Goal: Task Accomplishment & Management: Manage account settings

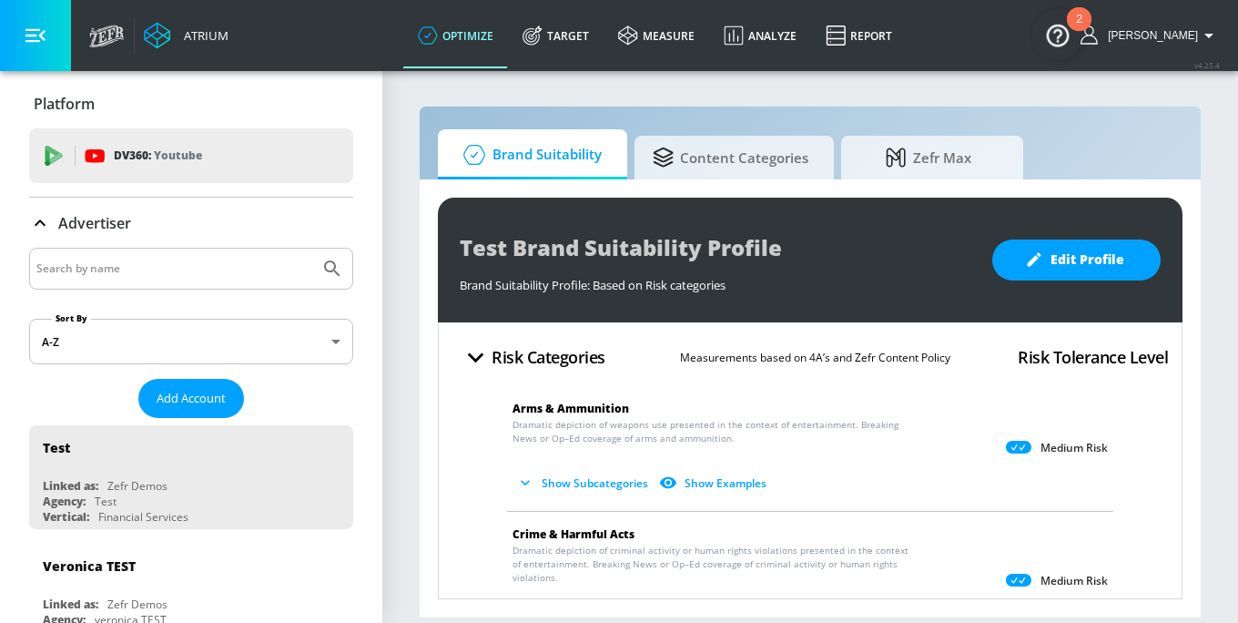
click at [205, 259] on input "Search by name" at bounding box center [174, 269] width 276 height 24
paste input "Mondelez_Latam_CO_Meta"
type input "Mondelez_Latam_CO_Meta"
click at [321, 271] on icon "Submit Search" at bounding box center [332, 269] width 22 height 22
click at [152, 387] on button "Add Account" at bounding box center [191, 398] width 106 height 39
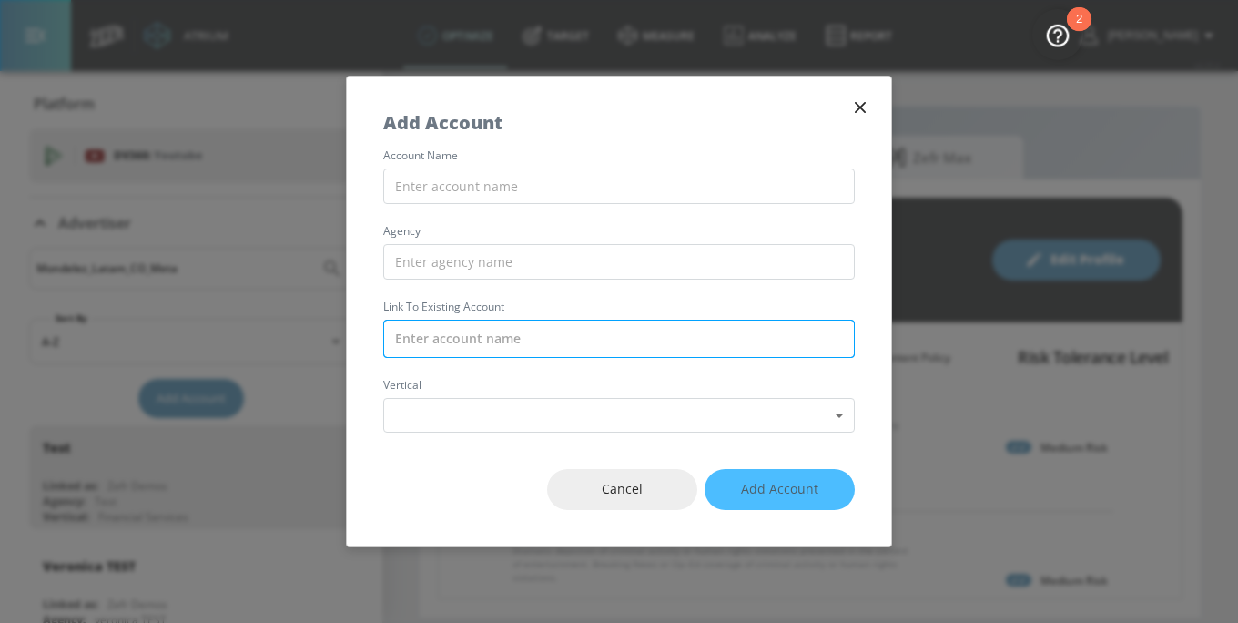
click at [450, 334] on input "text" at bounding box center [619, 339] width 472 height 38
paste input "Mondelez_Latam_CO_Meta"
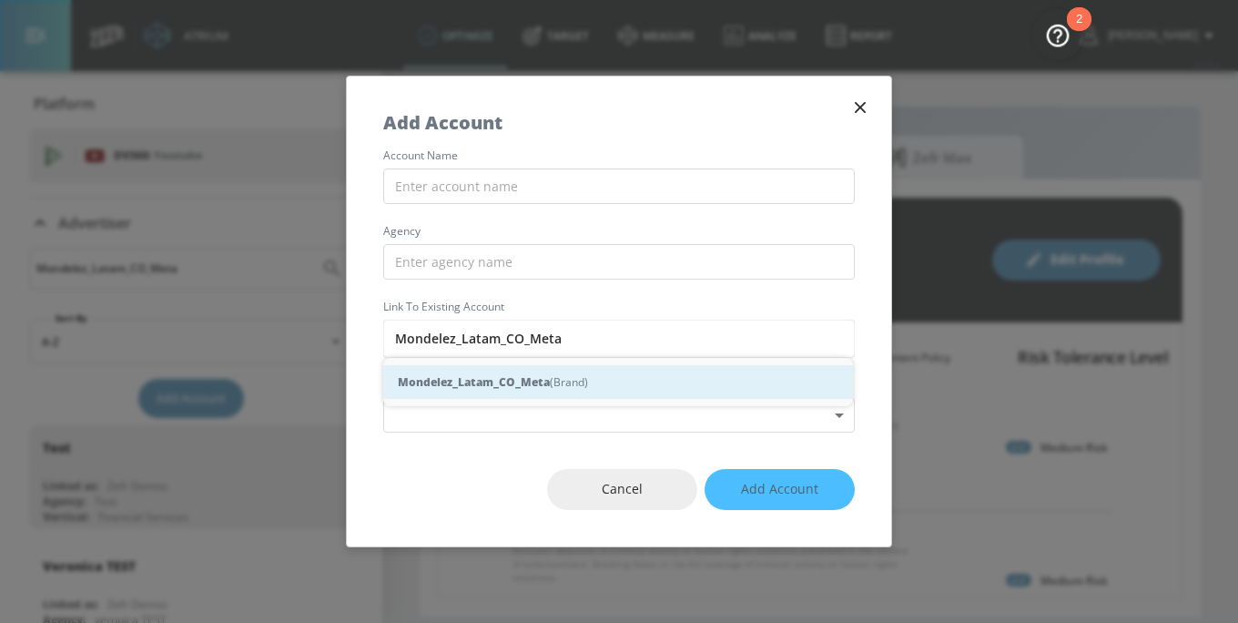
click at [463, 374] on strong "Mondelez_Latam_CO_Meta" at bounding box center [474, 381] width 152 height 19
type input "Mondelez_Latam_CO_Meta (Brand)"
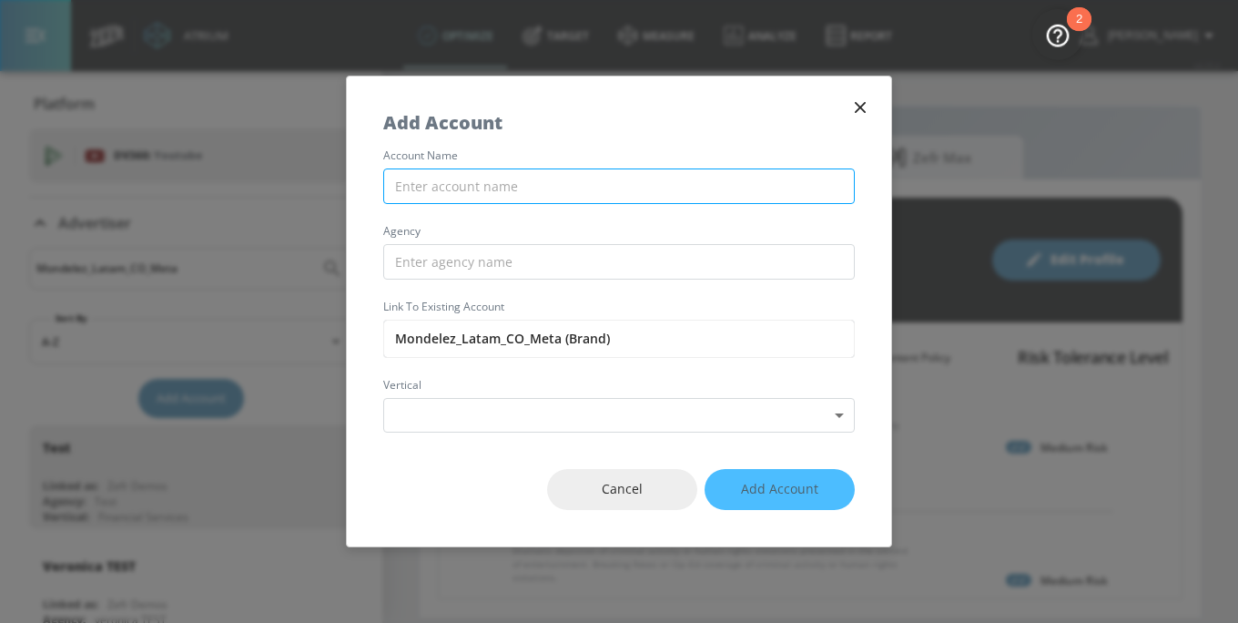
click at [455, 183] on input "text" at bounding box center [619, 186] width 472 height 36
paste input "Mondelez_Latam_CO_Meta"
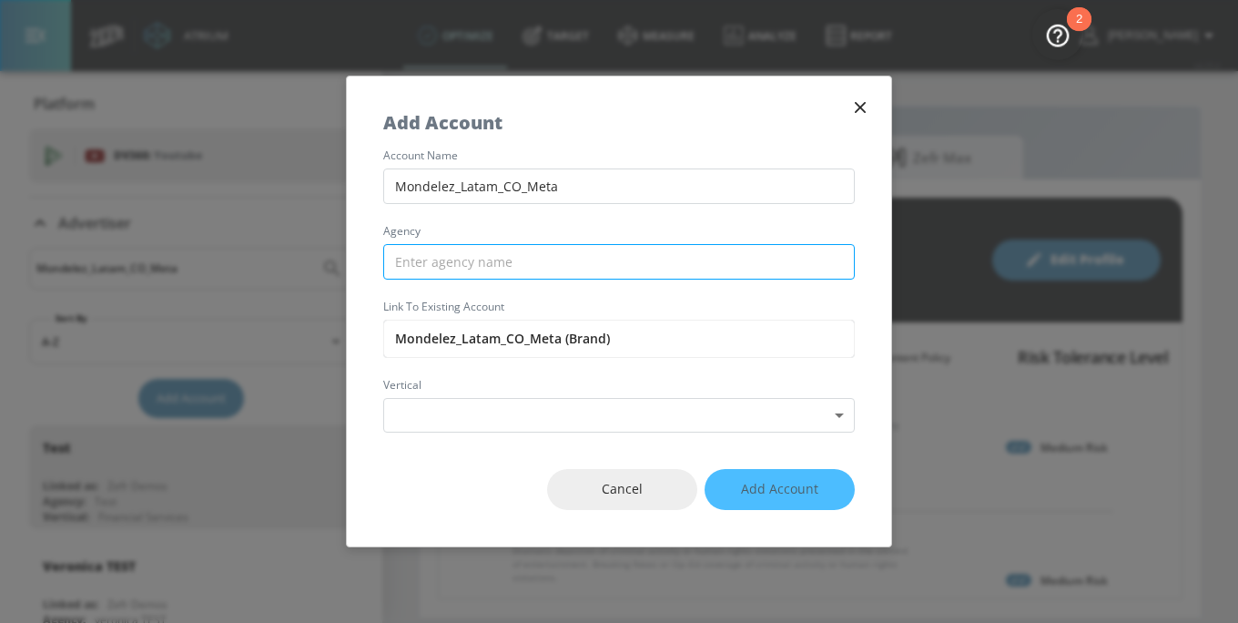
type input "Mondelez_Latam_CO_Meta"
click at [448, 253] on input "text" at bounding box center [619, 262] width 472 height 36
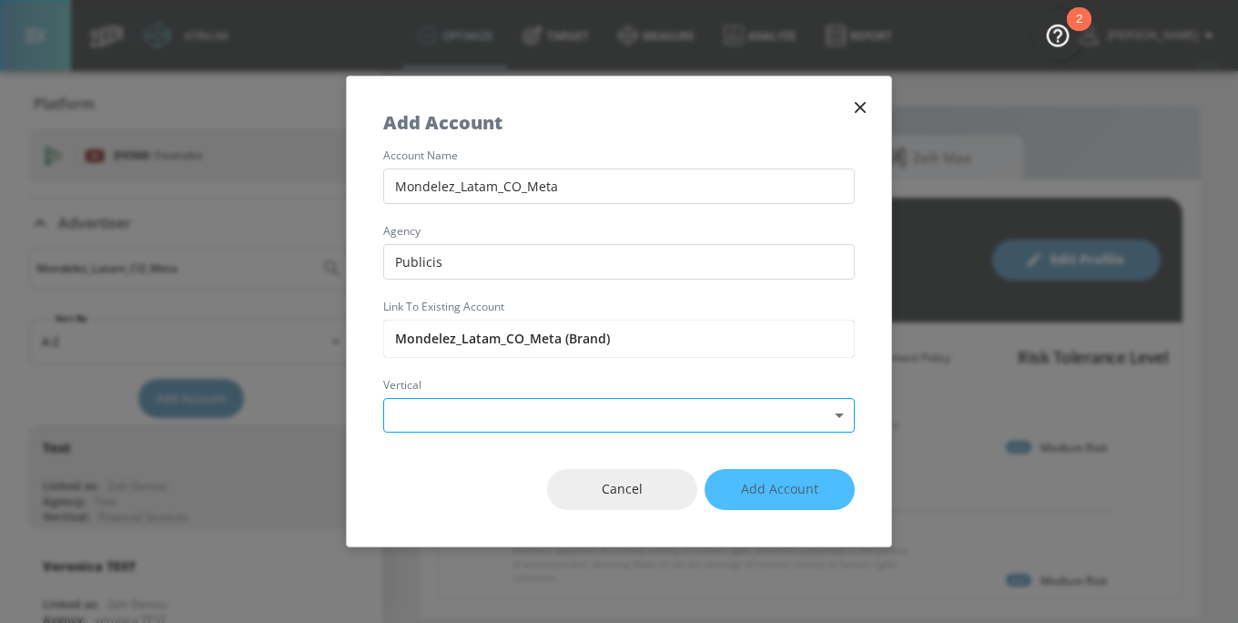
type input "Publicis"
click at [575, 405] on body "Atrium optimize Target measure Analyze Report optimize Target measure Analyze R…" at bounding box center [619, 311] width 1238 height 623
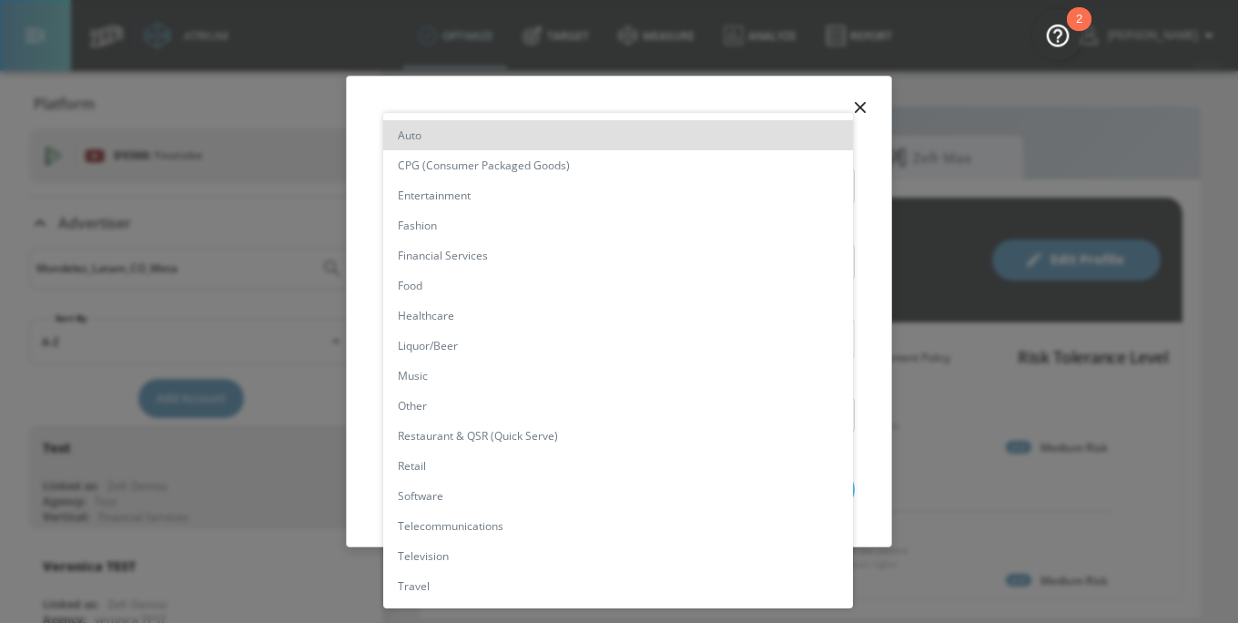
click at [528, 159] on li "CPG (Consumer Packaged Goods)" at bounding box center [618, 165] width 470 height 30
type input "[object Object]"
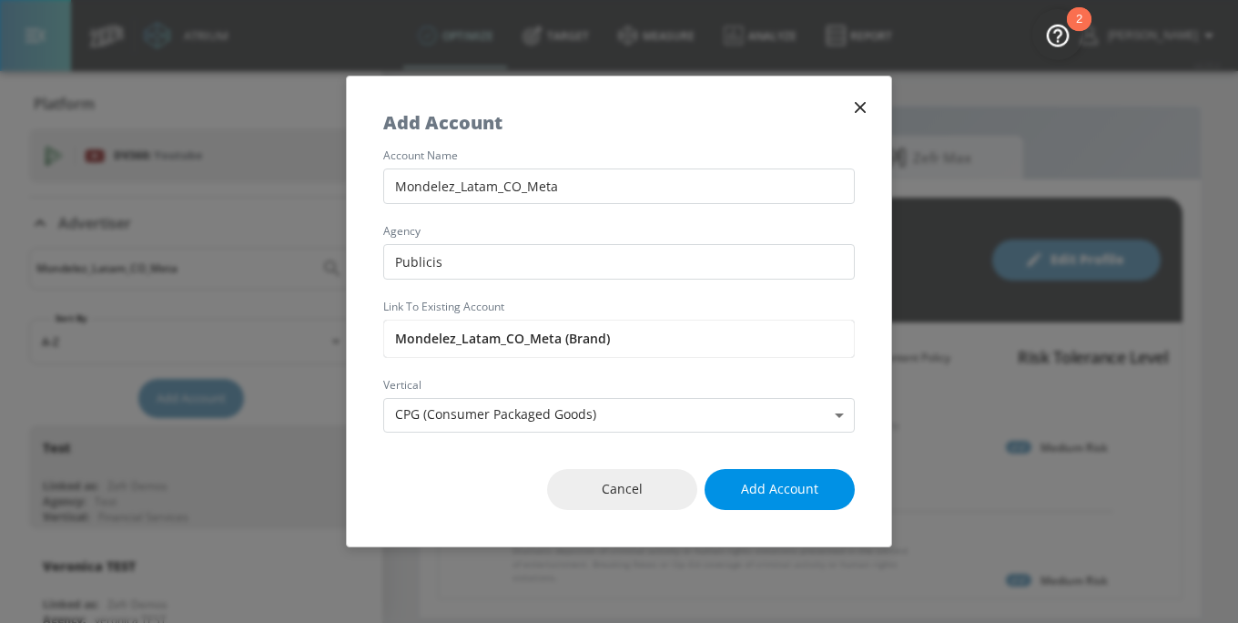
click at [821, 492] on button "Add Account" at bounding box center [780, 489] width 150 height 41
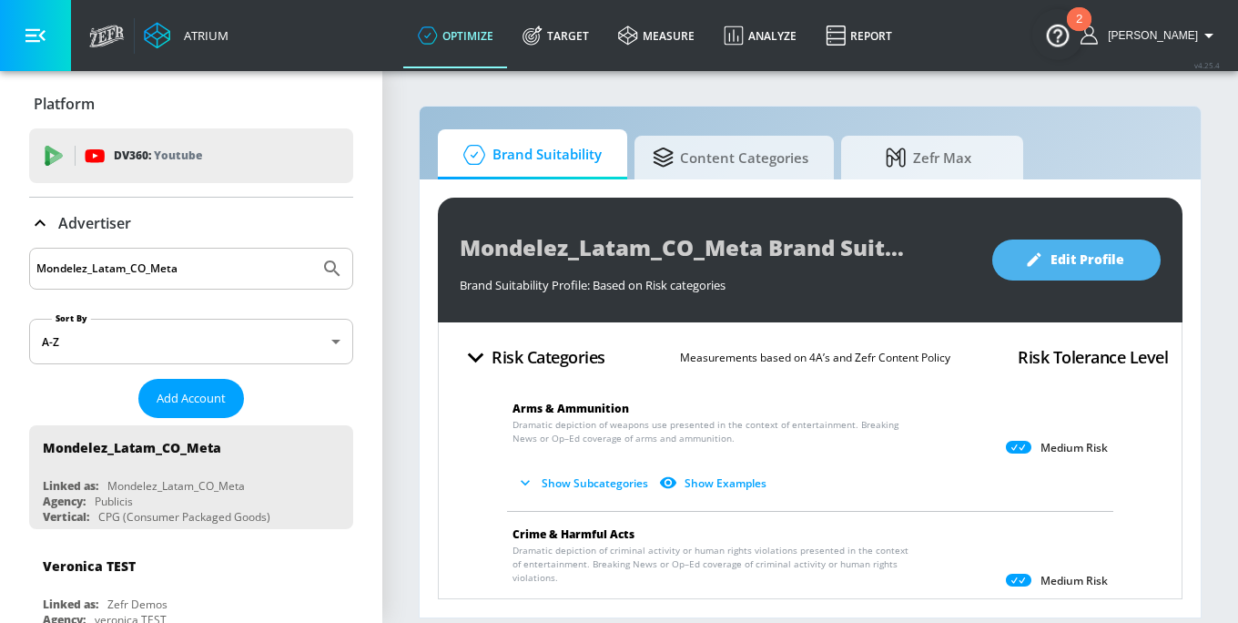
click at [1072, 255] on span "Edit Profile" at bounding box center [1077, 260] width 96 height 23
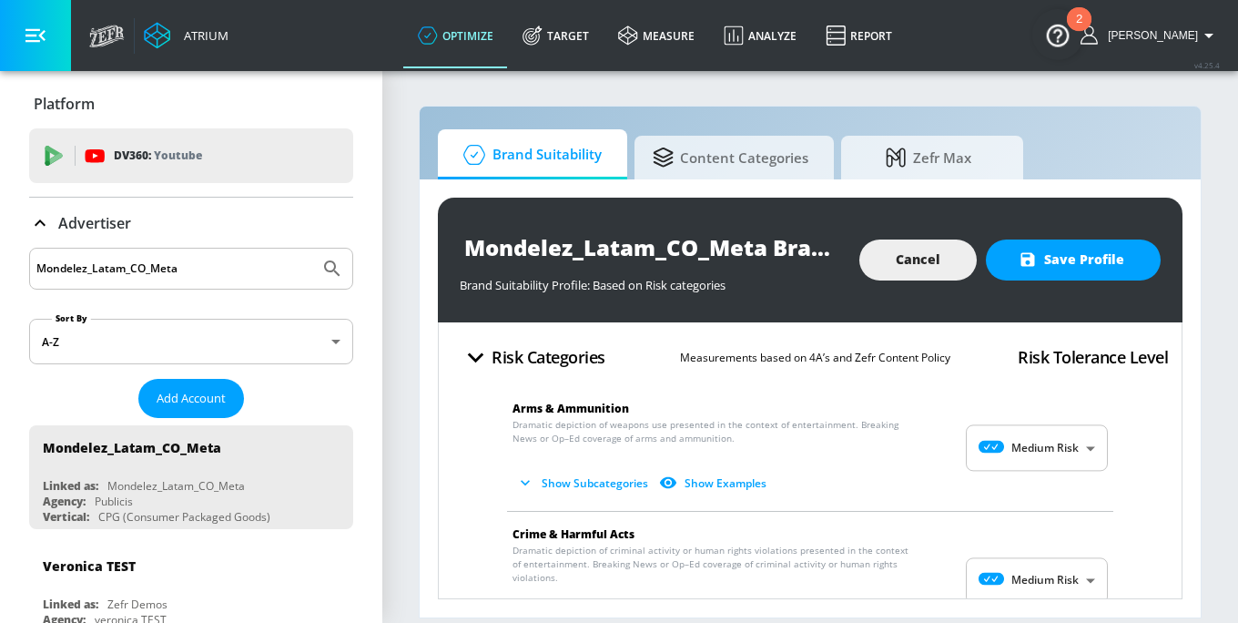
click at [1078, 442] on body "Atrium optimize Target measure Analyze Report optimize Target measure Analyze R…" at bounding box center [619, 311] width 1238 height 623
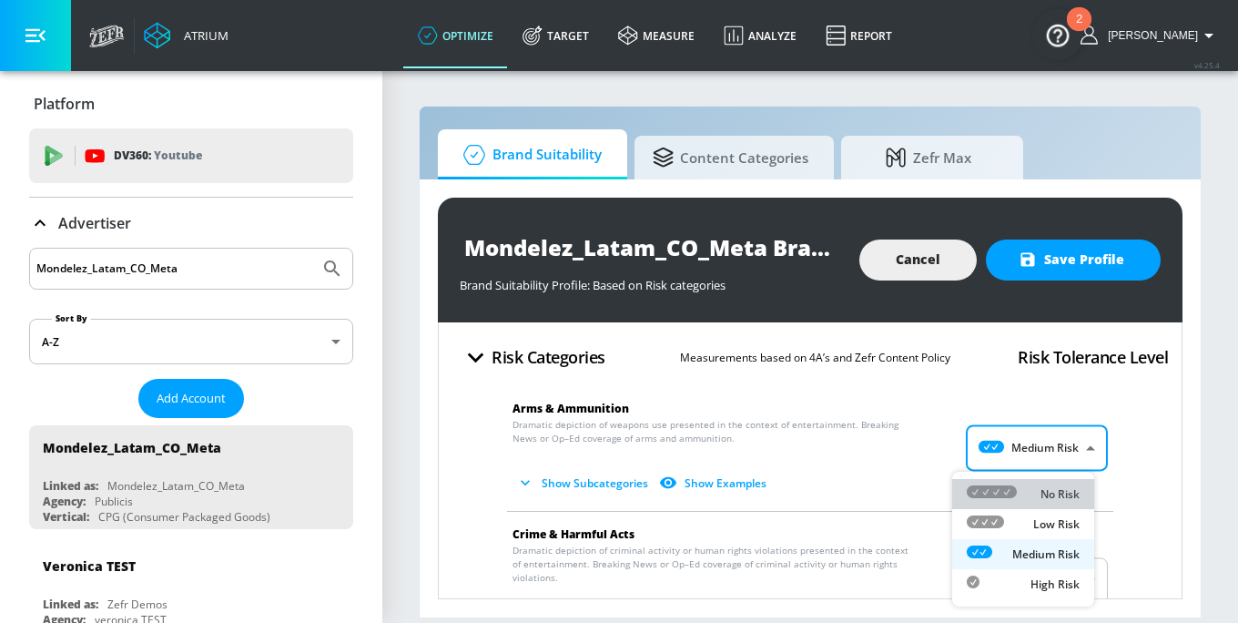
click at [1038, 490] on div "No Risk" at bounding box center [1023, 493] width 113 height 19
type input "MINIMAL"
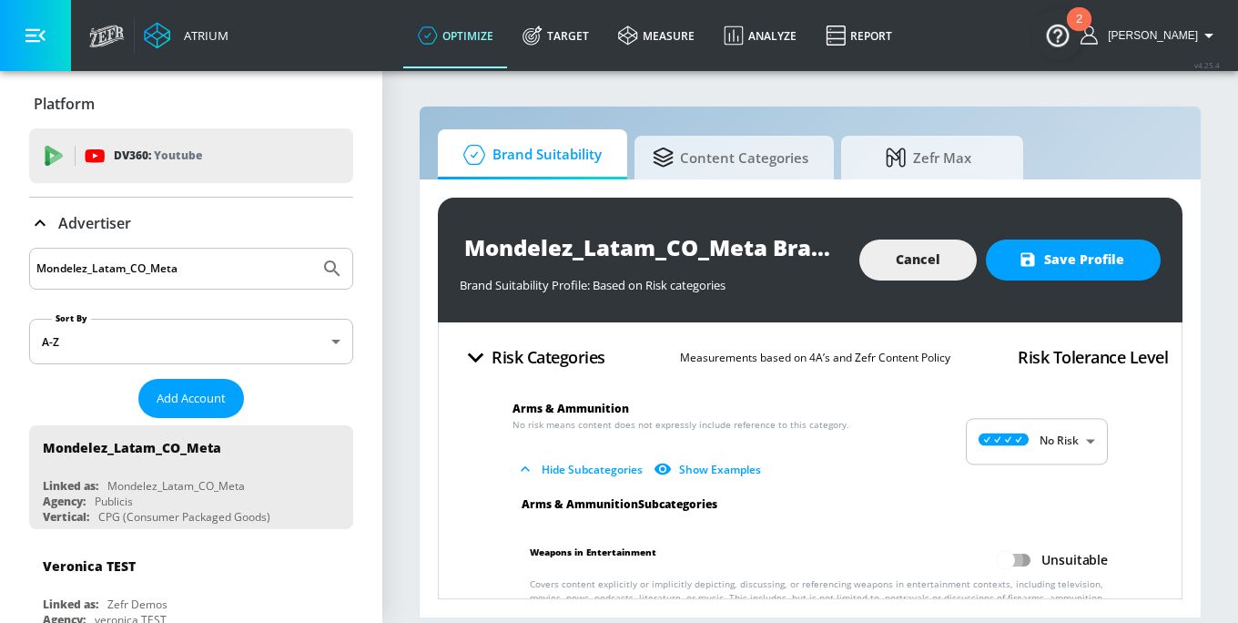
click at [1013, 556] on input "Unsuitable" at bounding box center [1006, 560] width 104 height 35
checkbox input "true"
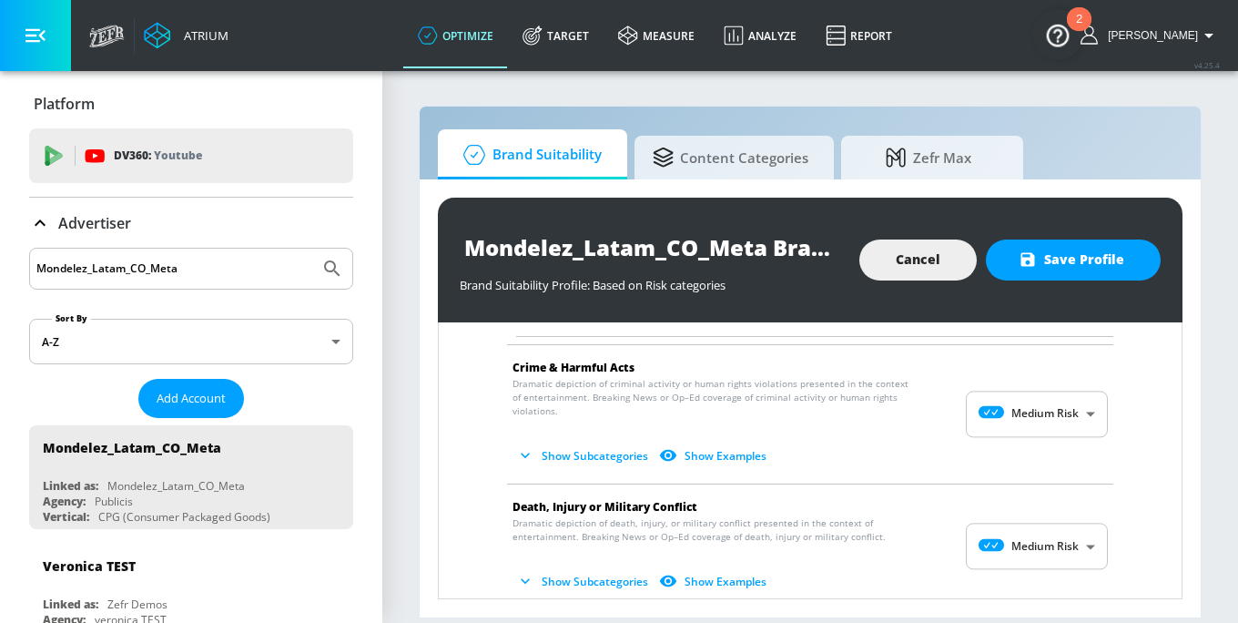
scroll to position [296, 0]
click at [1002, 388] on p "Dramatic depiction of criminal activity or human rights violations presented in…" at bounding box center [796, 423] width 566 height 94
click at [1005, 397] on body "Atrium optimize Target measure Analyze Report optimize Target measure Analyze R…" at bounding box center [619, 311] width 1238 height 623
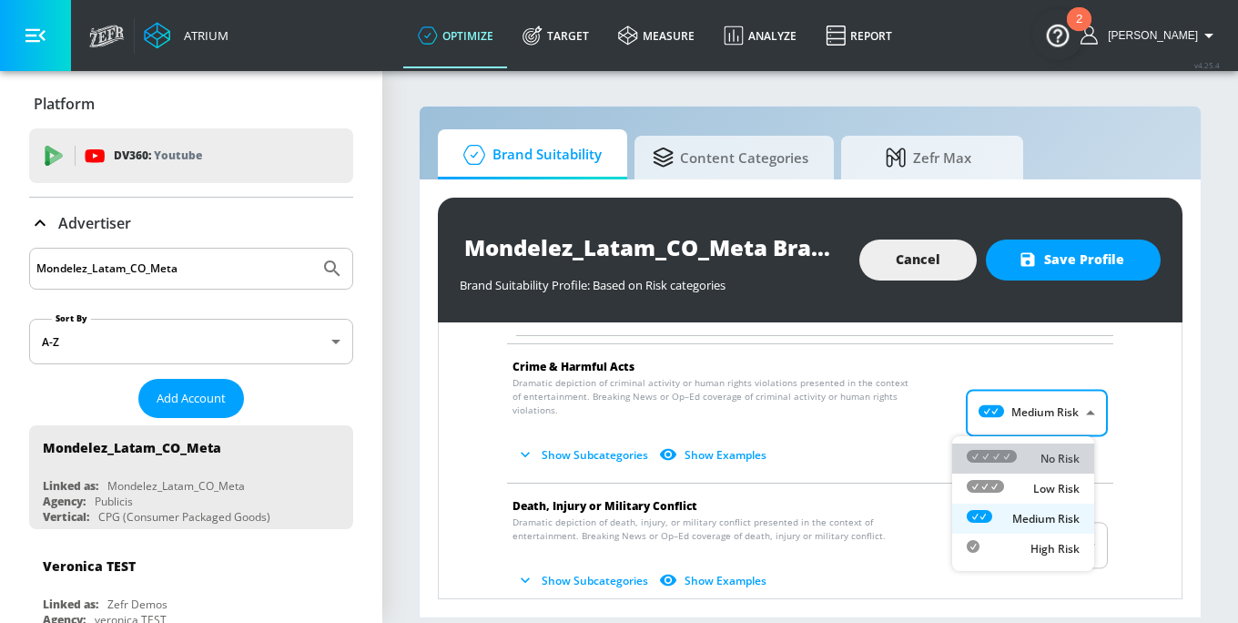
click at [1007, 460] on icon at bounding box center [992, 456] width 50 height 13
type input "MINIMAL"
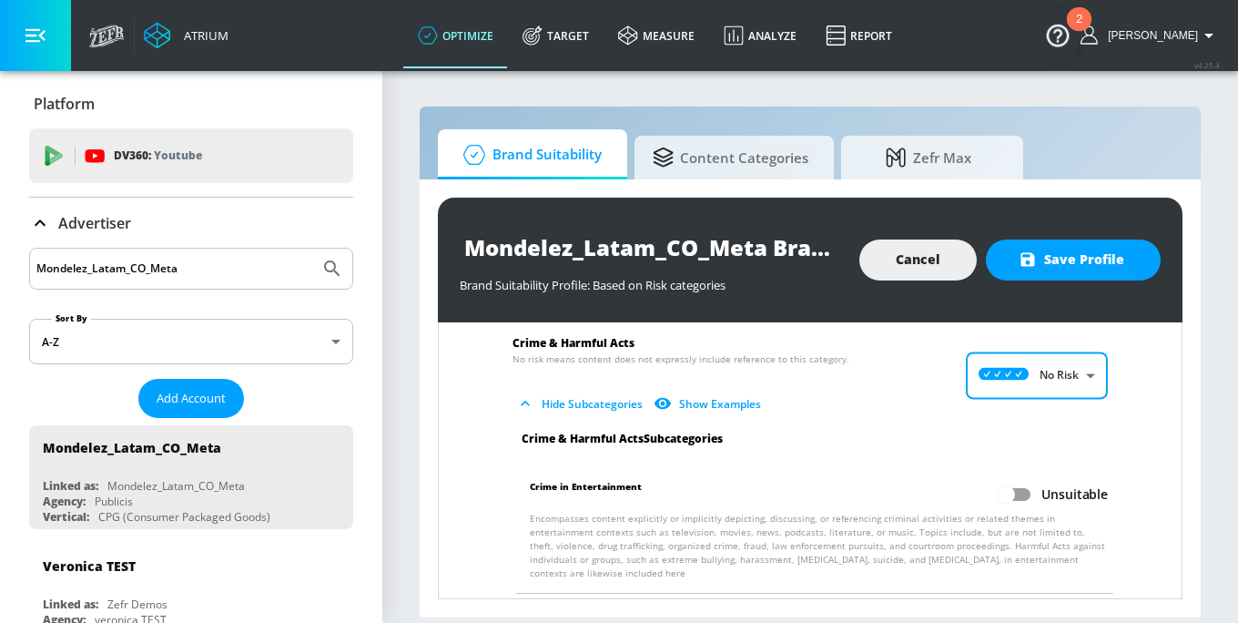
click at [1007, 493] on input "Unsuitable" at bounding box center [1006, 494] width 104 height 35
checkbox input "true"
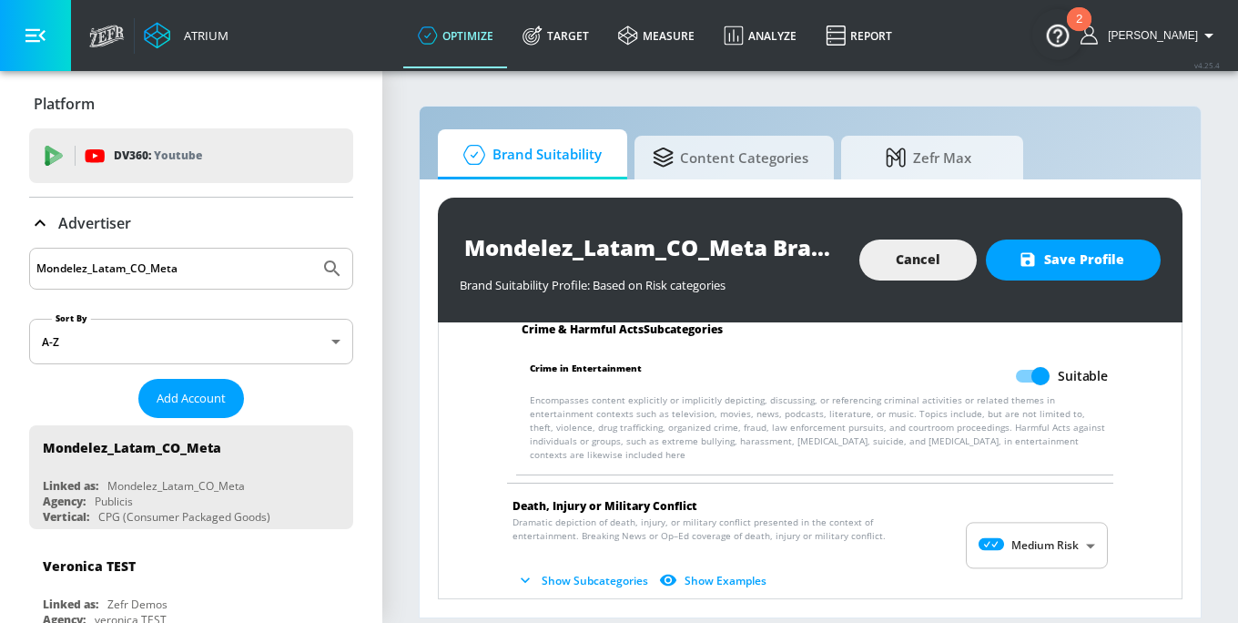
scroll to position [448, 0]
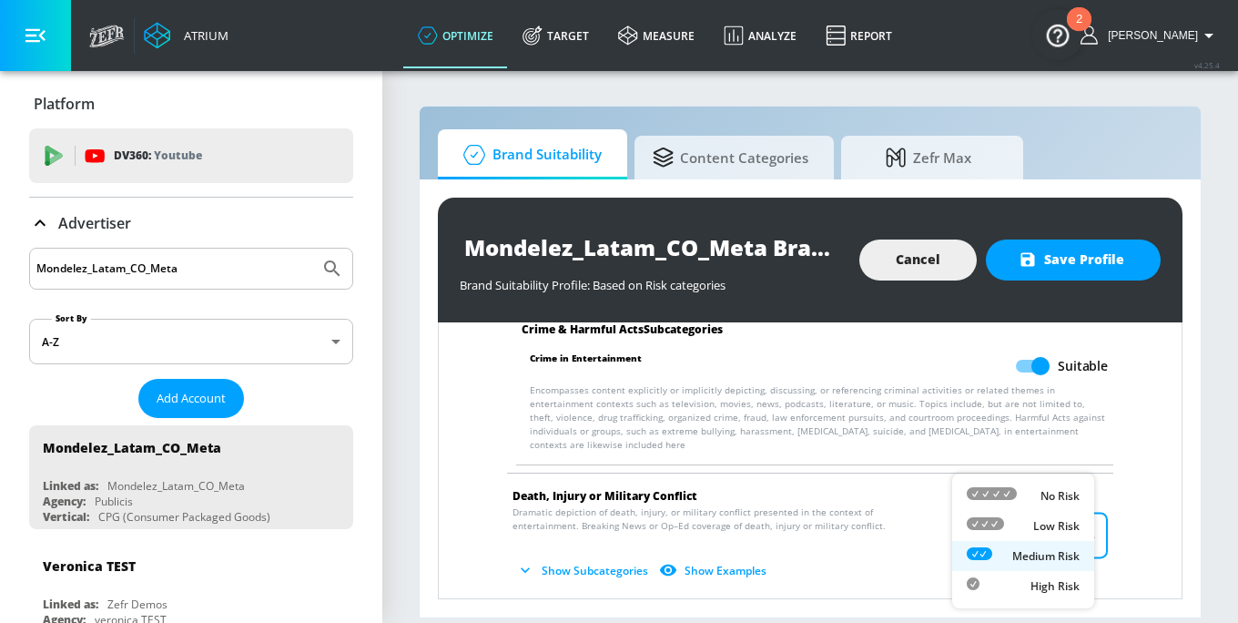
click at [999, 528] on body "Atrium optimize Target measure Analyze Report optimize Target measure Analyze R…" at bounding box center [619, 311] width 1238 height 623
click at [998, 491] on icon at bounding box center [992, 493] width 50 height 13
type input "MINIMAL"
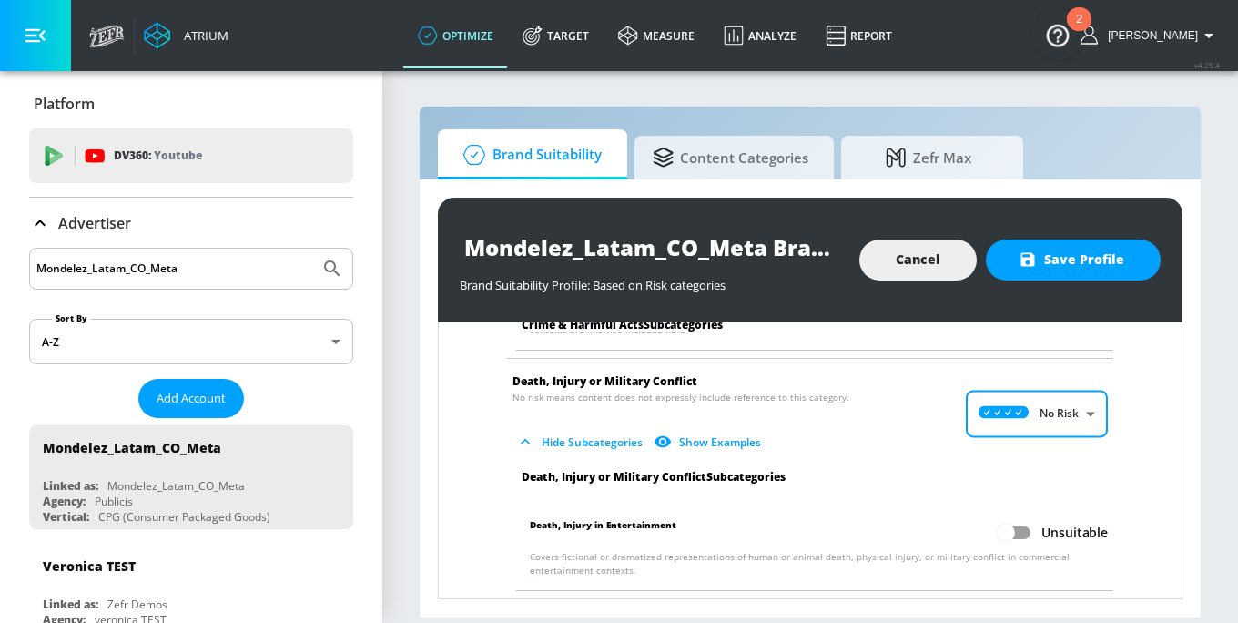
scroll to position [657, 0]
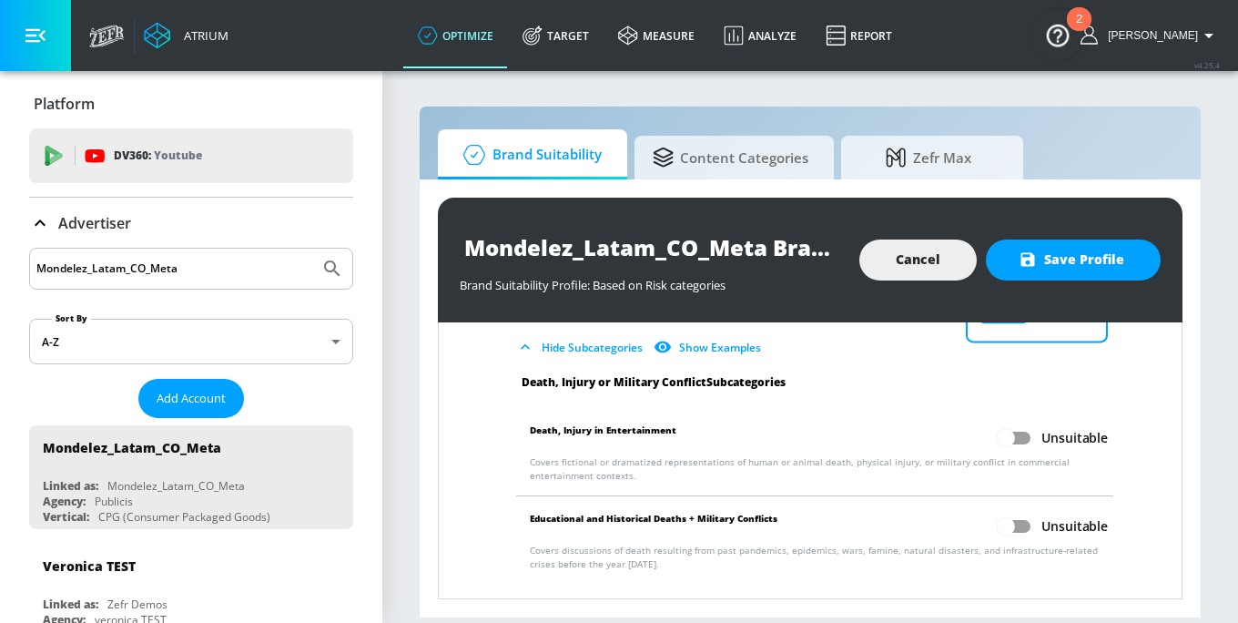
click at [1005, 442] on input "Unsuitable" at bounding box center [1006, 438] width 104 height 35
checkbox input "true"
click at [1012, 515] on input "Unsuitable" at bounding box center [1006, 526] width 104 height 35
checkbox input "true"
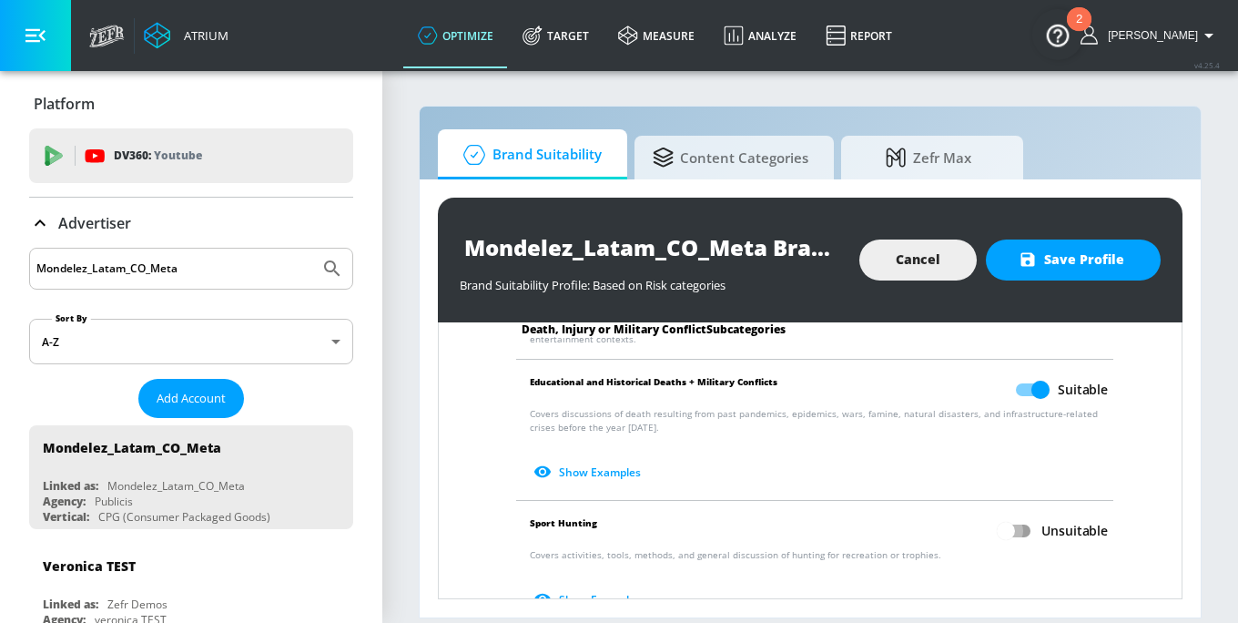
click at [1012, 525] on input "Unsuitable" at bounding box center [1006, 530] width 104 height 35
checkbox input "true"
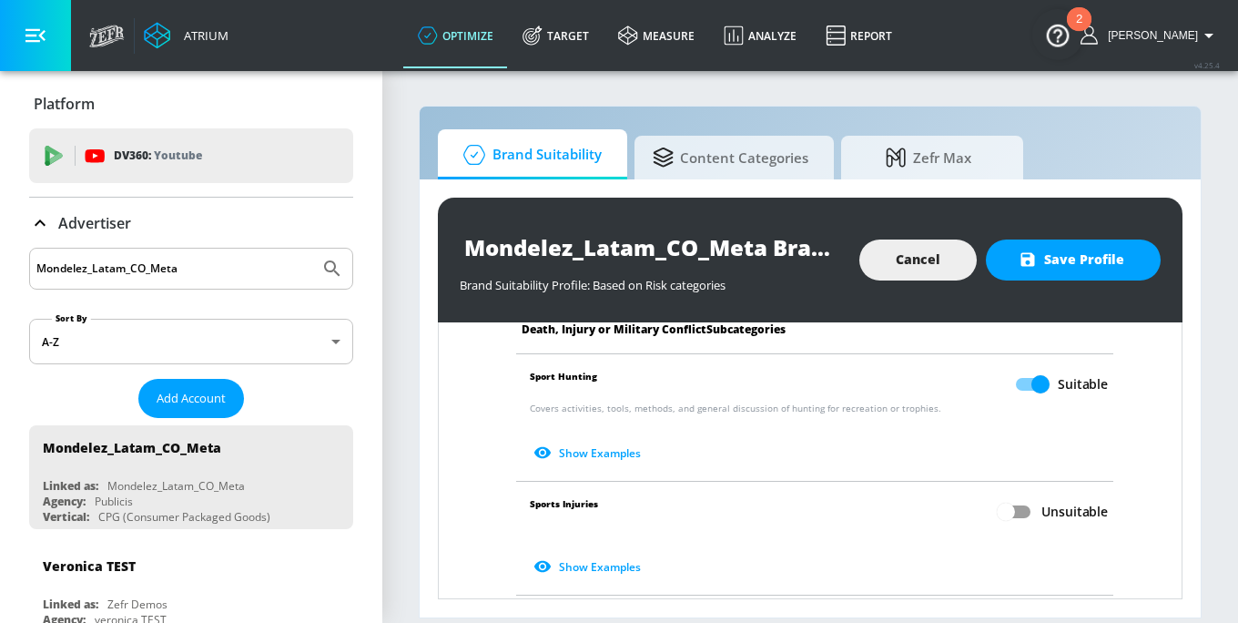
click at [1009, 507] on input "Unsuitable" at bounding box center [1006, 511] width 104 height 35
checkbox input "true"
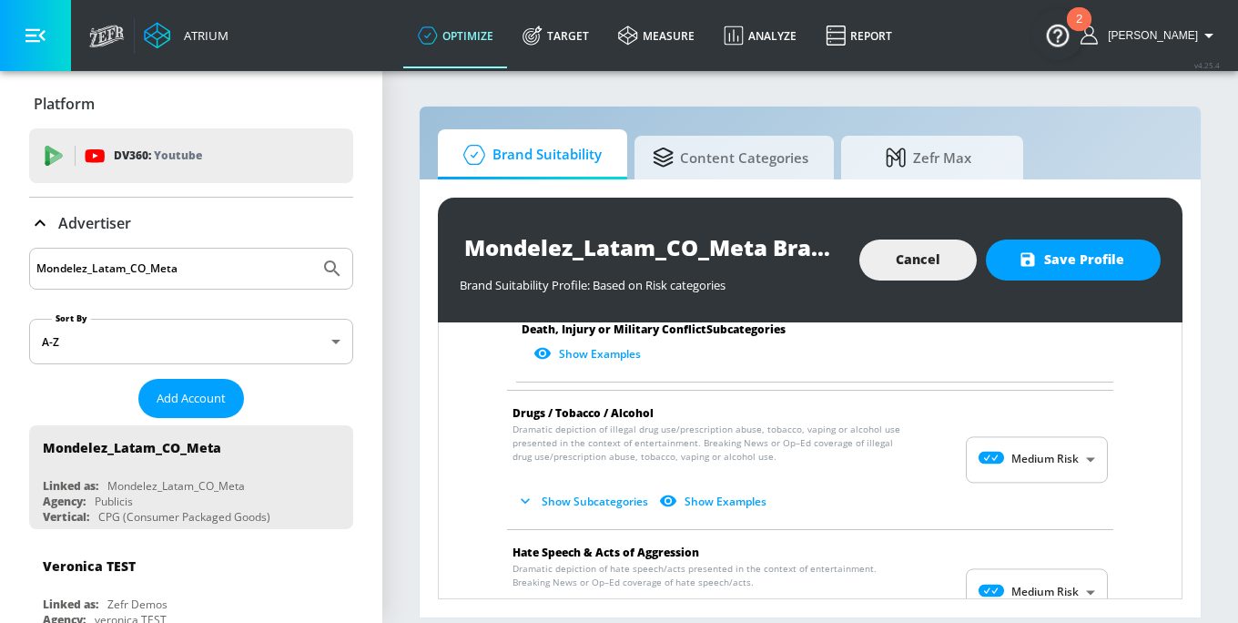
scroll to position [1186, 0]
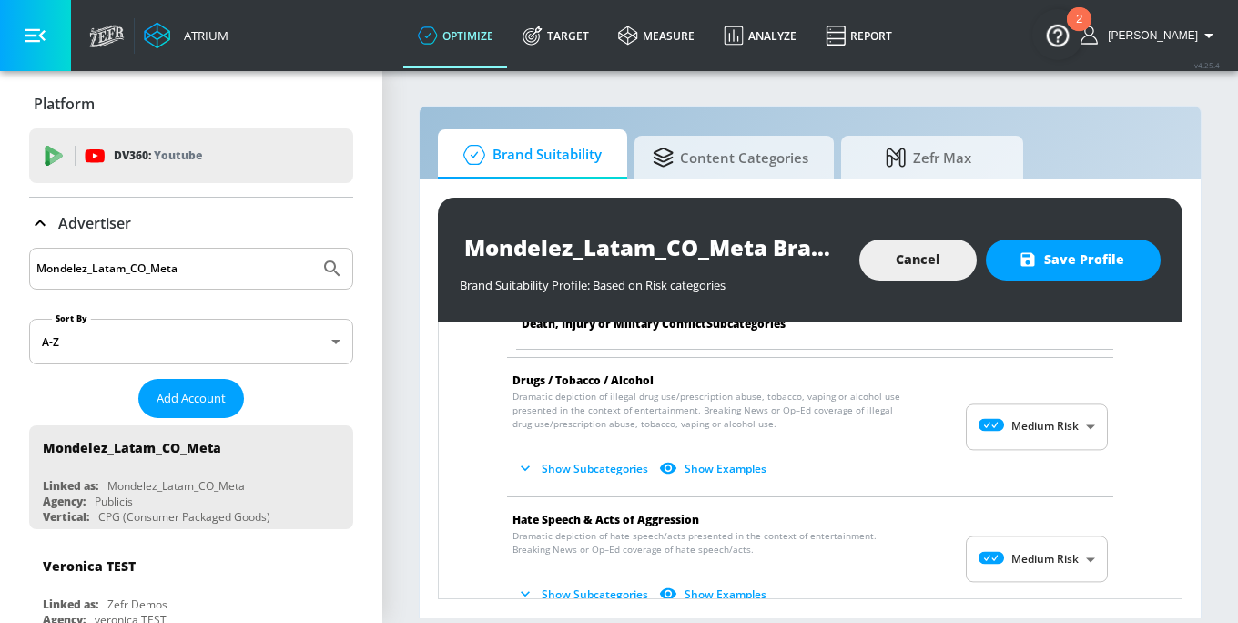
click at [1014, 421] on body "Atrium optimize Target measure Analyze Report optimize Target measure Analyze R…" at bounding box center [619, 311] width 1238 height 623
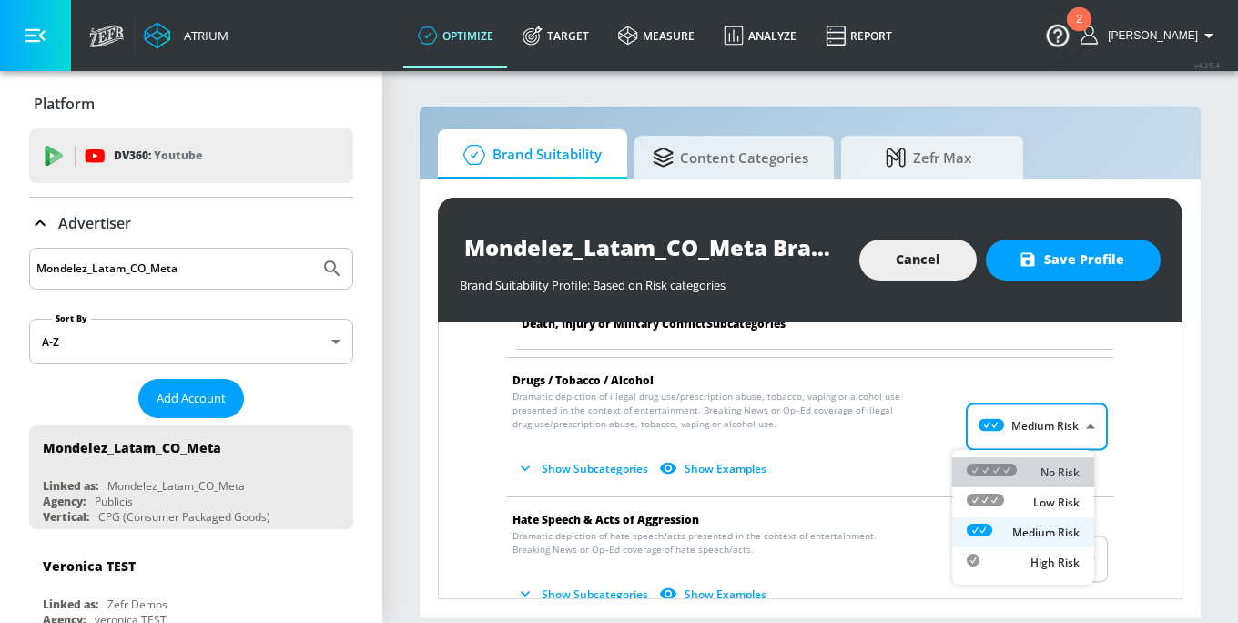
click at [1017, 465] on div "No Risk" at bounding box center [1023, 472] width 113 height 19
type input "MINIMAL"
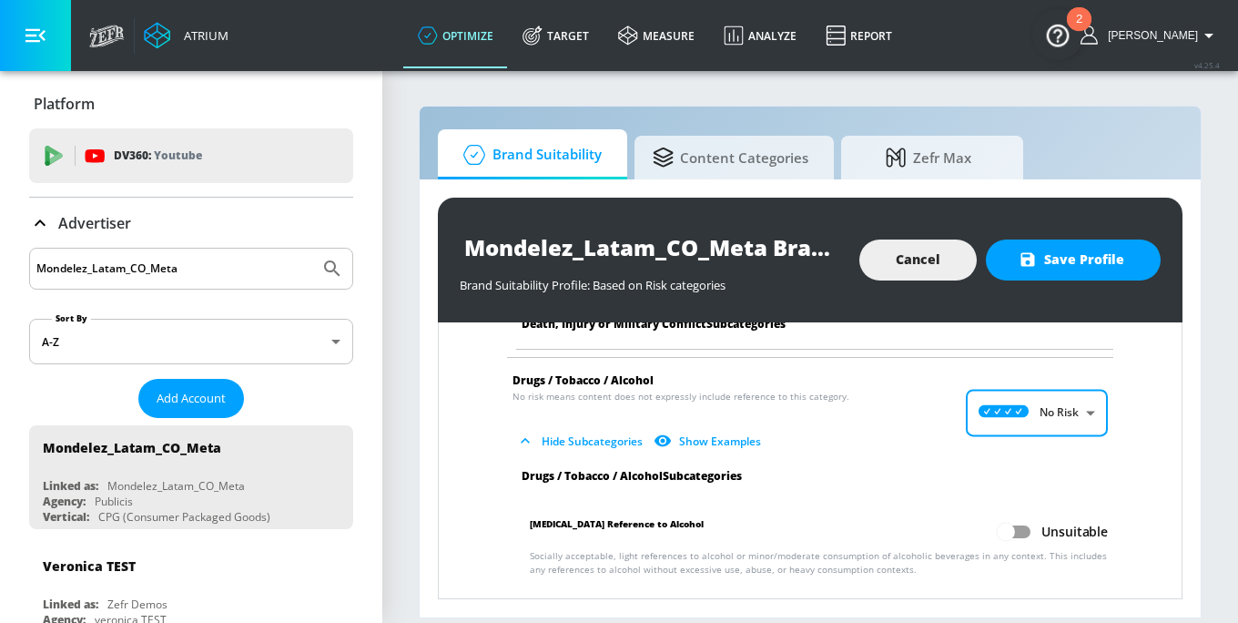
click at [1009, 535] on input "Unsuitable" at bounding box center [1006, 531] width 104 height 35
checkbox input "true"
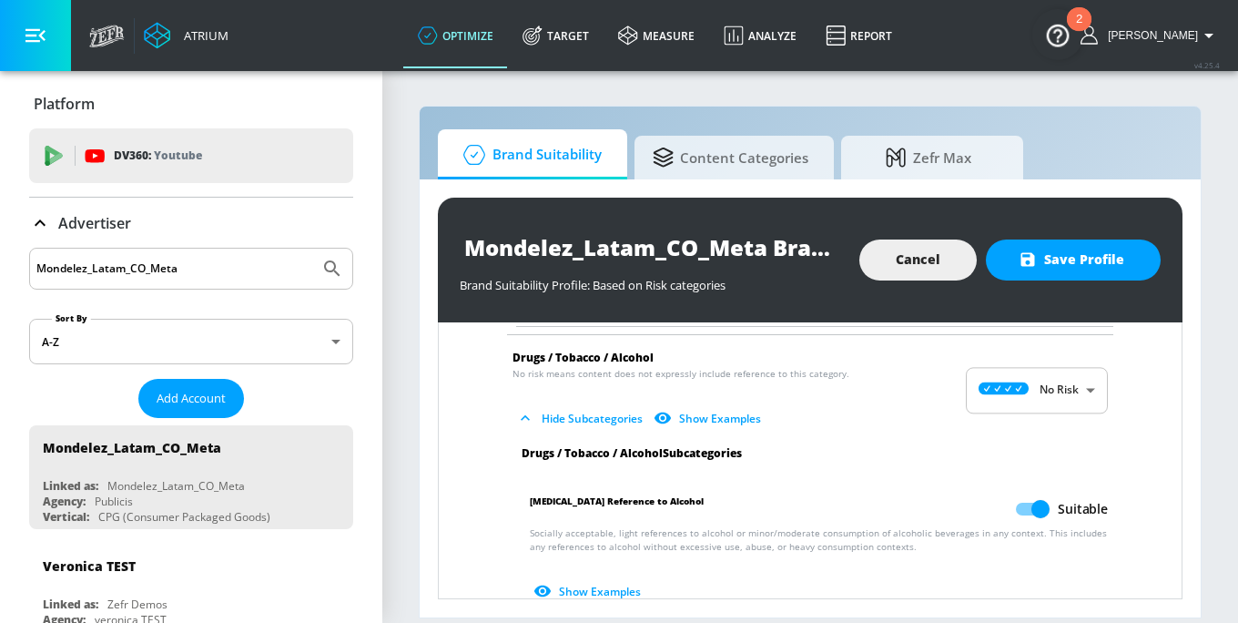
scroll to position [1323, 0]
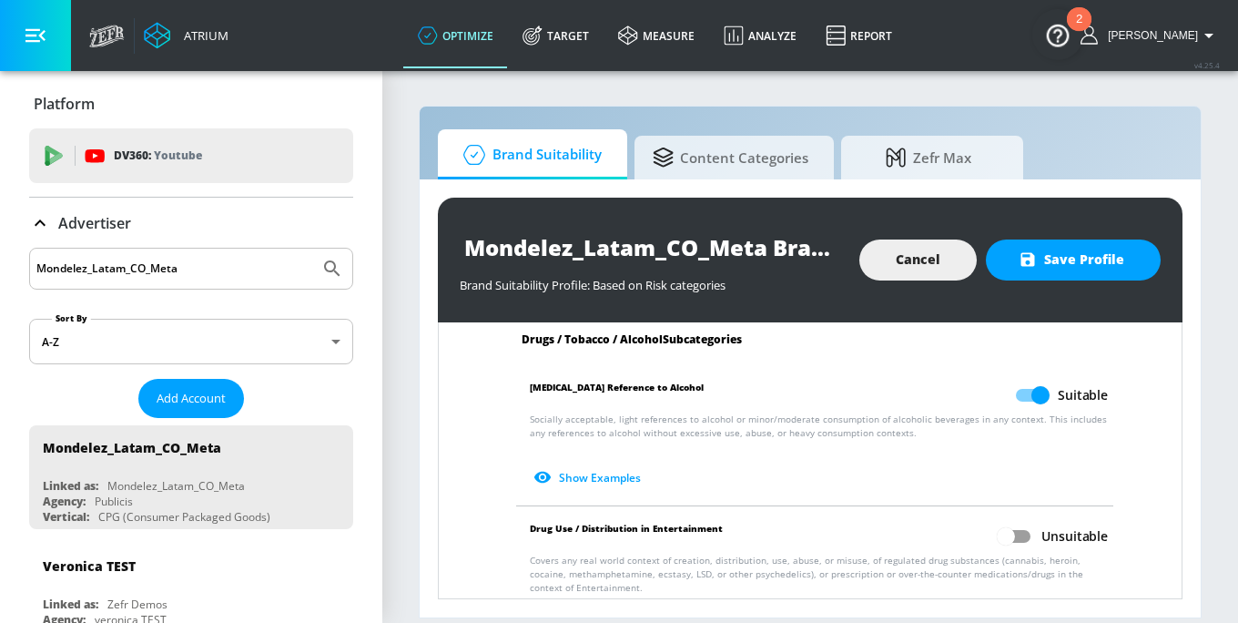
click at [1006, 530] on input "Unsuitable" at bounding box center [1006, 536] width 104 height 35
checkbox input "true"
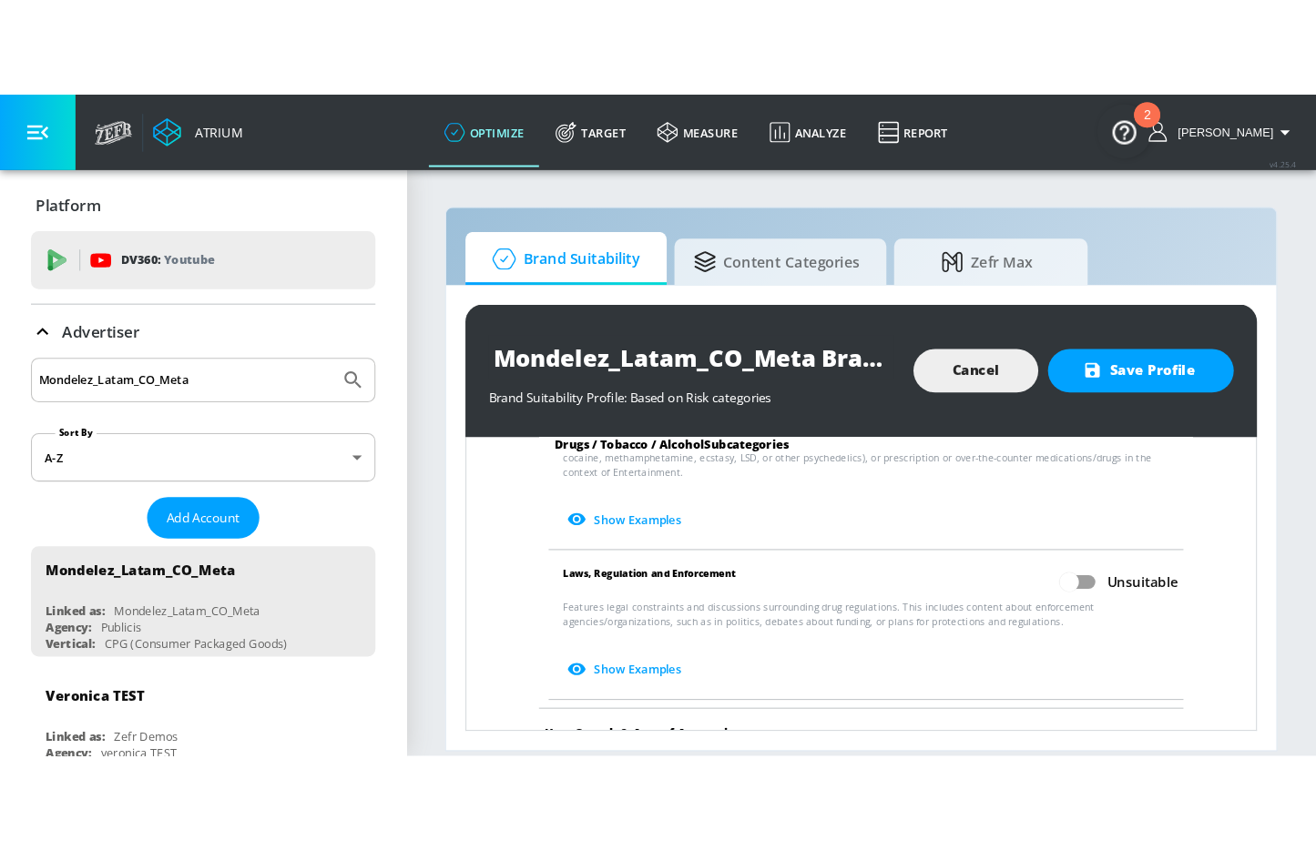
scroll to position [1556, 0]
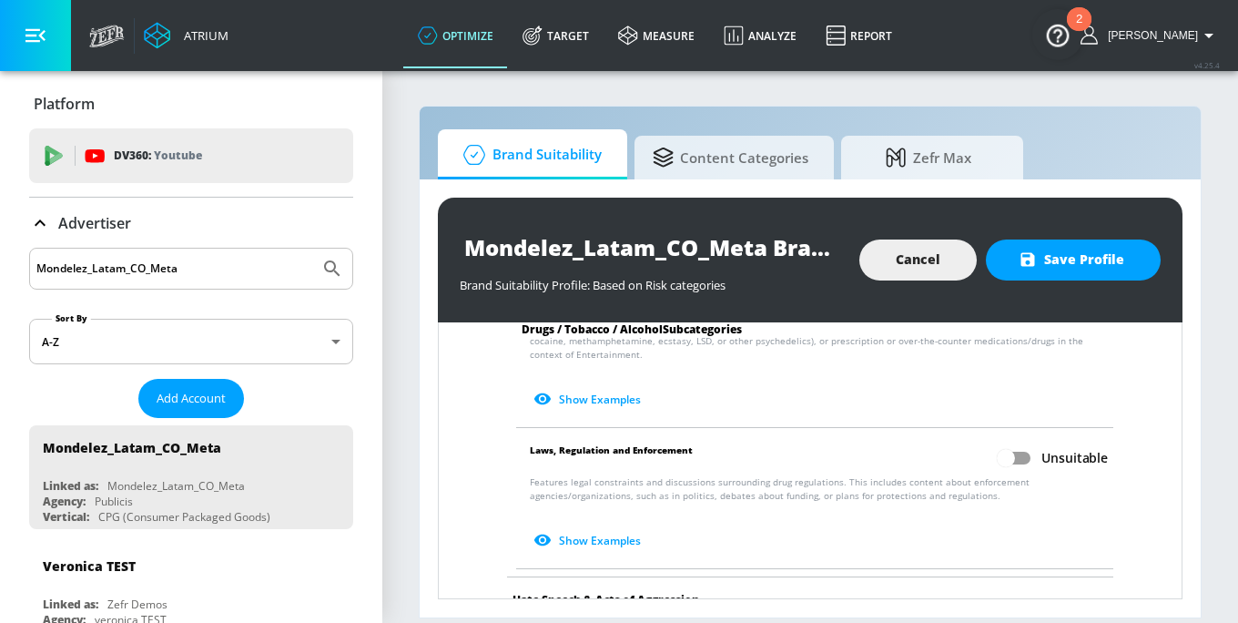
click at [1003, 451] on input "Unsuitable" at bounding box center [1006, 458] width 104 height 35
checkbox input "true"
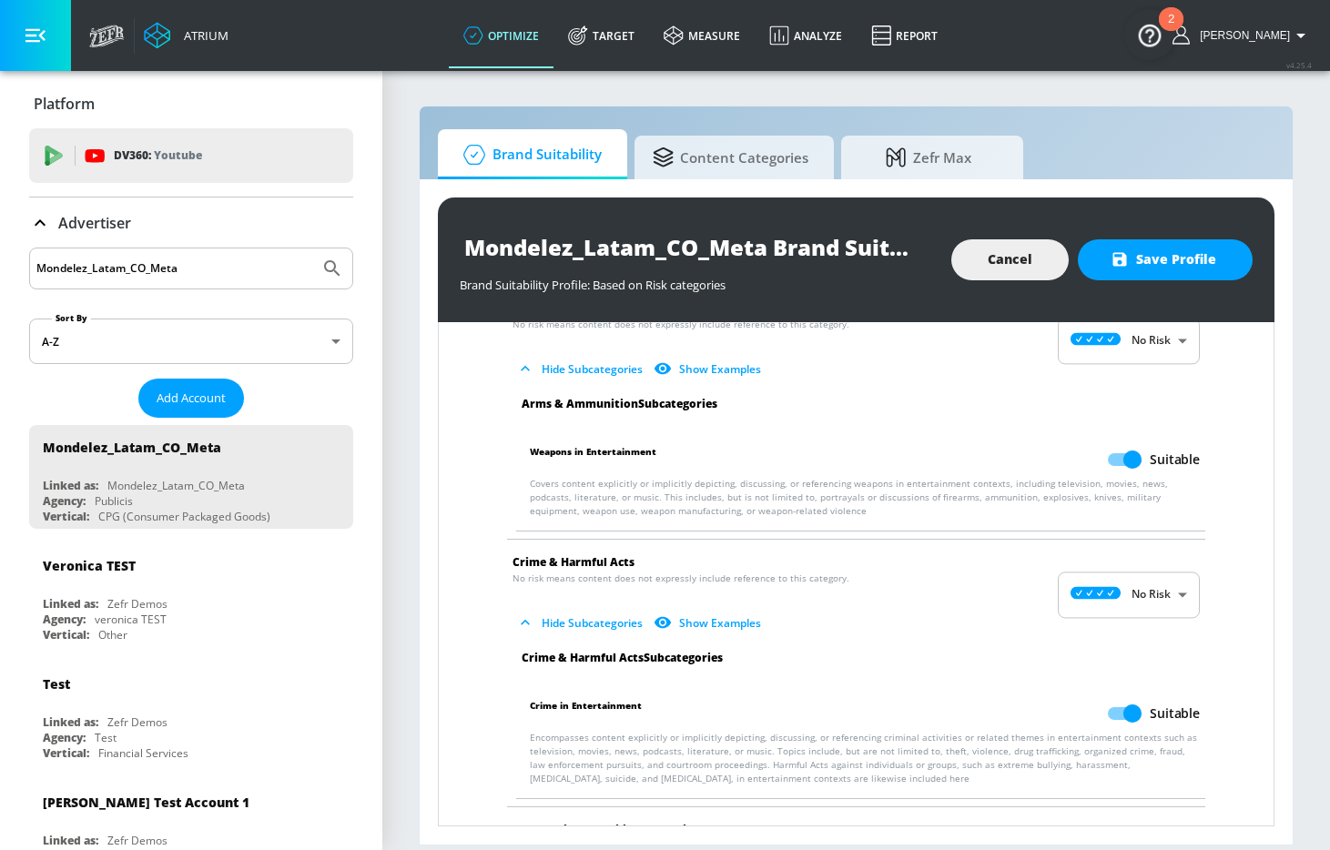
scroll to position [0, 0]
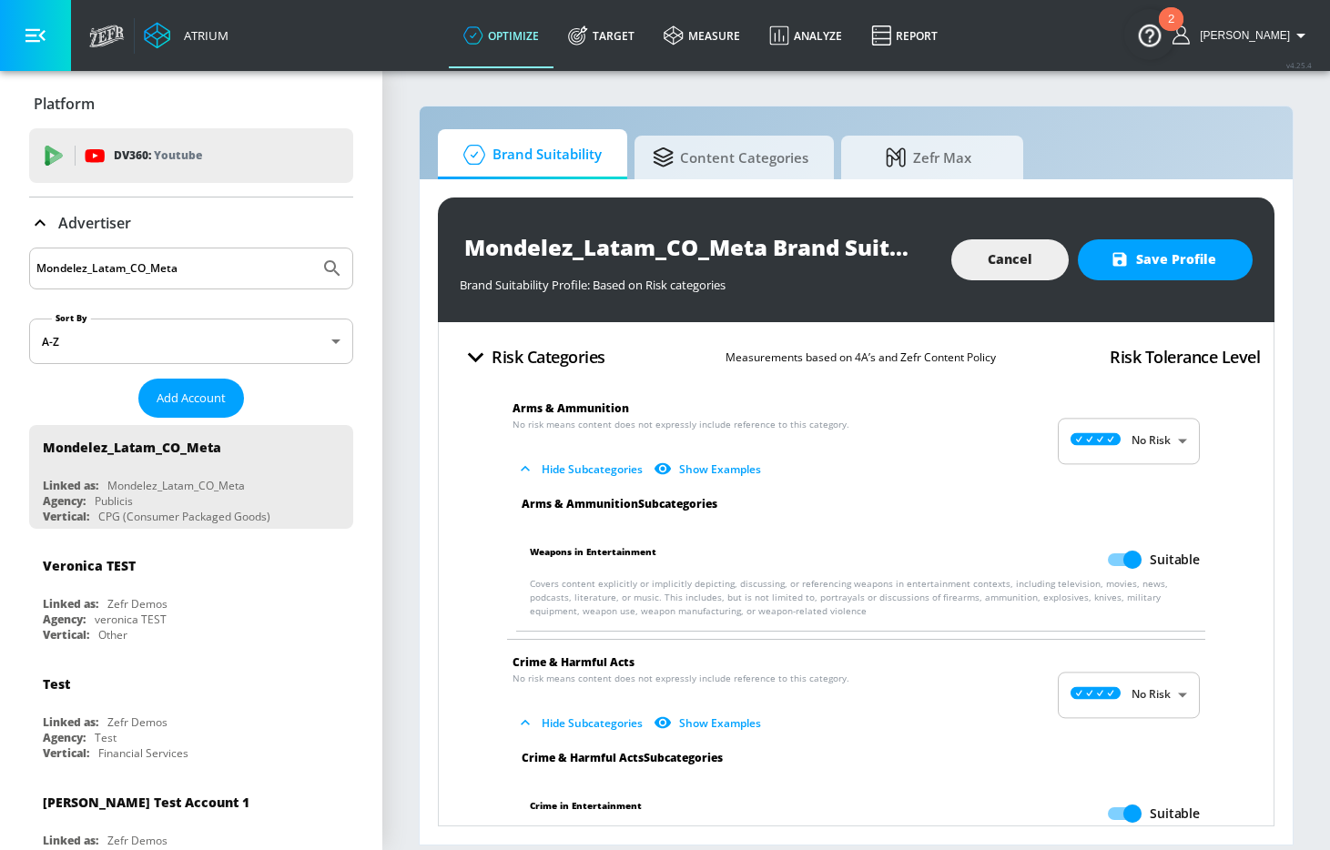
click at [1124, 554] on input "Suitable" at bounding box center [1133, 560] width 104 height 35
checkbox input "false"
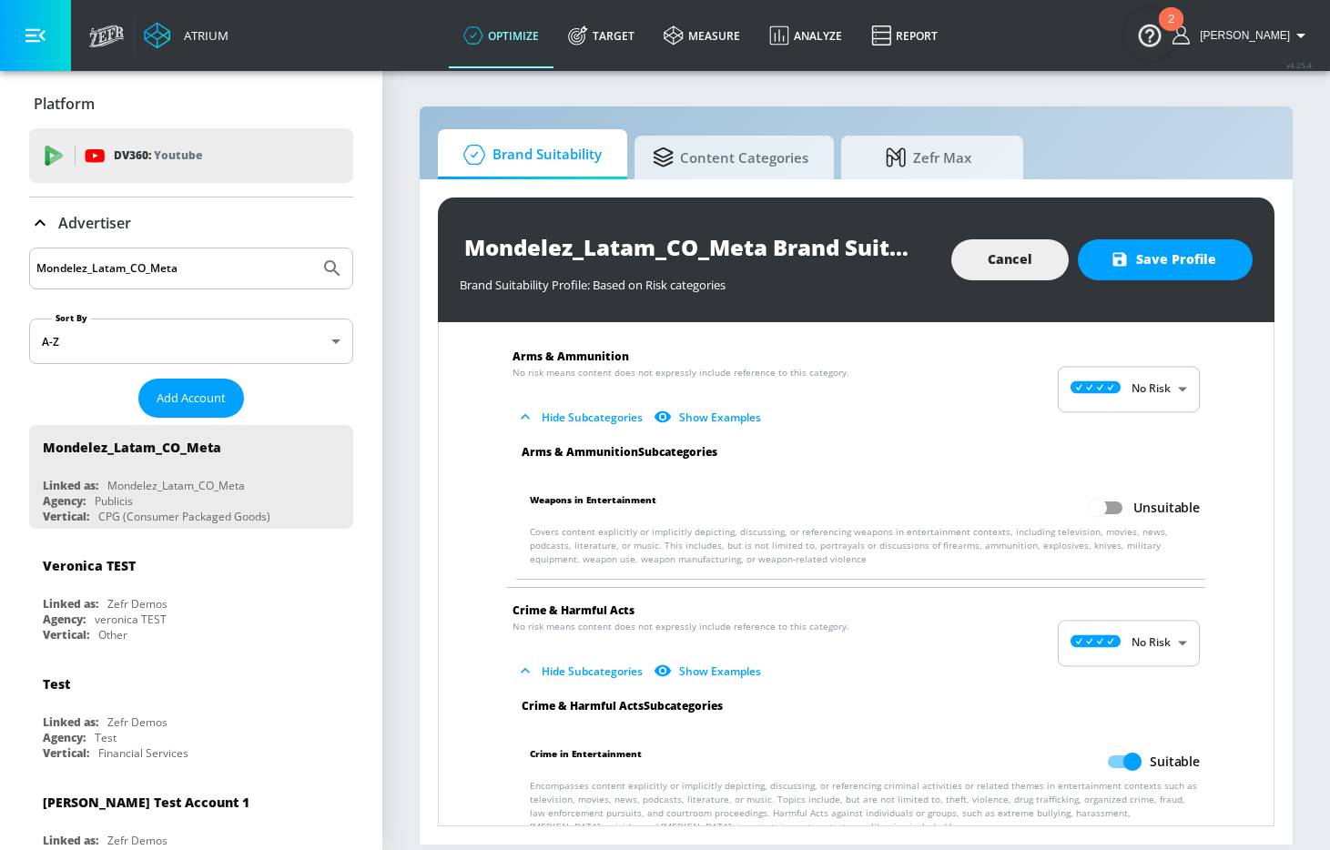
scroll to position [296, 0]
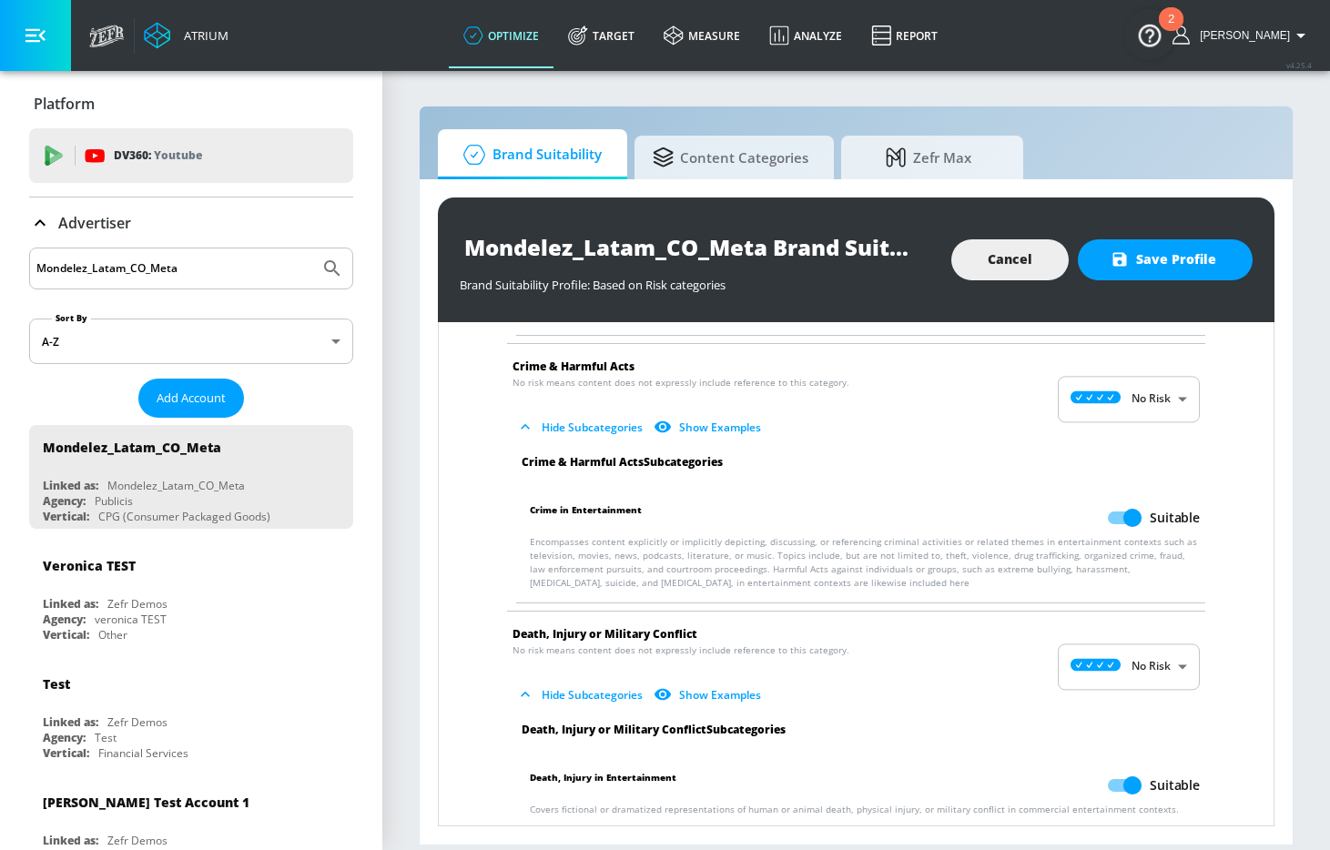
click at [1114, 521] on input "Suitable" at bounding box center [1133, 518] width 104 height 35
checkbox input "false"
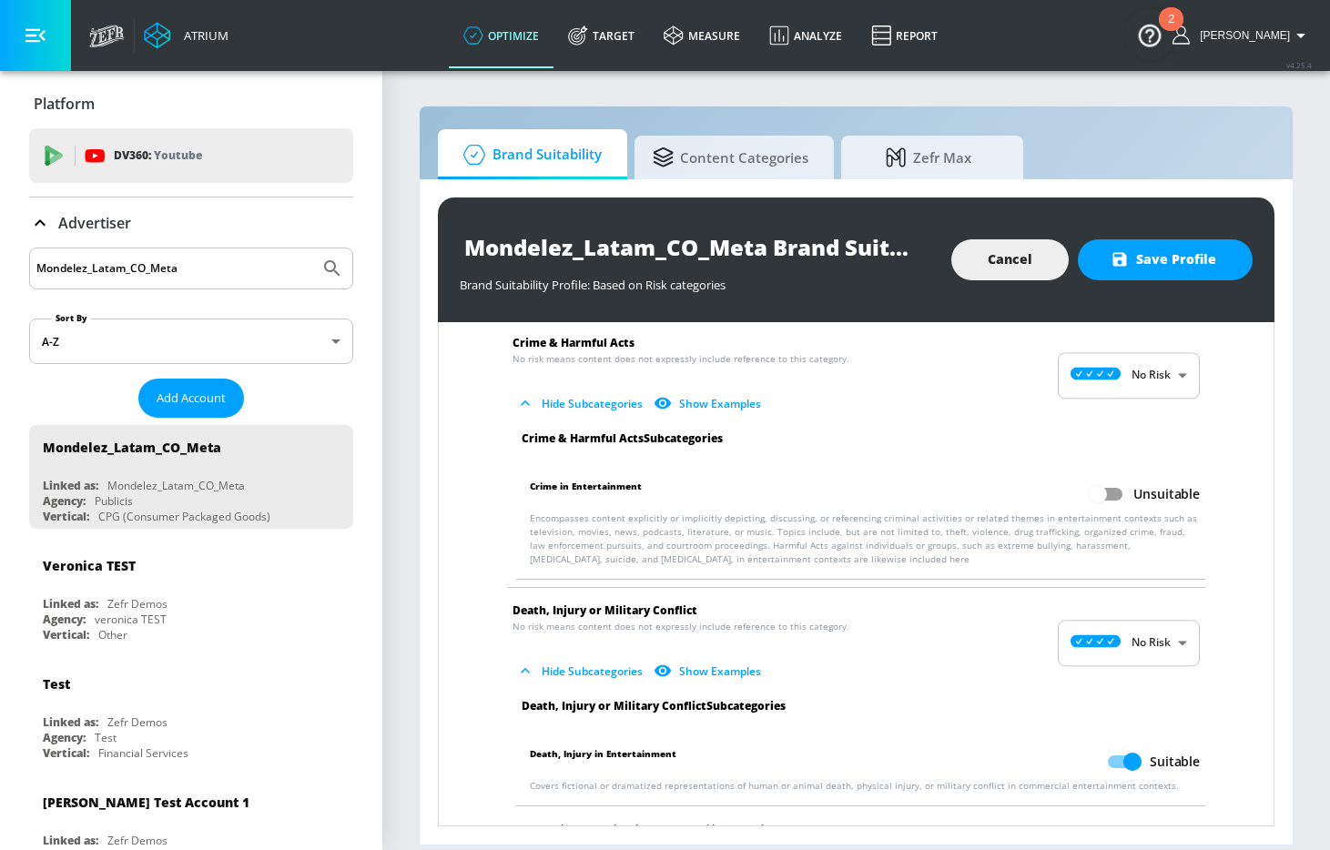
click at [1127, 756] on input "Suitable" at bounding box center [1133, 762] width 104 height 35
checkbox input "false"
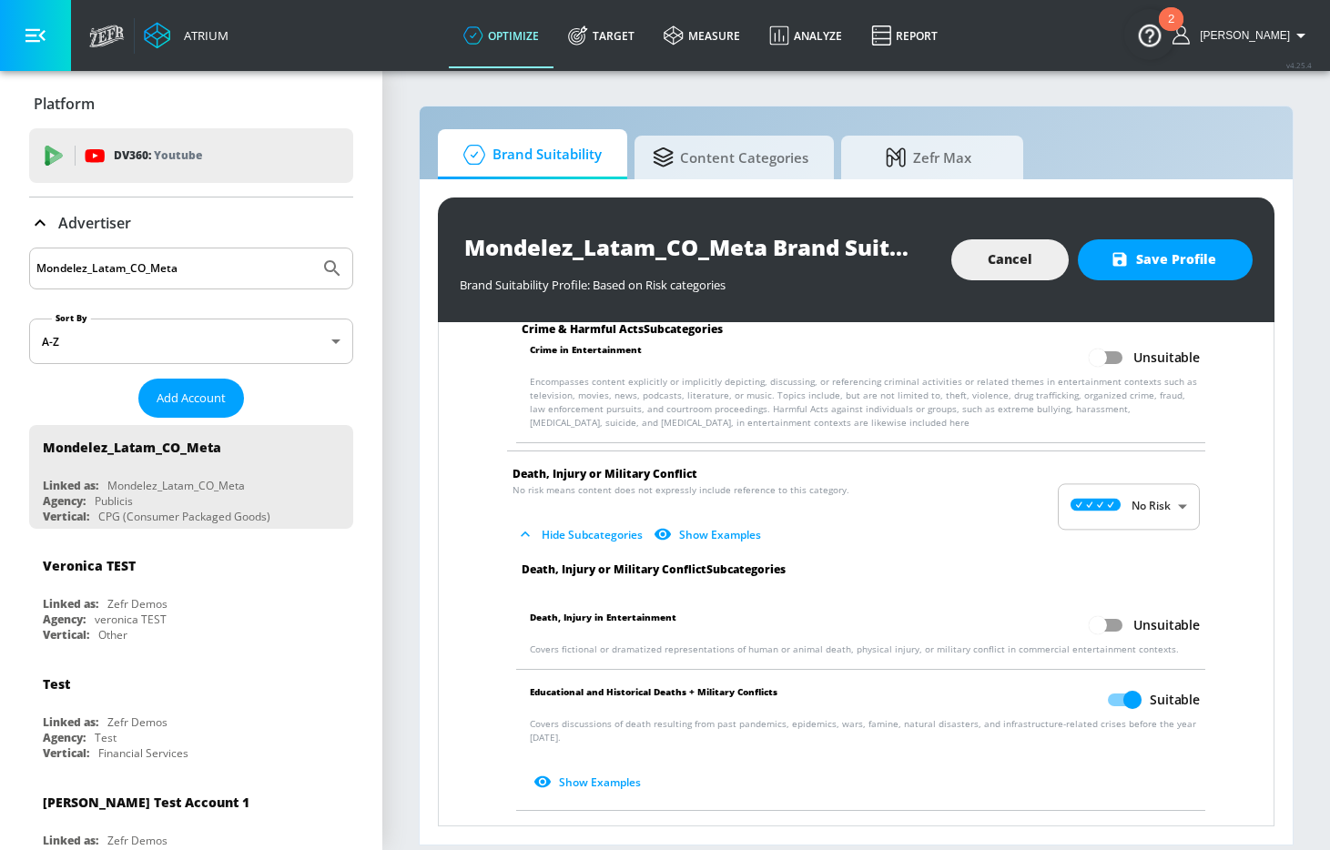
click at [1114, 691] on input "Suitable" at bounding box center [1133, 700] width 104 height 35
checkbox input "false"
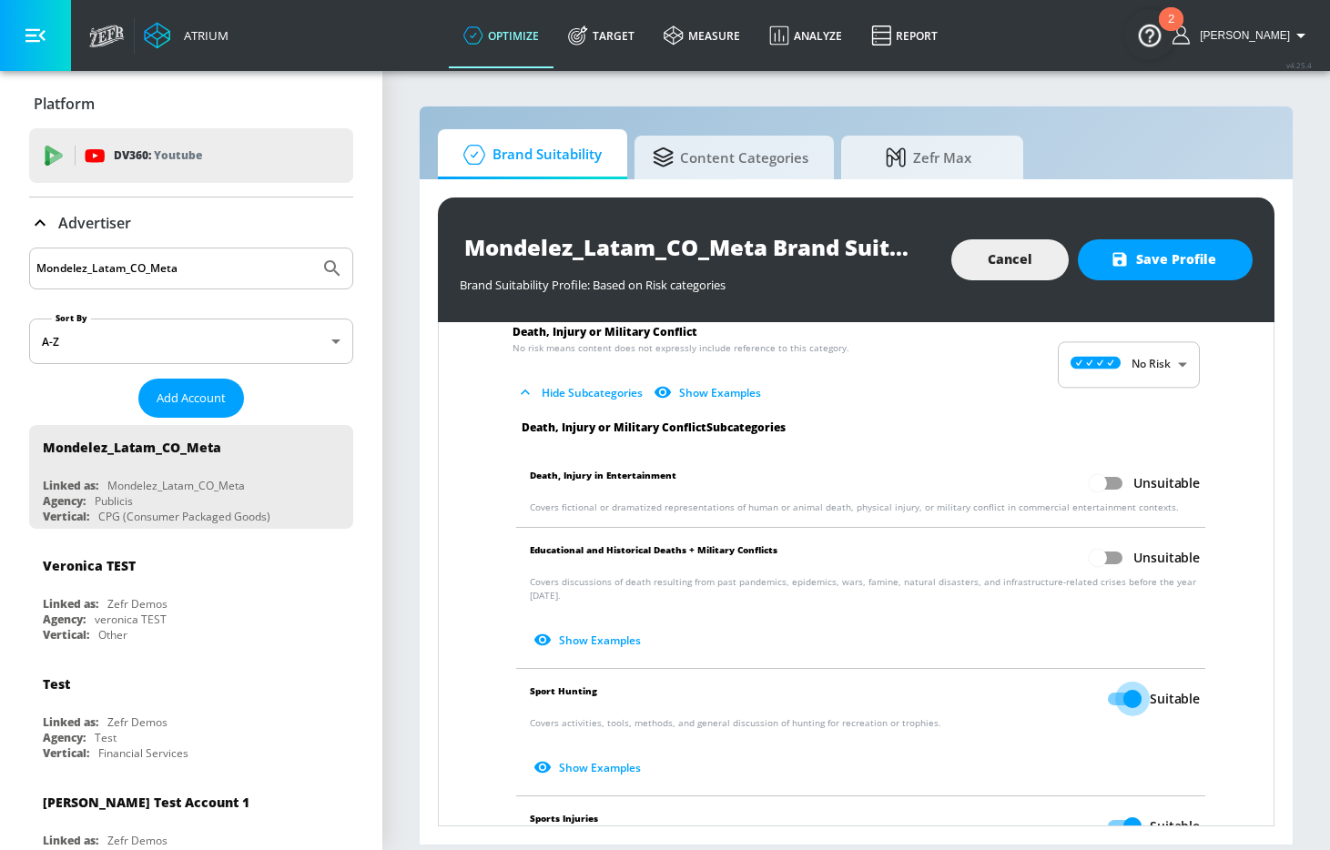
click at [1114, 691] on input "Suitable" at bounding box center [1133, 699] width 104 height 35
checkbox input "false"
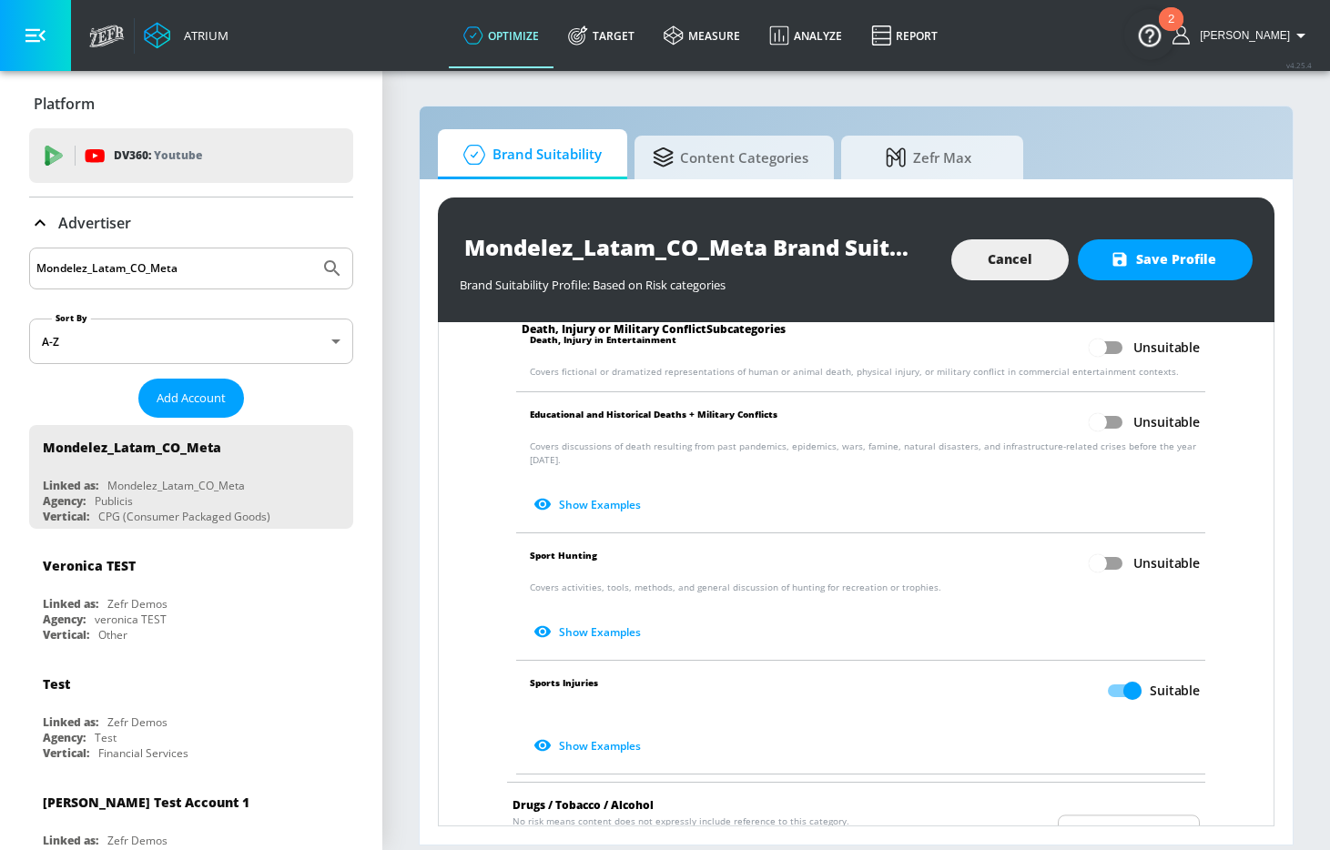
click at [1114, 691] on input "Suitable" at bounding box center [1133, 691] width 104 height 35
checkbox input "false"
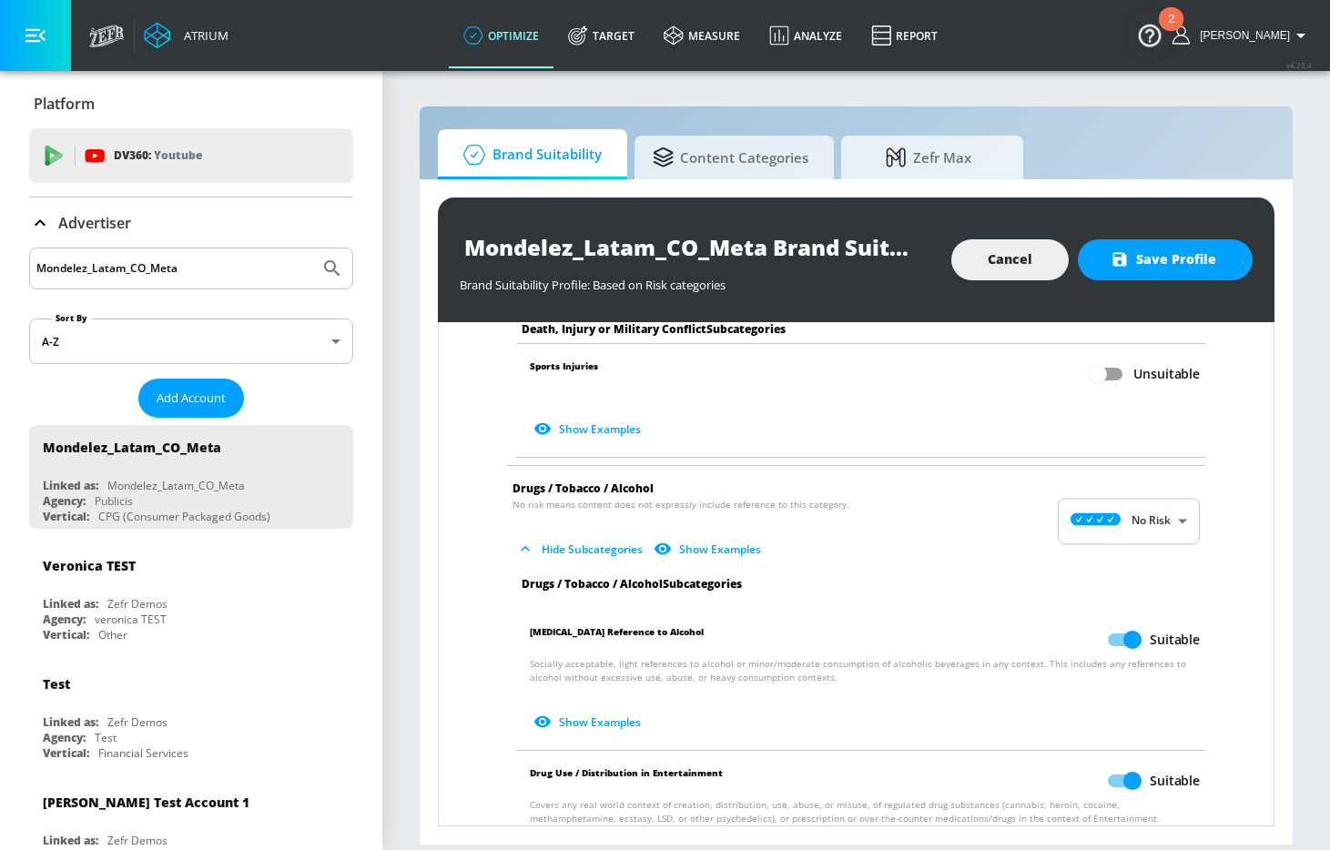
scroll to position [1055, 0]
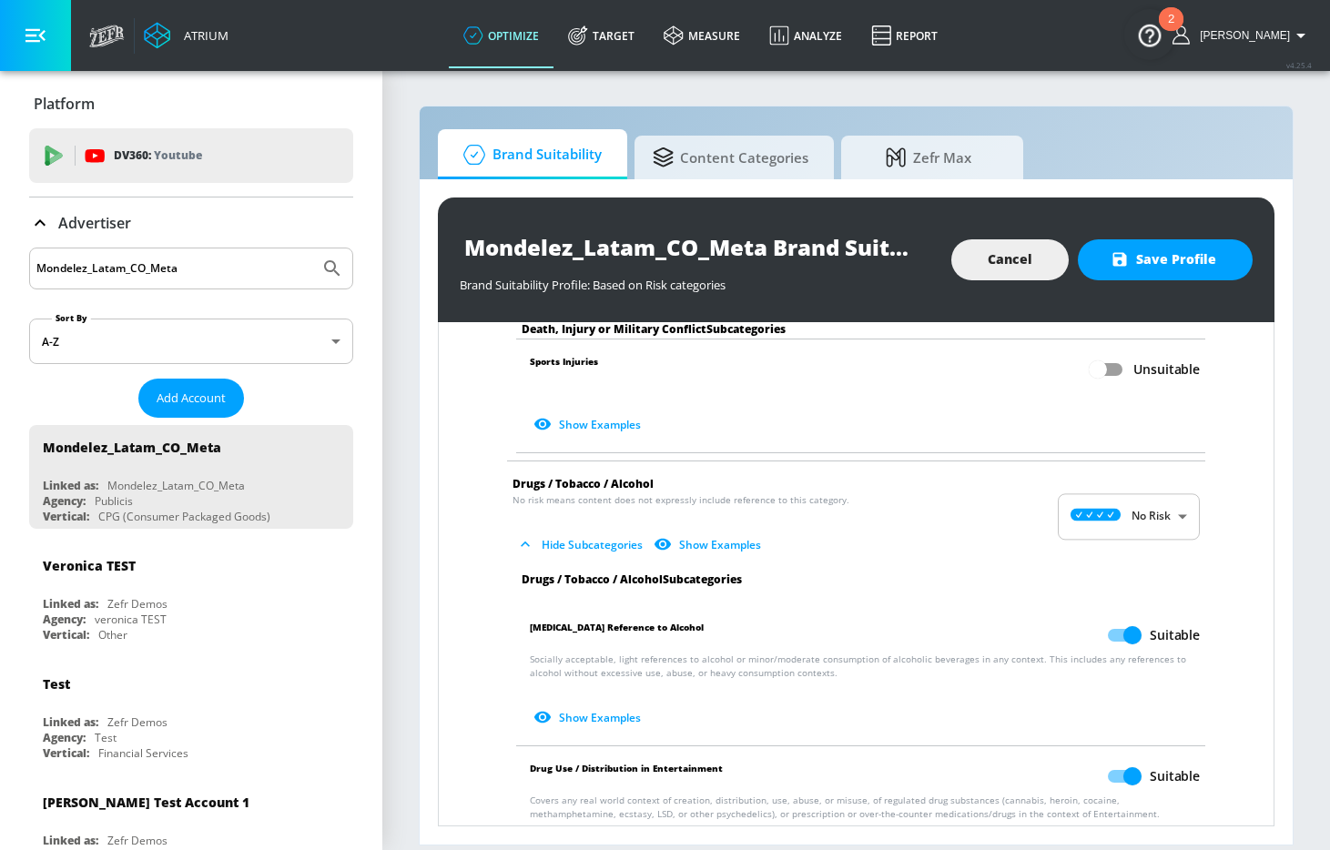
click at [1114, 645] on input "Suitable" at bounding box center [1133, 635] width 104 height 35
checkbox input "false"
click at [1123, 765] on input "Suitable" at bounding box center [1133, 776] width 104 height 35
checkbox input "false"
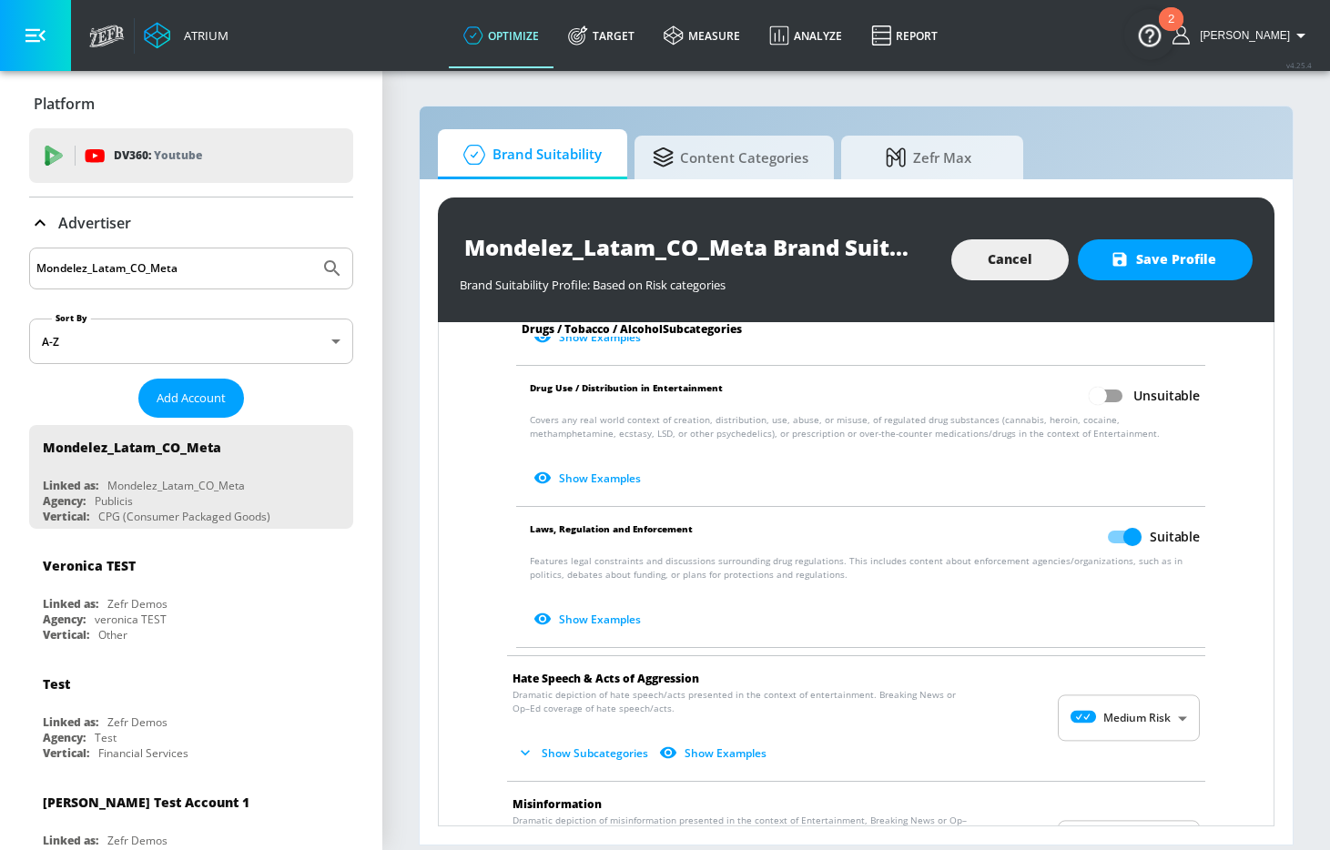
scroll to position [1446, 0]
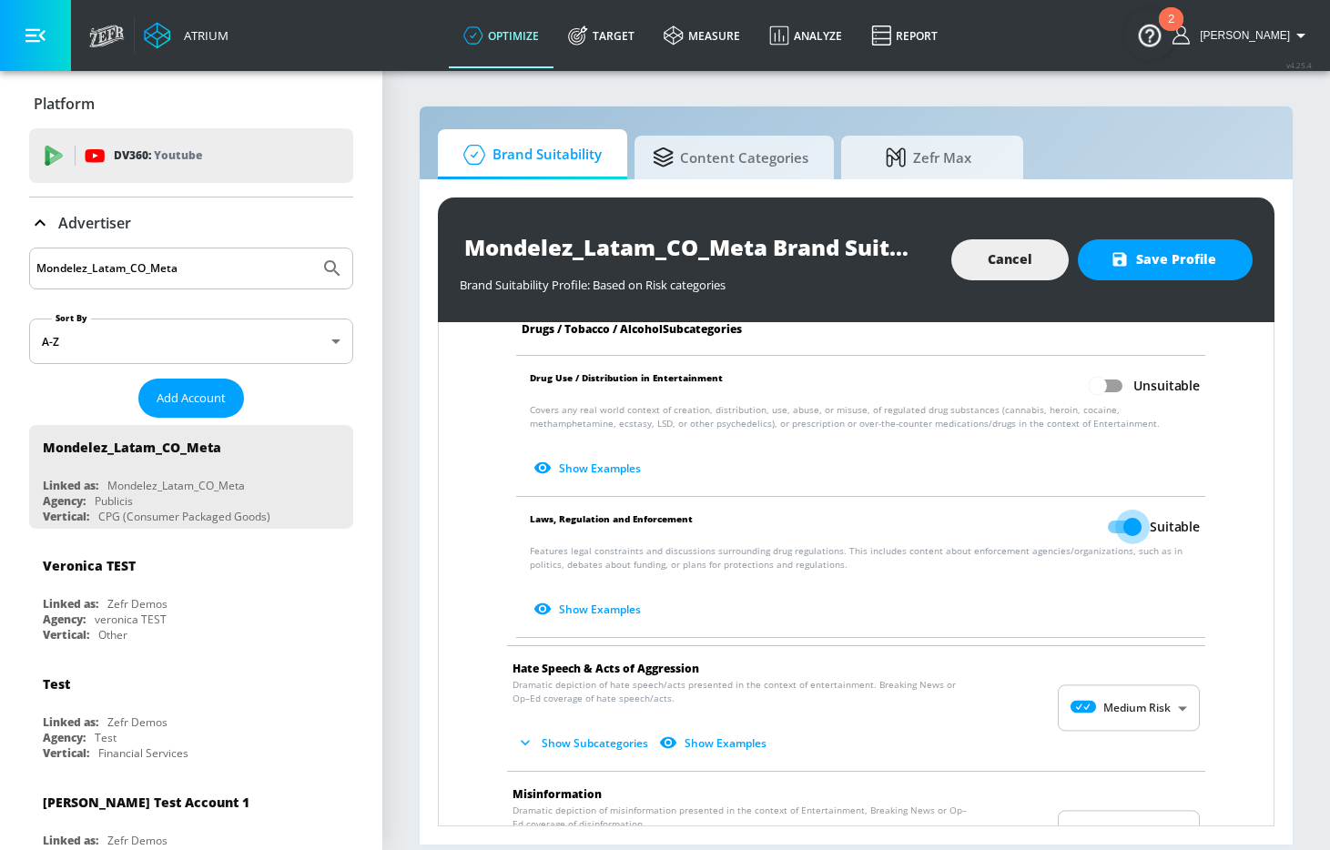
click at [1107, 528] on input "Suitable" at bounding box center [1133, 527] width 104 height 35
checkbox input "false"
click at [1098, 732] on span "Show Subcategories Show Examples" at bounding box center [842, 743] width 658 height 30
click at [1098, 718] on body "Atrium optimize Target measure Analyze Report optimize Target measure Analyze R…" at bounding box center [665, 425] width 1330 height 850
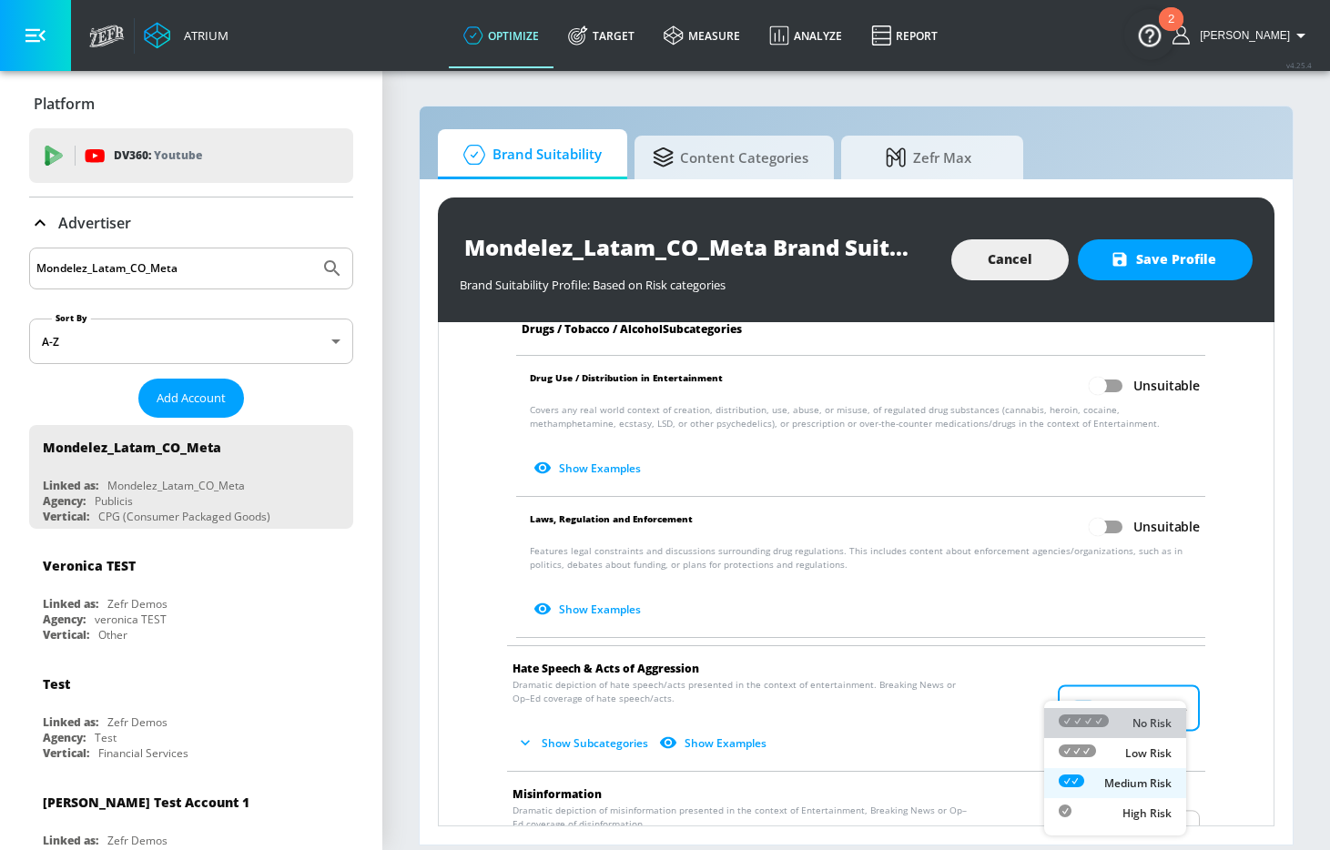
click at [1120, 729] on div "No Risk" at bounding box center [1115, 723] width 113 height 19
type input "MINIMAL"
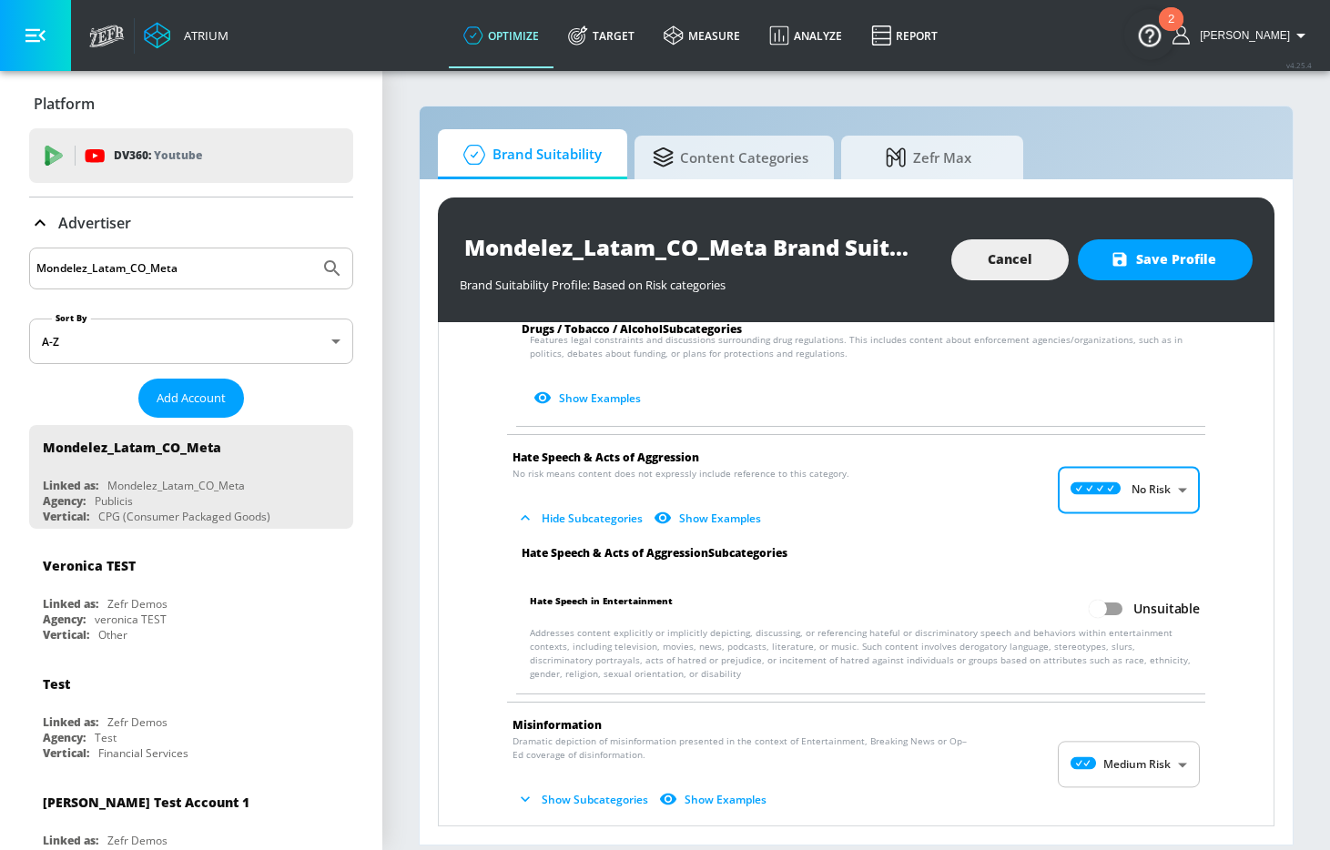
scroll to position [1767, 0]
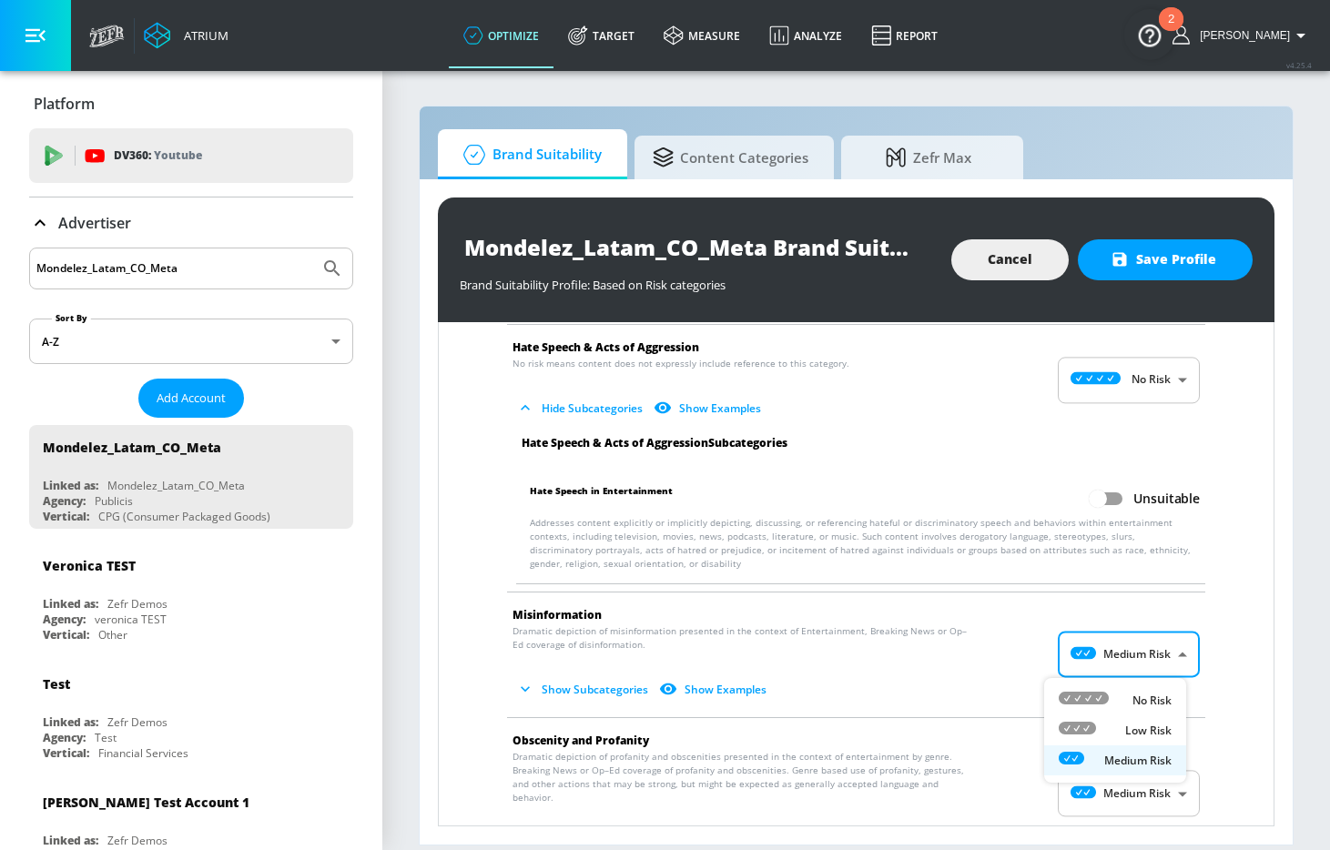
click at [1120, 660] on body "Atrium optimize Target measure Analyze Report optimize Target measure Analyze R…" at bounding box center [665, 425] width 1330 height 850
click at [1121, 693] on div "No Risk" at bounding box center [1115, 700] width 113 height 19
type input "MINIMAL"
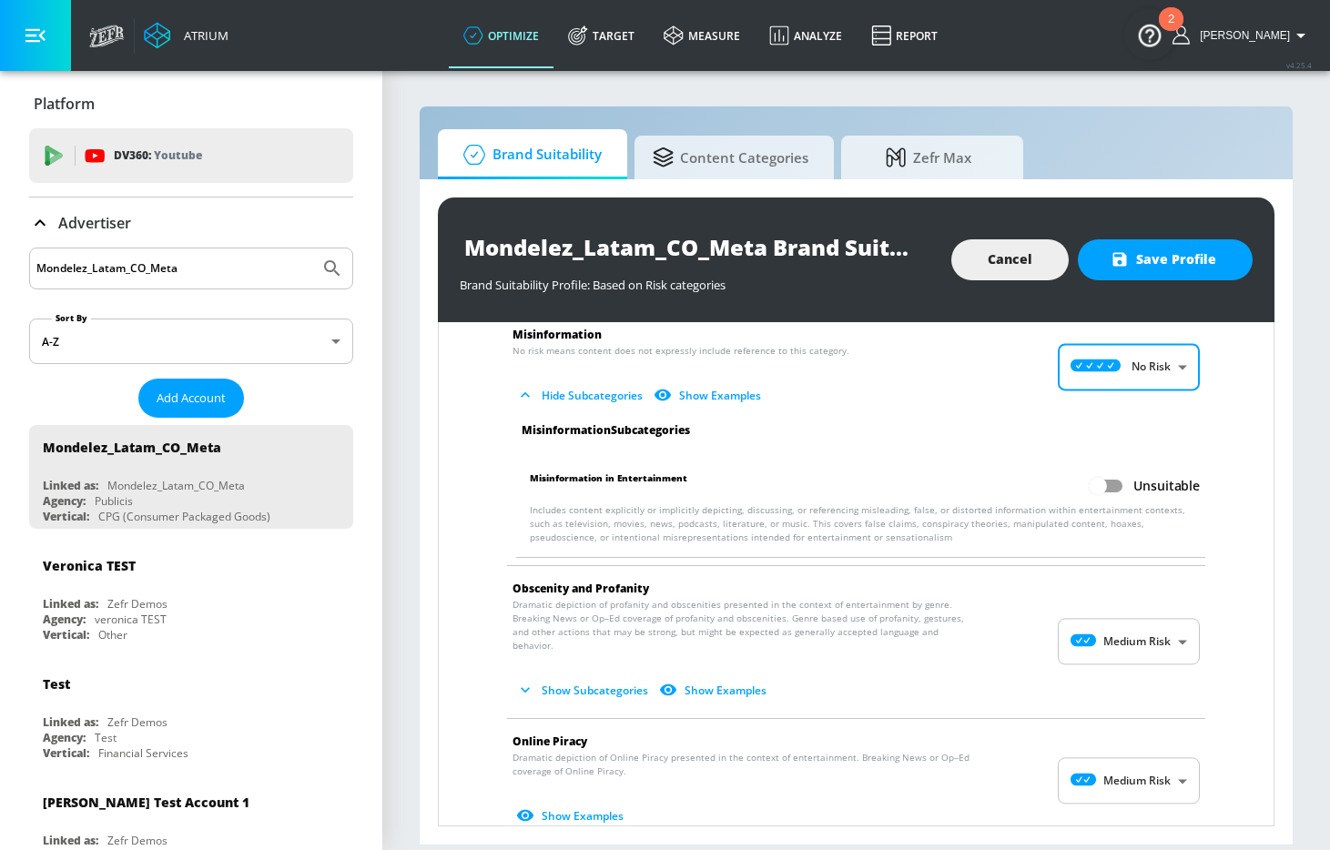
scroll to position [2077, 0]
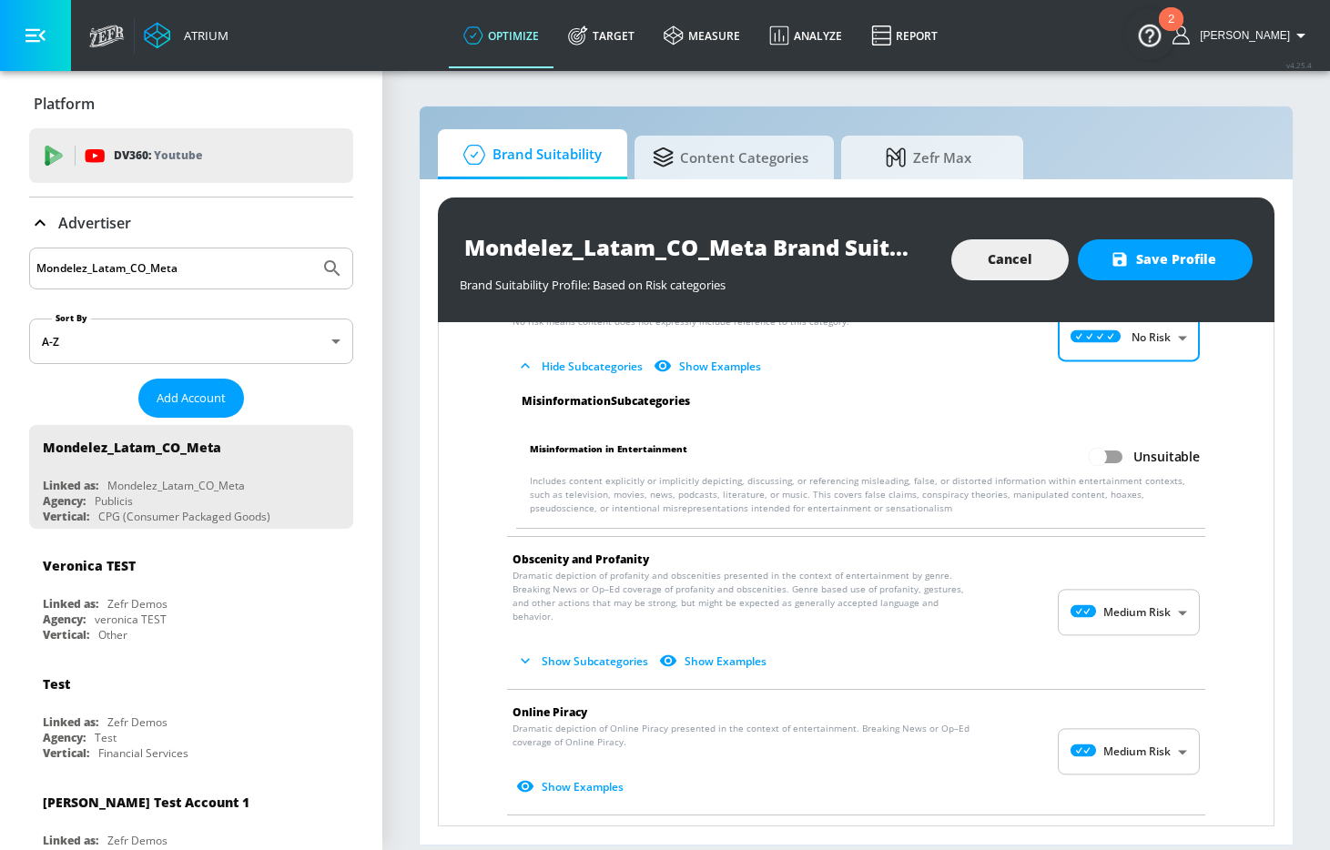
drag, startPoint x: 1122, startPoint y: 640, endPoint x: 1124, endPoint y: 631, distance: 9.5
click at [1123, 636] on p "Dramatic depiction of profanity and obscenities presented in the context of ent…" at bounding box center [842, 622] width 658 height 107
click at [1128, 622] on body "Atrium optimize Target measure Analyze Report optimize Target measure Analyze R…" at bounding box center [665, 425] width 1330 height 850
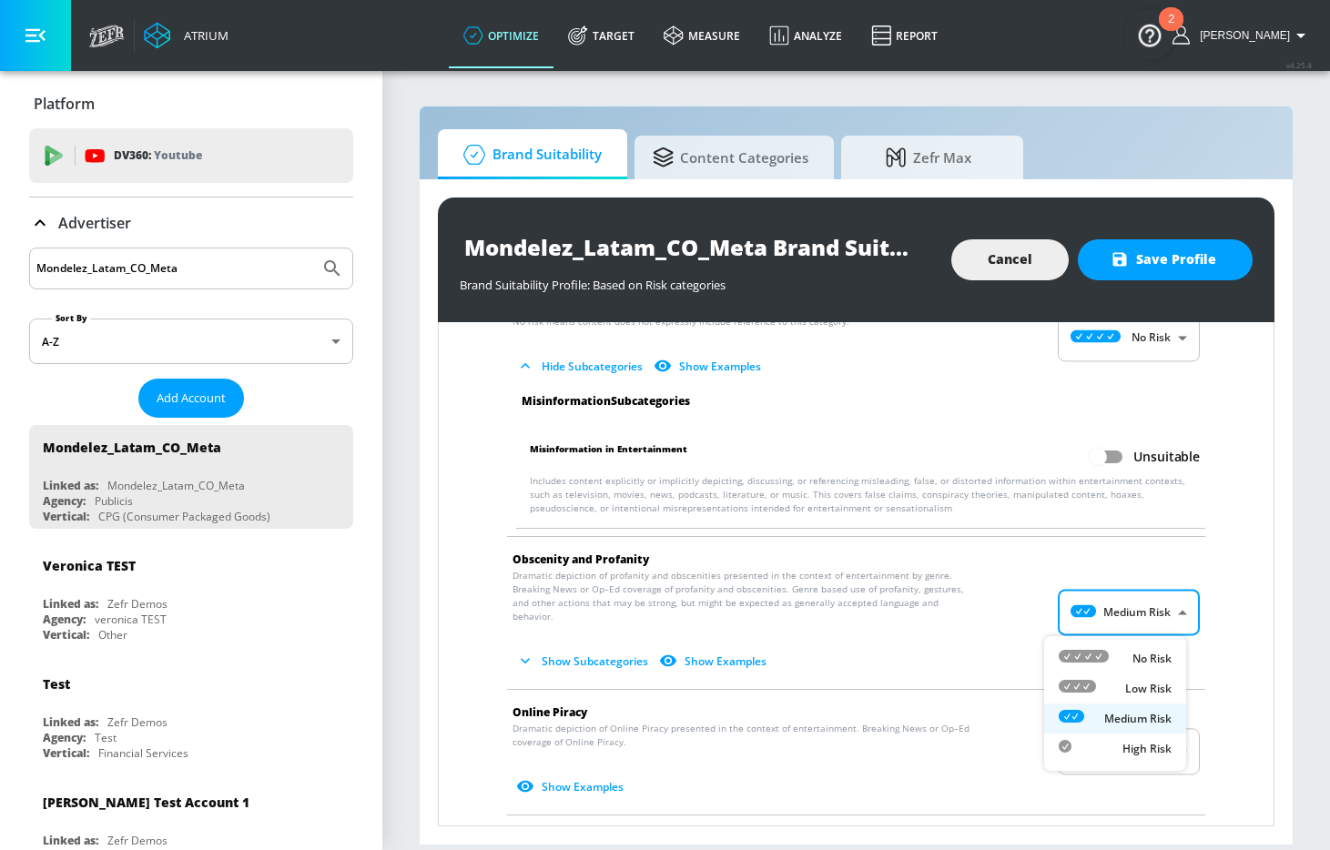
click at [1121, 659] on div "No Risk" at bounding box center [1115, 658] width 113 height 19
type input "MINIMAL"
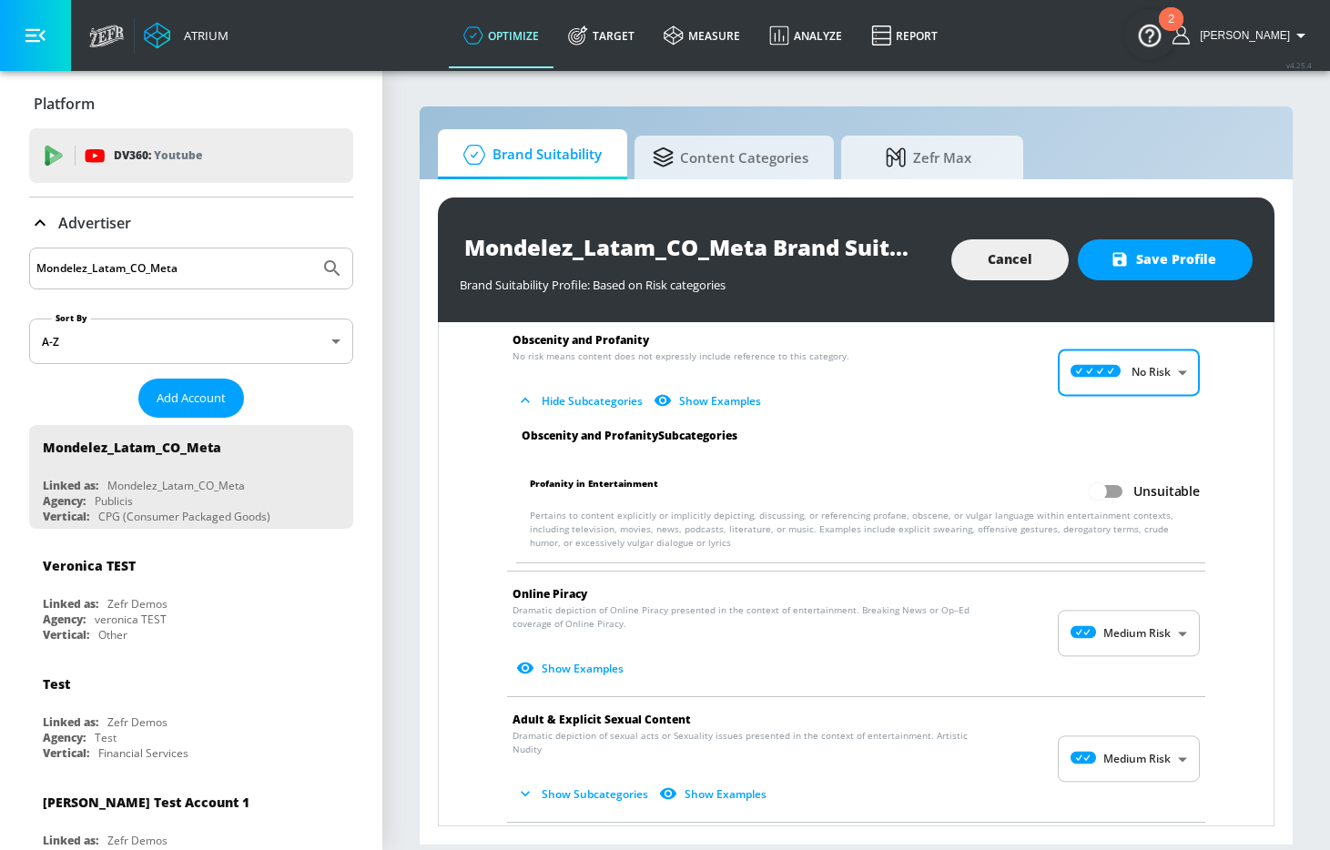
scroll to position [2384, 0]
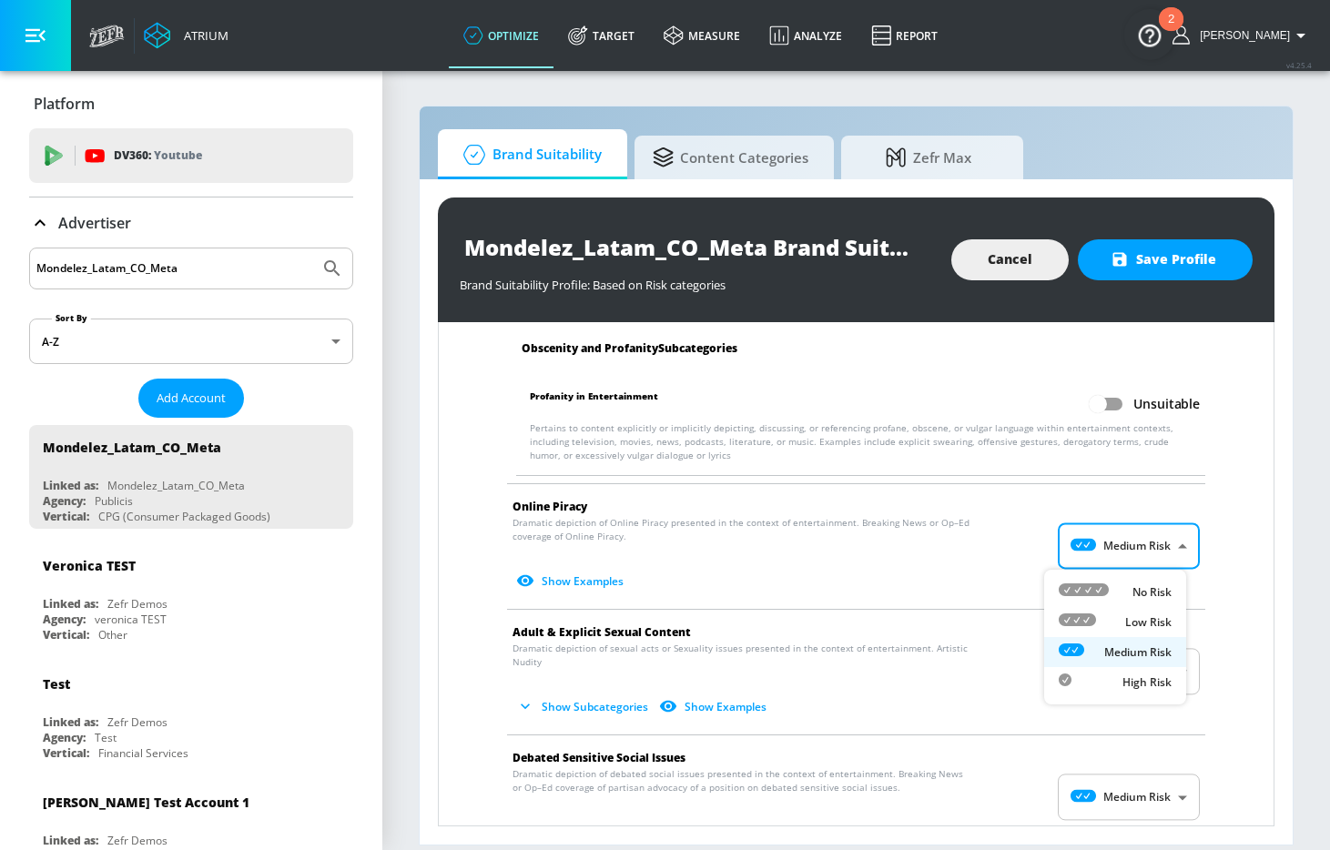
click at [1119, 554] on body "Atrium optimize Target measure Analyze Report optimize Target measure Analyze R…" at bounding box center [665, 425] width 1330 height 850
click at [1119, 590] on div "No Risk" at bounding box center [1115, 592] width 113 height 19
type input "MINIMAL"
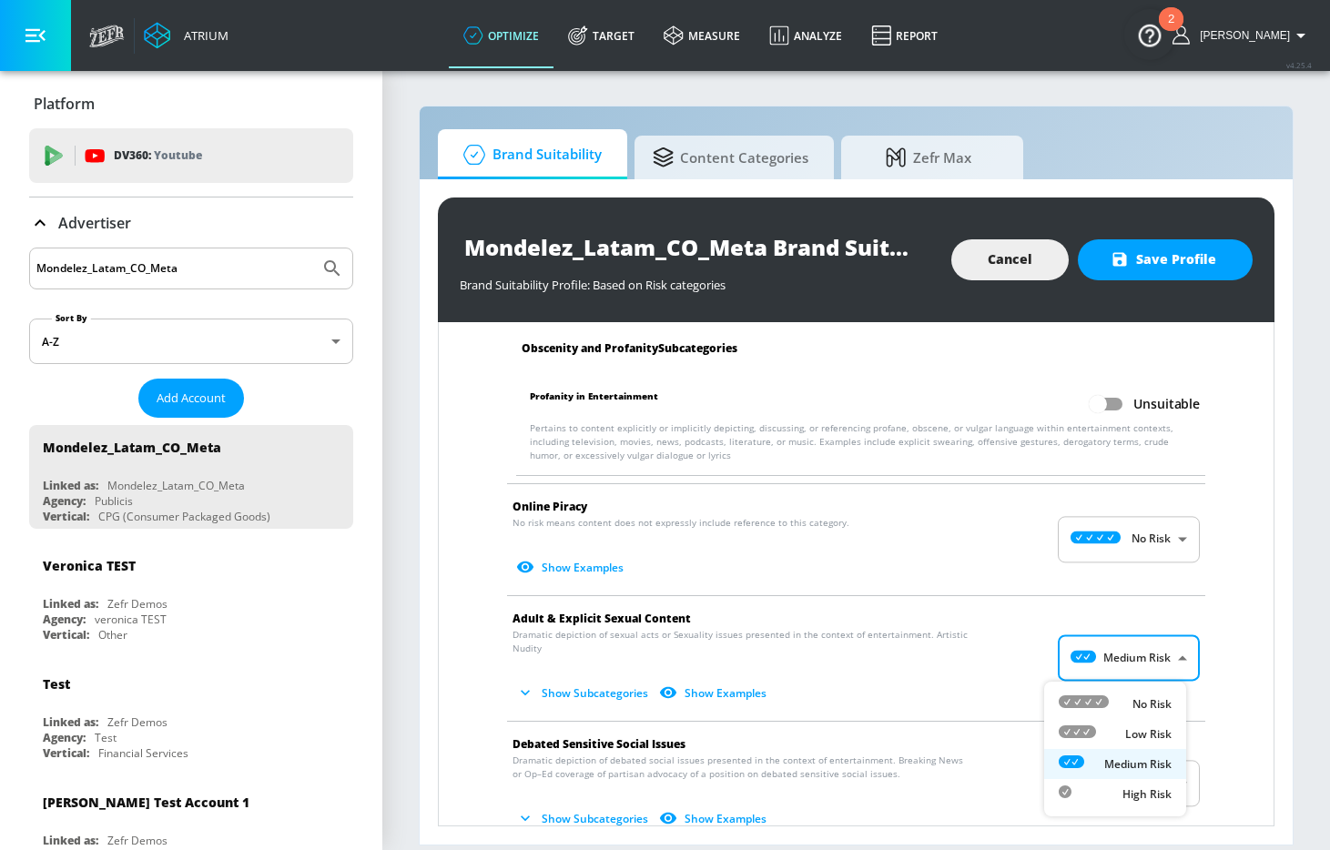
click at [1134, 664] on body "Atrium optimize Target measure Analyze Report optimize Target measure Analyze R…" at bounding box center [665, 425] width 1330 height 850
click at [1123, 707] on div "No Risk" at bounding box center [1115, 704] width 113 height 19
type input "MINIMAL"
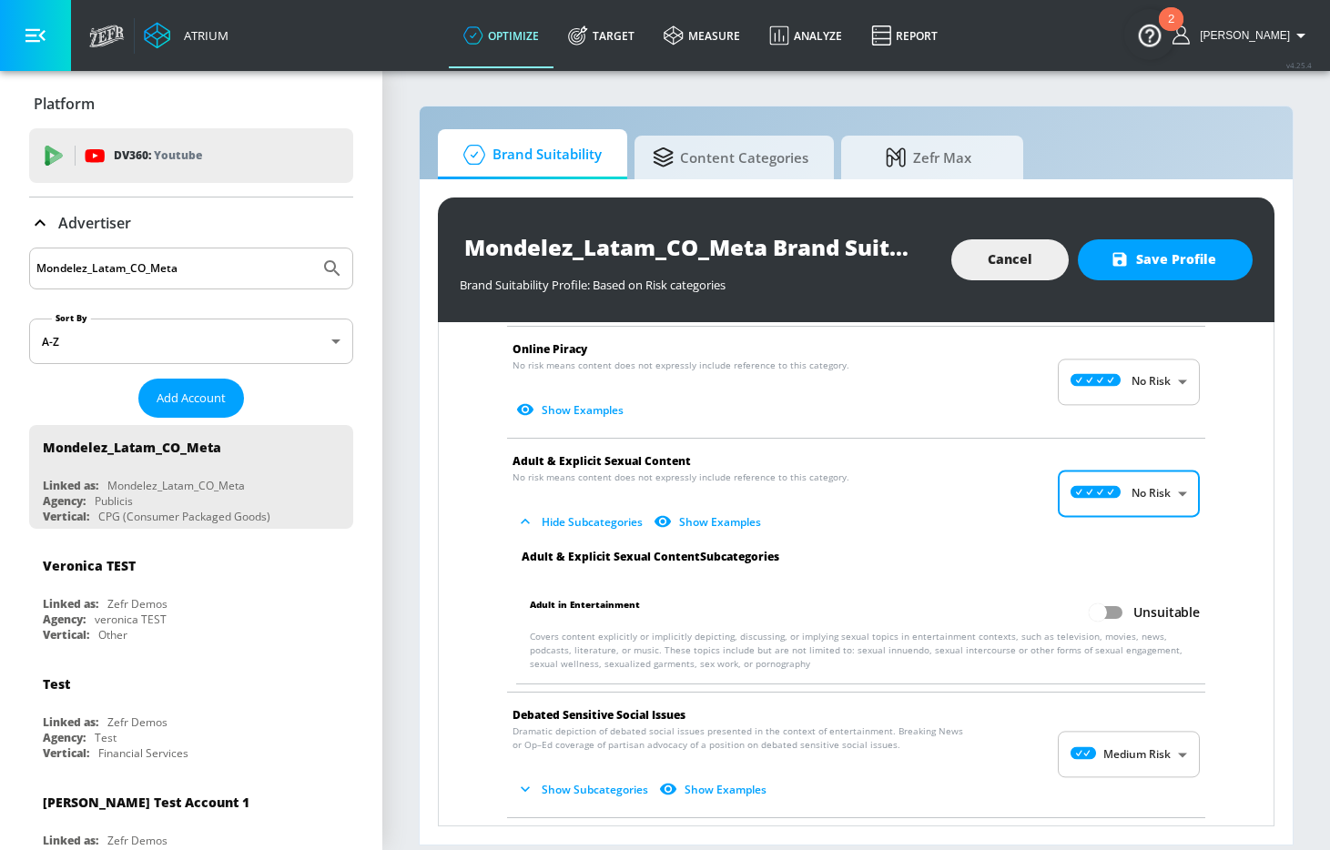
scroll to position [2610, 0]
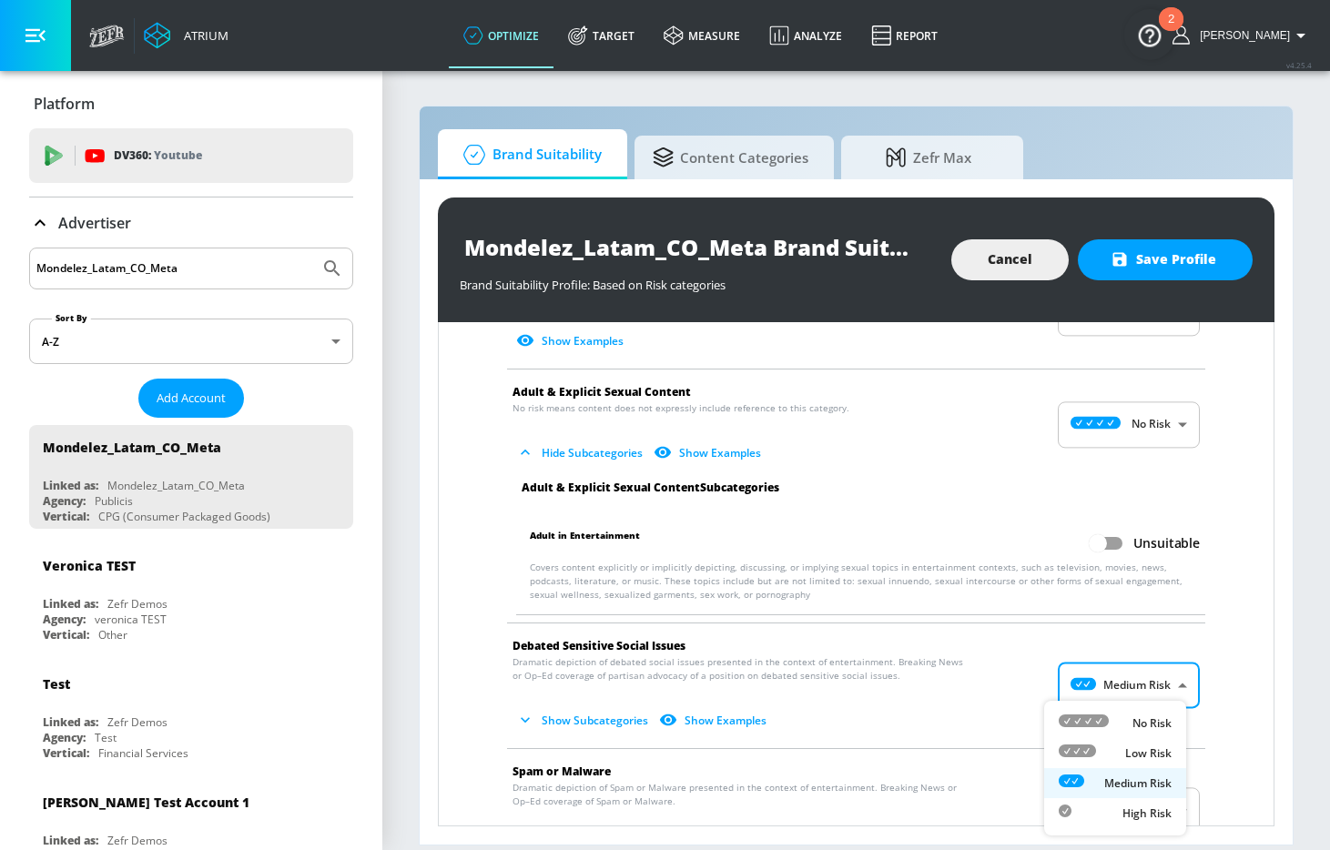
click at [1117, 695] on body "Atrium optimize Target measure Analyze Report optimize Target measure Analyze R…" at bounding box center [665, 425] width 1330 height 850
click at [1118, 717] on div "No Risk" at bounding box center [1115, 723] width 113 height 19
type input "MINIMAL"
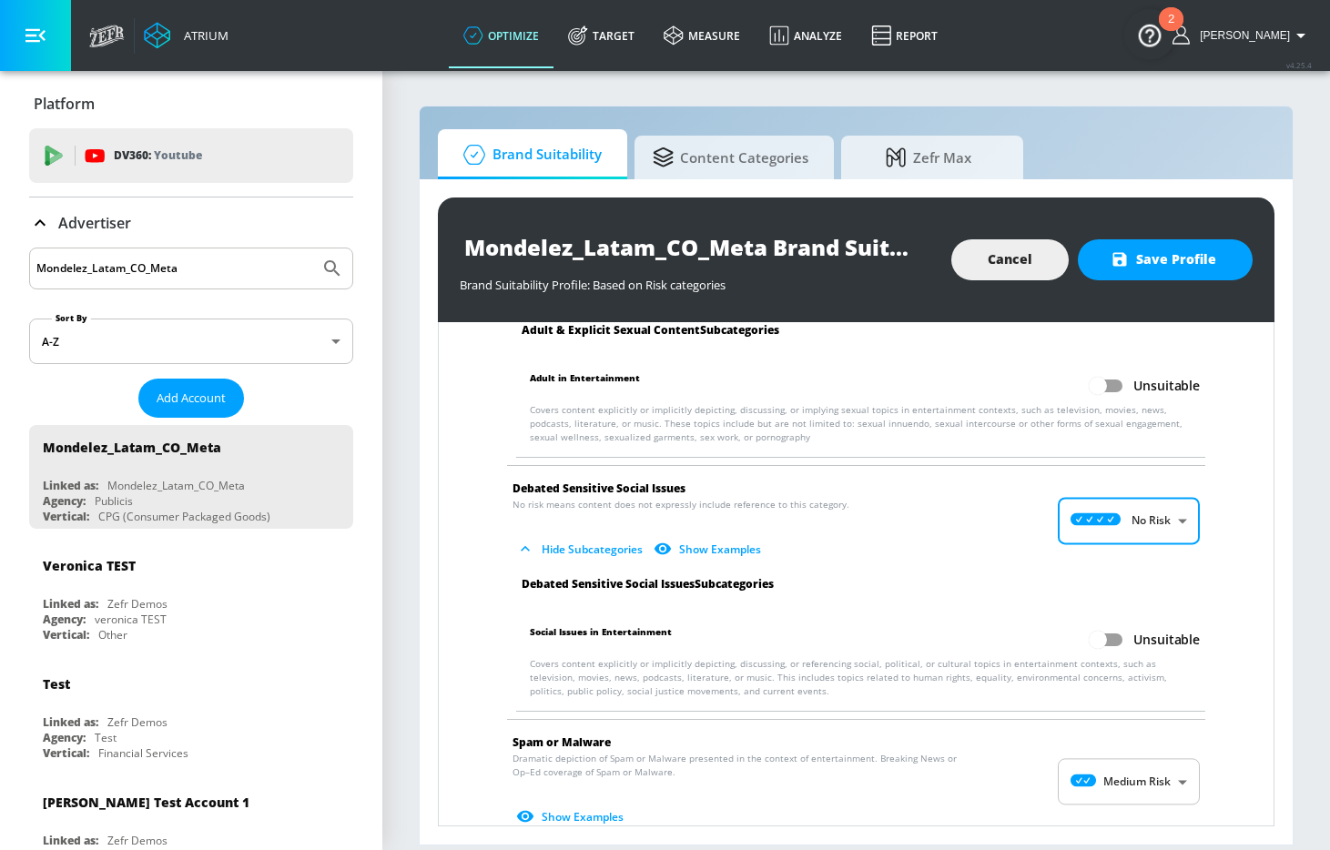
scroll to position [2893, 0]
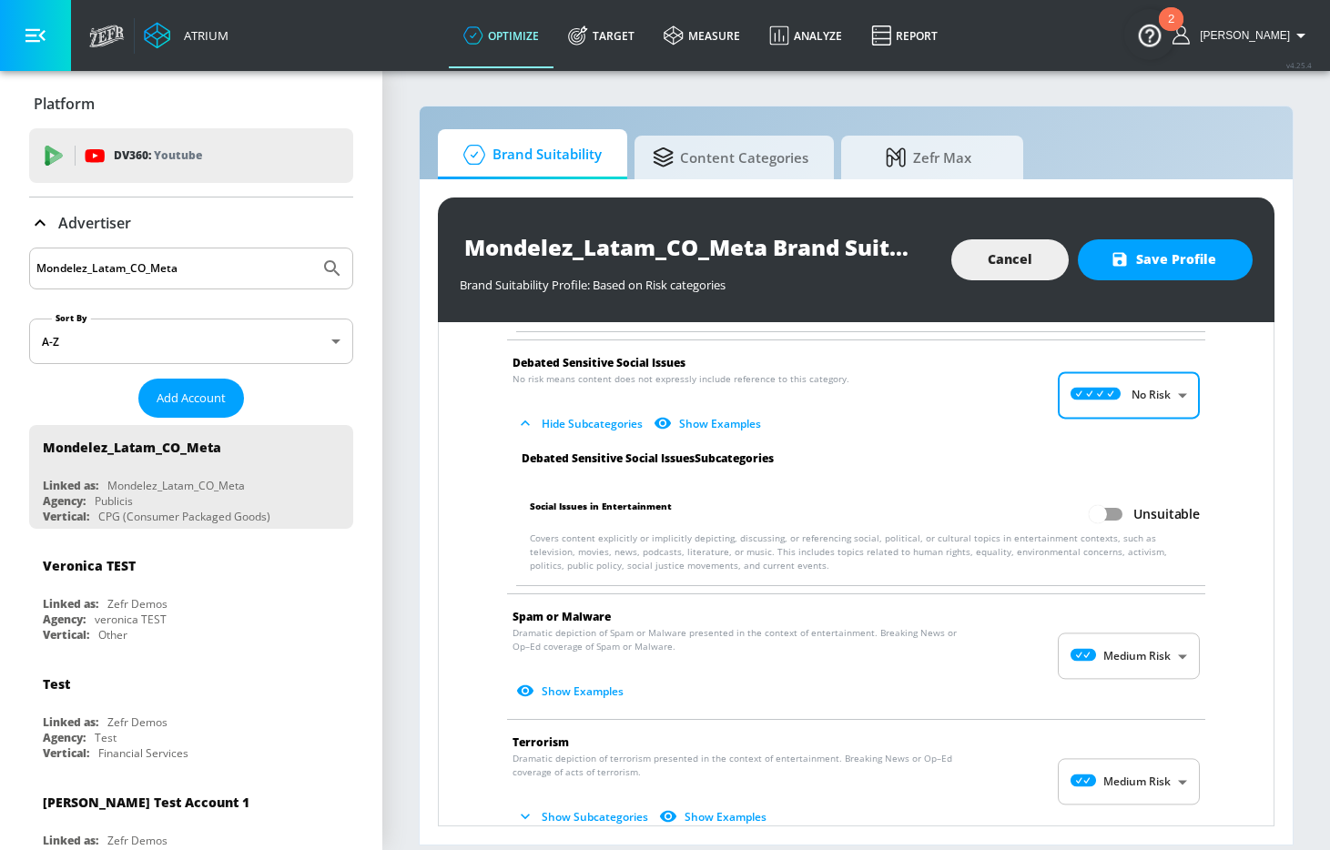
click at [1120, 662] on body "Atrium optimize Target measure Analyze Report optimize Target measure Analyze R…" at bounding box center [665, 425] width 1330 height 850
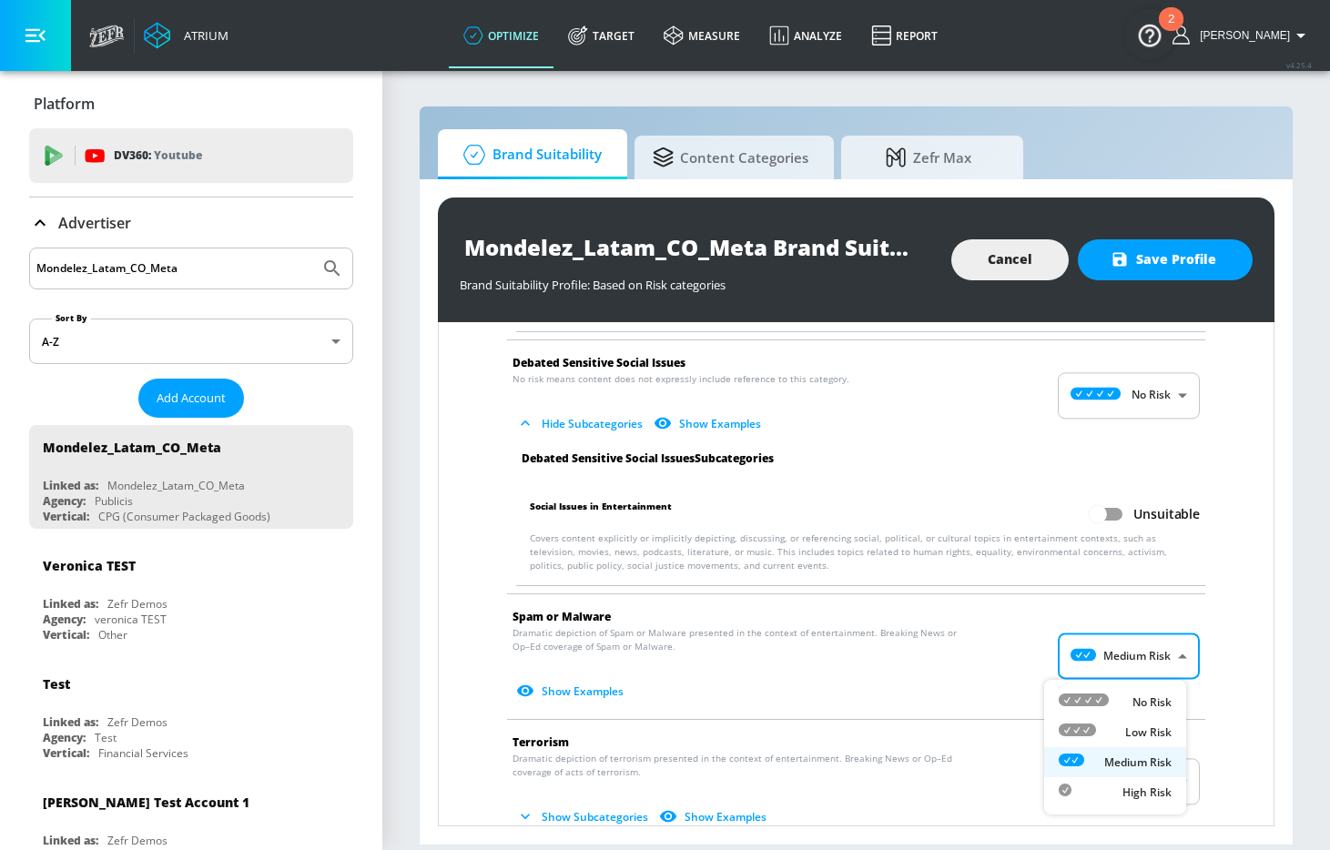
click at [1121, 694] on div "No Risk" at bounding box center [1115, 702] width 113 height 19
type input "MINIMAL"
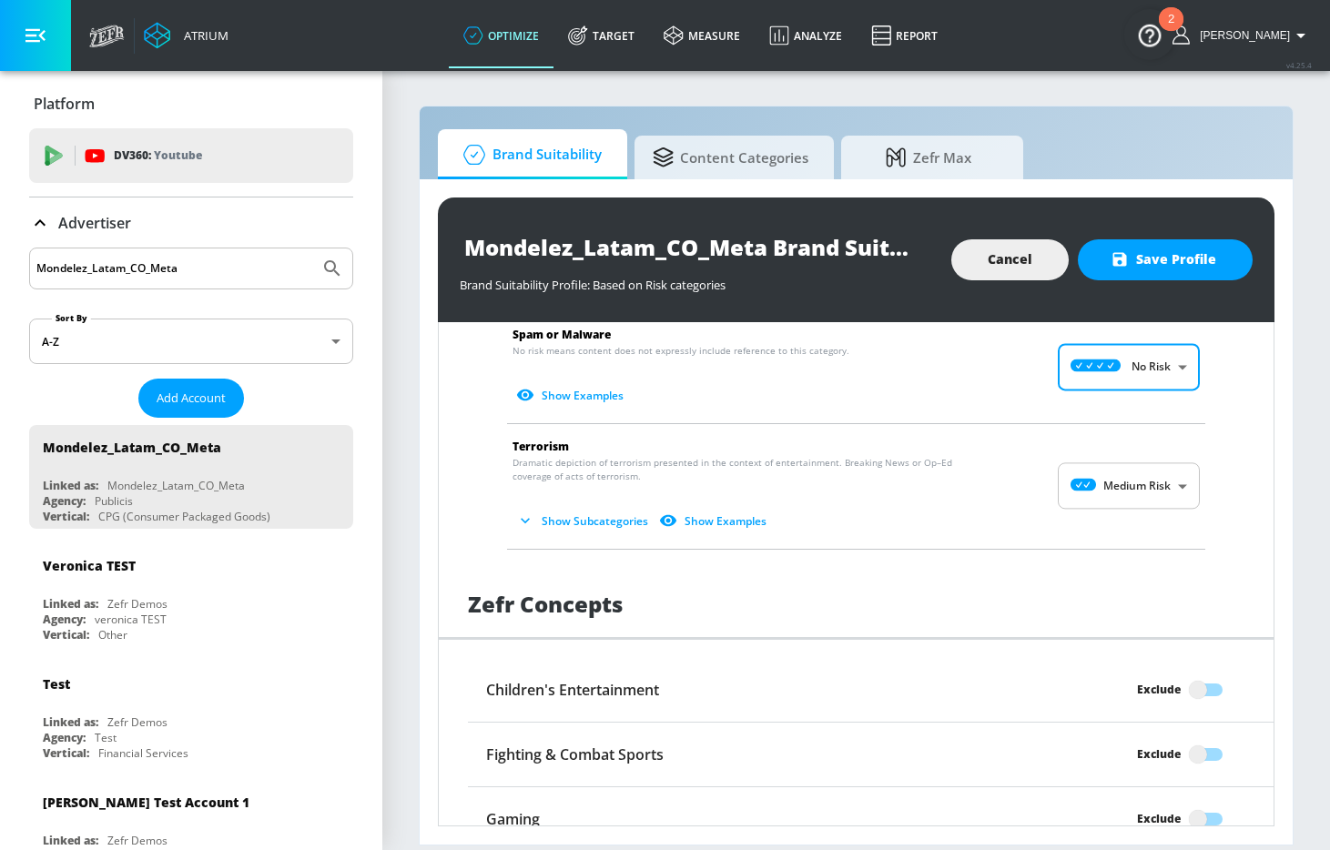
scroll to position [3203, 0]
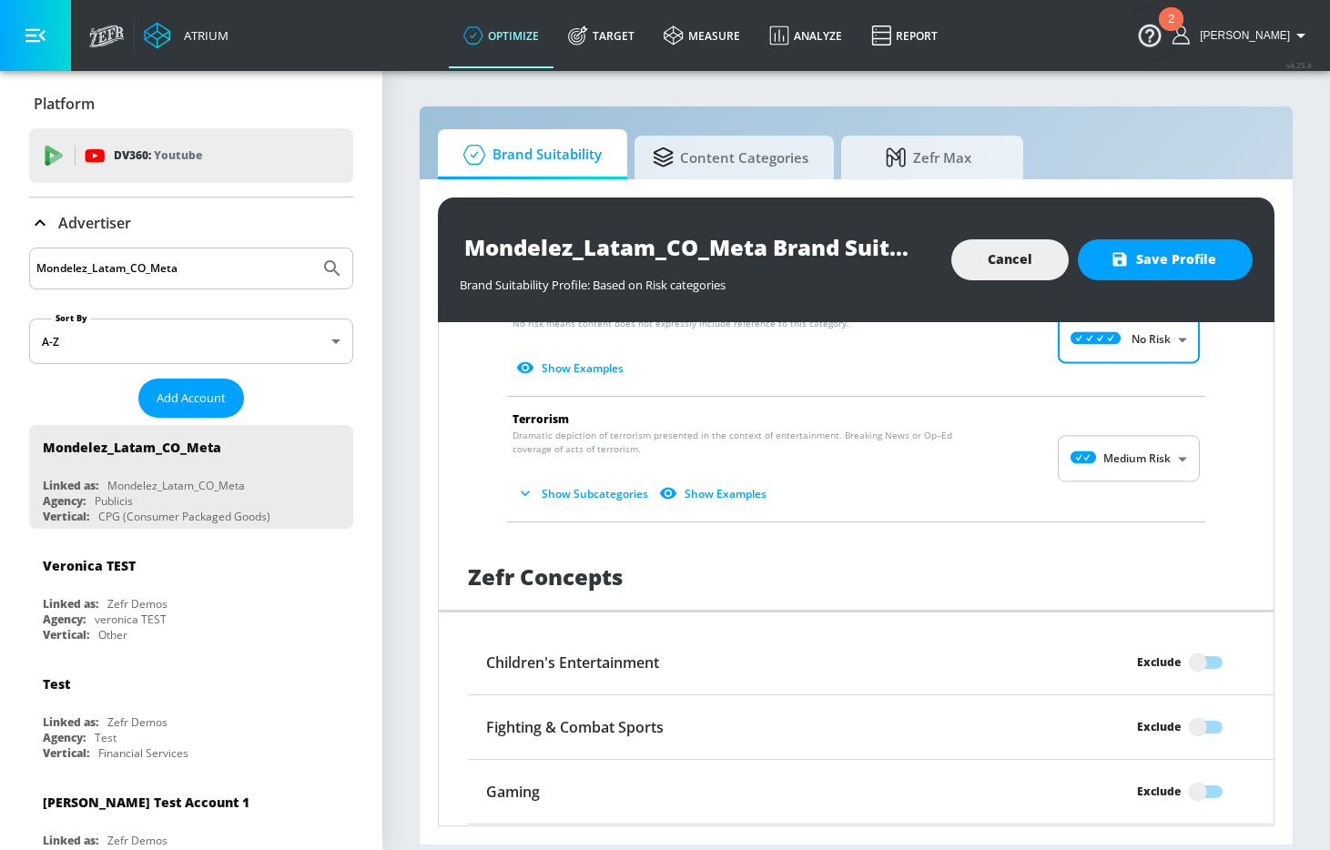
click at [1117, 432] on p "Dramatic depiction of terrorism presented in the context of entertainment. Brea…" at bounding box center [842, 469] width 658 height 80
click at [1117, 444] on body "Atrium optimize Target measure Analyze Report optimize Target measure Analyze R…" at bounding box center [665, 425] width 1330 height 850
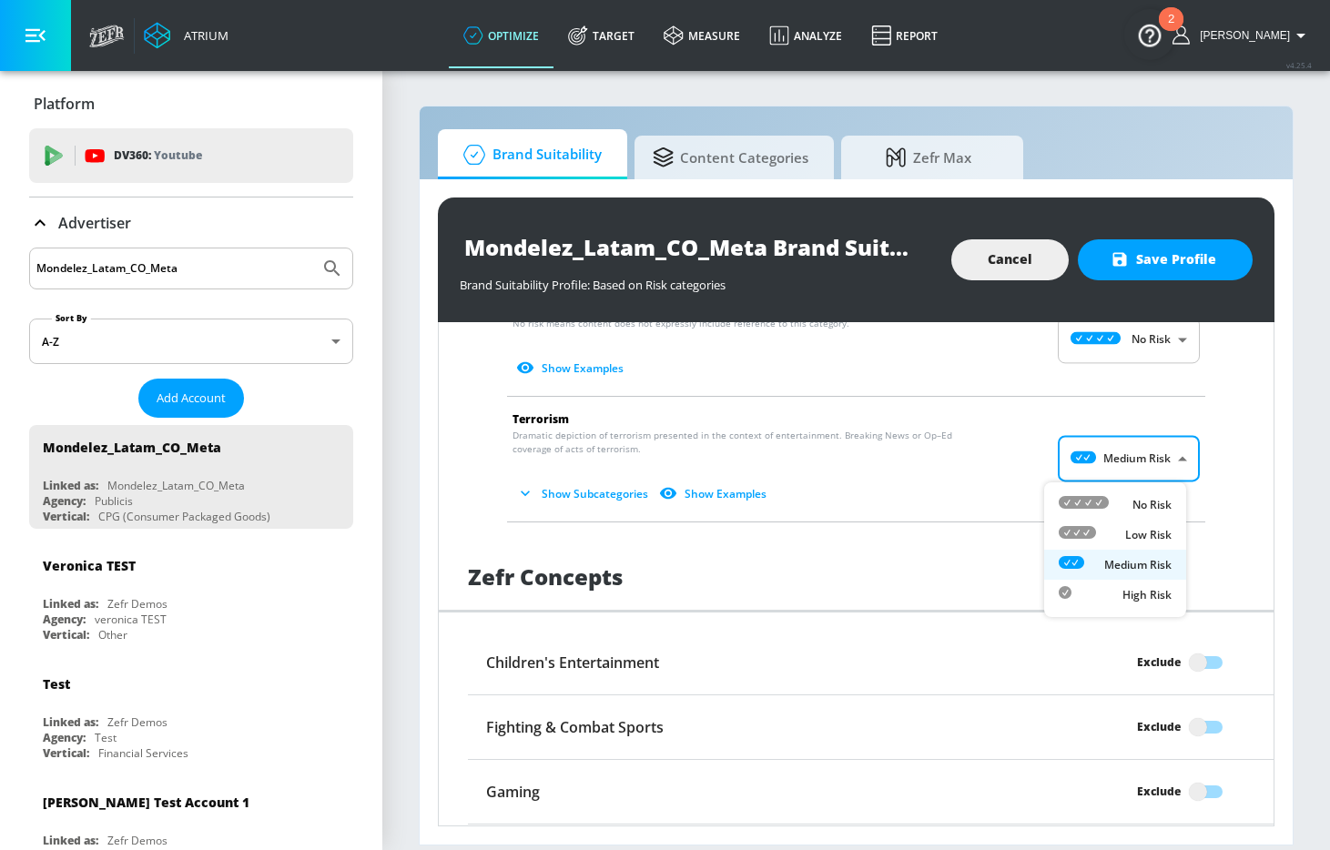
click at [1126, 501] on div "No Risk" at bounding box center [1115, 504] width 113 height 19
type input "MINIMAL"
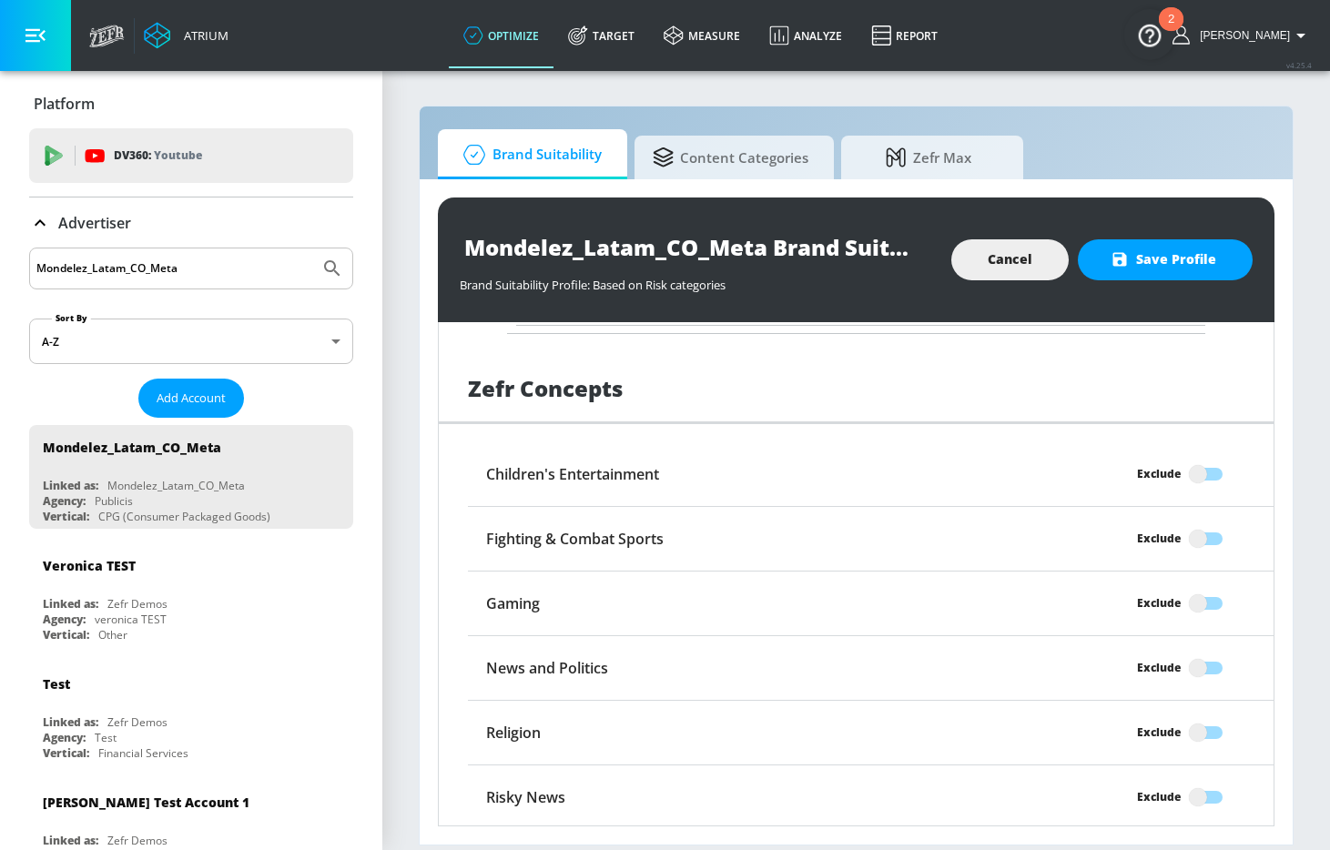
scroll to position [3523, 0]
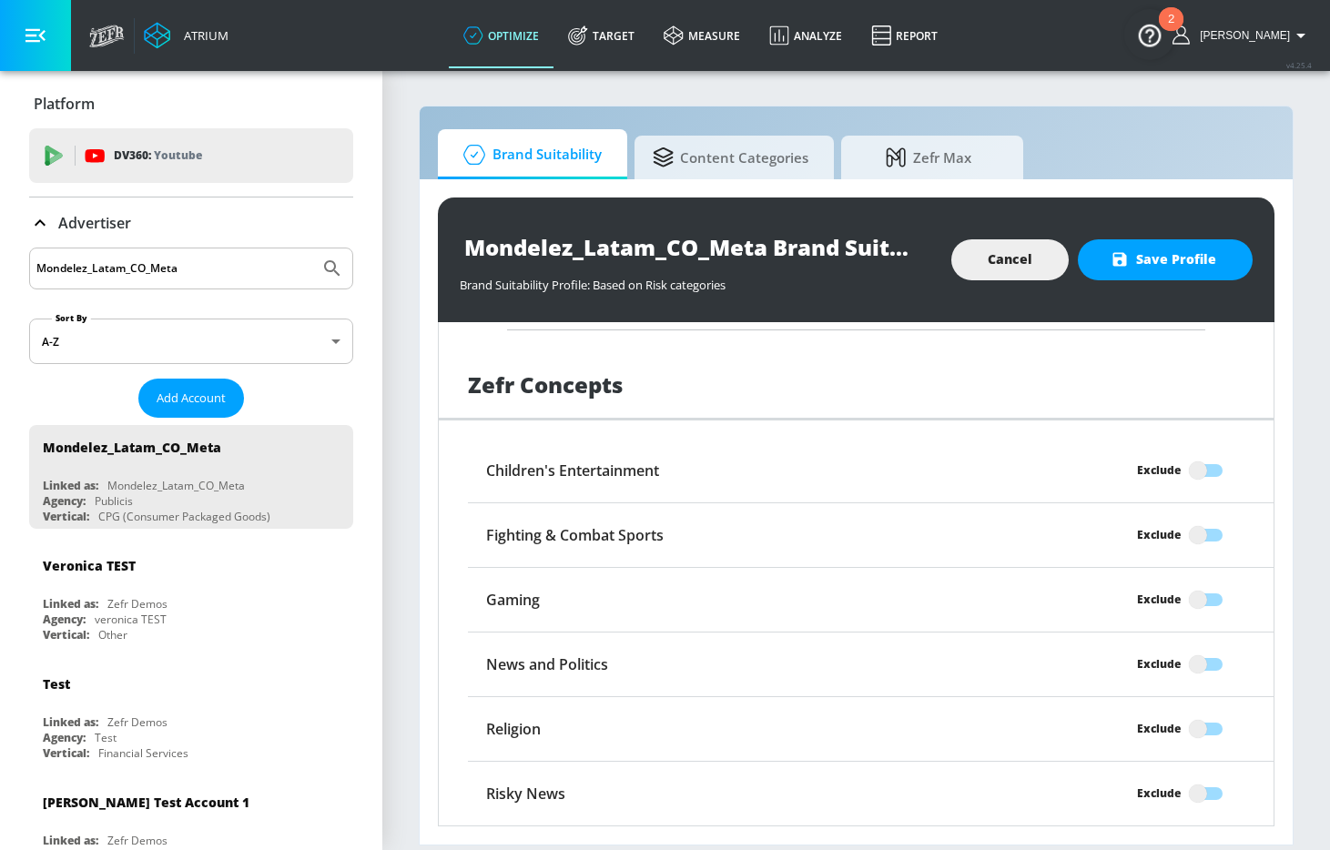
click at [1206, 671] on input "Exclude" at bounding box center [1198, 664] width 104 height 35
checkbox input "true"
click at [1197, 786] on input "Exclude" at bounding box center [1198, 794] width 104 height 35
checkbox input "true"
click at [1183, 475] on input "Exclude" at bounding box center [1198, 470] width 104 height 35
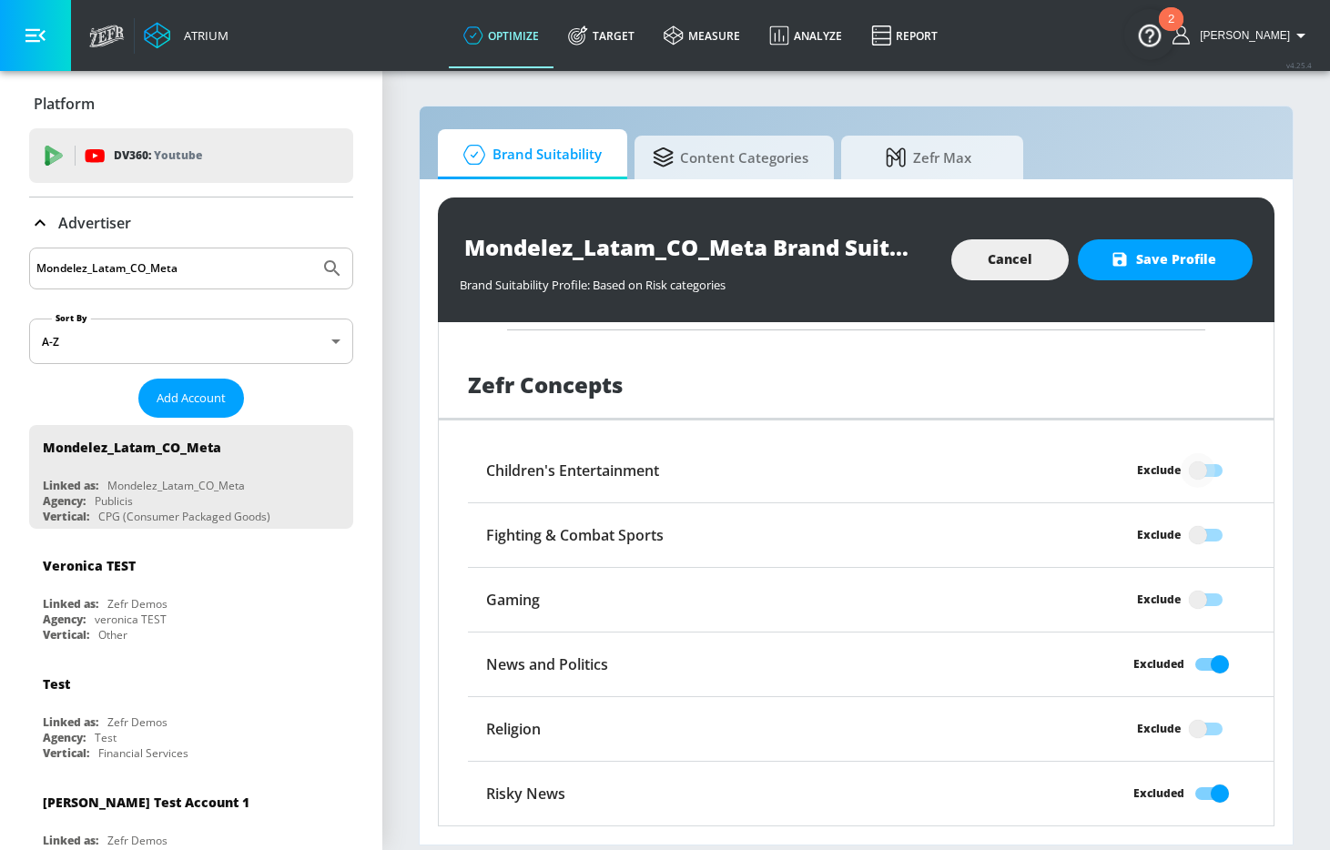
checkbox input "true"
click at [1216, 253] on button "Save Profile" at bounding box center [1165, 259] width 175 height 41
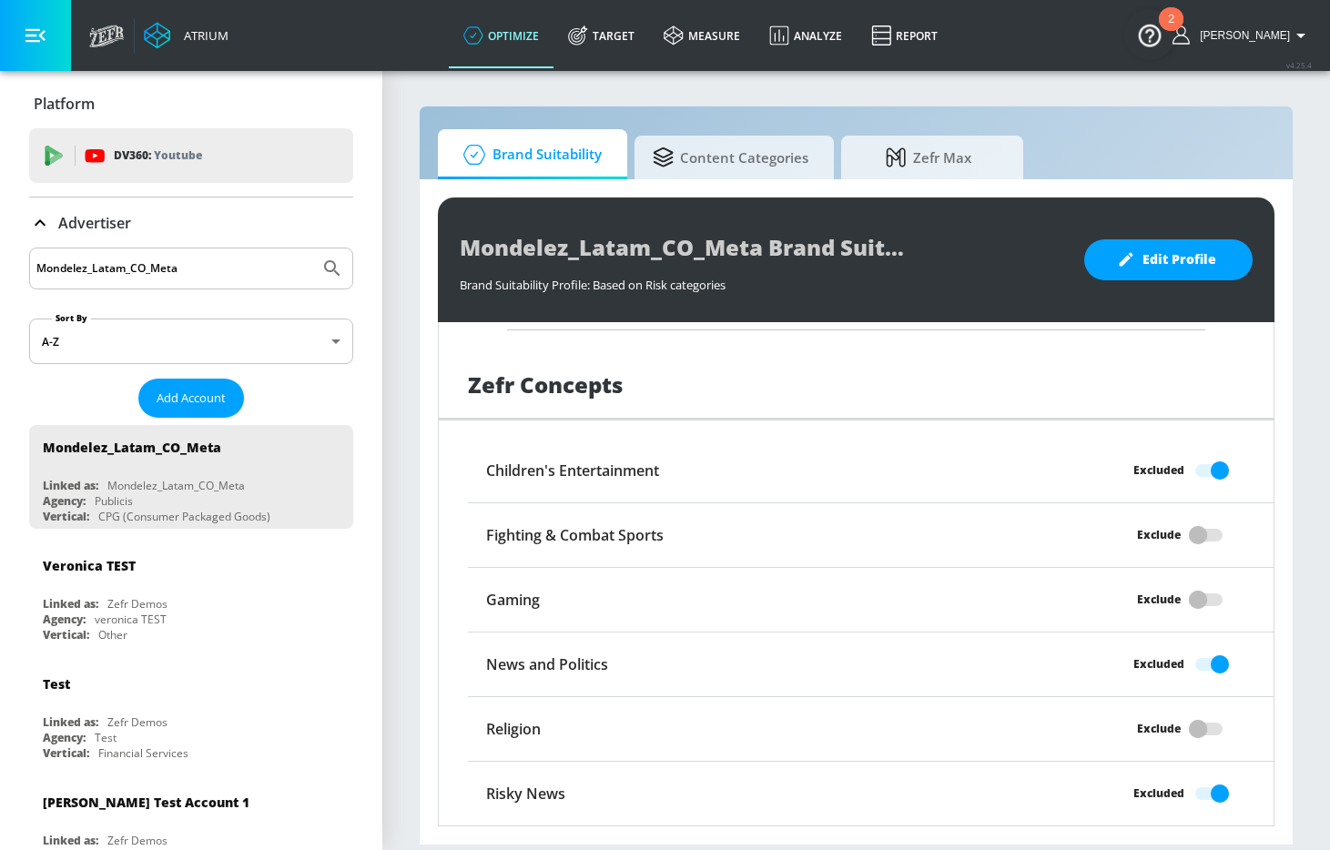
click at [200, 264] on input "Mondelez_Latam_CO_Meta" at bounding box center [174, 269] width 276 height 24
paste input "YT"
type input "Mondelez_Latam_CO_YT"
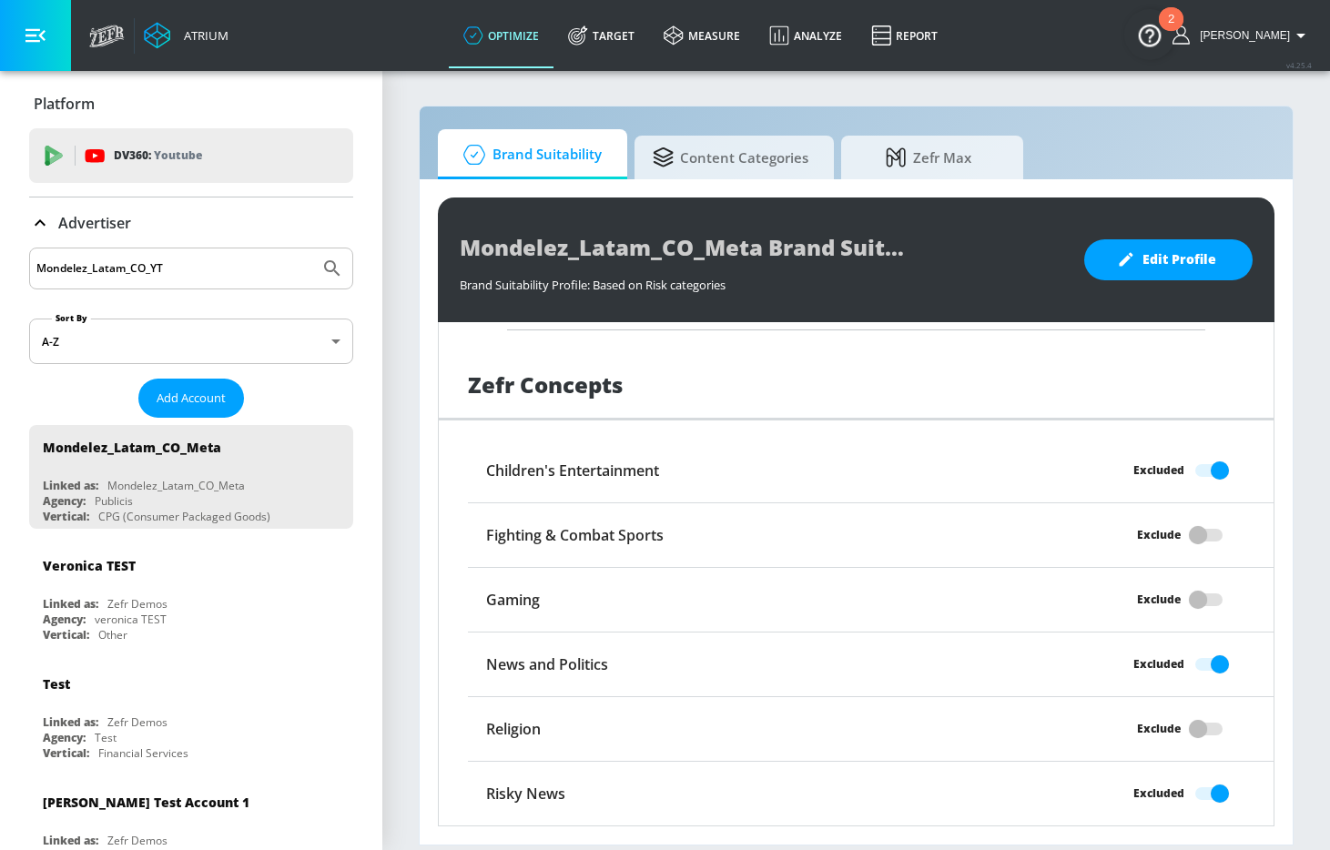
click at [321, 266] on icon "Submit Search" at bounding box center [332, 269] width 22 height 22
click at [219, 398] on button "Add Account" at bounding box center [191, 398] width 106 height 39
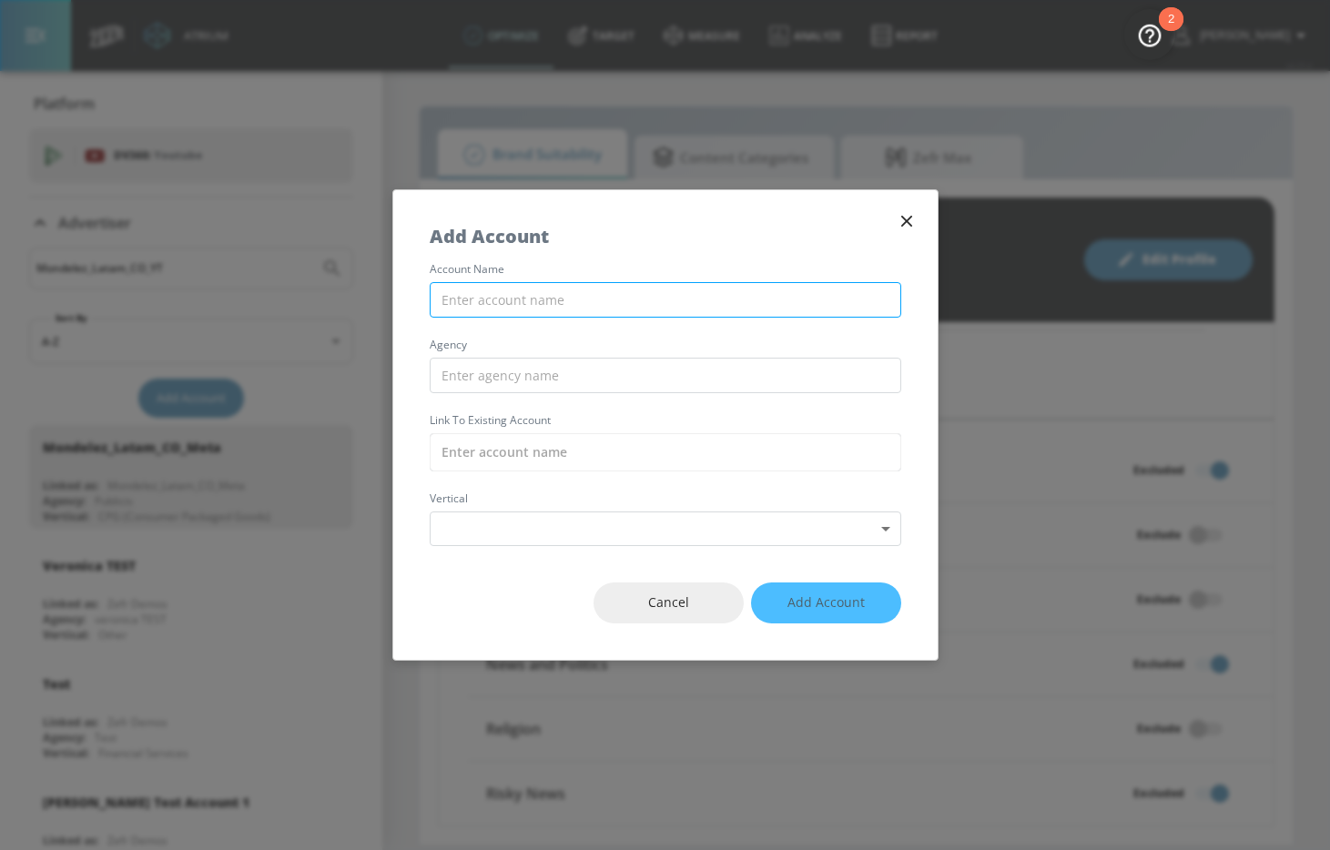
click at [579, 295] on input "text" at bounding box center [666, 300] width 472 height 36
paste input "Mondelez_Latam_CO_YT"
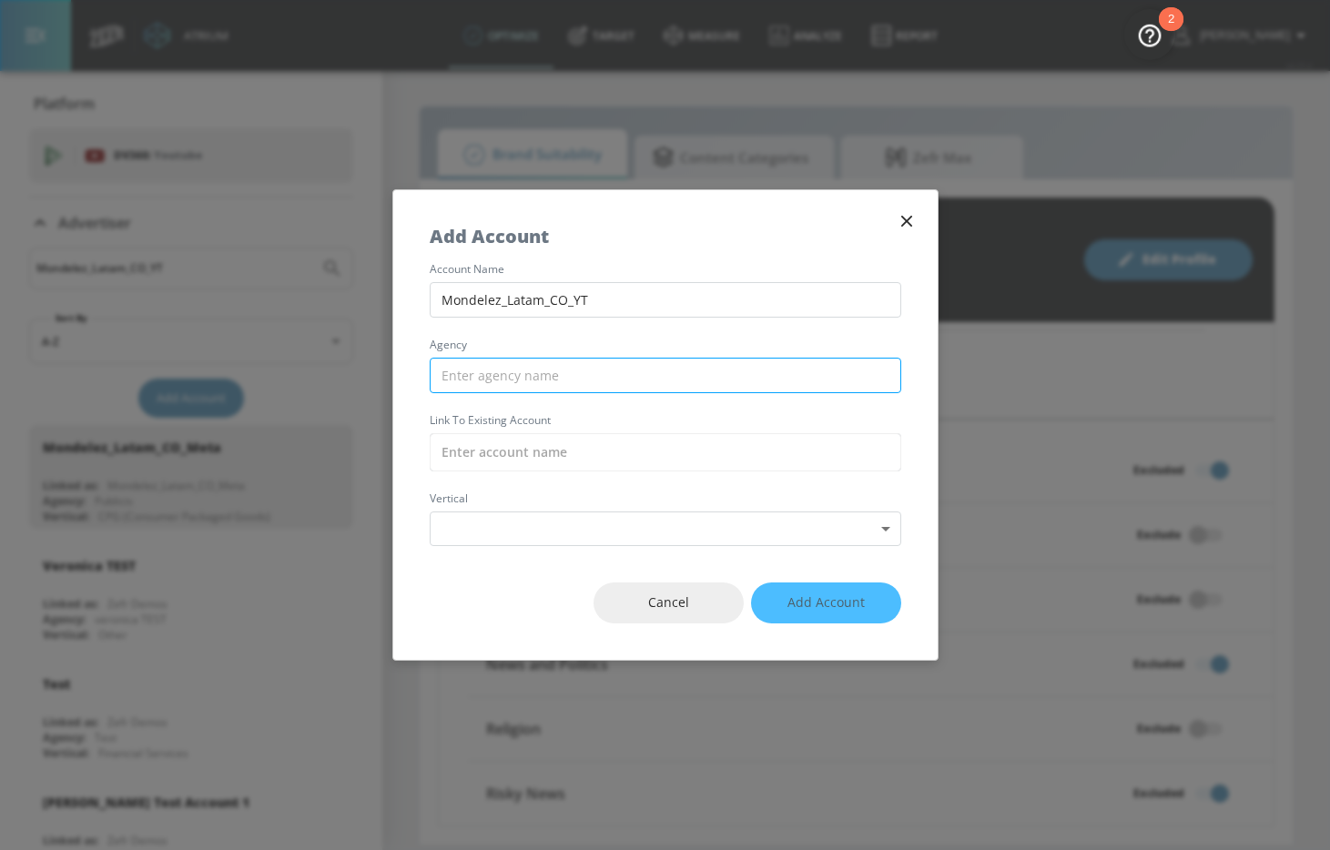
type input "Mondelez_Latam_CO_YT"
click at [550, 373] on input "text" at bounding box center [666, 376] width 472 height 36
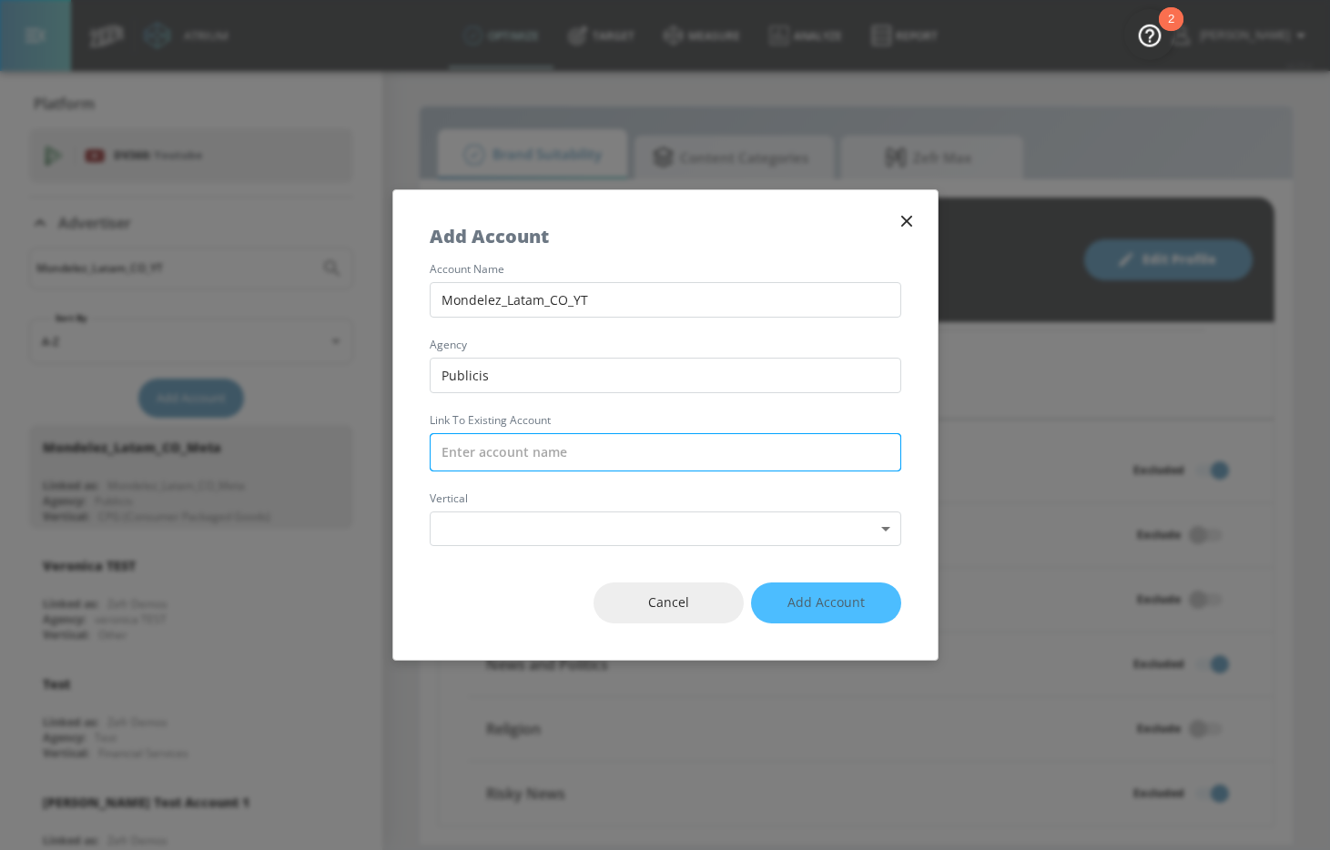
type input "Publicis"
click at [541, 448] on input "text" at bounding box center [666, 452] width 472 height 38
paste input "Mondelez_Latam_CO_YT"
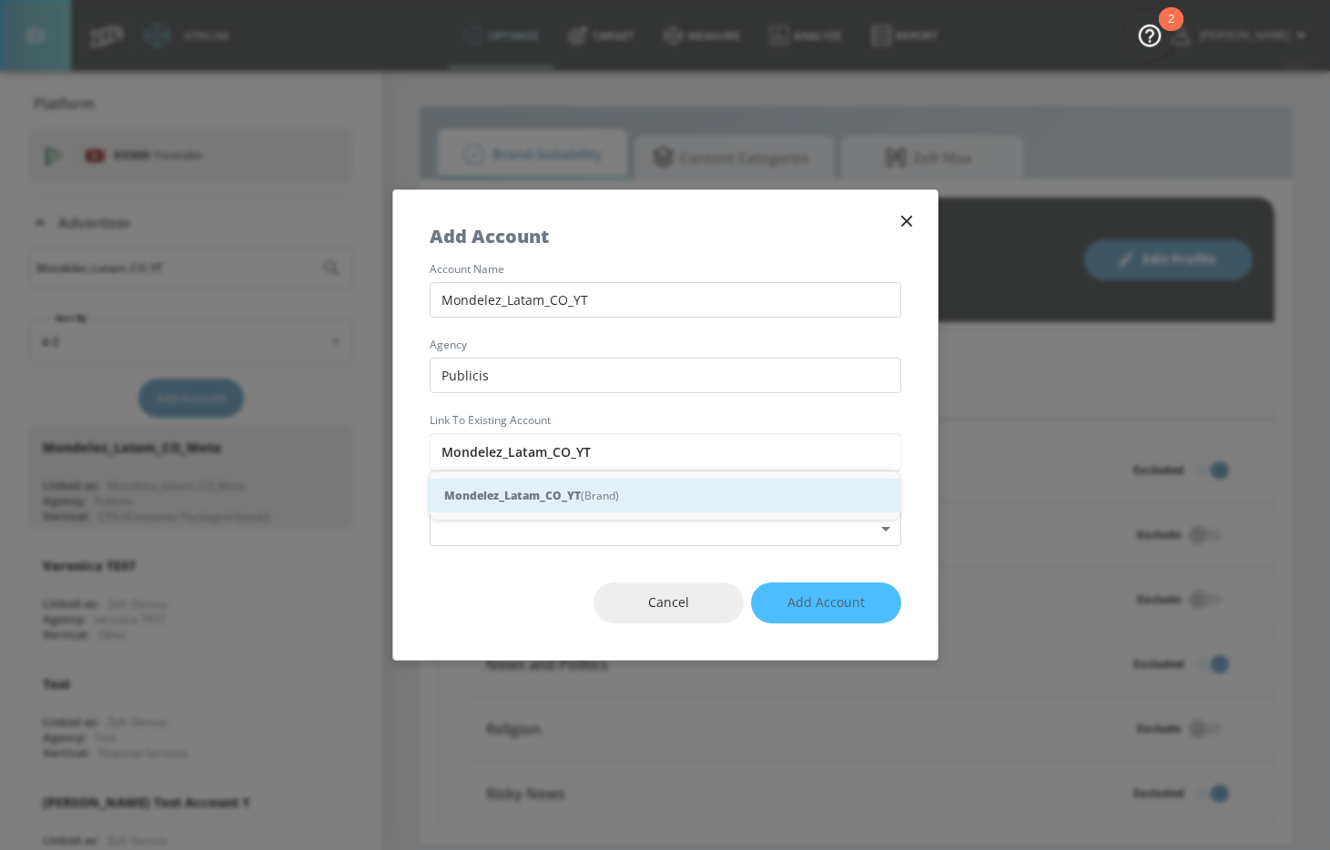
click at [588, 501] on div "Mondelez_Latam_CO_YT (Brand)" at bounding box center [665, 496] width 470 height 34
type input "Mondelez_Latam_CO_YT (Brand)"
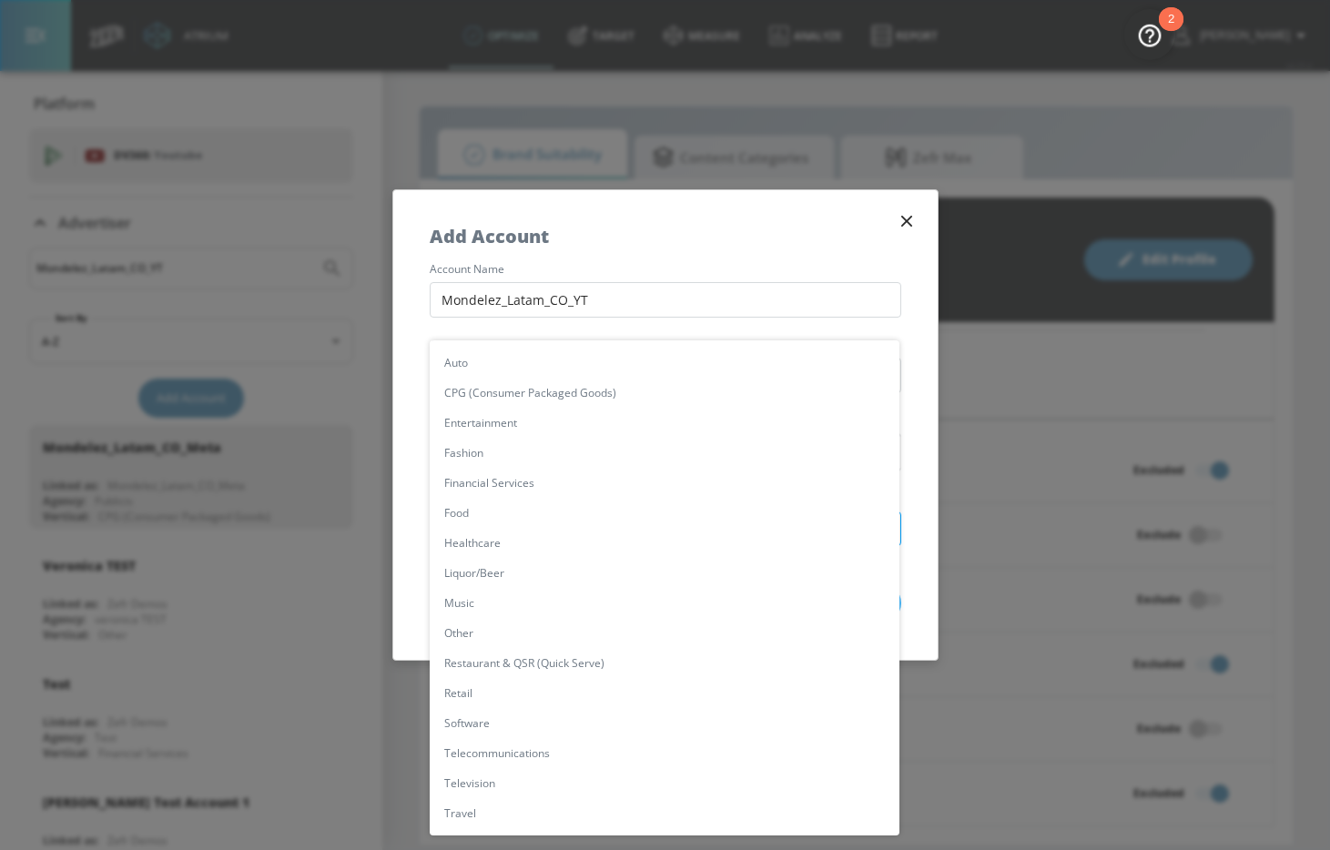
click at [581, 527] on body "Atrium optimize Target measure Analyze Report optimize Target measure Analyze R…" at bounding box center [665, 425] width 1330 height 850
click at [589, 384] on li "CPG (Consumer Packaged Goods)" at bounding box center [665, 393] width 470 height 30
type input "[object Object]"
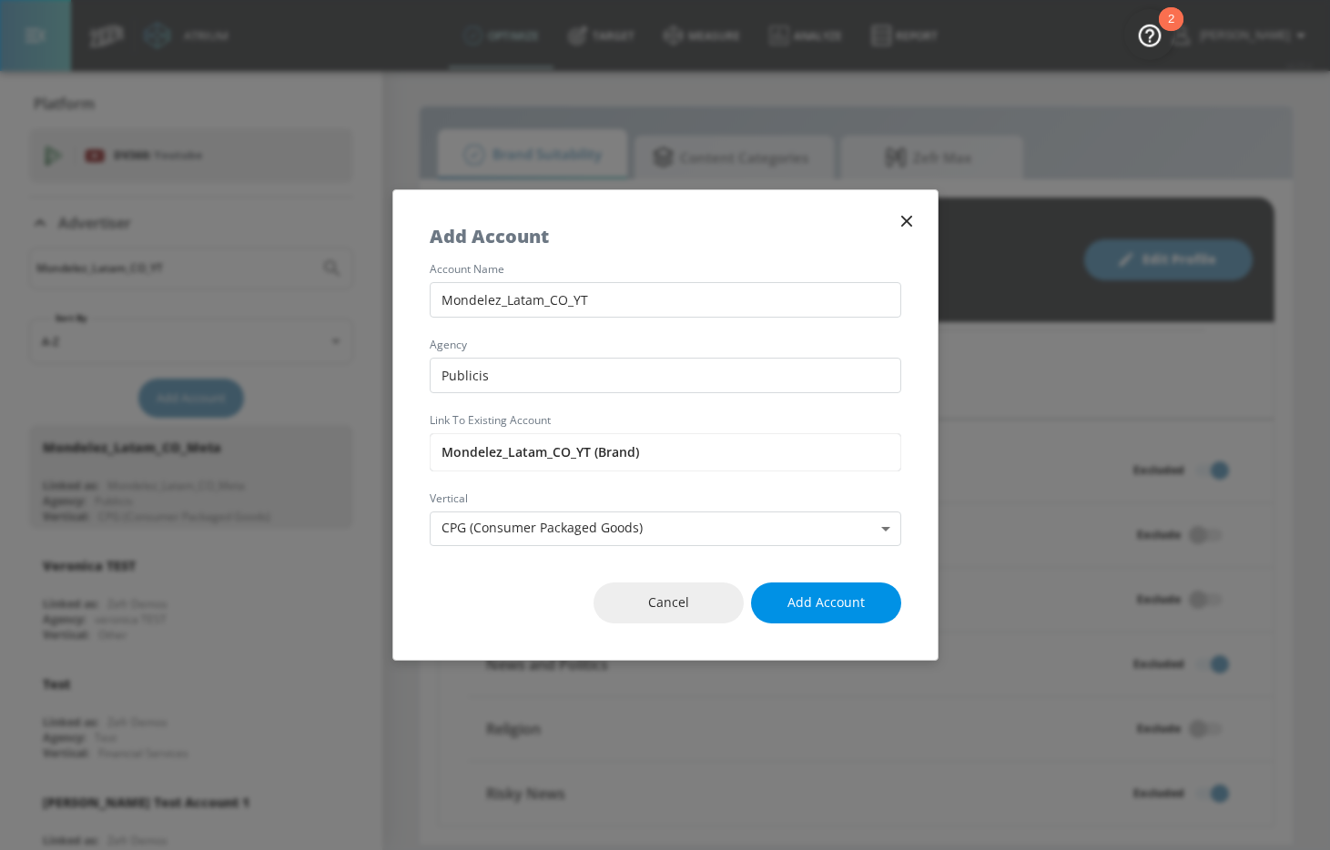
click at [883, 621] on button "Add Account" at bounding box center [826, 603] width 150 height 41
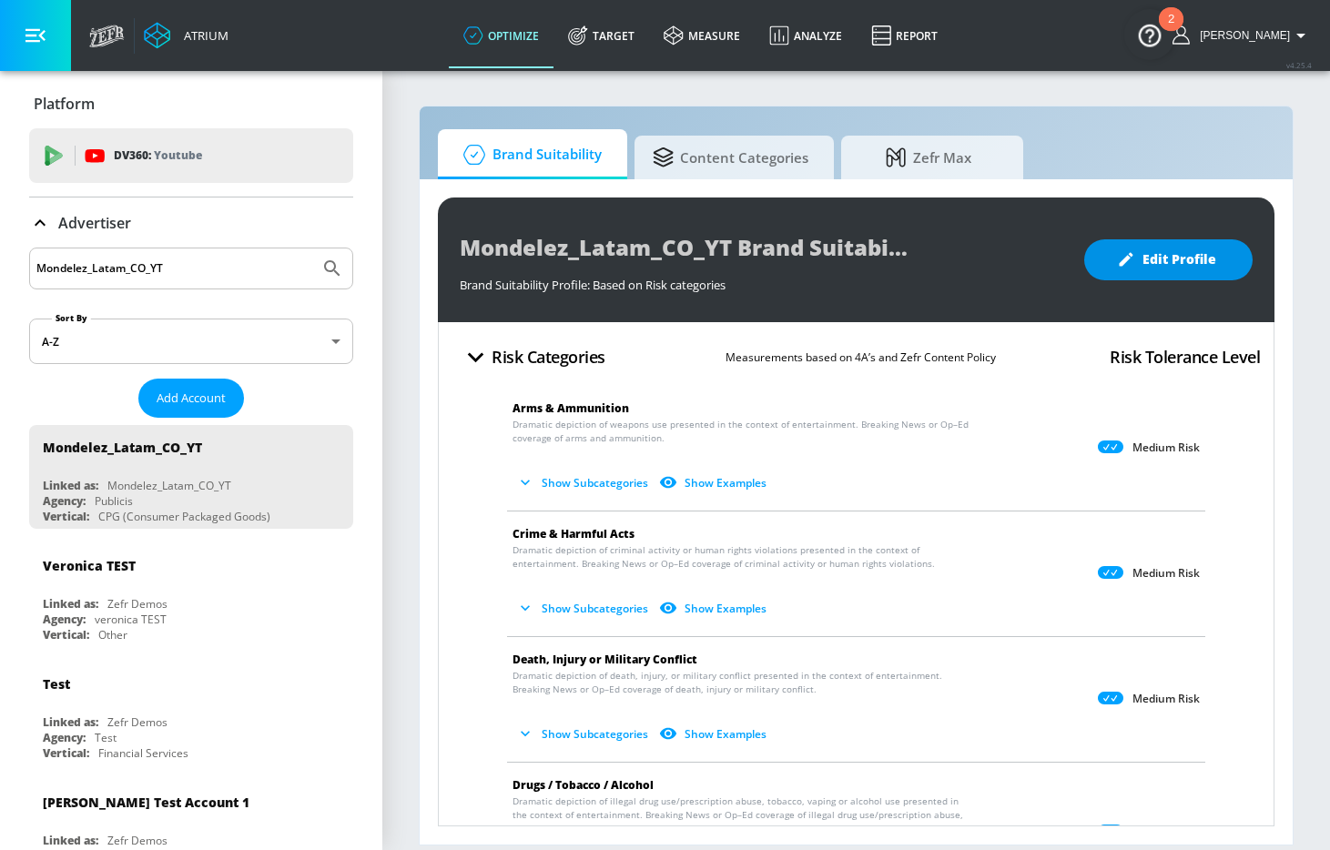
click at [1204, 260] on span "Edit Profile" at bounding box center [1169, 260] width 96 height 23
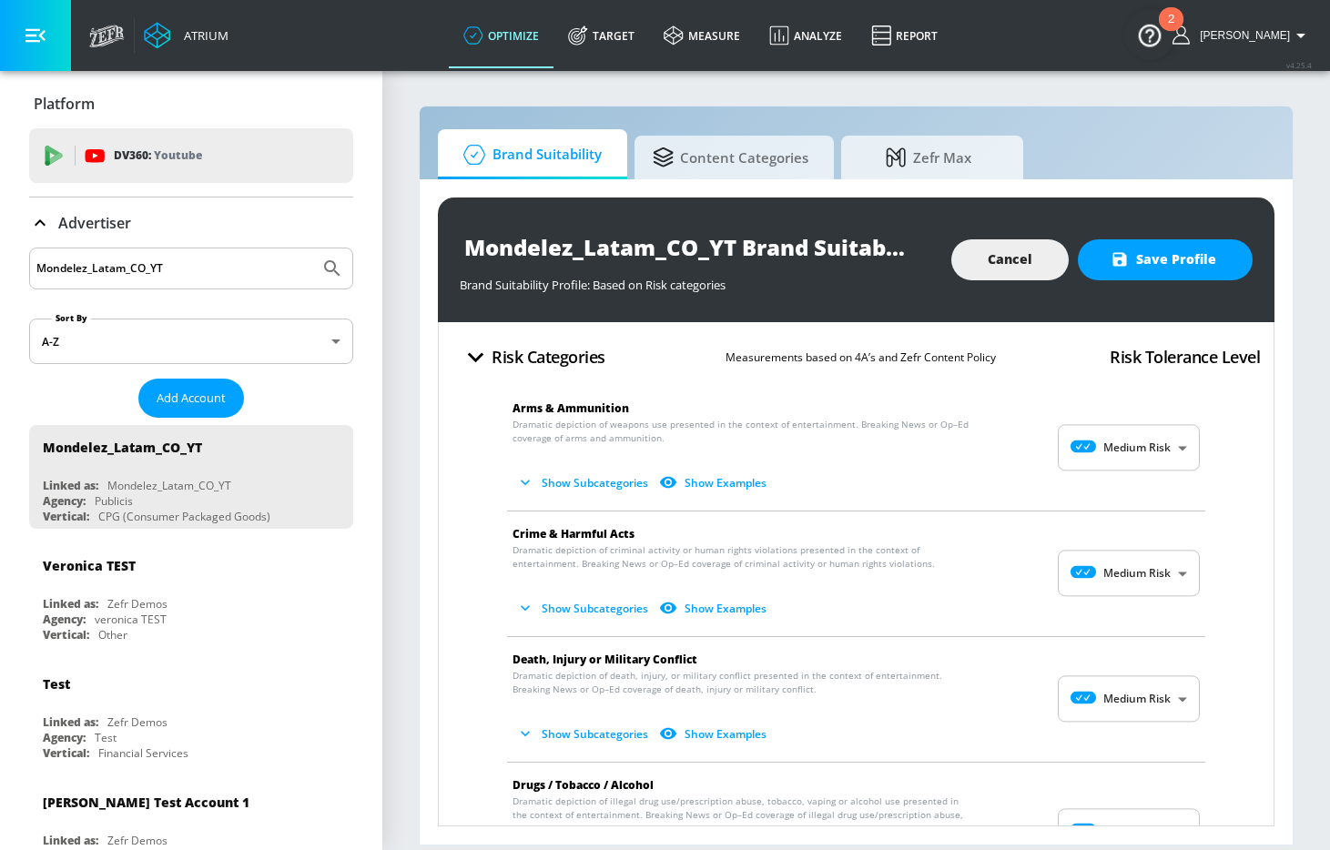
click at [1146, 450] on body "Atrium optimize Target measure Analyze Report optimize Target measure Analyze R…" at bounding box center [665, 425] width 1330 height 850
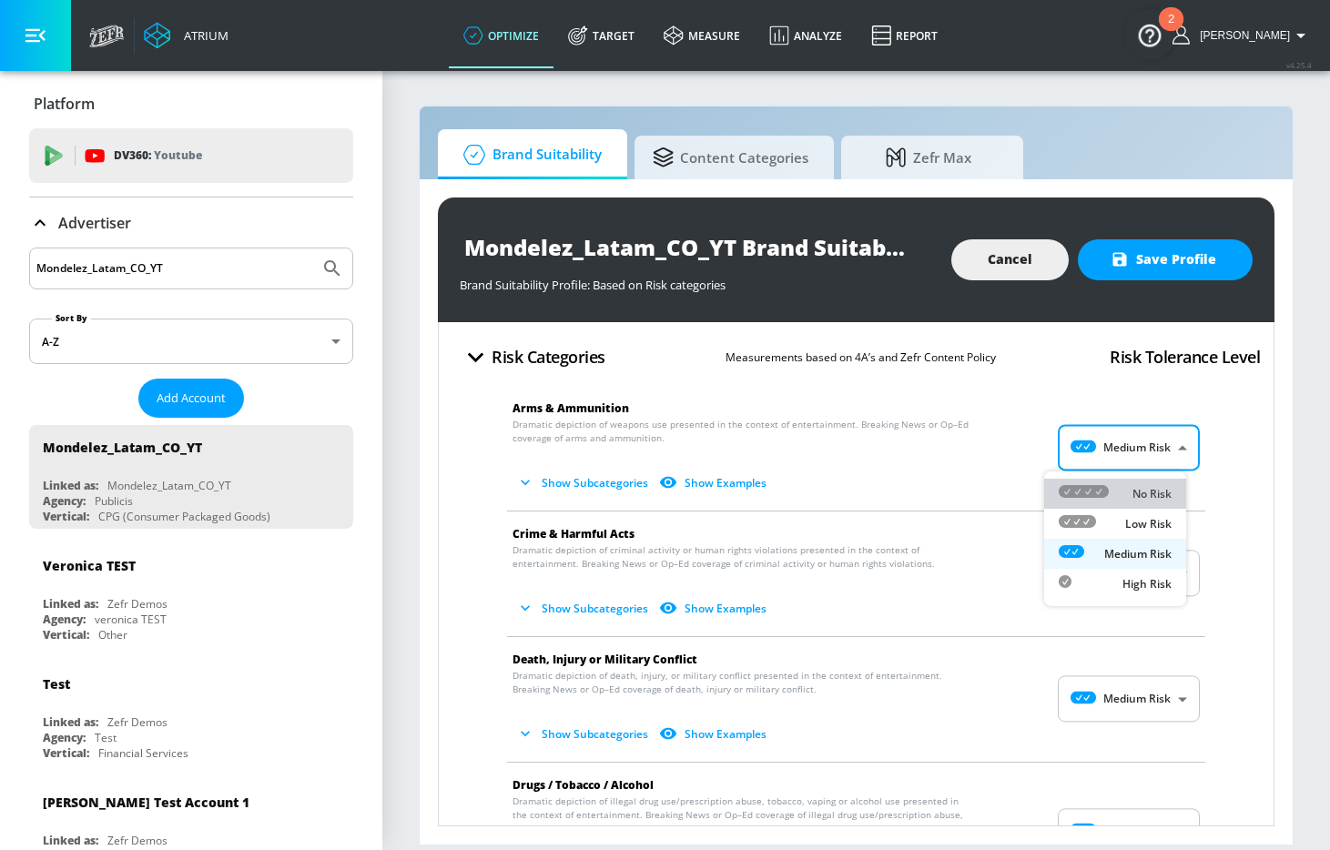
click at [1131, 488] on div "No Risk" at bounding box center [1115, 493] width 113 height 19
type input "MINIMAL"
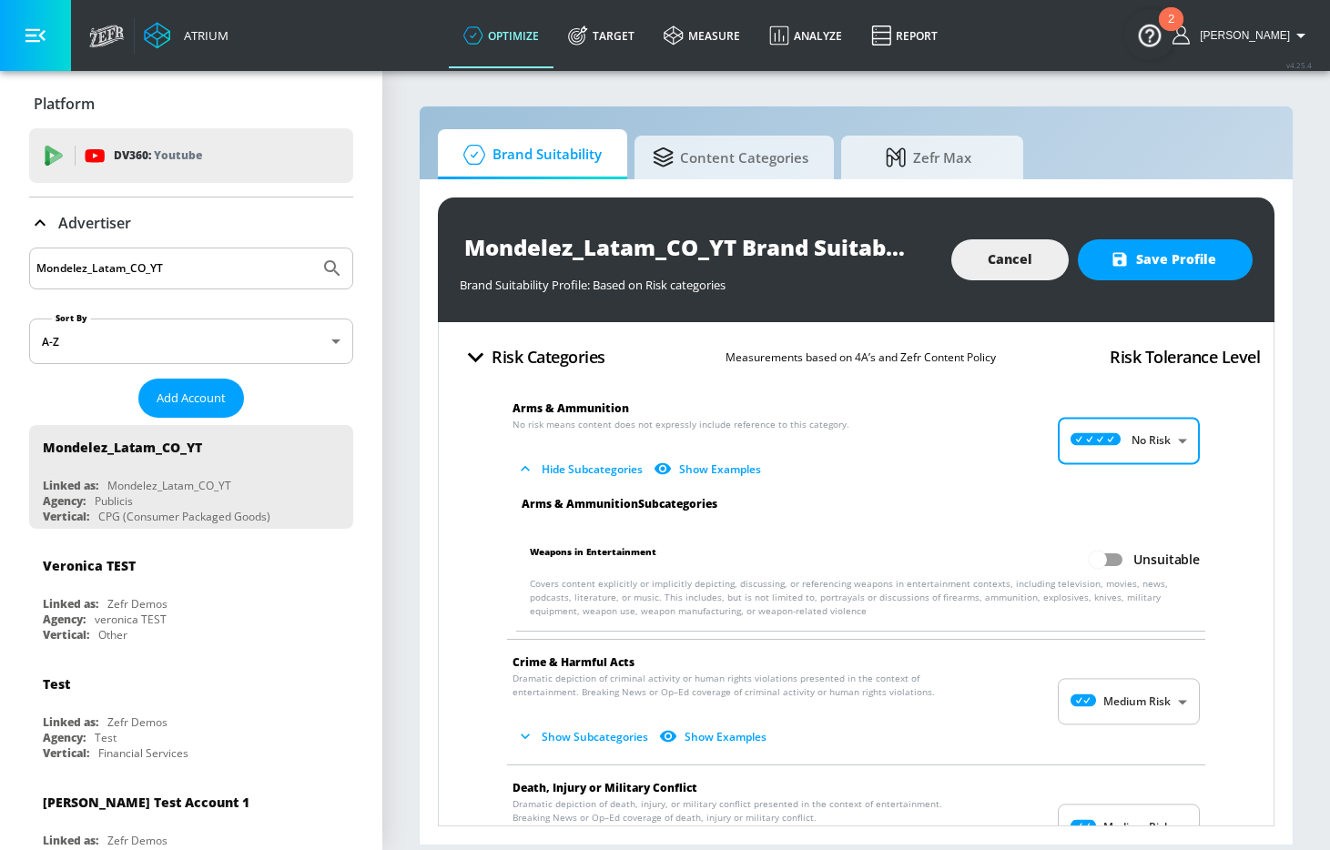
click at [1133, 724] on body "Atrium optimize Target measure Analyze Report optimize Target measure Analyze R…" at bounding box center [665, 425] width 1330 height 850
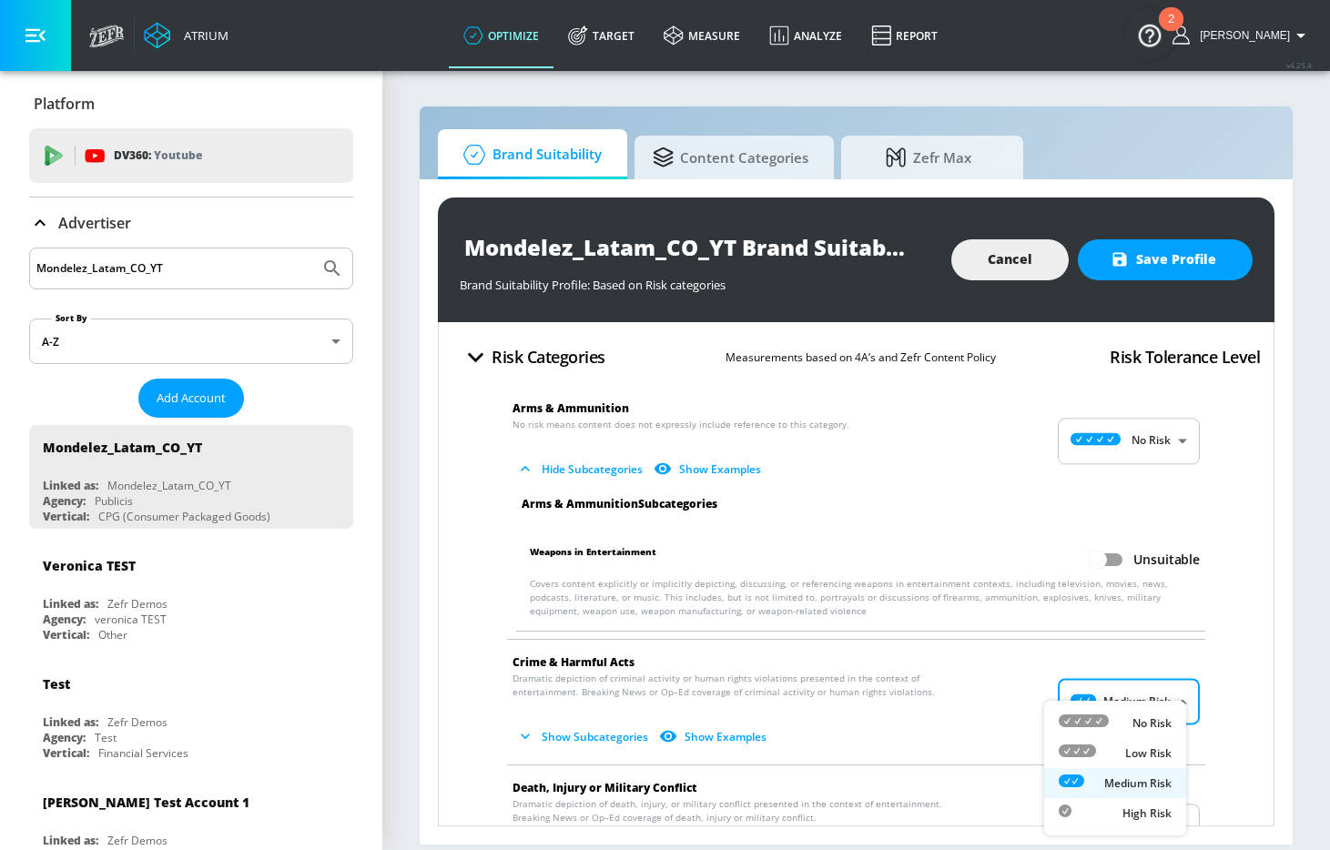
click at [1133, 716] on p "No Risk" at bounding box center [1152, 724] width 39 height 16
type input "MINIMAL"
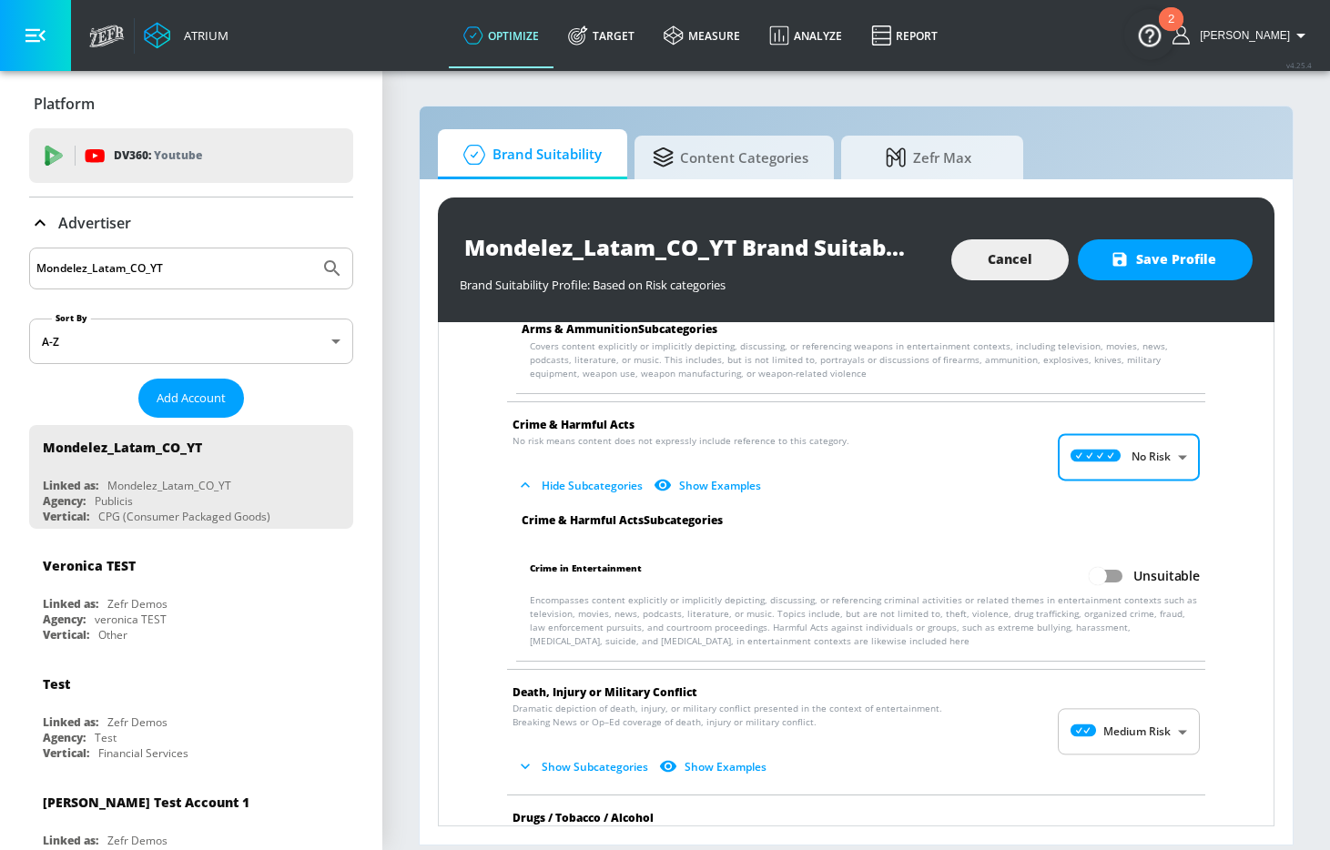
scroll to position [249, 0]
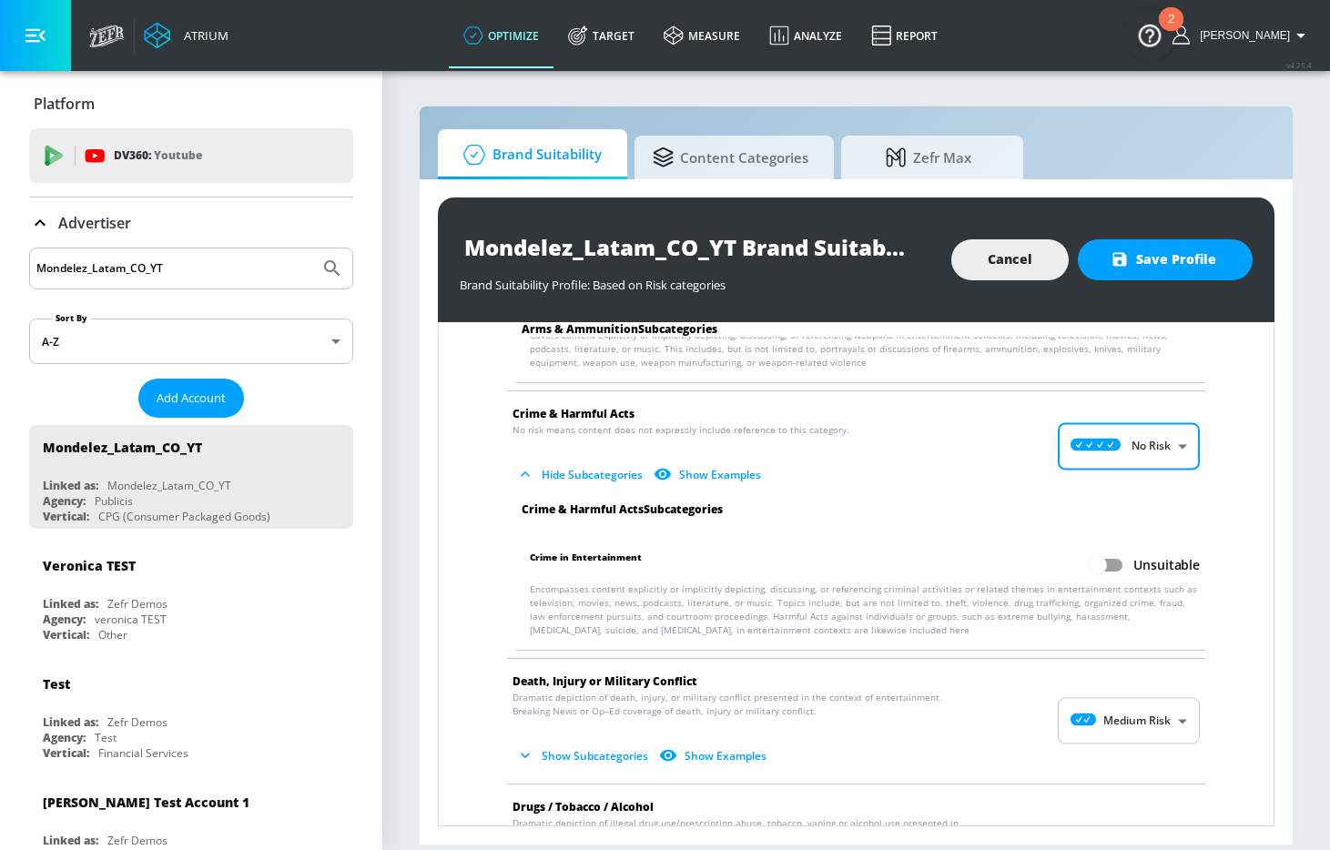
click at [1124, 718] on body "Atrium optimize Target measure Analyze Report optimize Target measure Analyze R…" at bounding box center [665, 425] width 1330 height 850
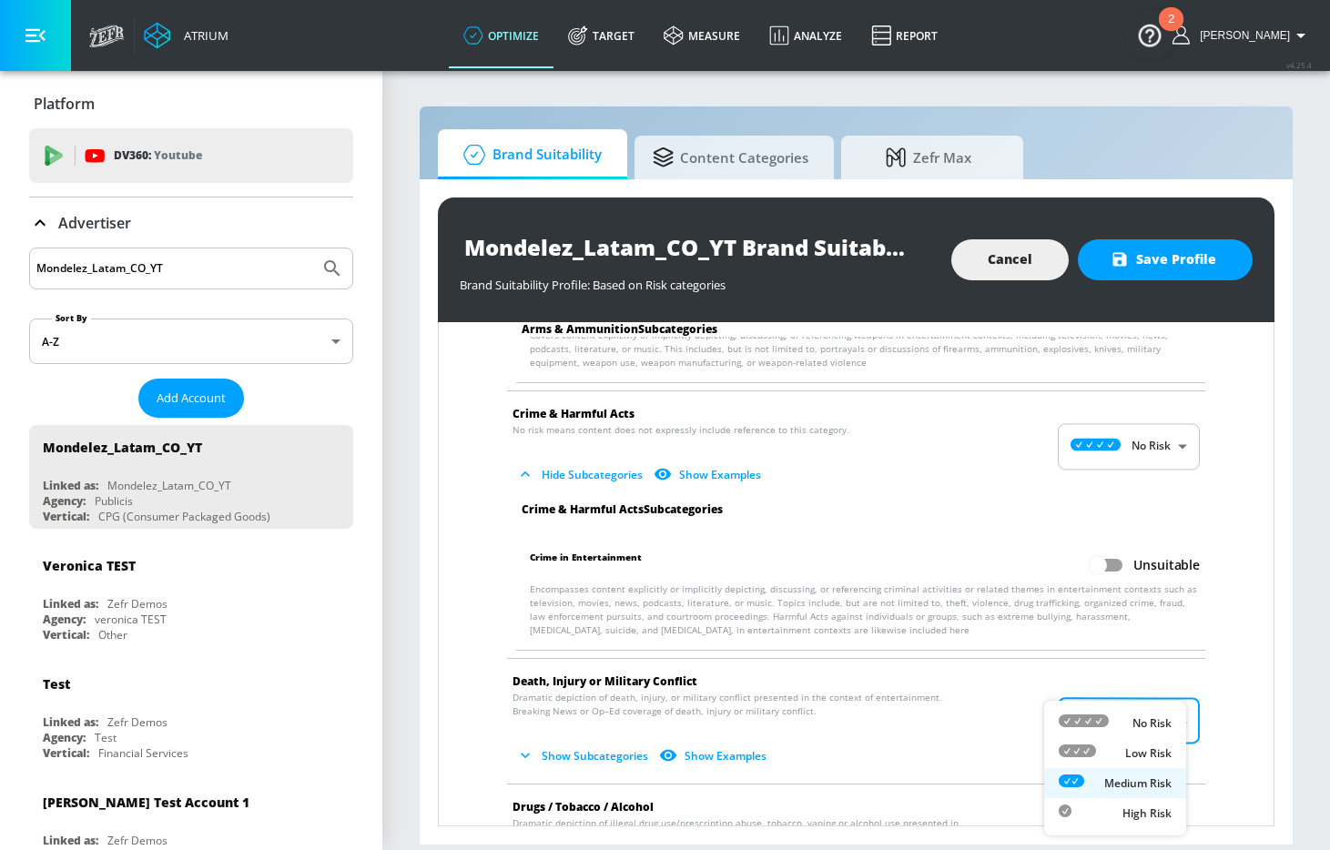
click at [1123, 727] on div "No Risk" at bounding box center [1115, 723] width 113 height 19
type input "MINIMAL"
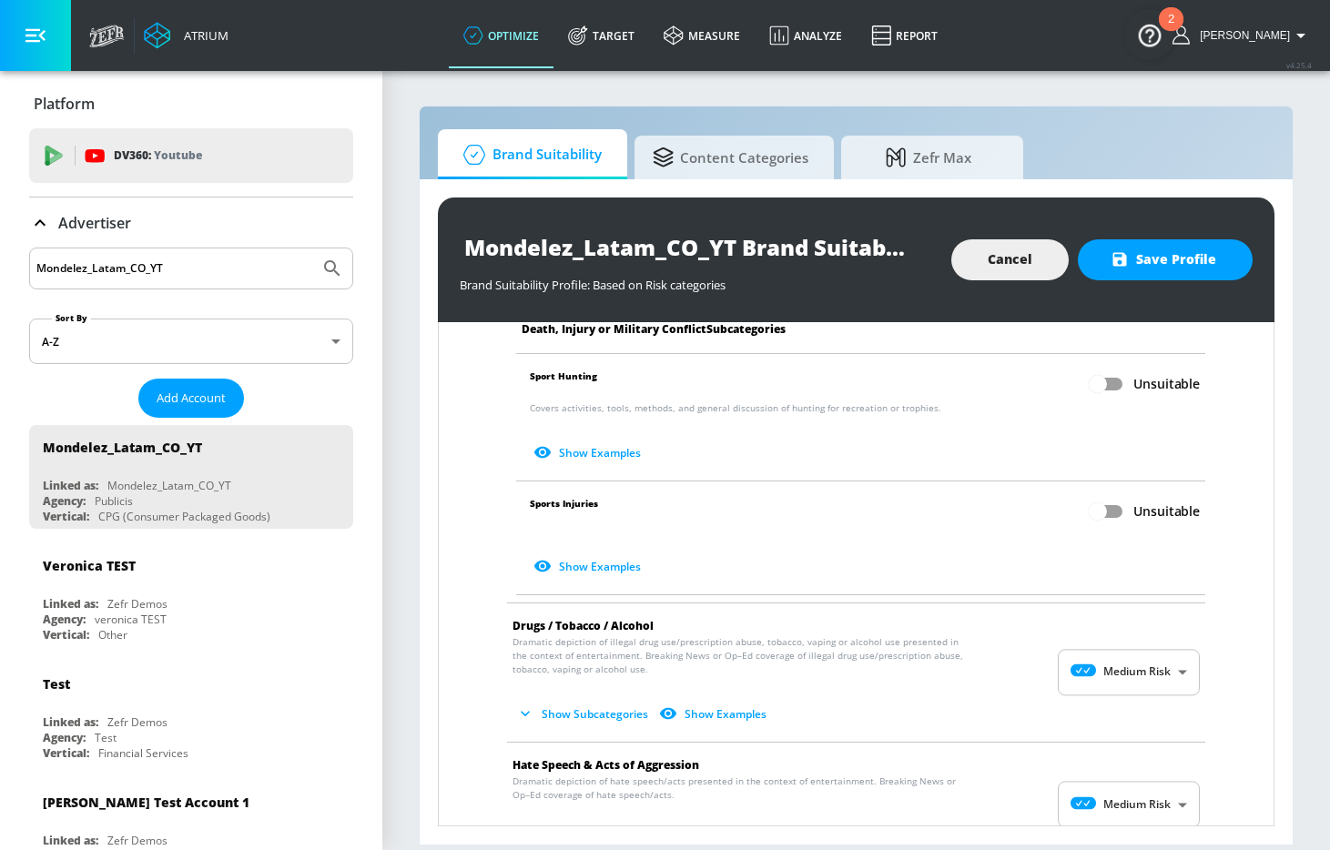
scroll to position [914, 0]
click at [1122, 685] on body "Atrium optimize Target measure Analyze Report optimize Target measure Analyze R…" at bounding box center [665, 425] width 1330 height 850
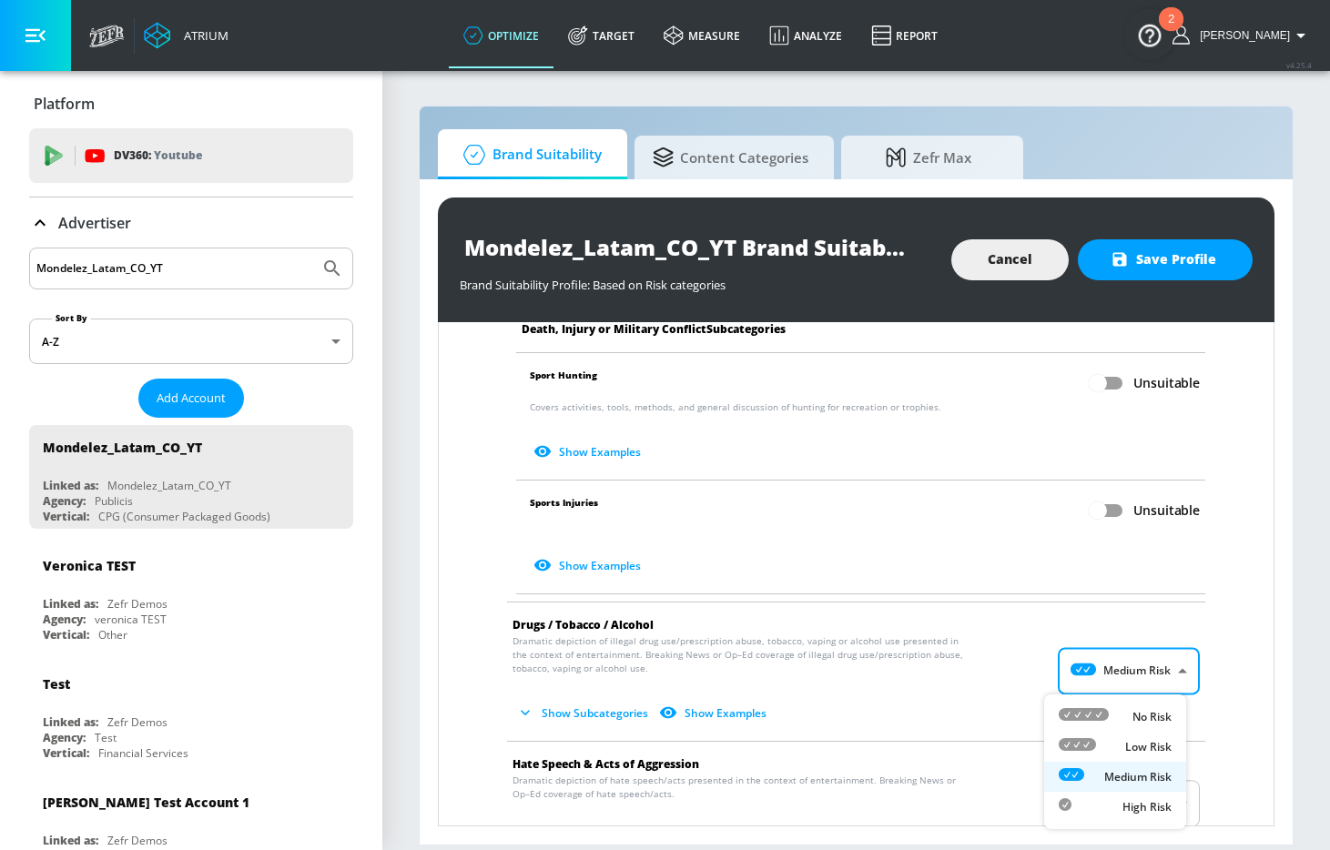
click at [1120, 711] on div "No Risk" at bounding box center [1115, 716] width 113 height 19
type input "MINIMAL"
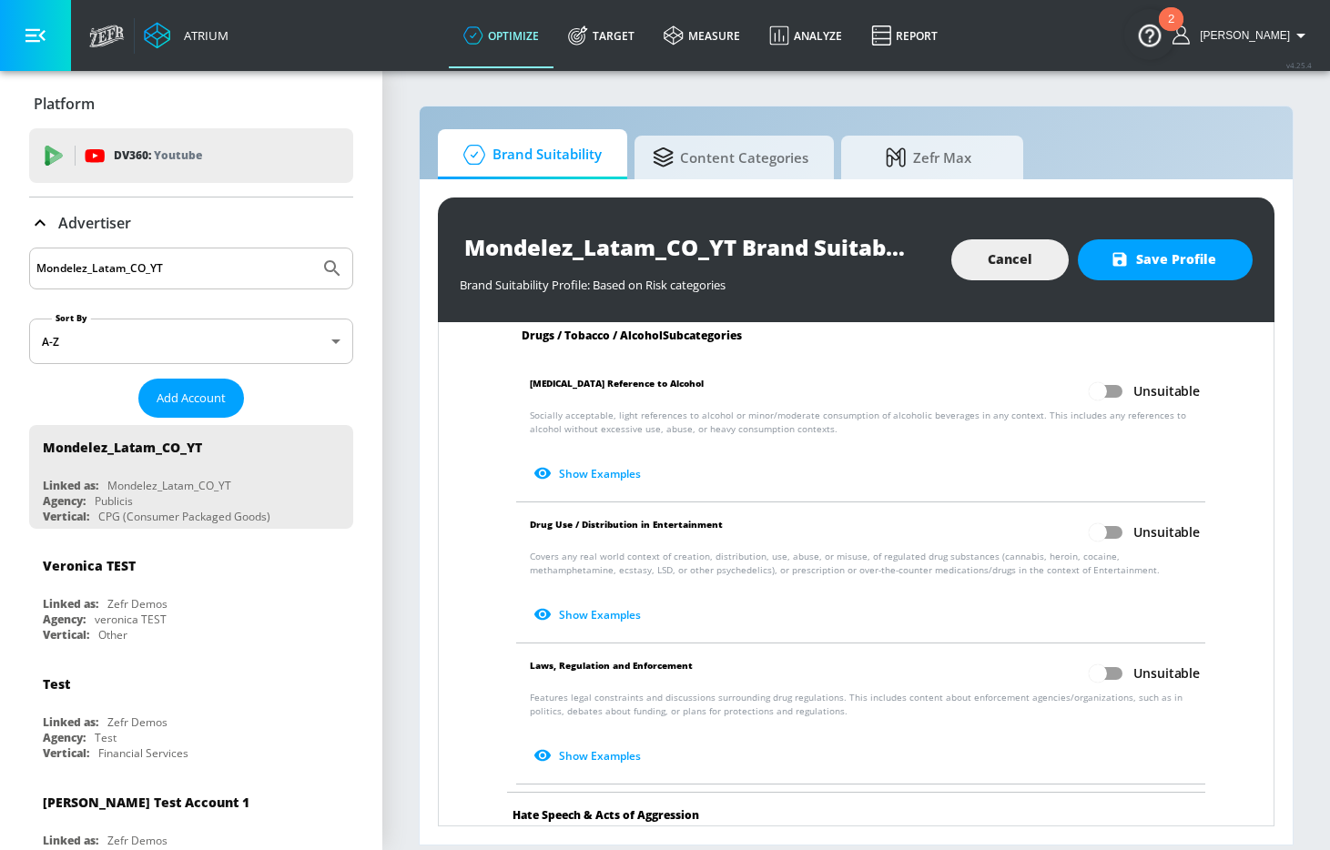
scroll to position [1496, 0]
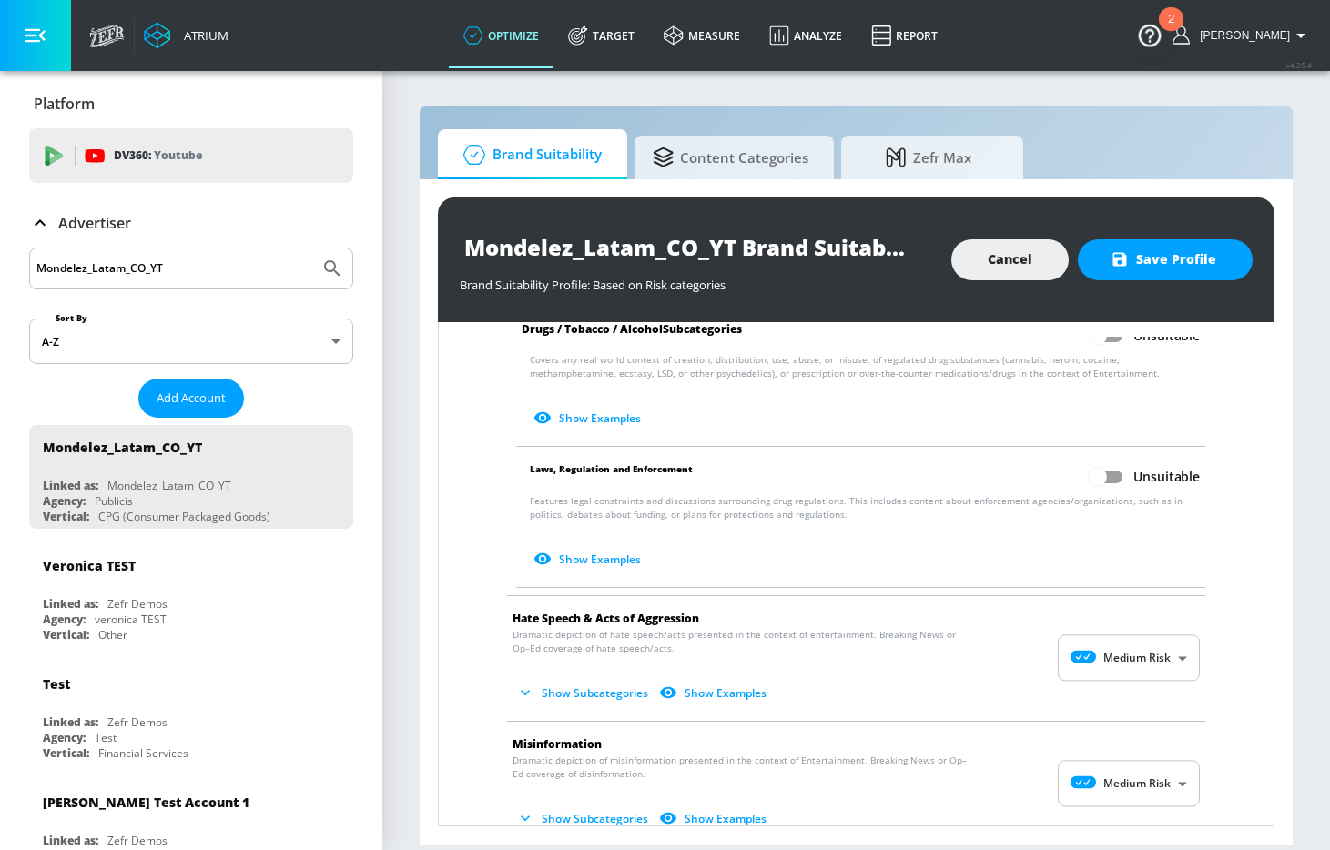
click at [1174, 674] on body "Atrium optimize Target measure Analyze Report optimize Target measure Analyze R…" at bounding box center [665, 425] width 1330 height 850
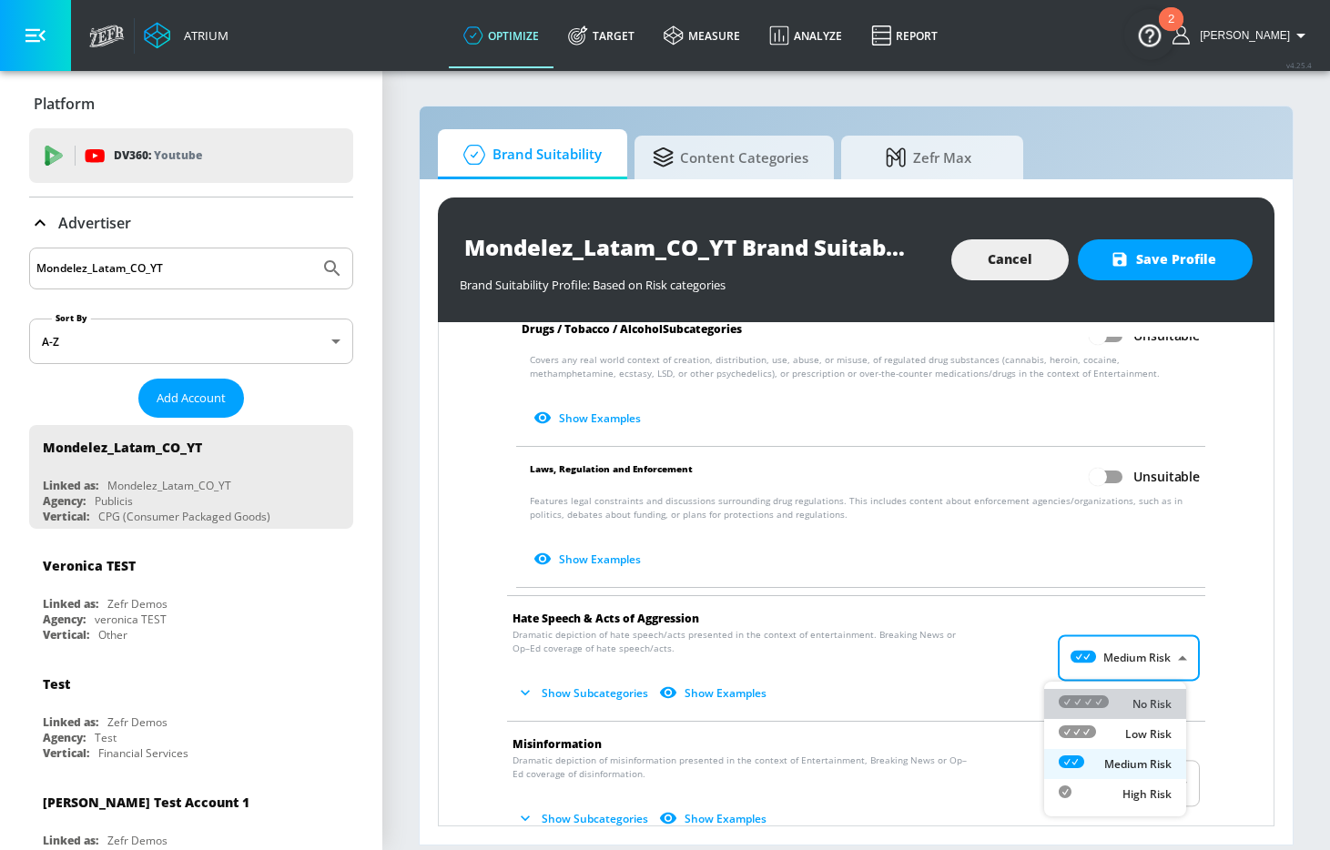
click at [1155, 695] on div "No Risk" at bounding box center [1115, 704] width 113 height 19
type input "MINIMAL"
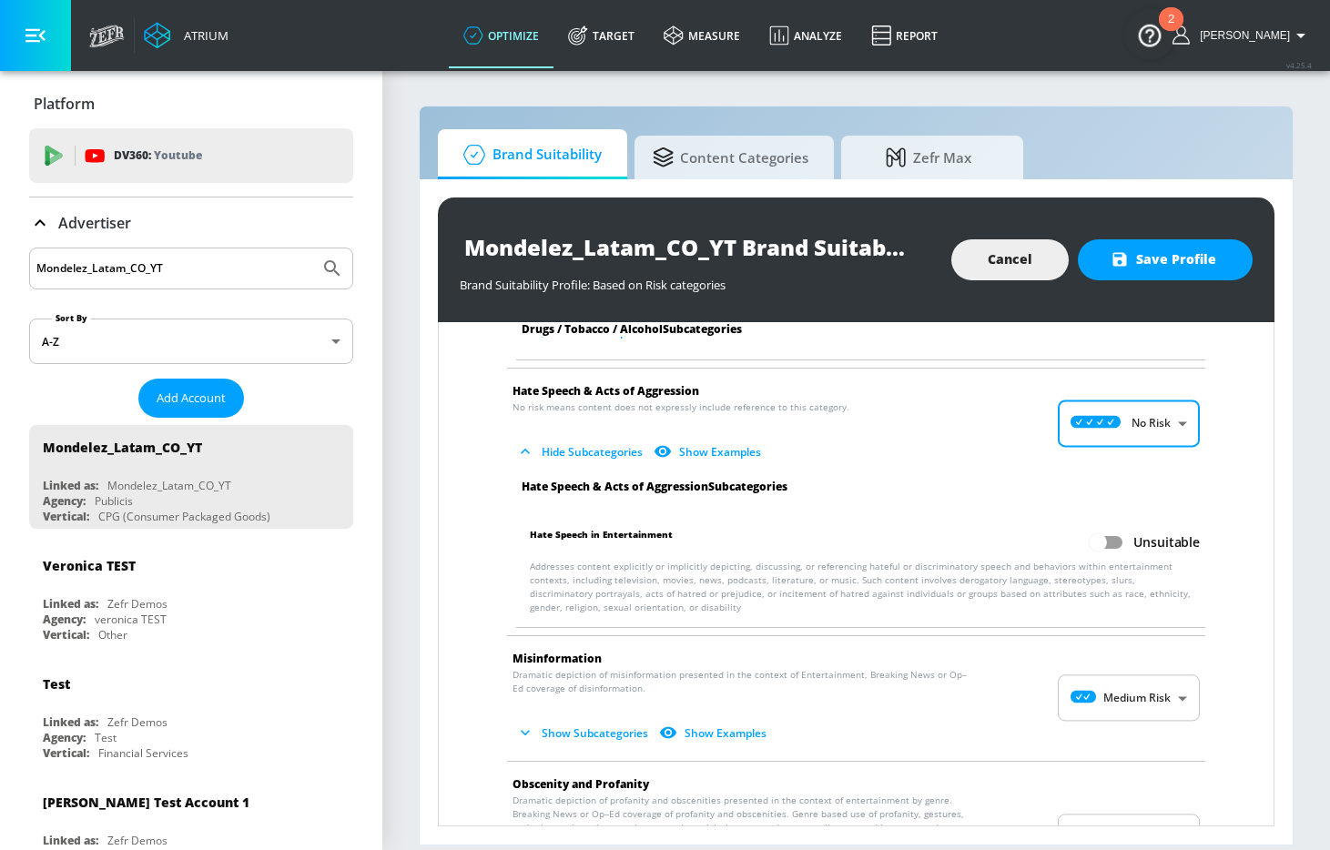
scroll to position [1793, 0]
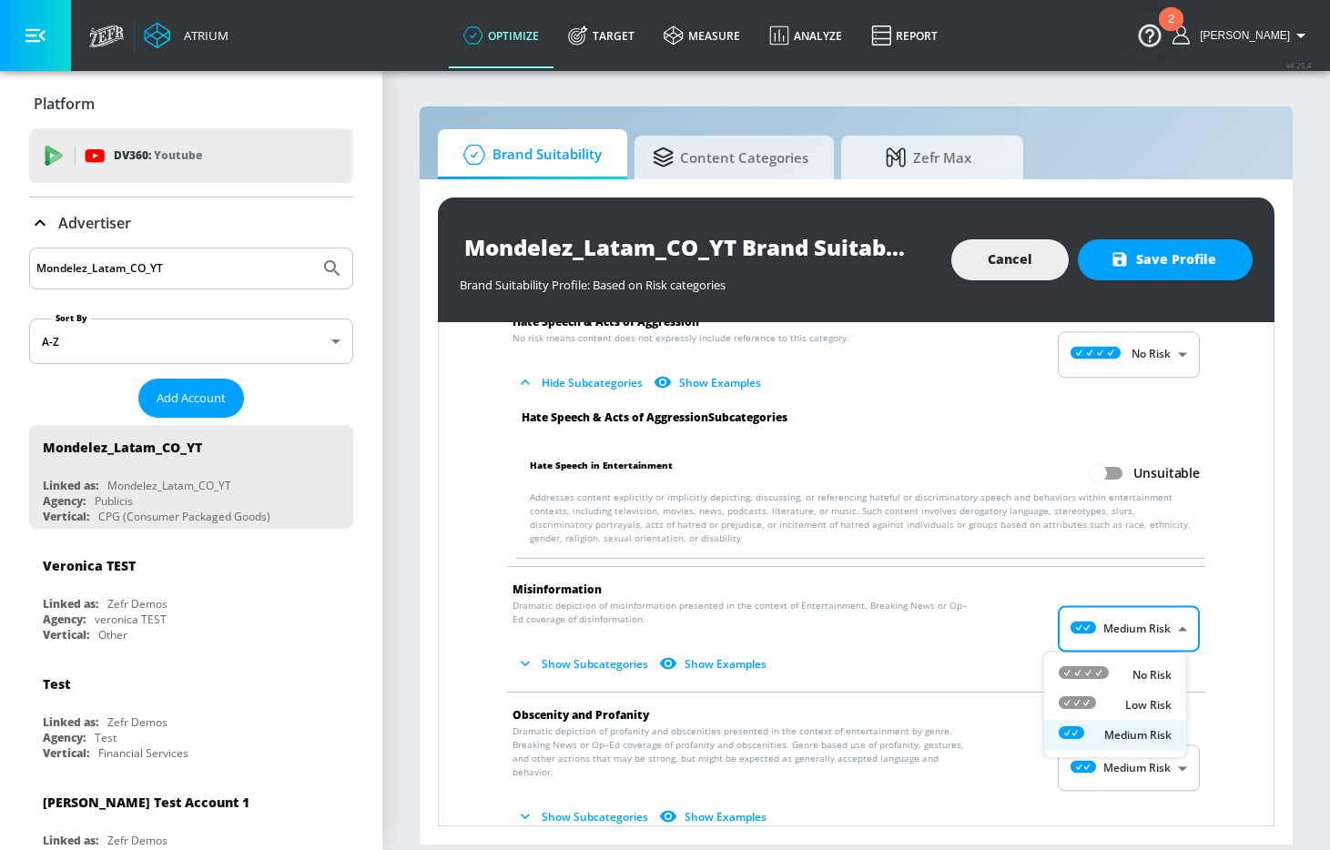
click at [1154, 640] on body "Atrium optimize Target measure Analyze Report optimize Target measure Analyze R…" at bounding box center [665, 425] width 1330 height 850
click at [1144, 667] on p "No Risk" at bounding box center [1152, 675] width 39 height 16
type input "MINIMAL"
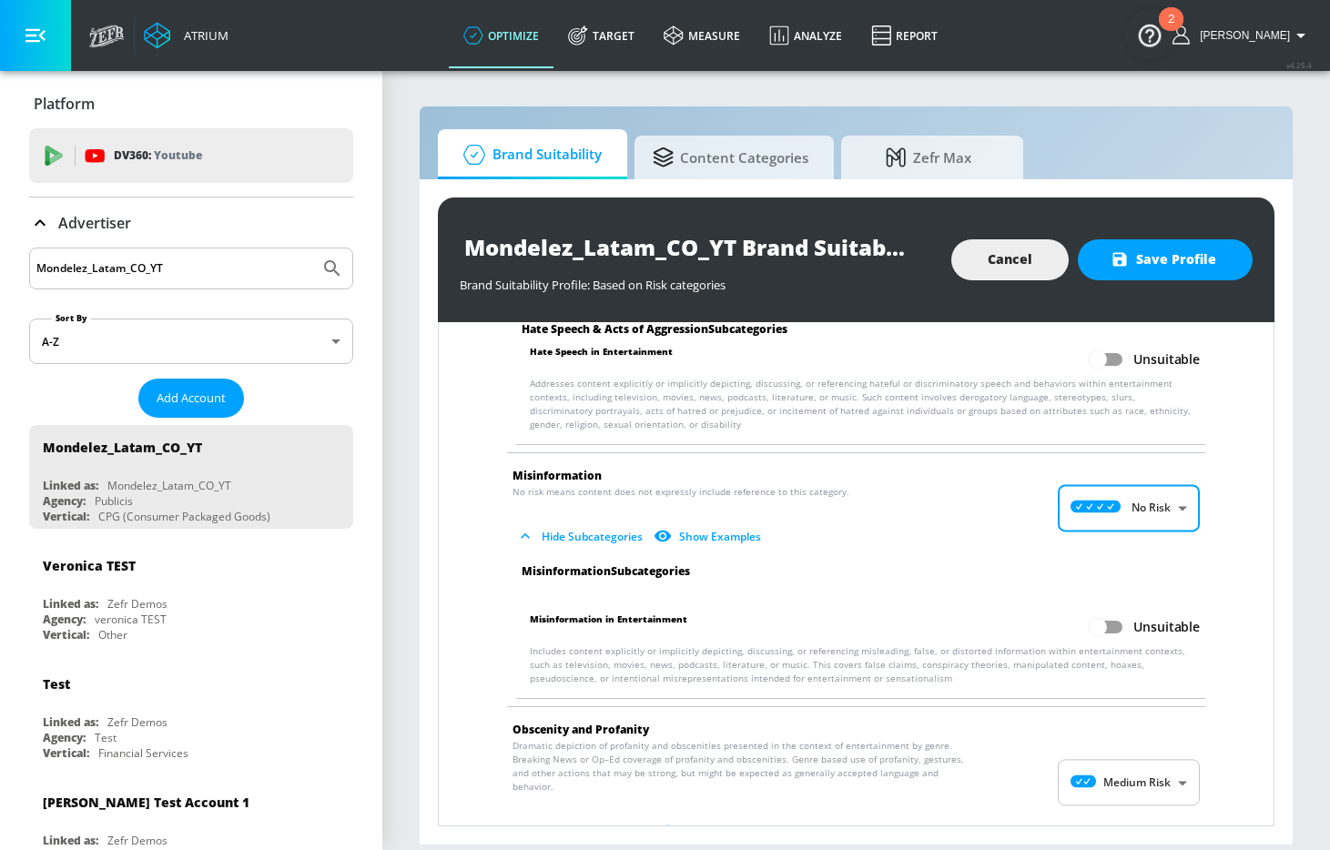
scroll to position [2143, 0]
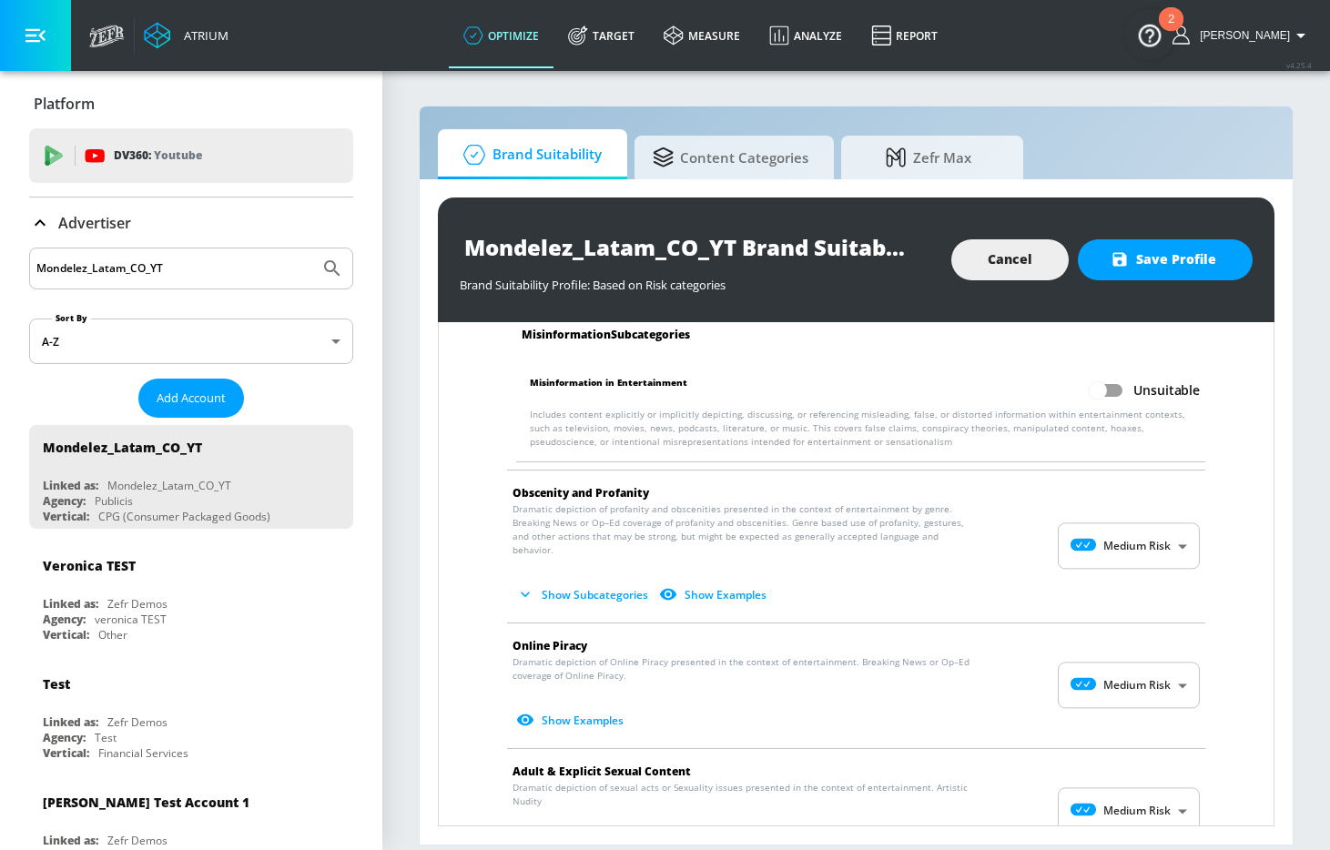
click at [1144, 557] on body "Atrium optimize Target measure Analyze Report optimize Target measure Analyze R…" at bounding box center [665, 425] width 1330 height 850
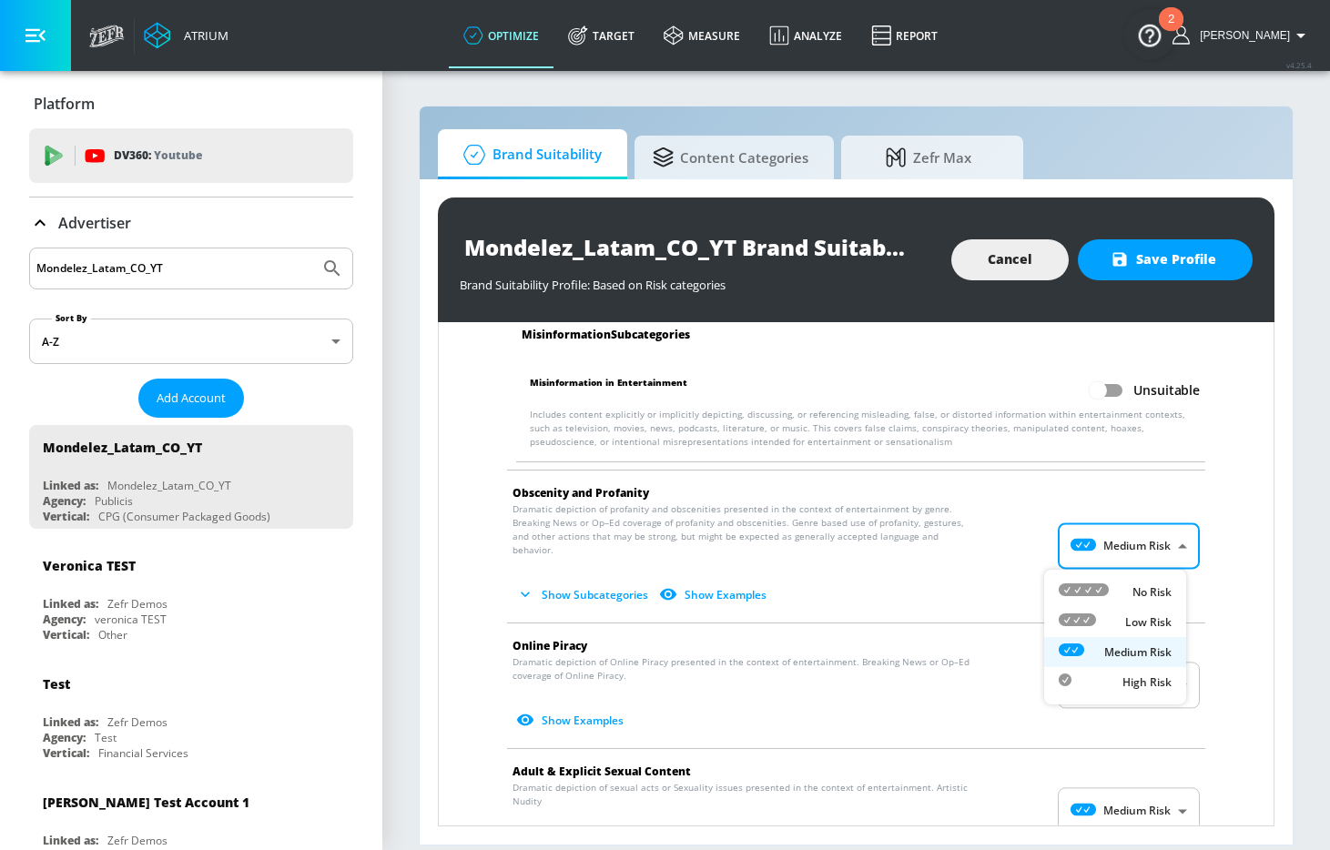
click at [1141, 585] on p "No Risk" at bounding box center [1152, 593] width 39 height 16
type input "MINIMAL"
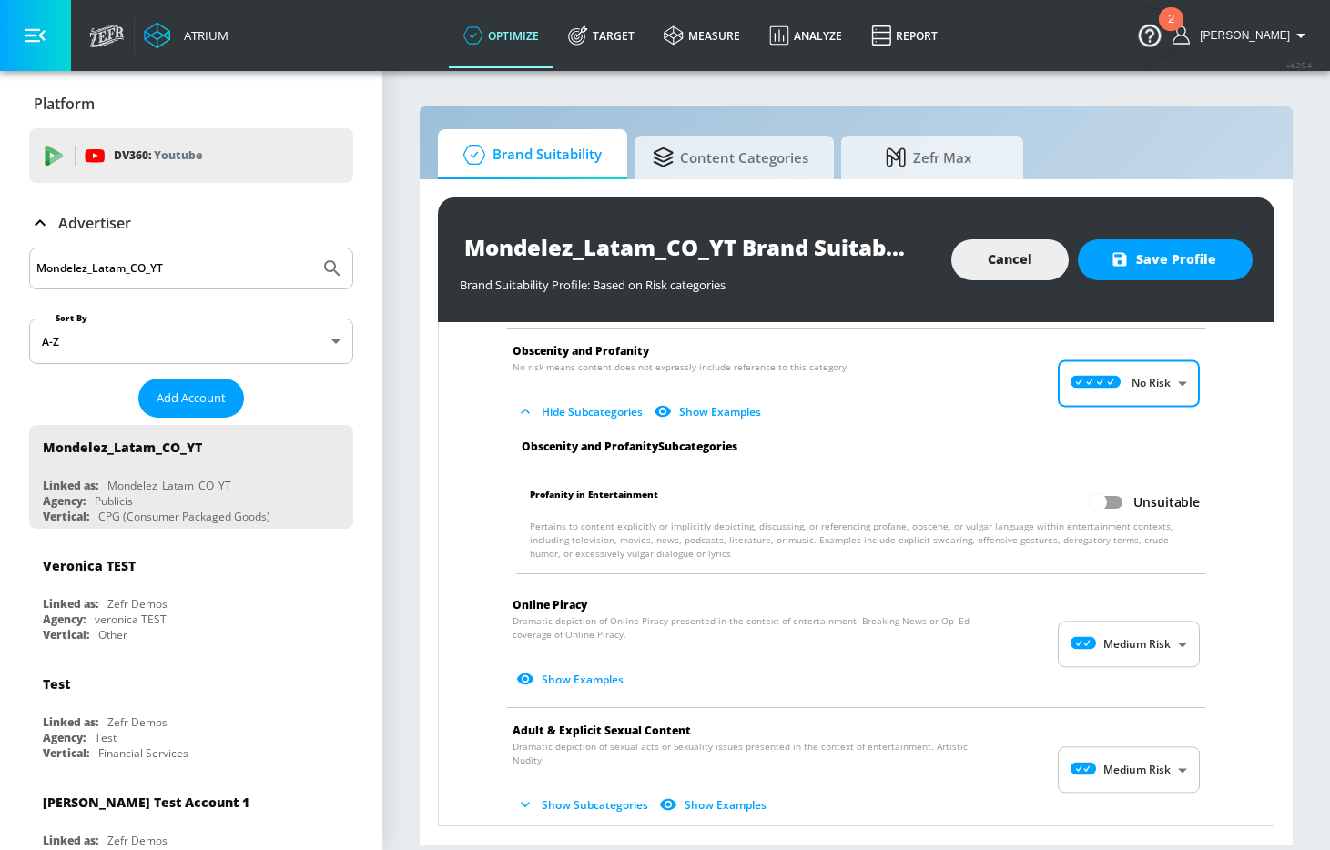
scroll to position [2293, 0]
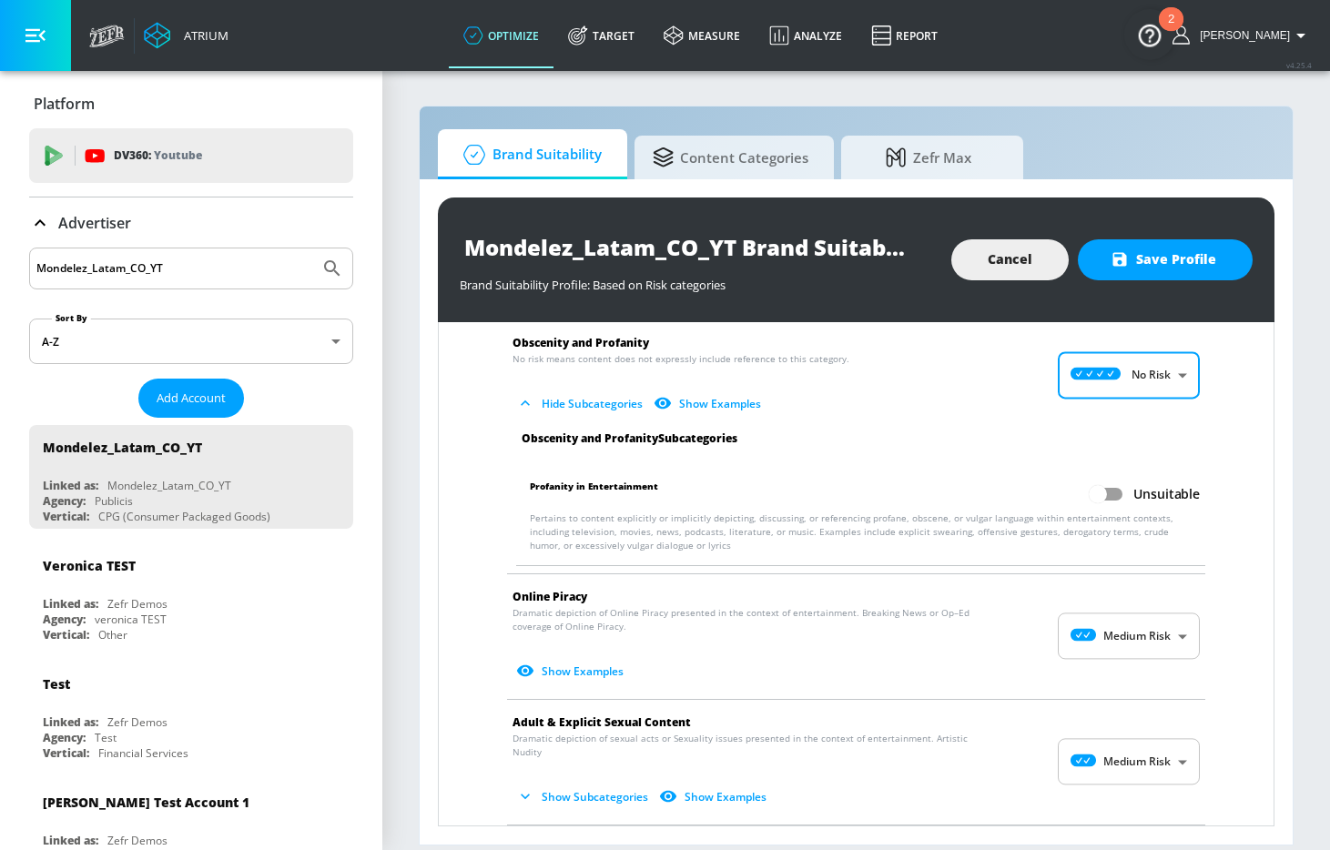
click at [1135, 628] on body "Atrium optimize Target measure Analyze Report optimize Target measure Analyze R…" at bounding box center [665, 425] width 1330 height 850
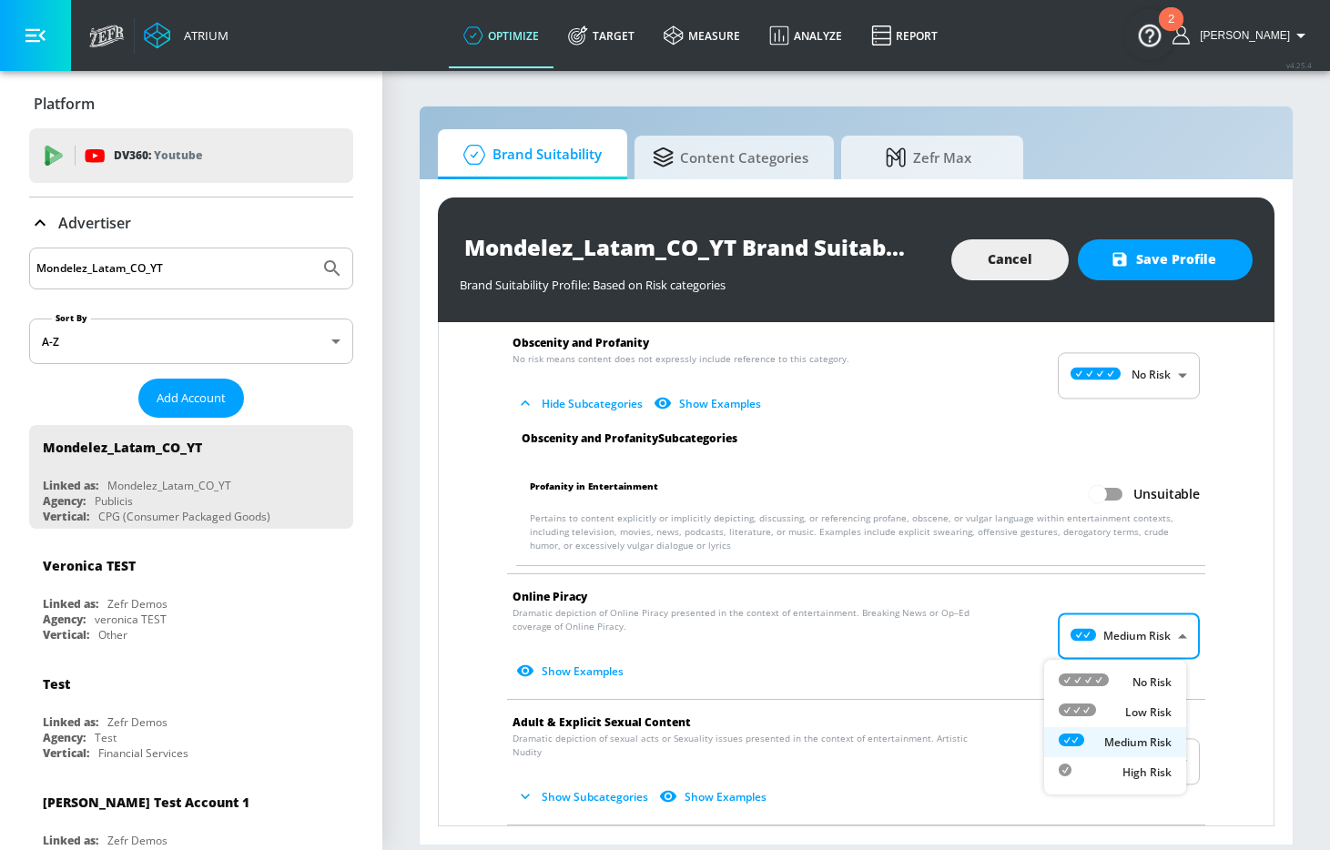
click at [1135, 673] on div "No Risk" at bounding box center [1115, 682] width 113 height 19
type input "MINIMAL"
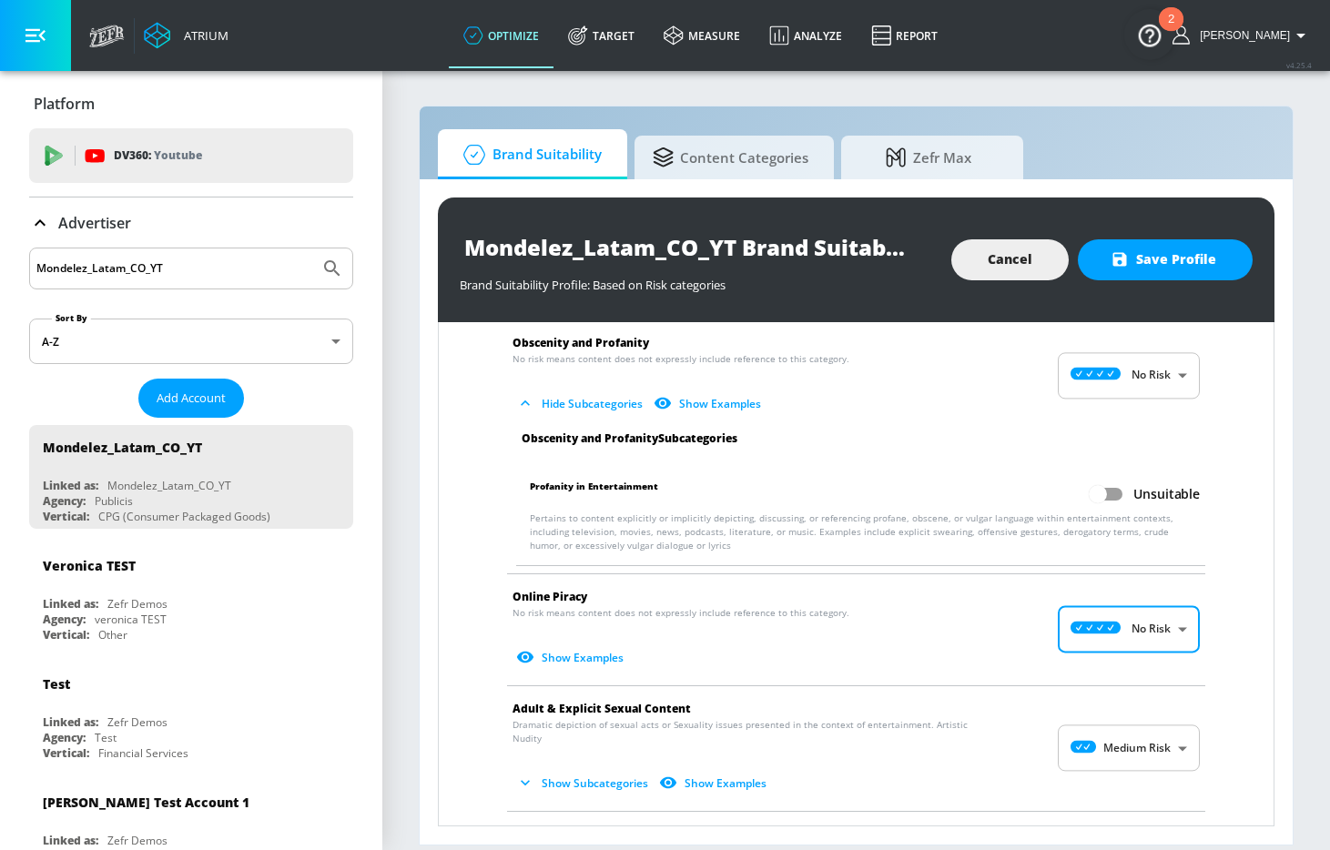
click at [1129, 742] on body "Atrium optimize Target measure Analyze Report optimize Target measure Analyze R…" at bounding box center [665, 425] width 1330 height 850
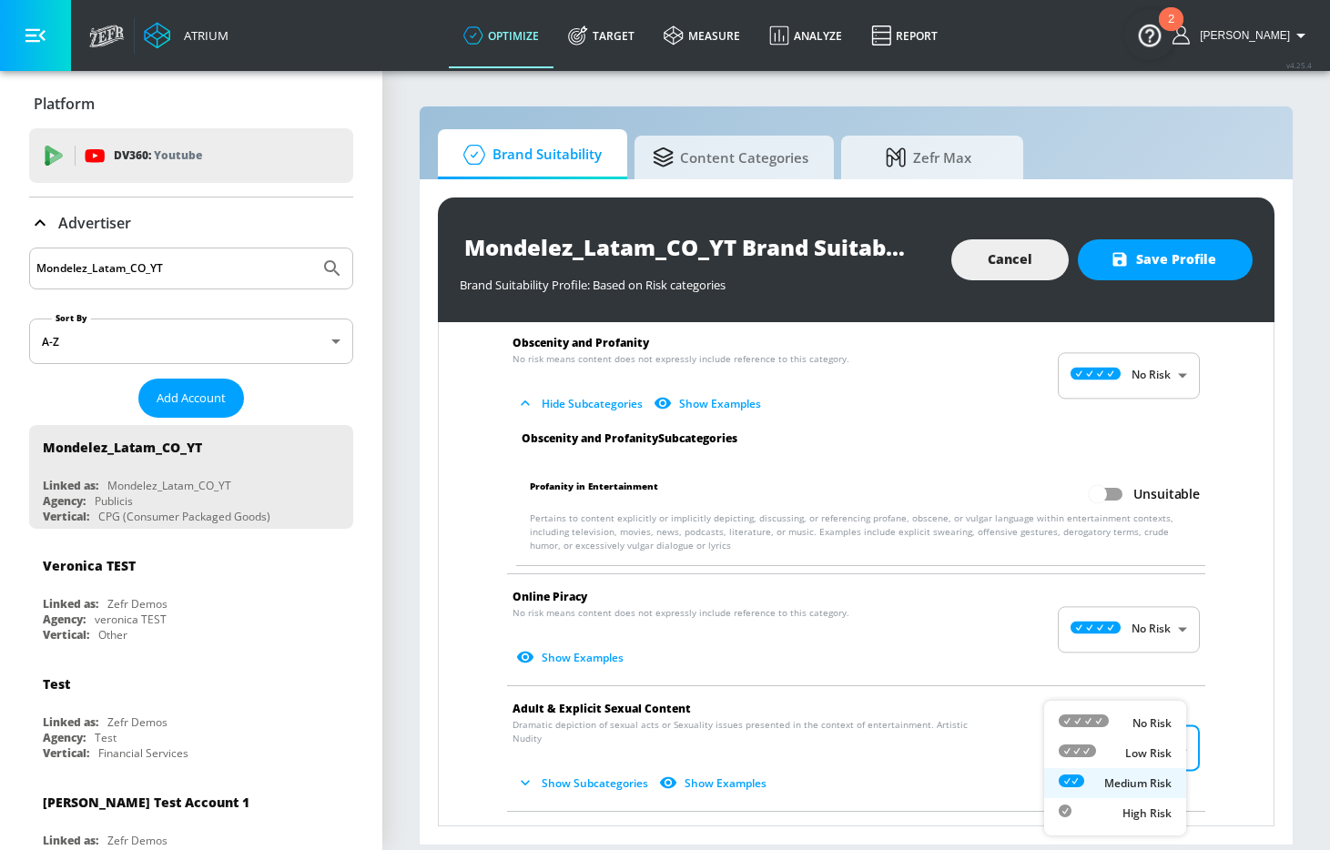
click at [1128, 722] on div "No Risk" at bounding box center [1115, 723] width 113 height 19
type input "MINIMAL"
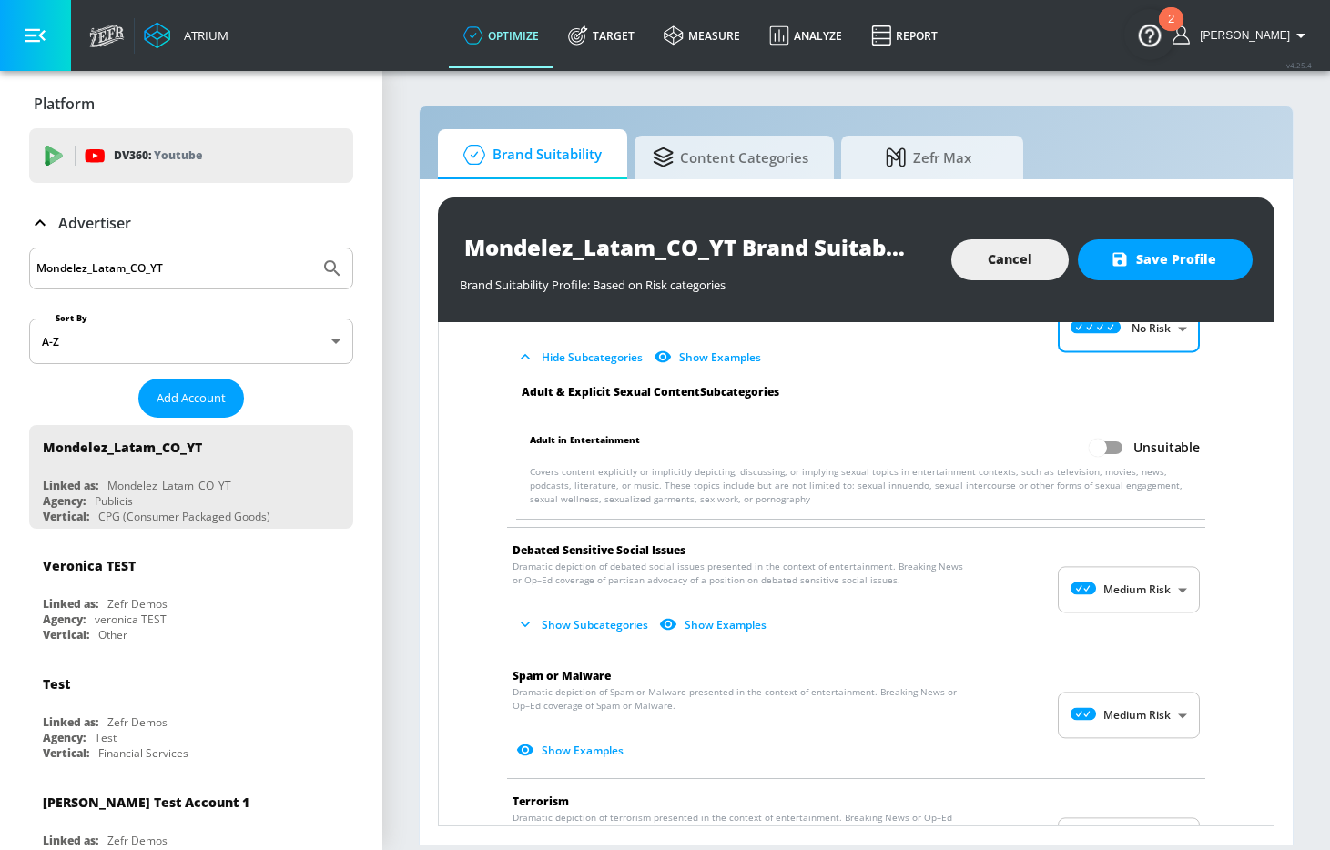
scroll to position [2825, 0]
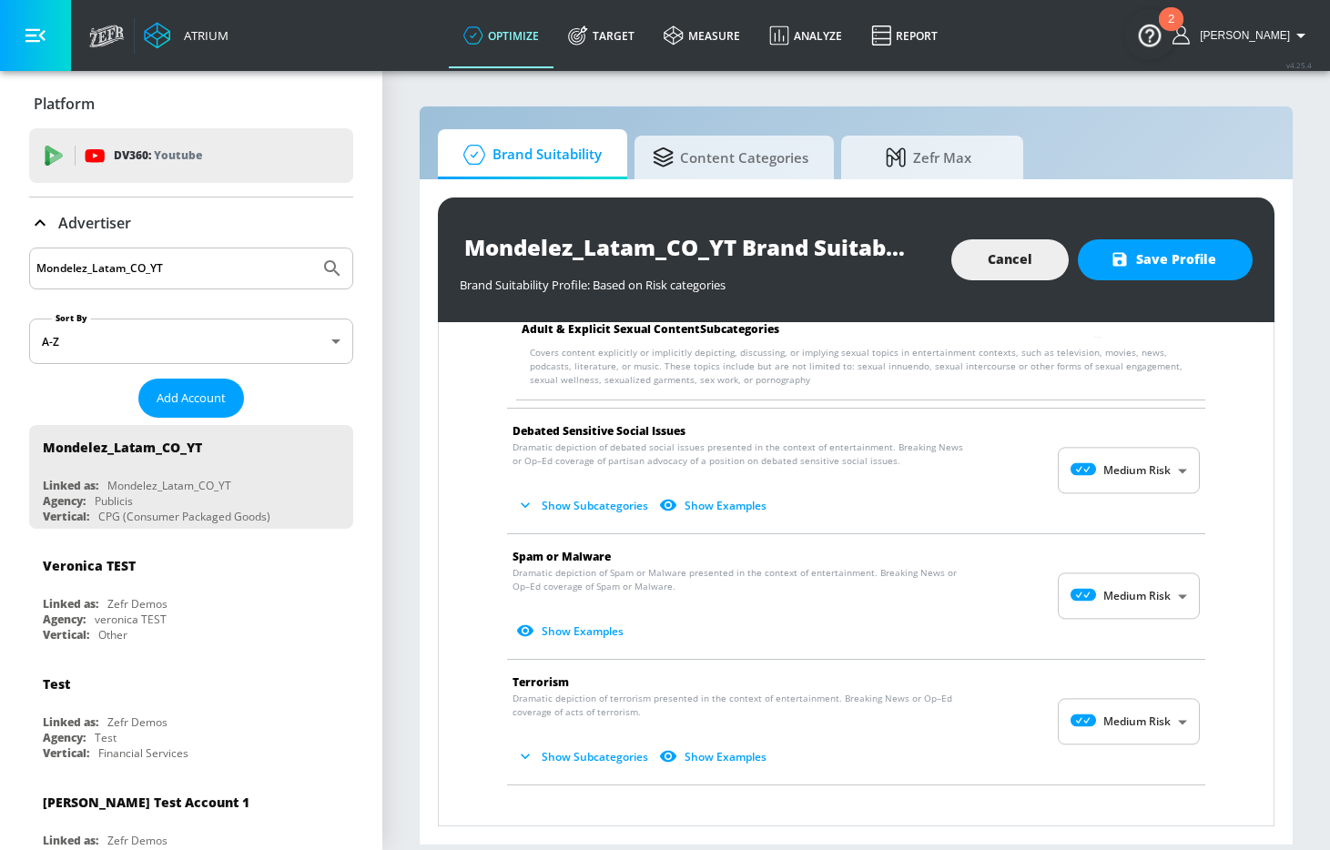
click at [1141, 469] on body "Atrium optimize Target measure Analyze Report optimize Target measure Analyze R…" at bounding box center [665, 425] width 1330 height 850
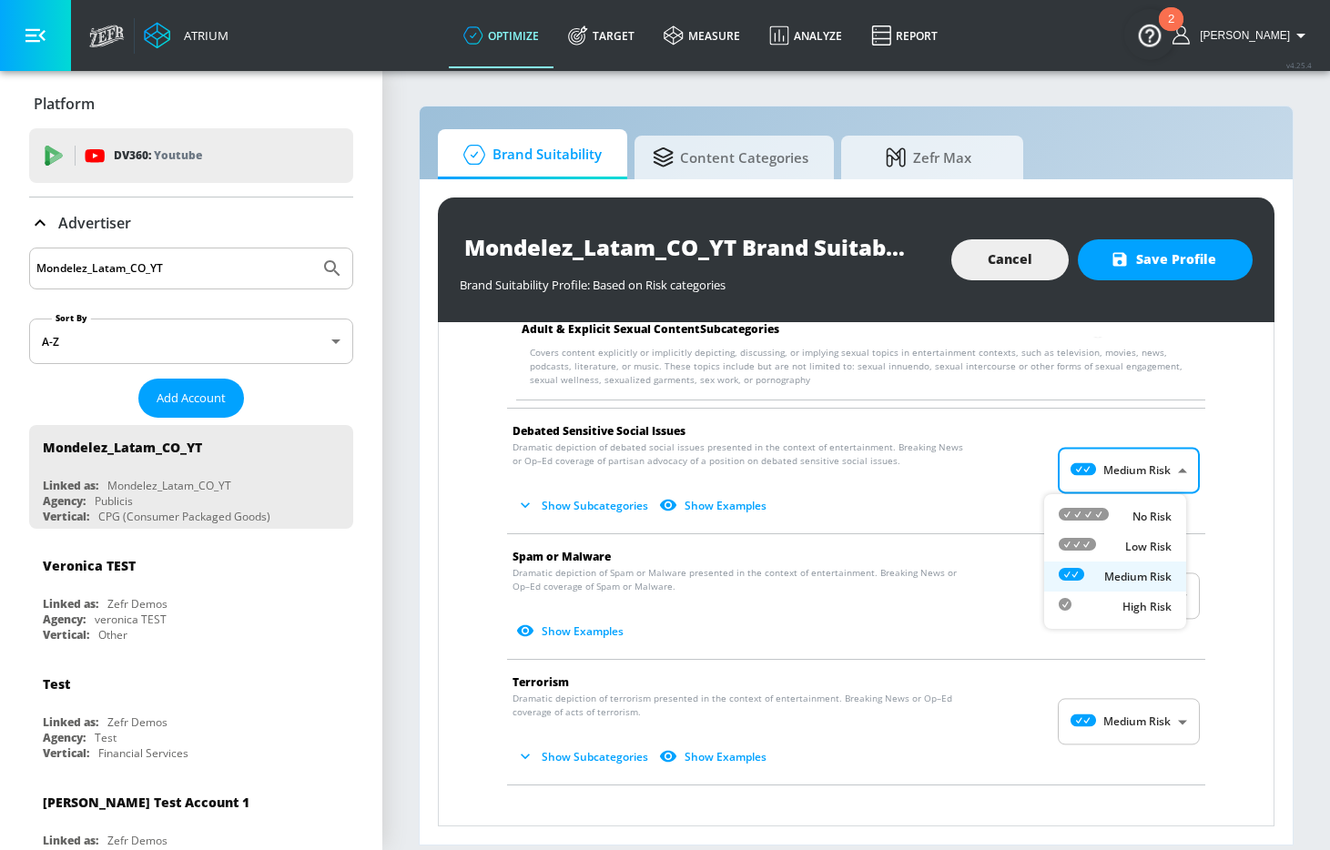
click at [1136, 521] on p "No Risk" at bounding box center [1152, 517] width 39 height 16
type input "MINIMAL"
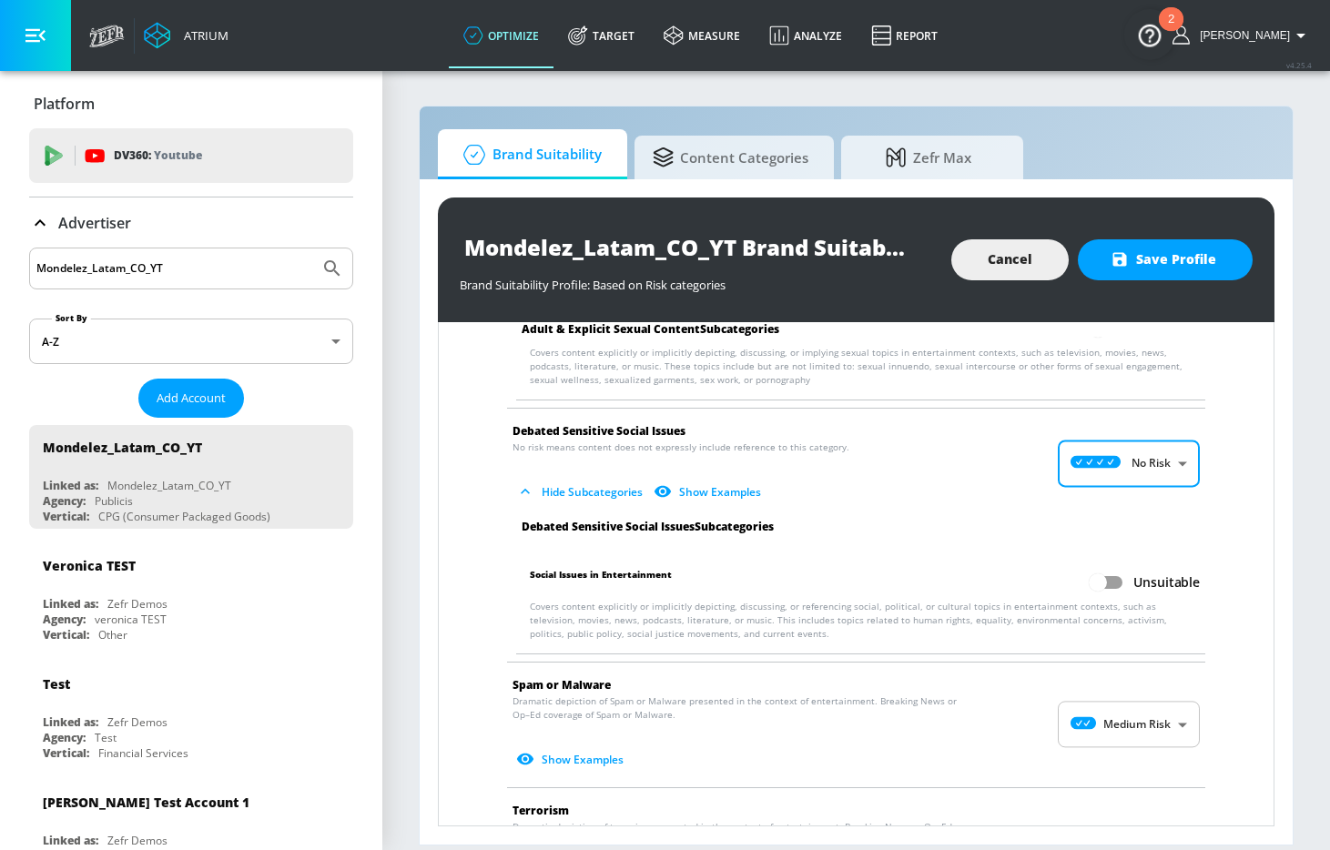
click at [1118, 736] on body "Atrium optimize Target measure Analyze Report optimize Target measure Analyze R…" at bounding box center [665, 425] width 1330 height 850
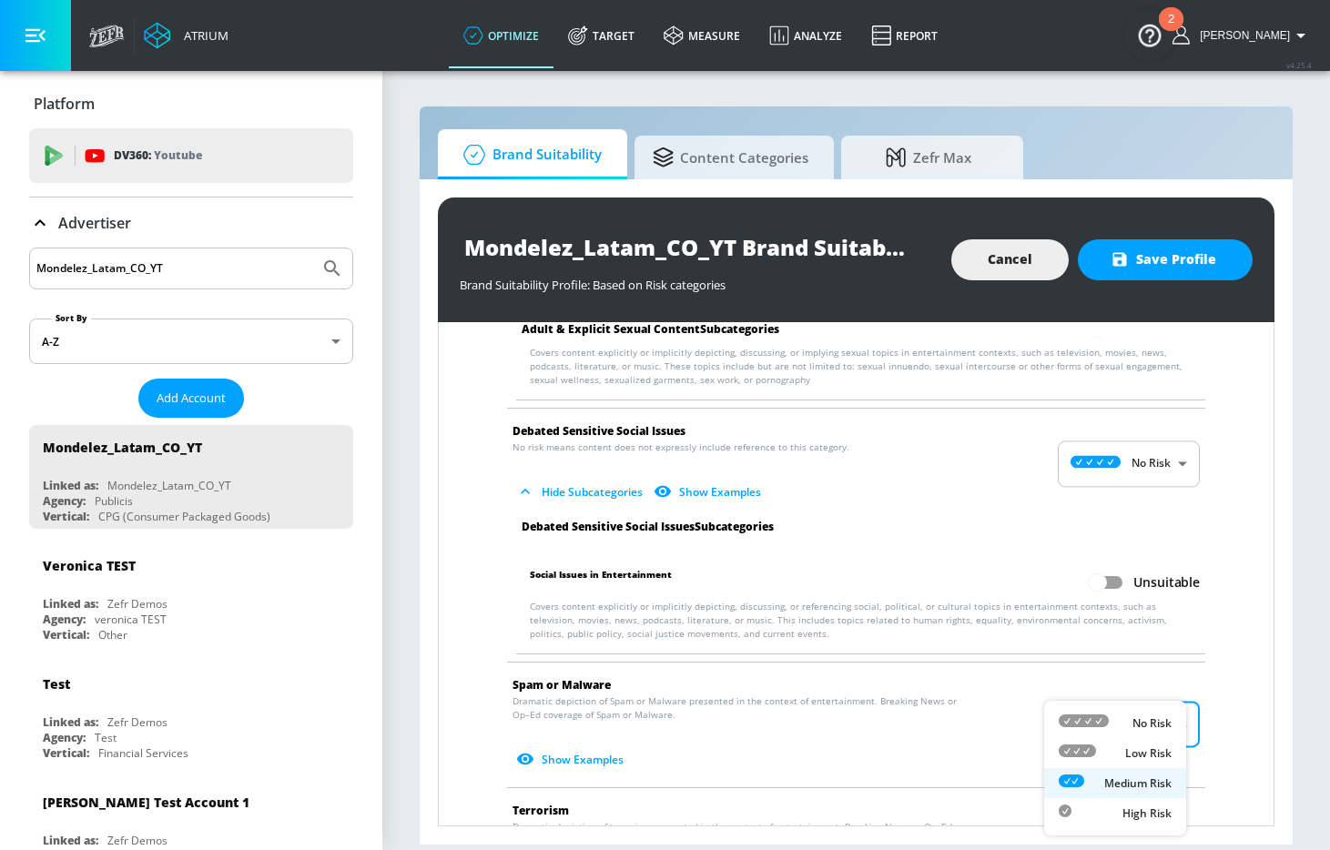
click at [1117, 719] on div "No Risk" at bounding box center [1115, 723] width 113 height 19
type input "MINIMAL"
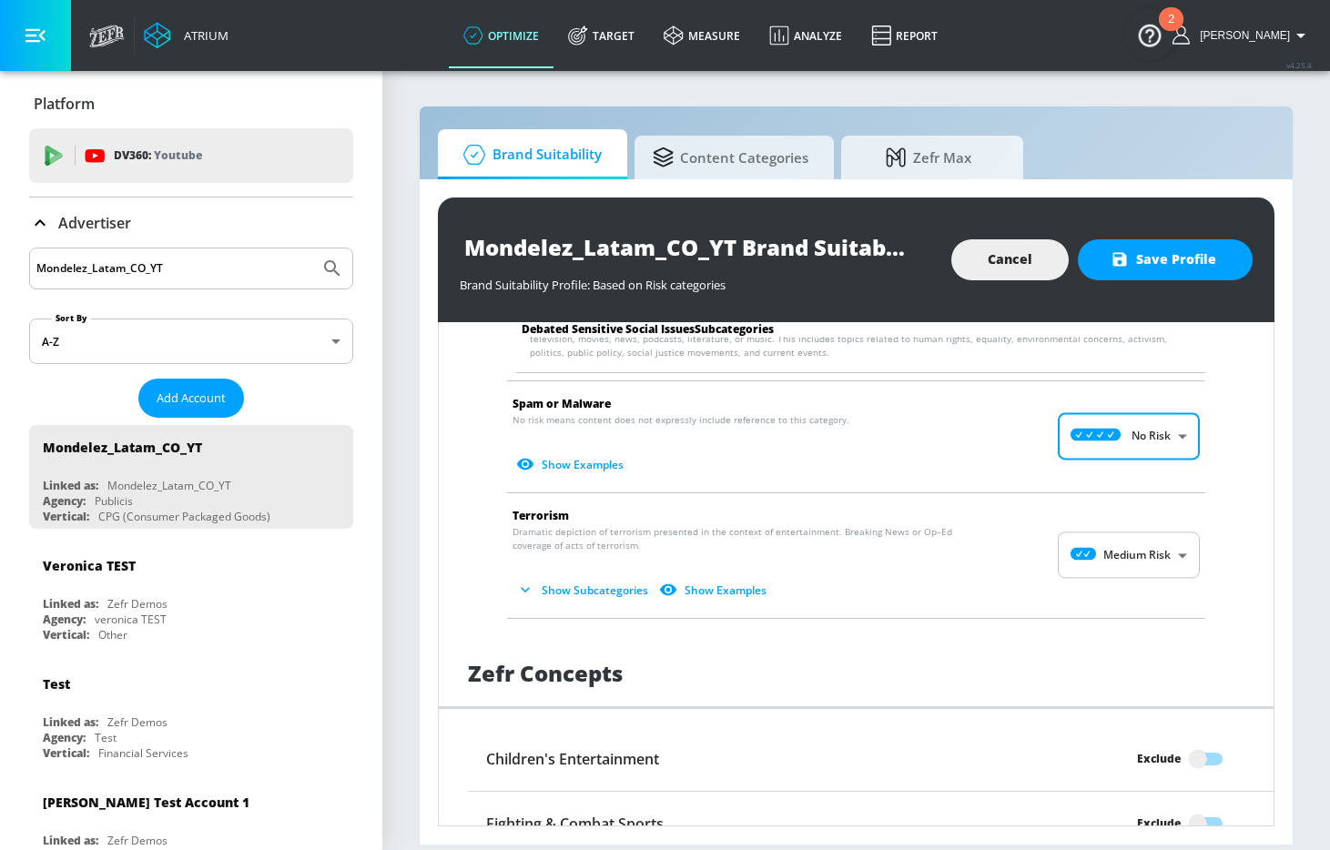
scroll to position [3107, 0]
click at [1163, 554] on body "Atrium optimize Target measure Analyze Report optimize Target measure Analyze R…" at bounding box center [665, 425] width 1330 height 850
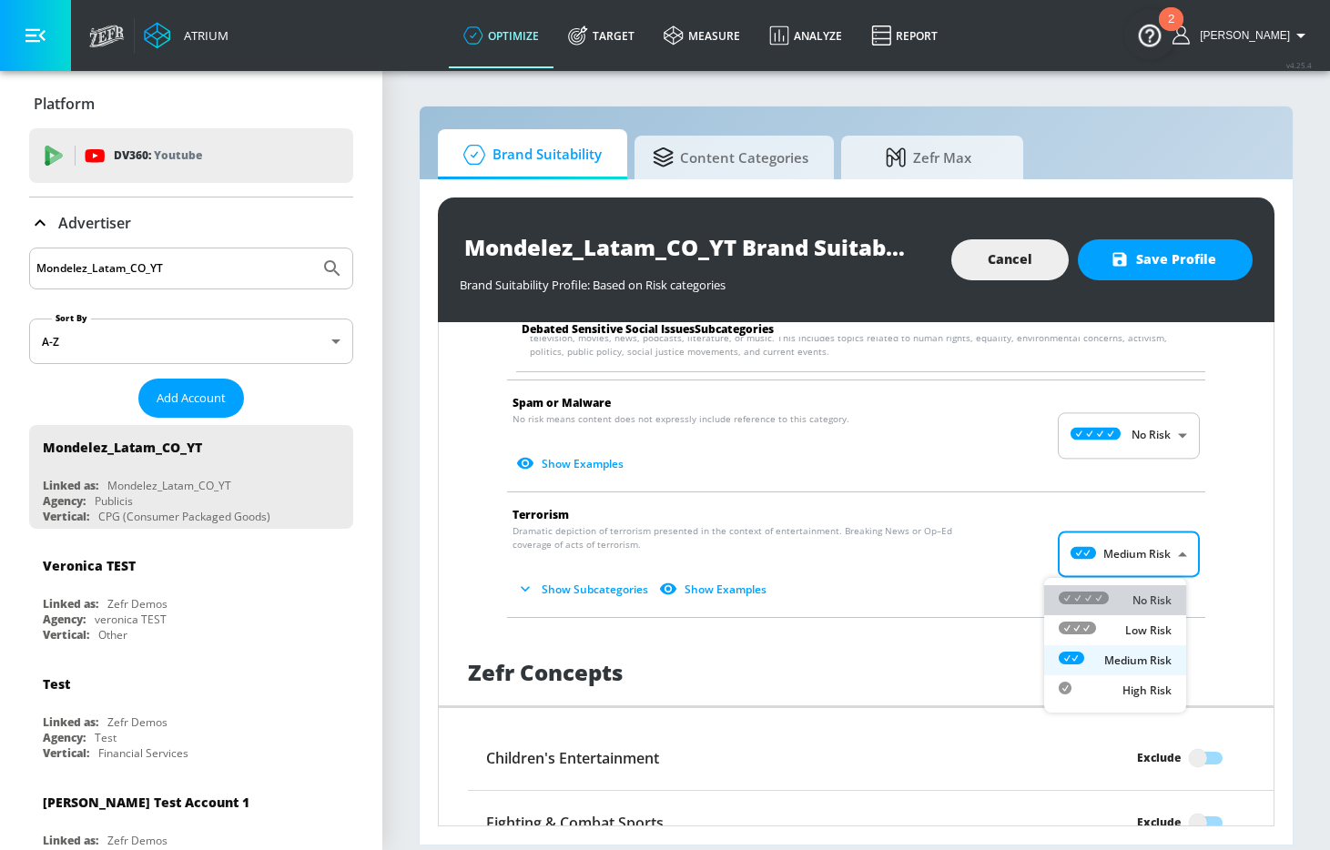
click at [1158, 593] on p "No Risk" at bounding box center [1152, 601] width 39 height 16
type input "MINIMAL"
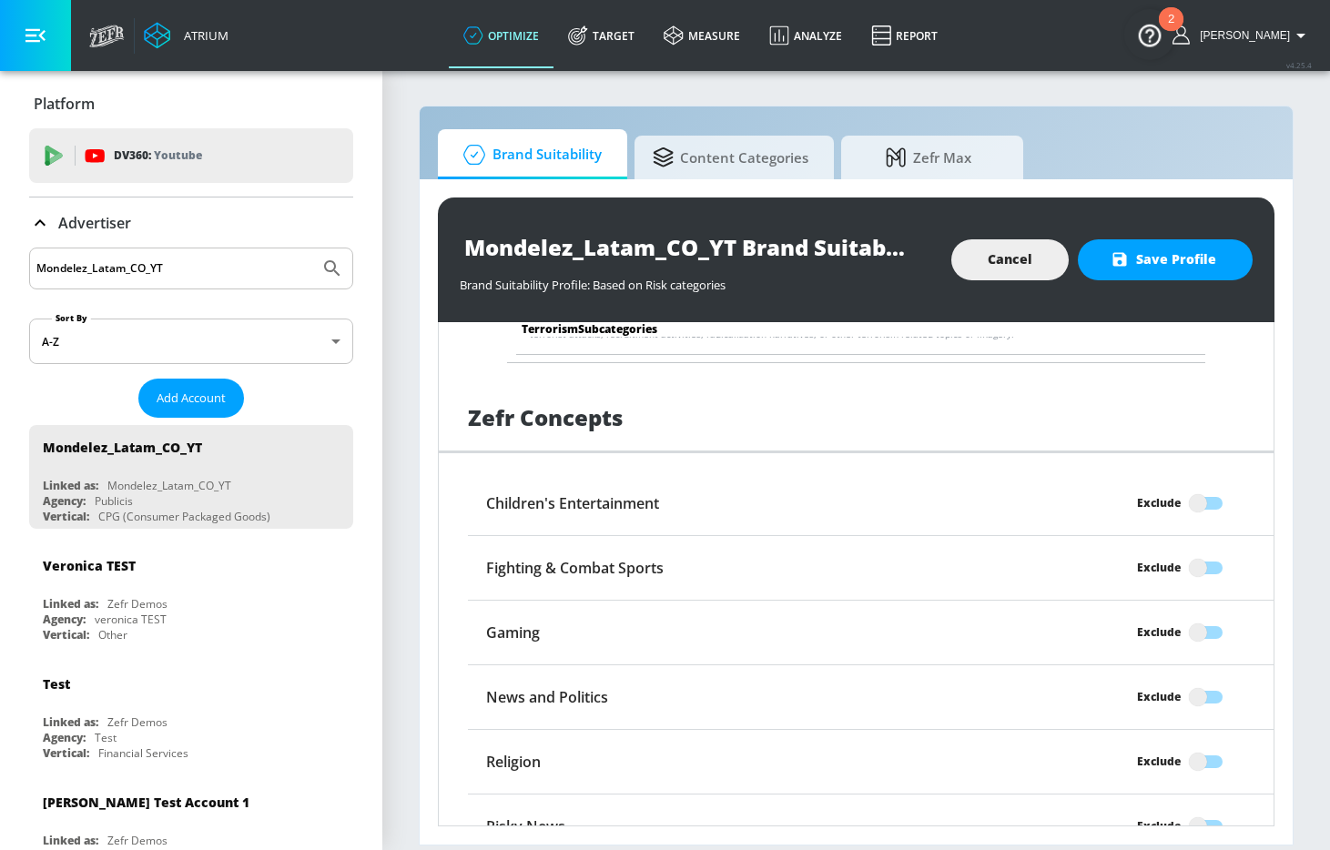
scroll to position [3508, 0]
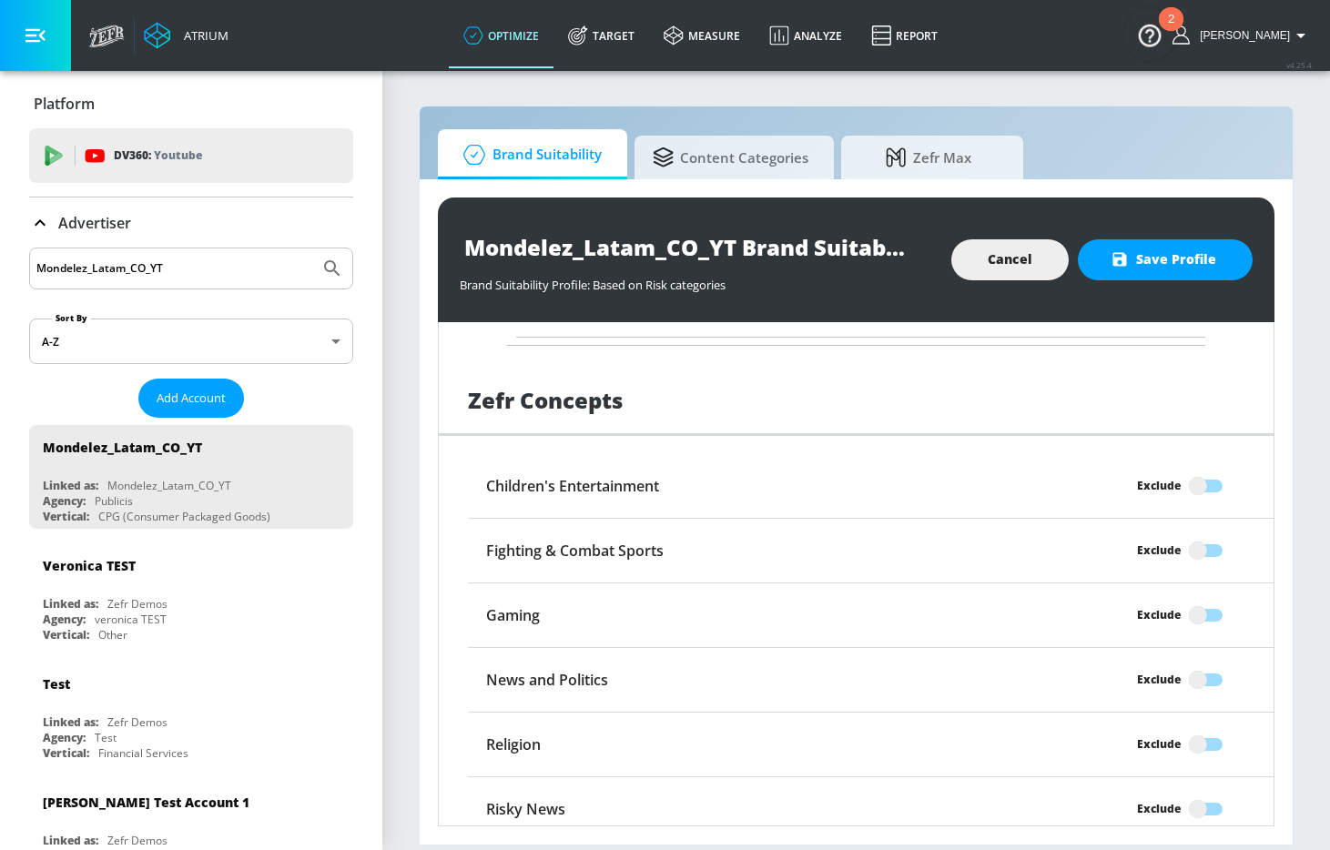
click at [1207, 493] on input "Exclude" at bounding box center [1198, 486] width 104 height 35
checkbox input "true"
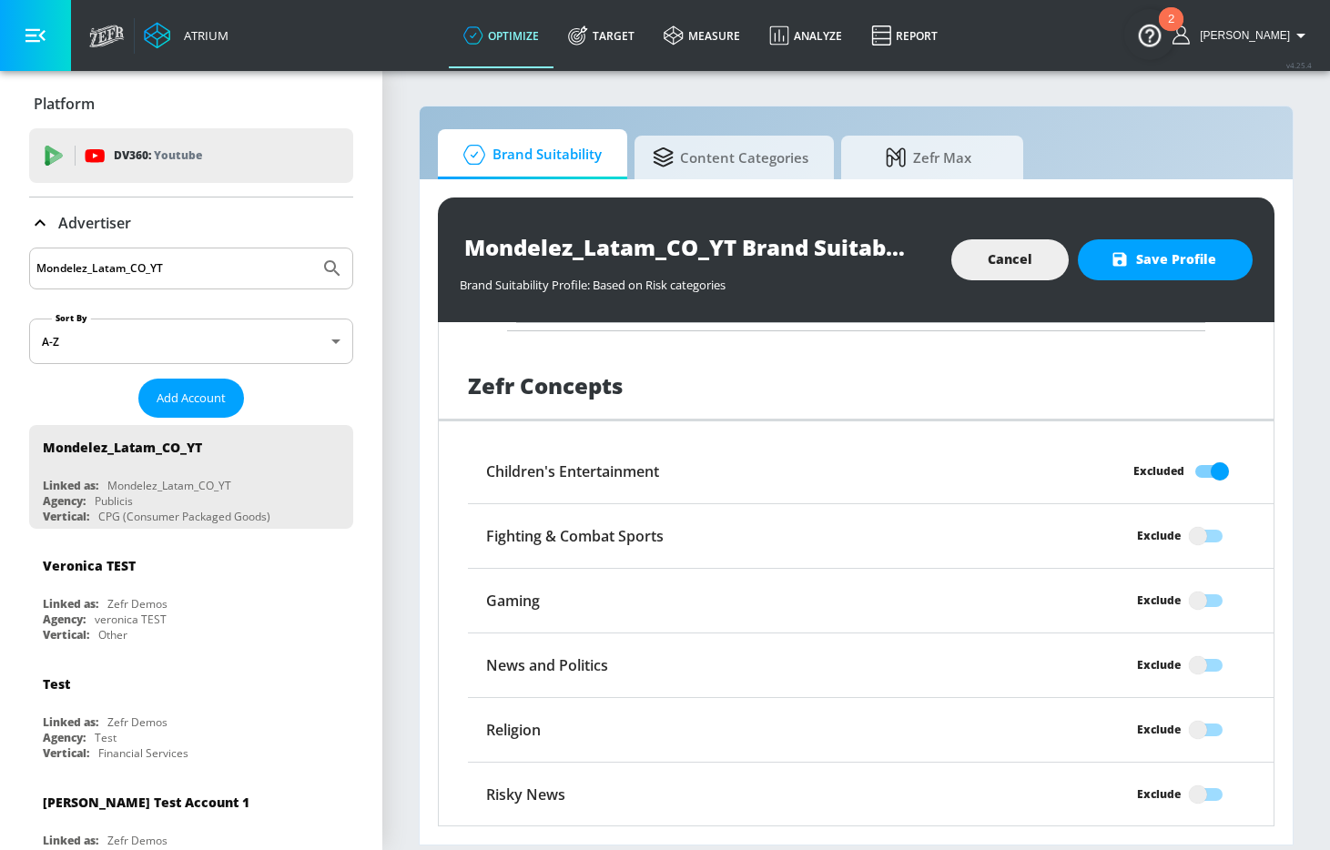
scroll to position [3523, 0]
click at [1194, 666] on input "Exclude" at bounding box center [1198, 664] width 104 height 35
checkbox input "true"
click at [1199, 793] on input "Exclude" at bounding box center [1198, 794] width 104 height 35
checkbox input "true"
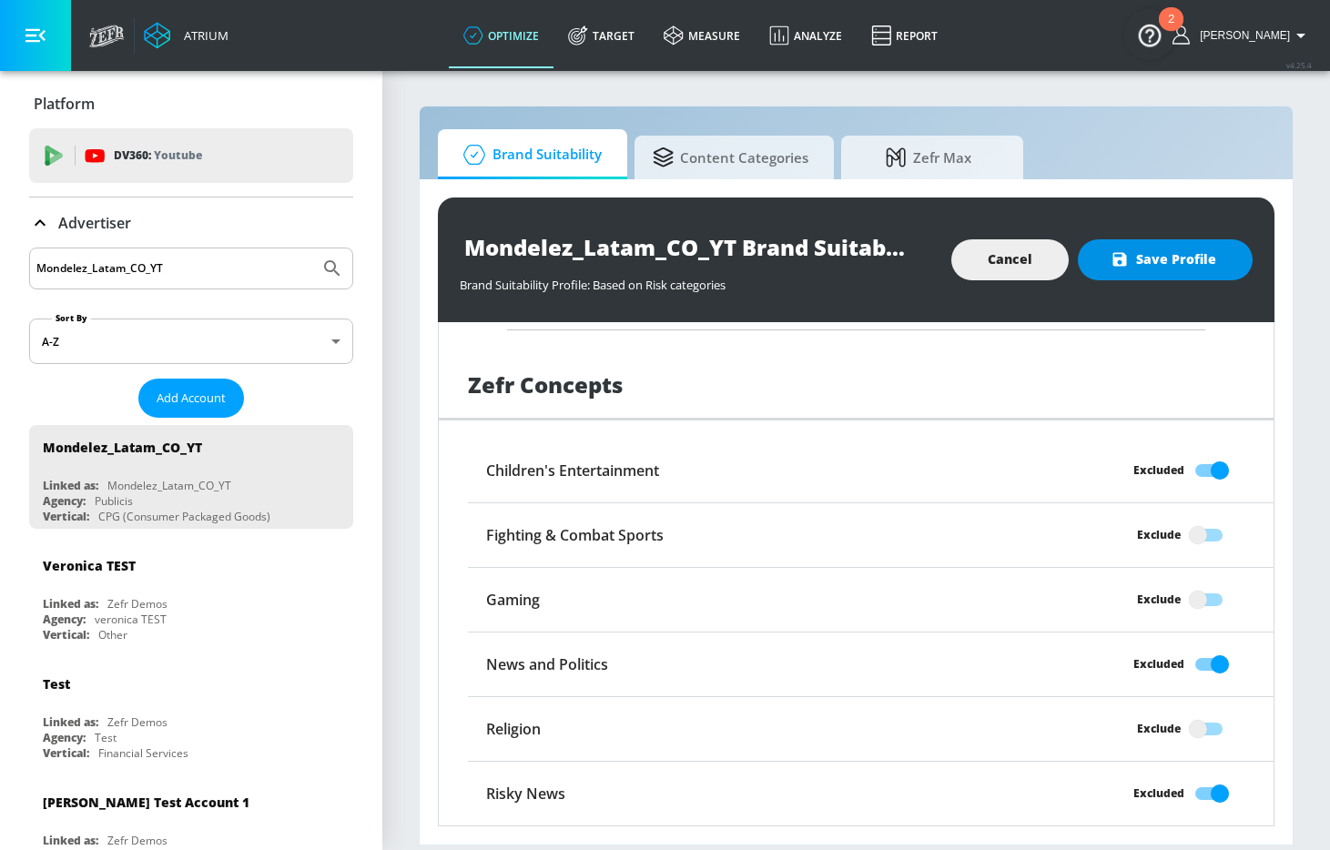
click at [1167, 262] on span "Save Profile" at bounding box center [1165, 260] width 102 height 23
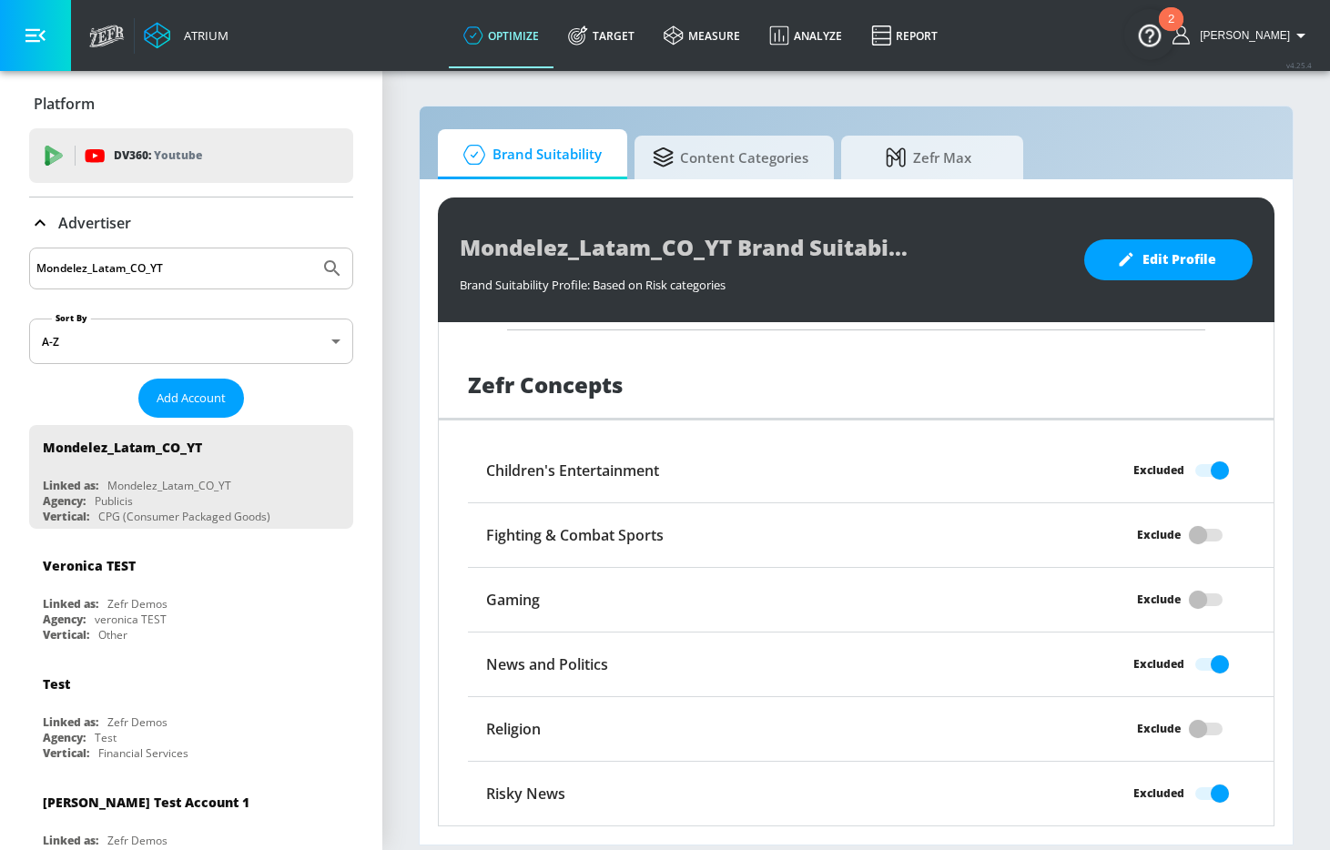
click at [170, 269] on input "Mondelez_Latam_CO_YT" at bounding box center [174, 269] width 276 height 24
paste input "MEX_Tiktok"
type input "Mondelez_Latam_MEX_Tiktok"
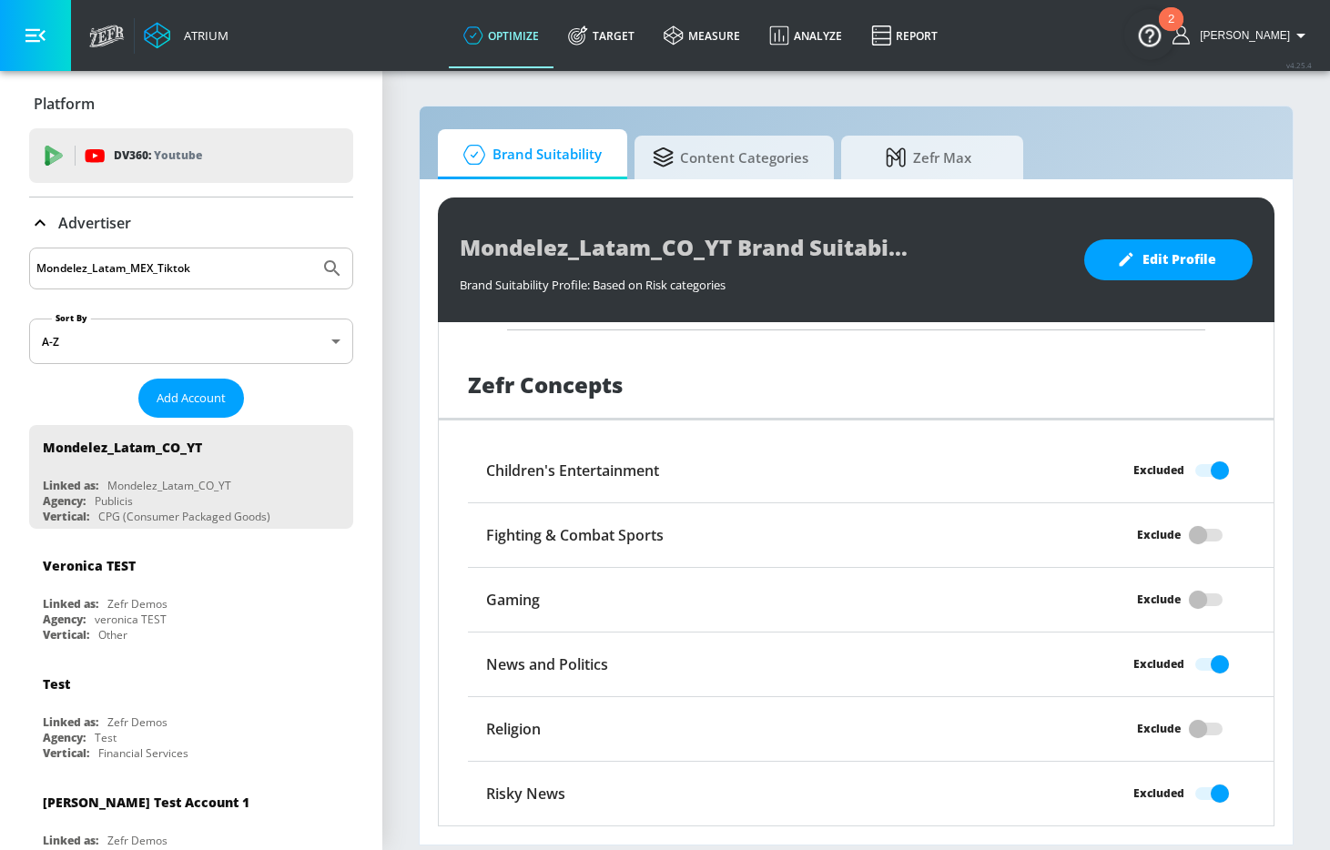
click at [327, 264] on icon "Submit Search" at bounding box center [332, 269] width 22 height 22
click at [216, 397] on span "Add Account" at bounding box center [191, 398] width 69 height 21
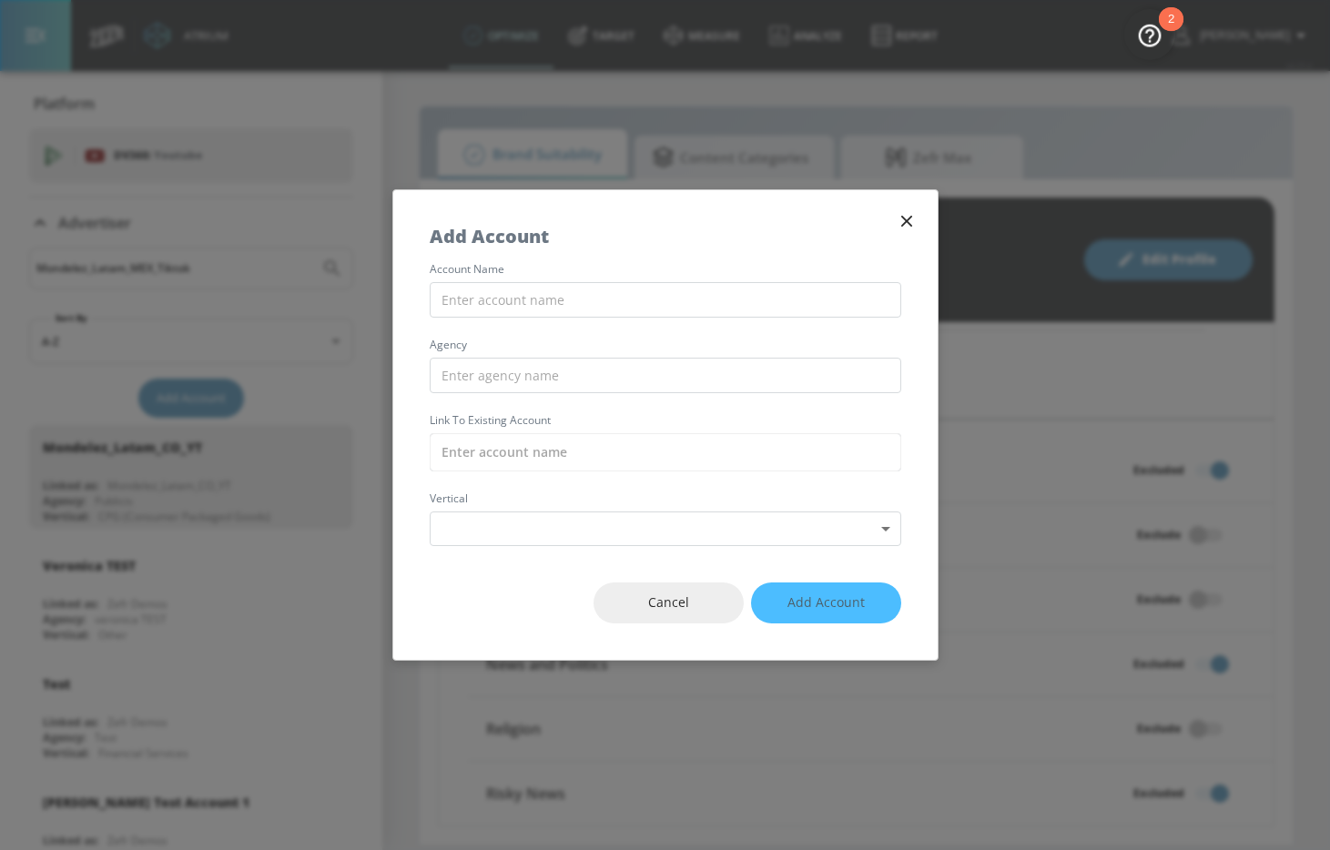
click at [639, 326] on div "account name agency Link to Existing Account vertical Select Vertical ​" at bounding box center [665, 405] width 544 height 282
click at [638, 314] on input "text" at bounding box center [666, 300] width 472 height 36
paste input "Mondelez_Latam_MEX_Tiktok"
type input "Mondelez_Latam_MEX_Tiktok"
click at [598, 441] on input "text" at bounding box center [666, 452] width 472 height 38
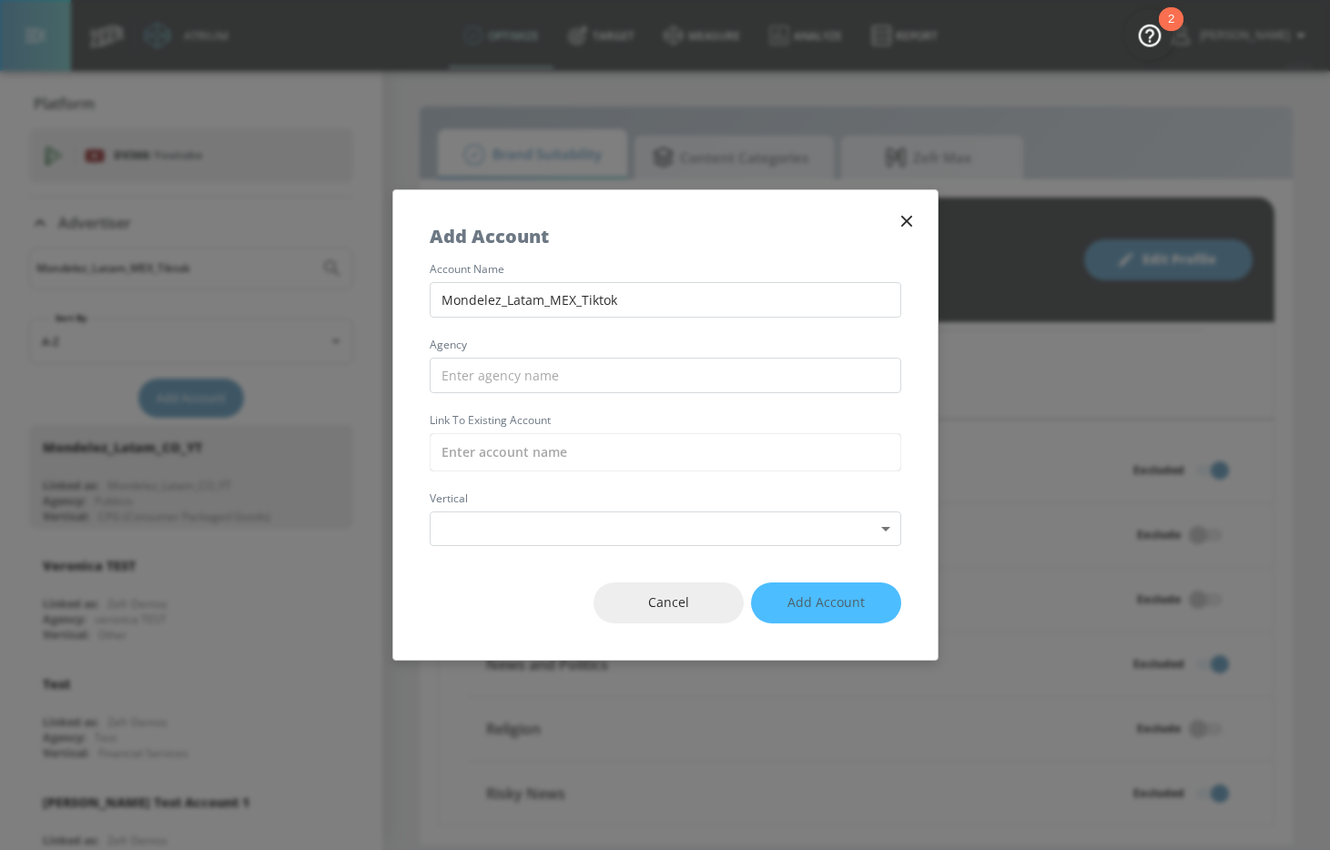
paste input "Mondelez_Latam_MEX_Tiktok"
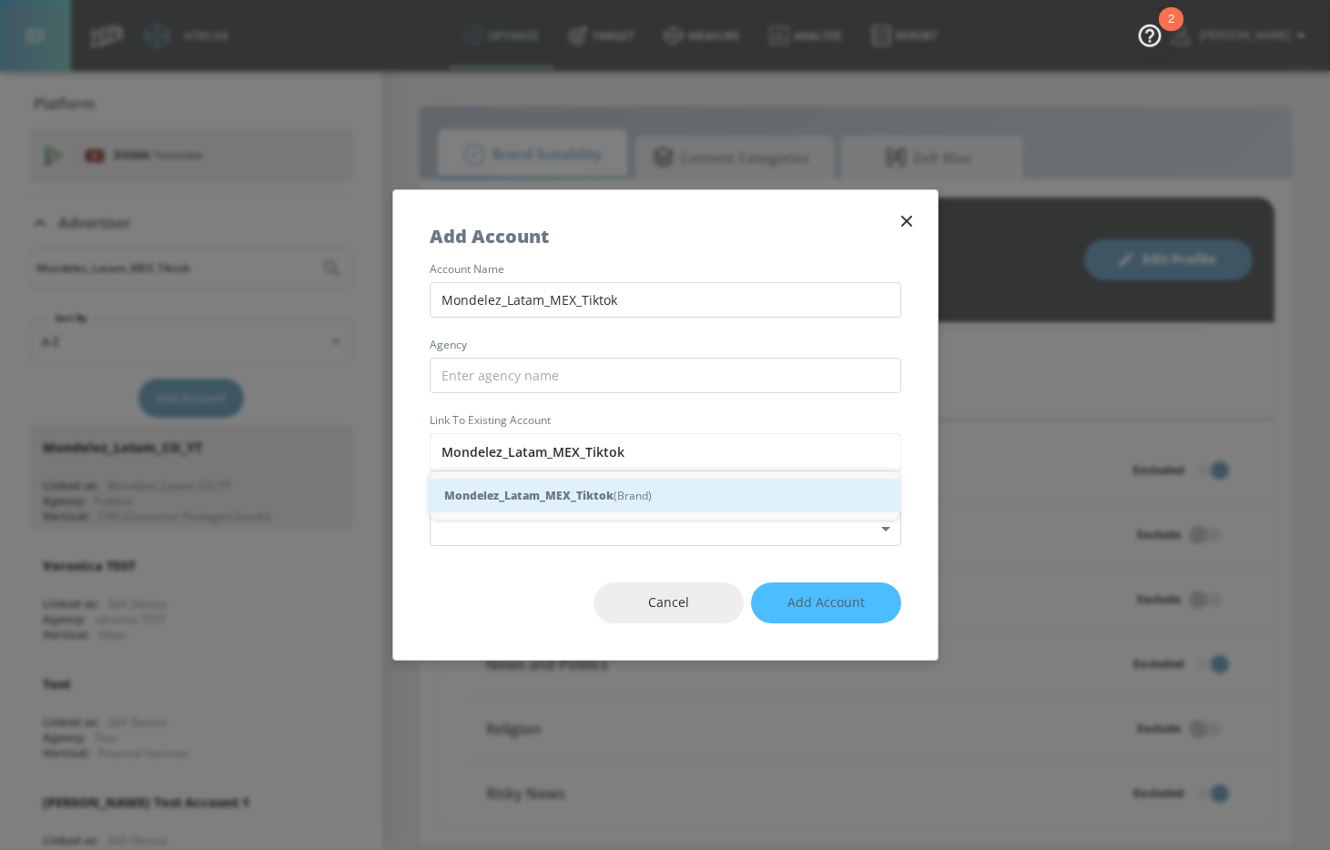
click at [599, 497] on strong "Mondelez_Latam_MEX_Tiktok" at bounding box center [528, 495] width 169 height 19
type input "Mondelez_Latam_MEX_Tiktok (Brand)"
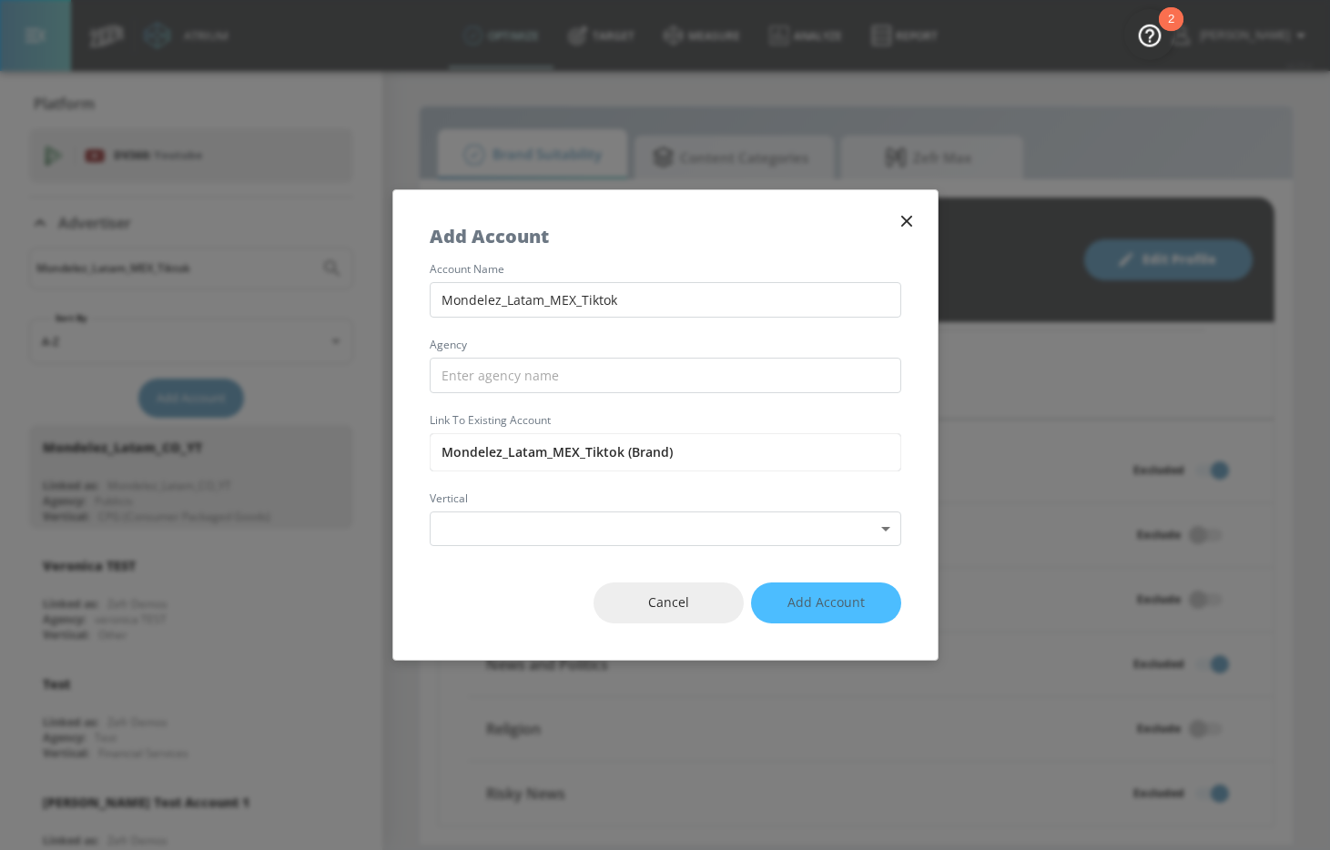
click at [534, 392] on div "account name Mondelez_Latam_MEX_Tiktok agency Link to Existing Account Mondelez…" at bounding box center [665, 405] width 544 height 282
click at [537, 385] on input "text" at bounding box center [666, 376] width 472 height 36
type input "Publicis"
click at [512, 542] on body "Atrium optimize Target measure Analyze Report optimize Target measure Analyze R…" at bounding box center [665, 425] width 1330 height 850
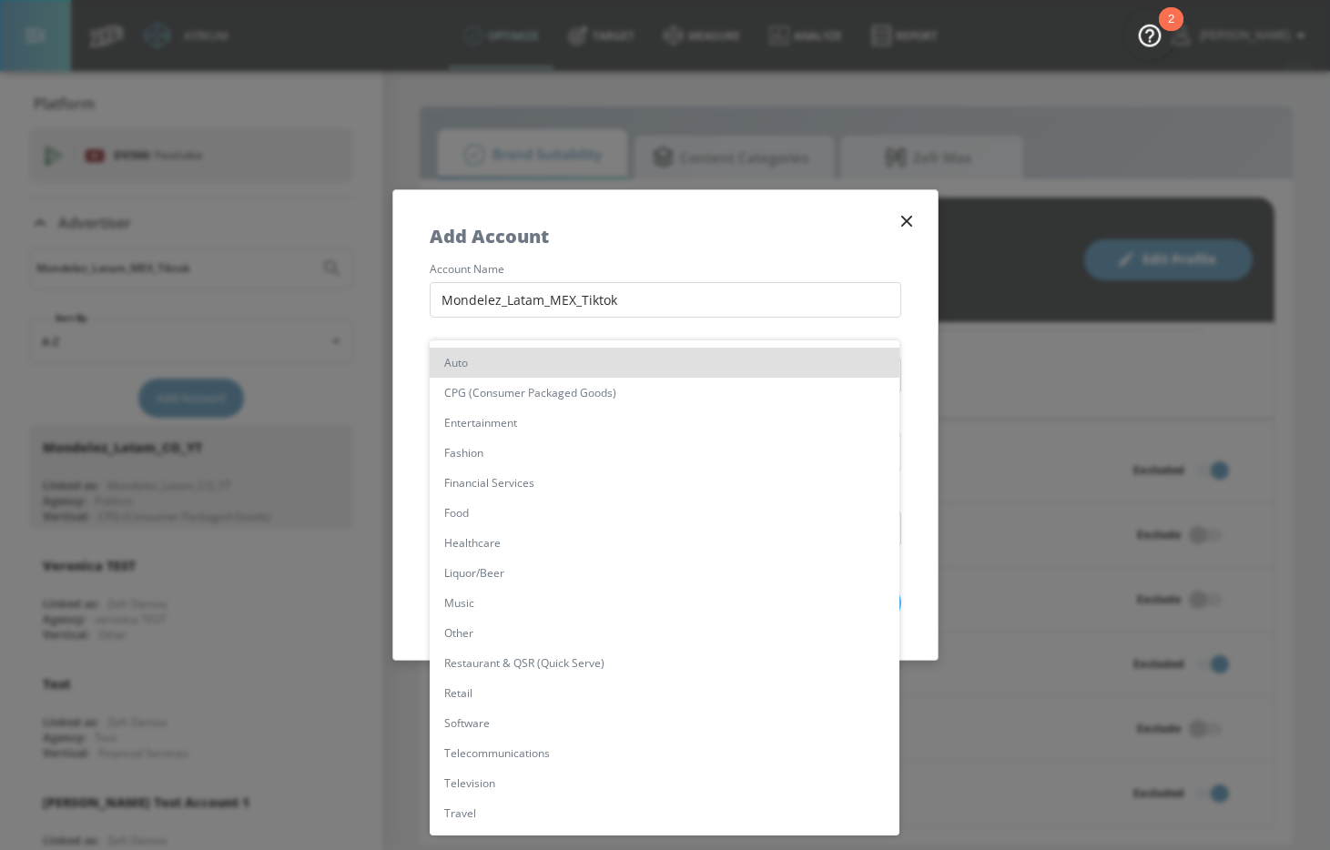
click at [528, 396] on li "CPG (Consumer Packaged Goods)" at bounding box center [665, 393] width 470 height 30
type input "[object Object]"
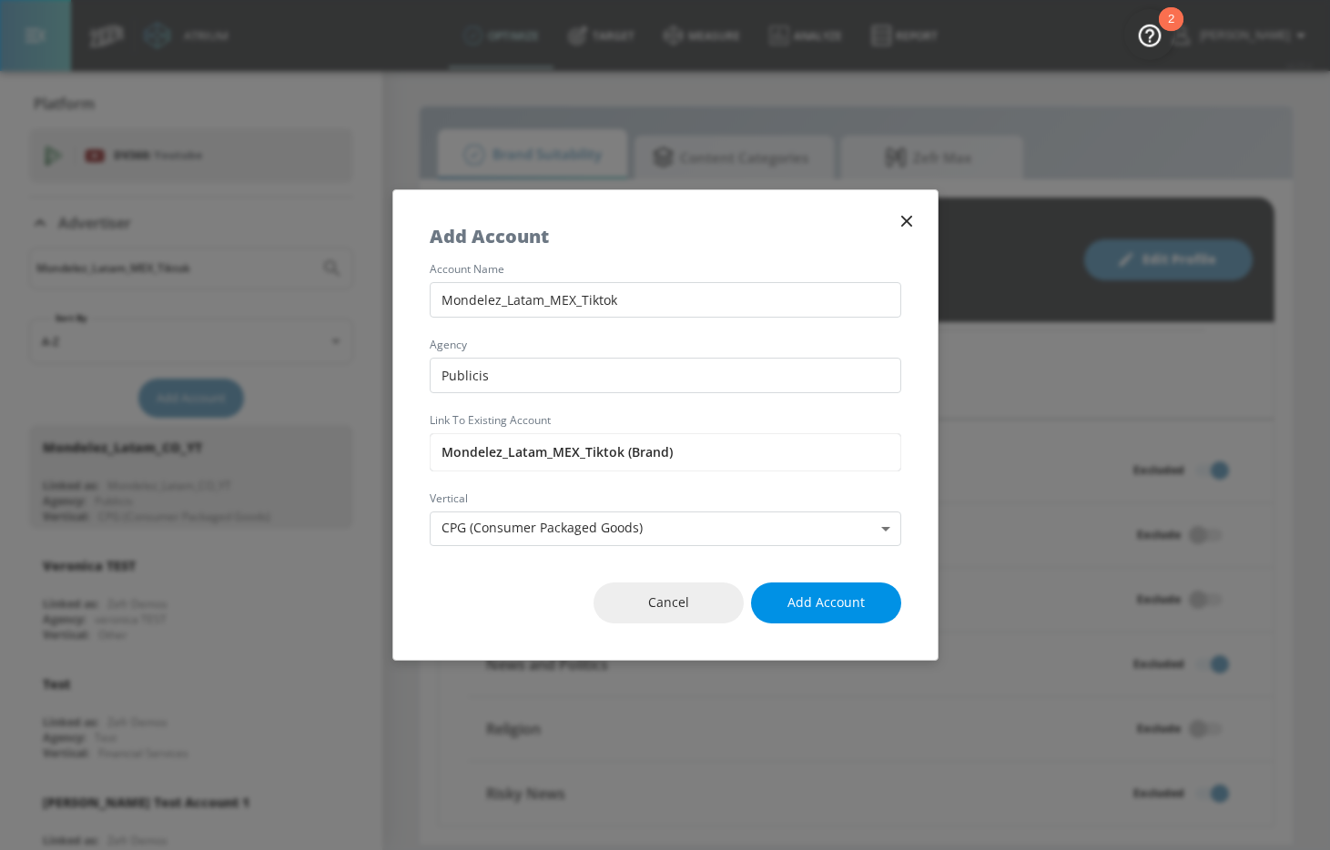
click at [836, 594] on span "Add Account" at bounding box center [826, 603] width 77 height 23
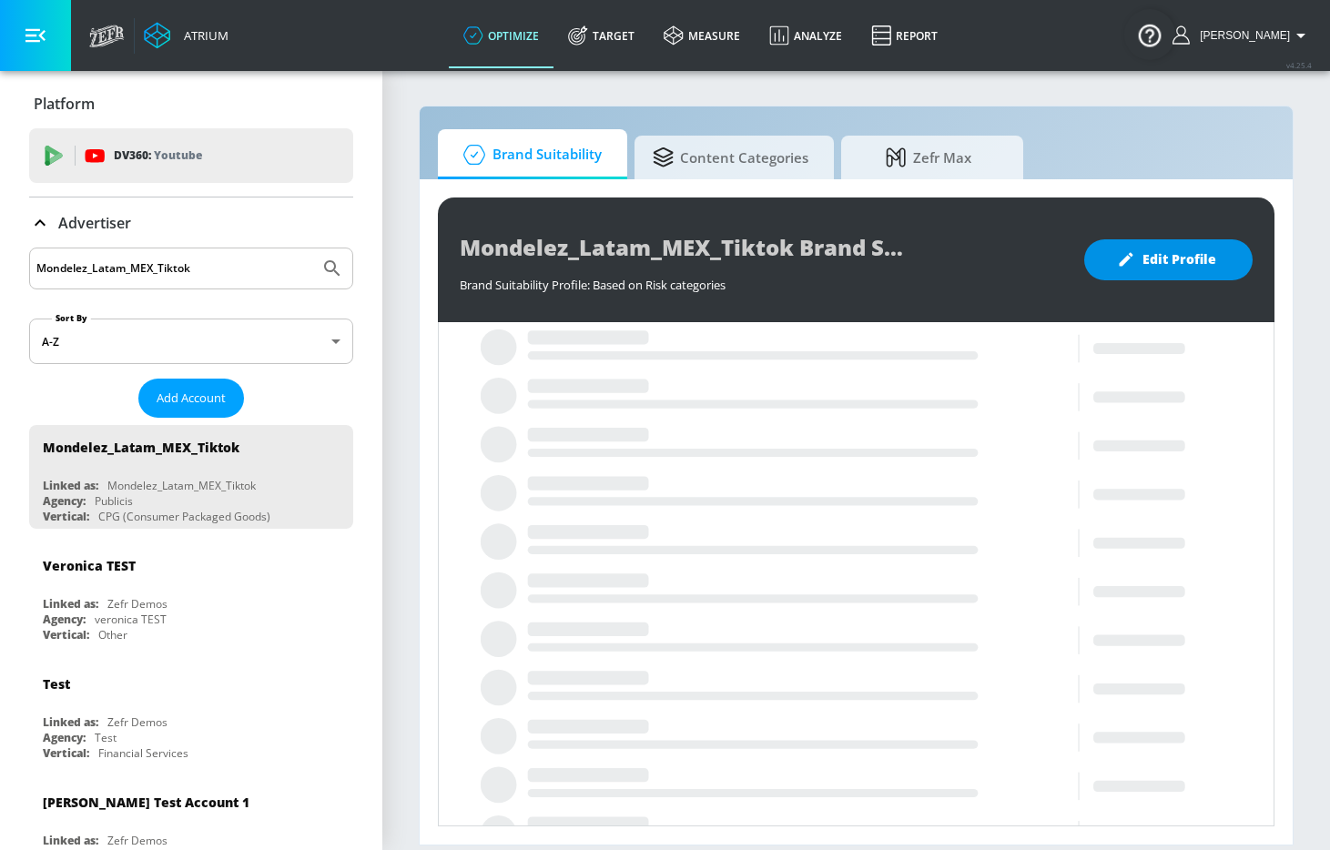
click at [1184, 268] on span "Edit Profile" at bounding box center [1169, 260] width 96 height 23
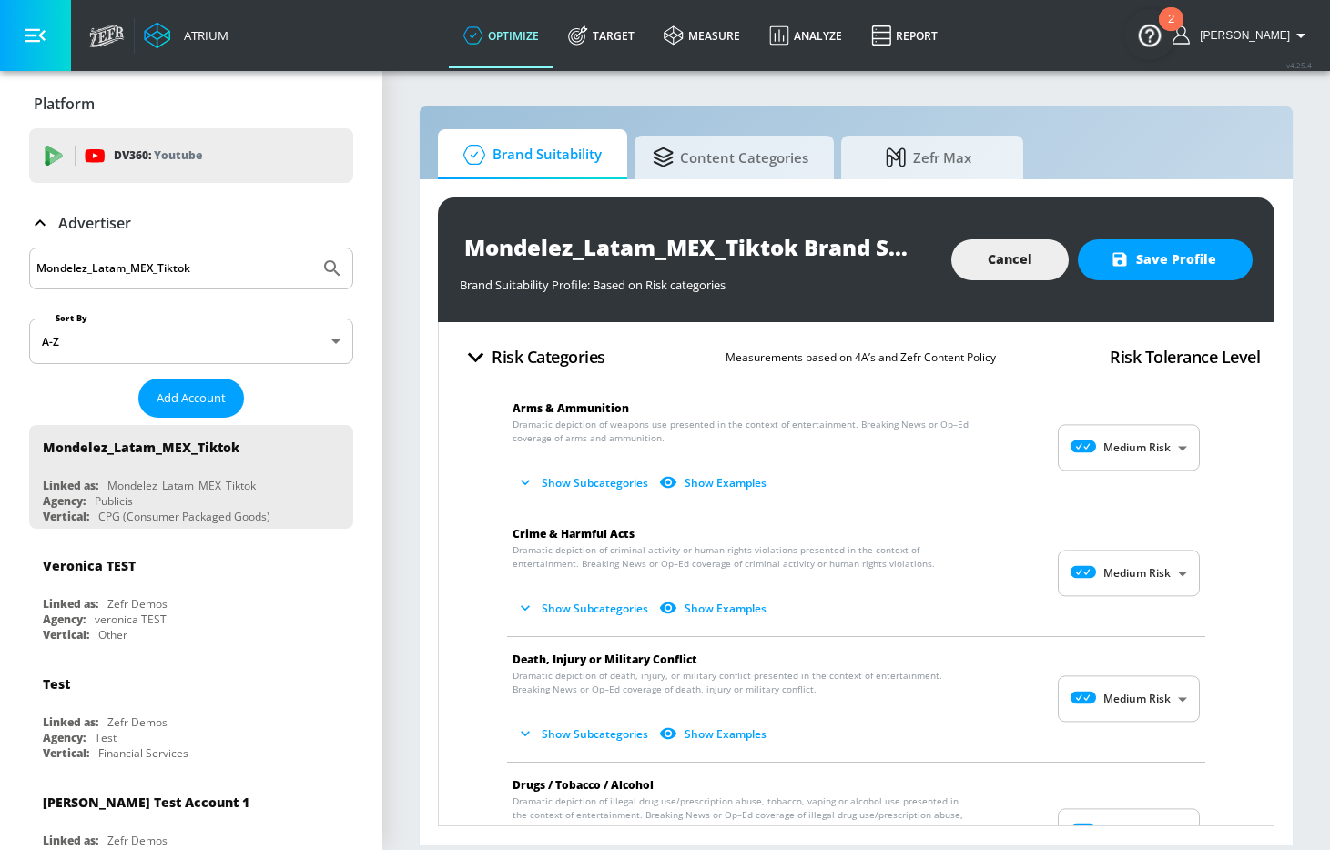
click at [1140, 466] on body "Atrium optimize Target measure Analyze Report optimize Target measure Analyze R…" at bounding box center [665, 425] width 1330 height 850
click at [1126, 499] on div "No Risk" at bounding box center [1115, 493] width 113 height 19
type input "MINIMAL"
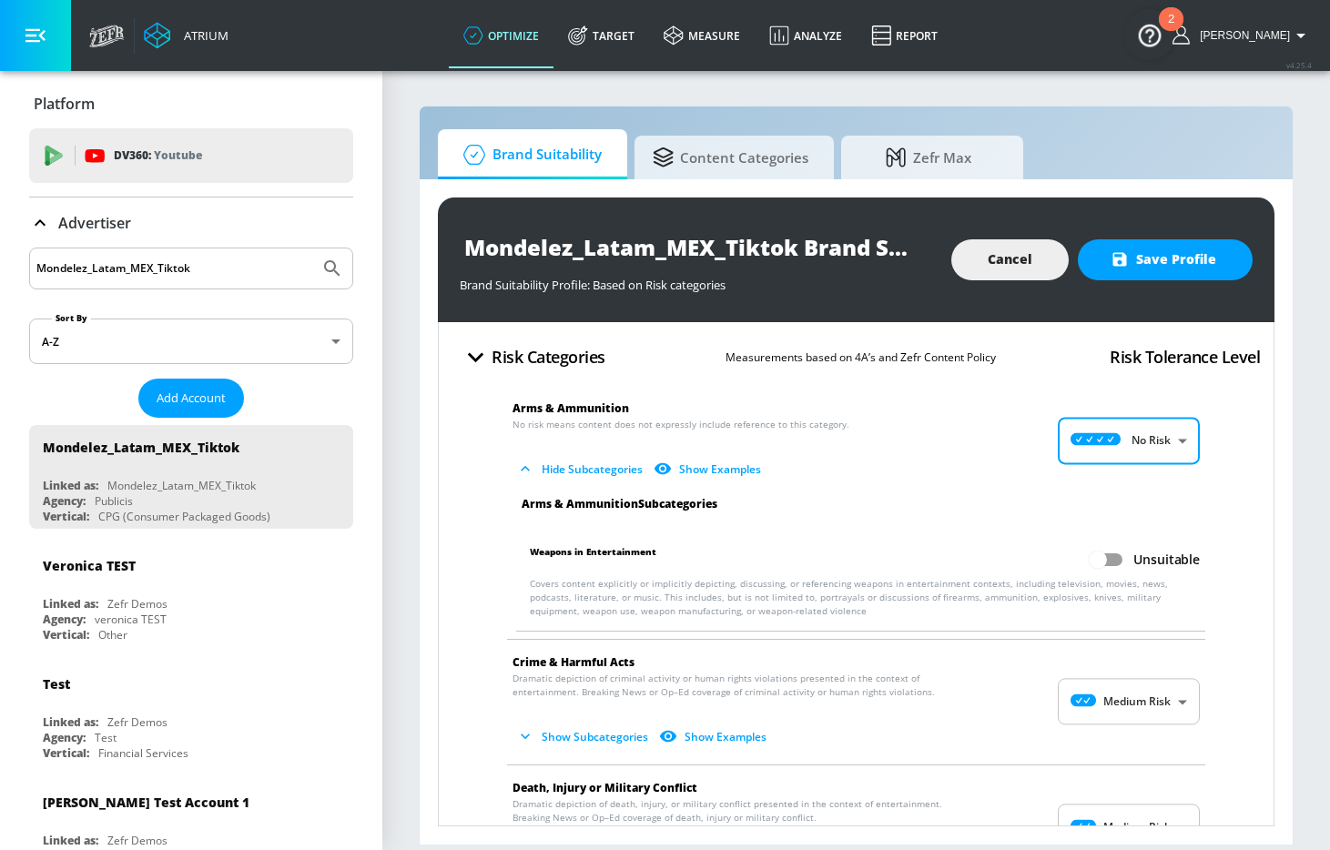
click at [1120, 695] on body "Atrium optimize Target measure Analyze Report optimize Target measure Analyze R…" at bounding box center [665, 425] width 1330 height 850
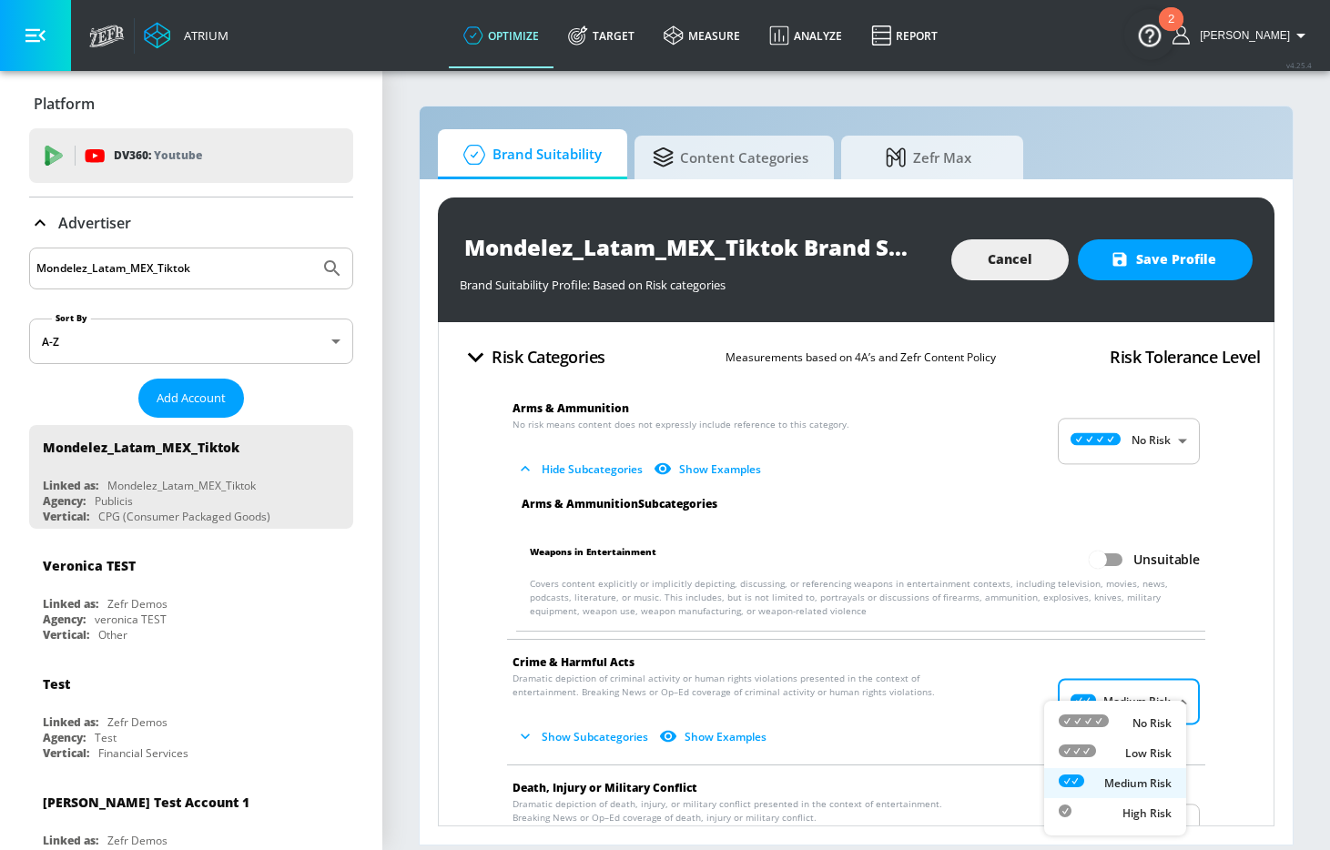
click at [1114, 722] on div "No Risk" at bounding box center [1115, 723] width 113 height 19
type input "MINIMAL"
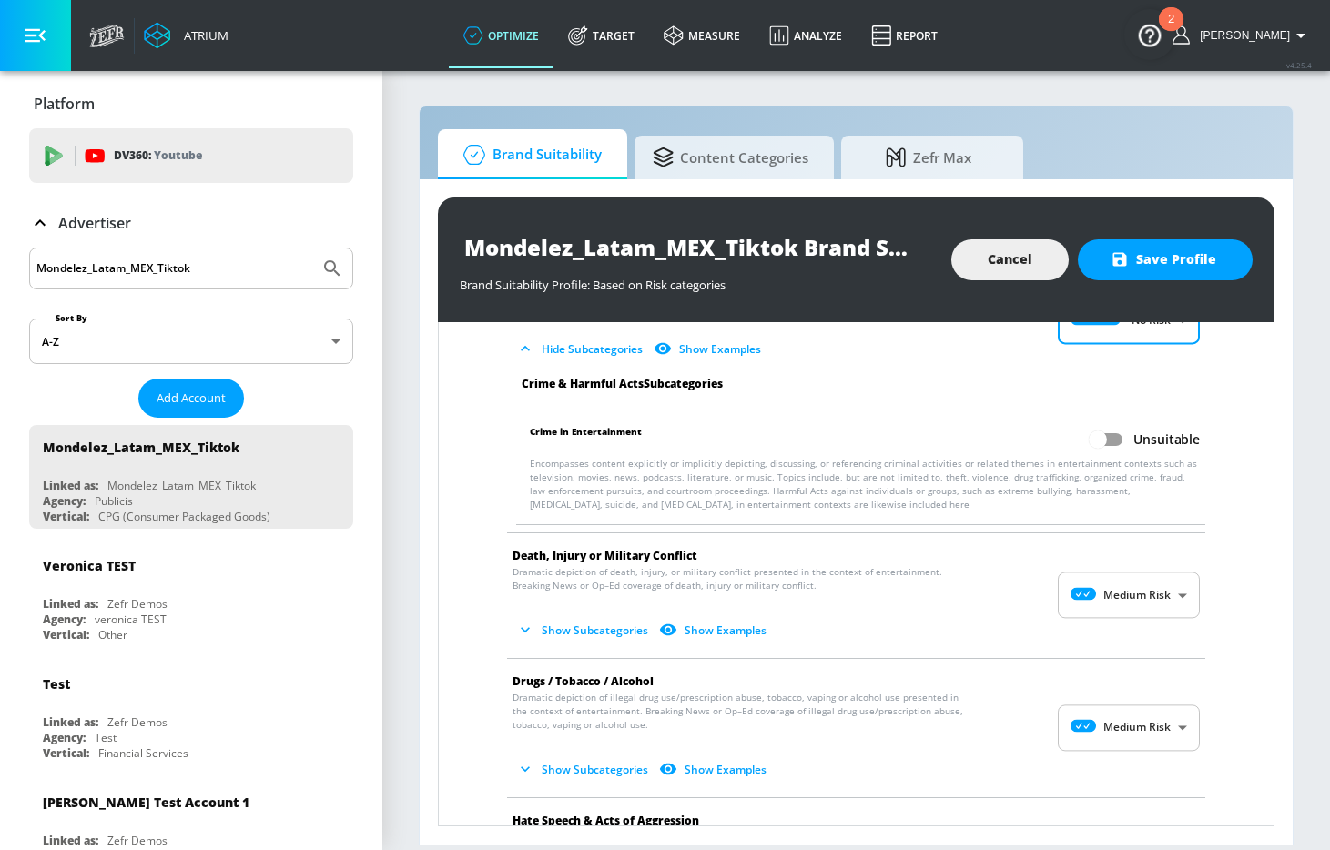
scroll to position [392, 0]
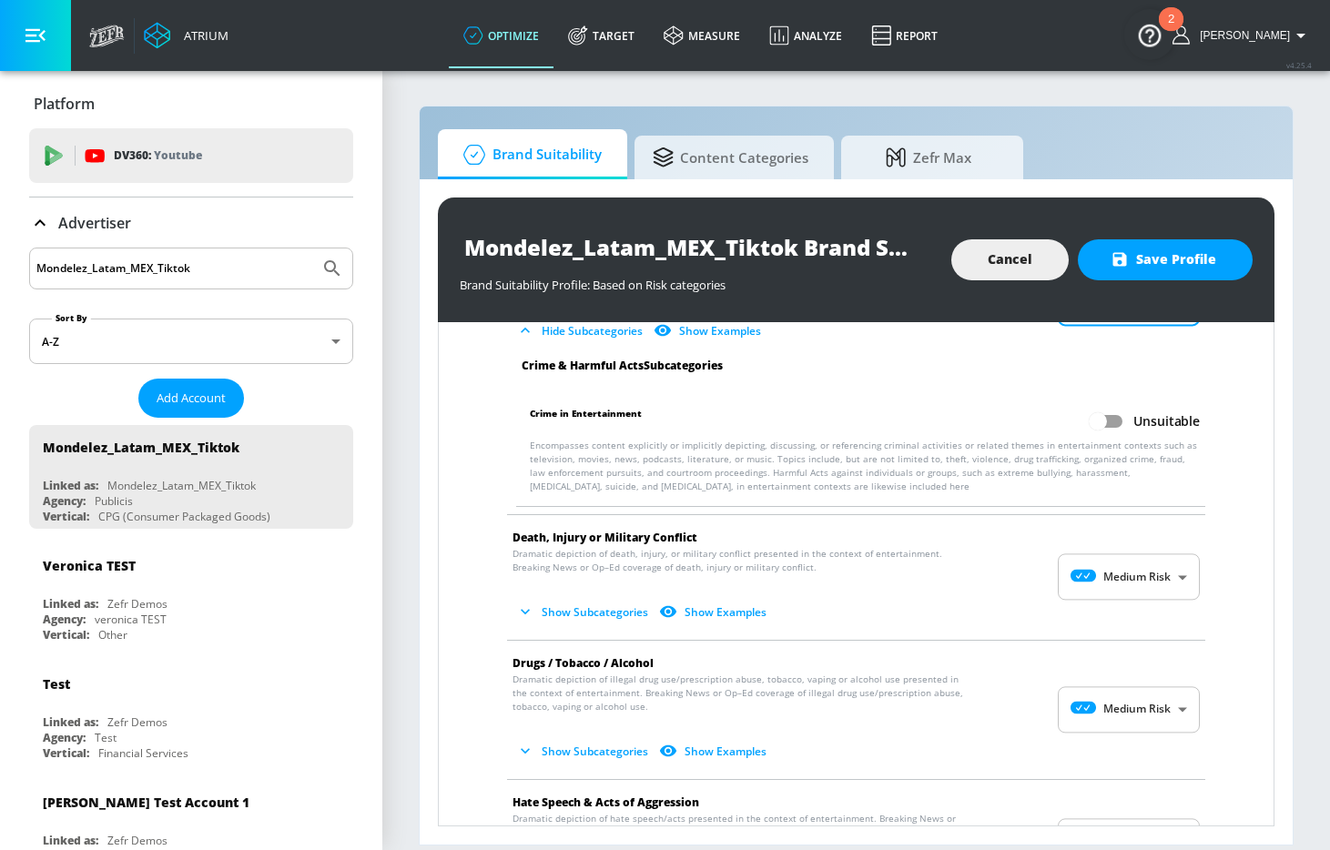
click at [1140, 580] on body "Atrium optimize Target measure Analyze Report optimize Target measure Analyze R…" at bounding box center [665, 425] width 1330 height 850
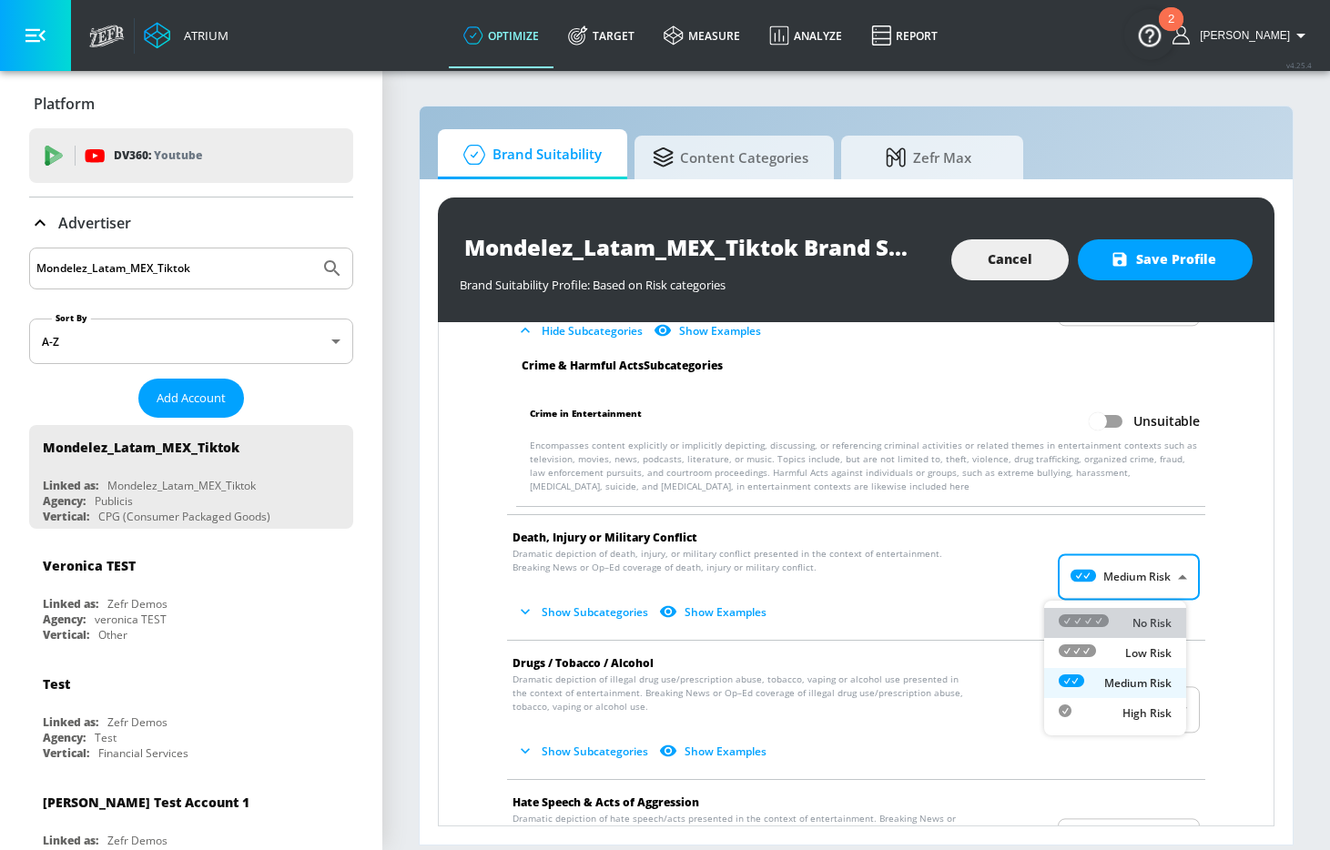
click at [1141, 611] on li "No Risk" at bounding box center [1115, 623] width 142 height 30
type input "MINIMAL"
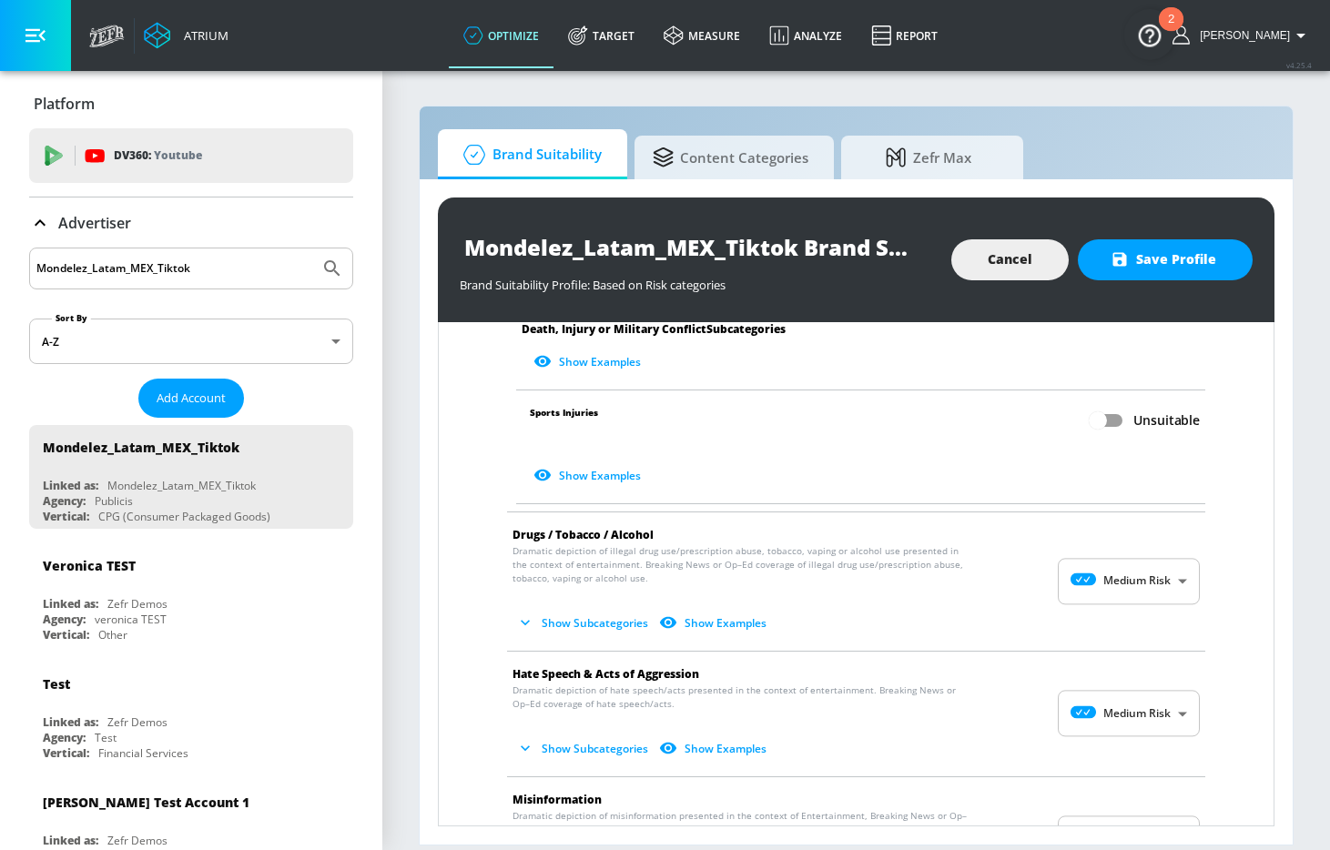
scroll to position [1005, 0]
click at [1136, 588] on body "Atrium optimize Target measure Analyze Report optimize Target measure Analyze R…" at bounding box center [665, 425] width 1330 height 850
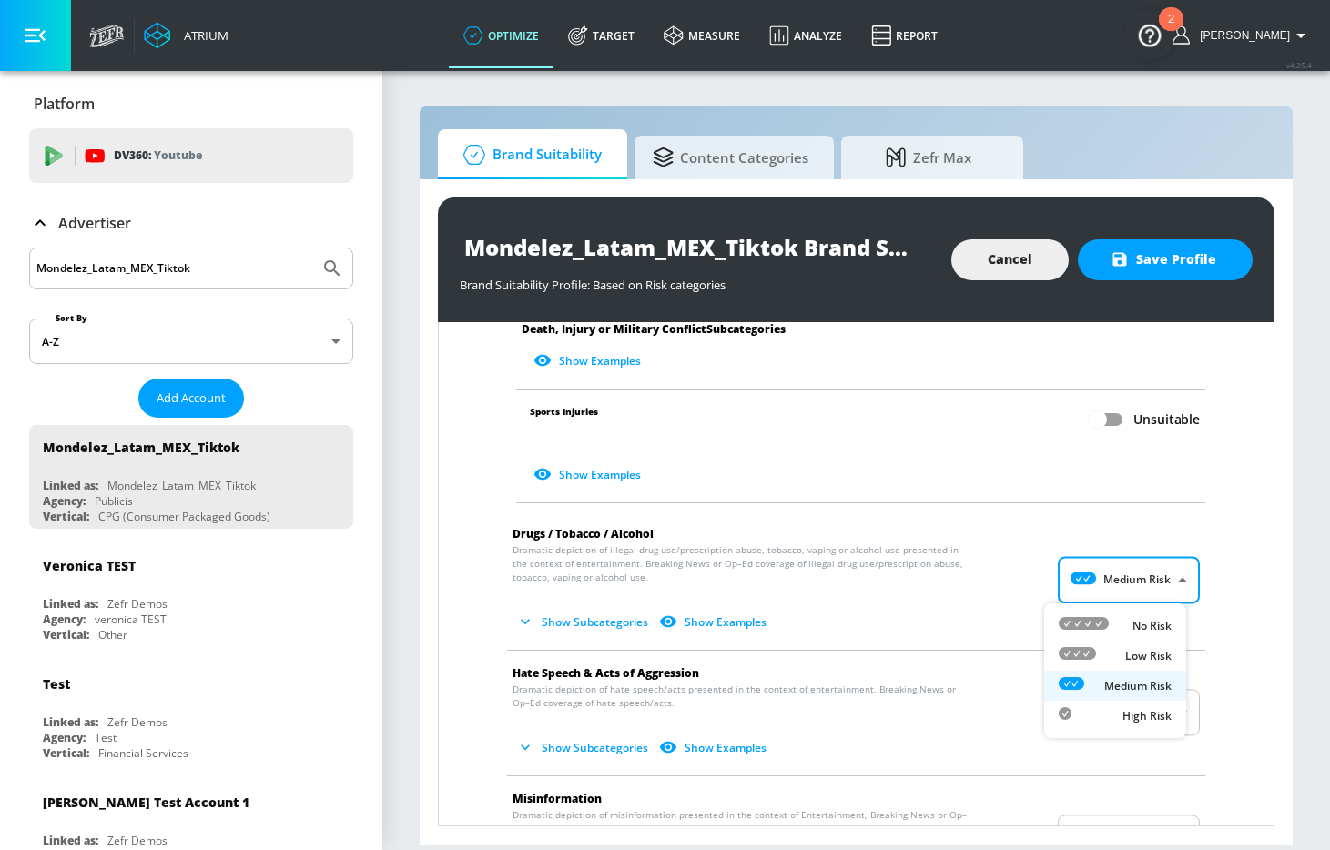
click at [1135, 622] on p "No Risk" at bounding box center [1152, 626] width 39 height 16
type input "MINIMAL"
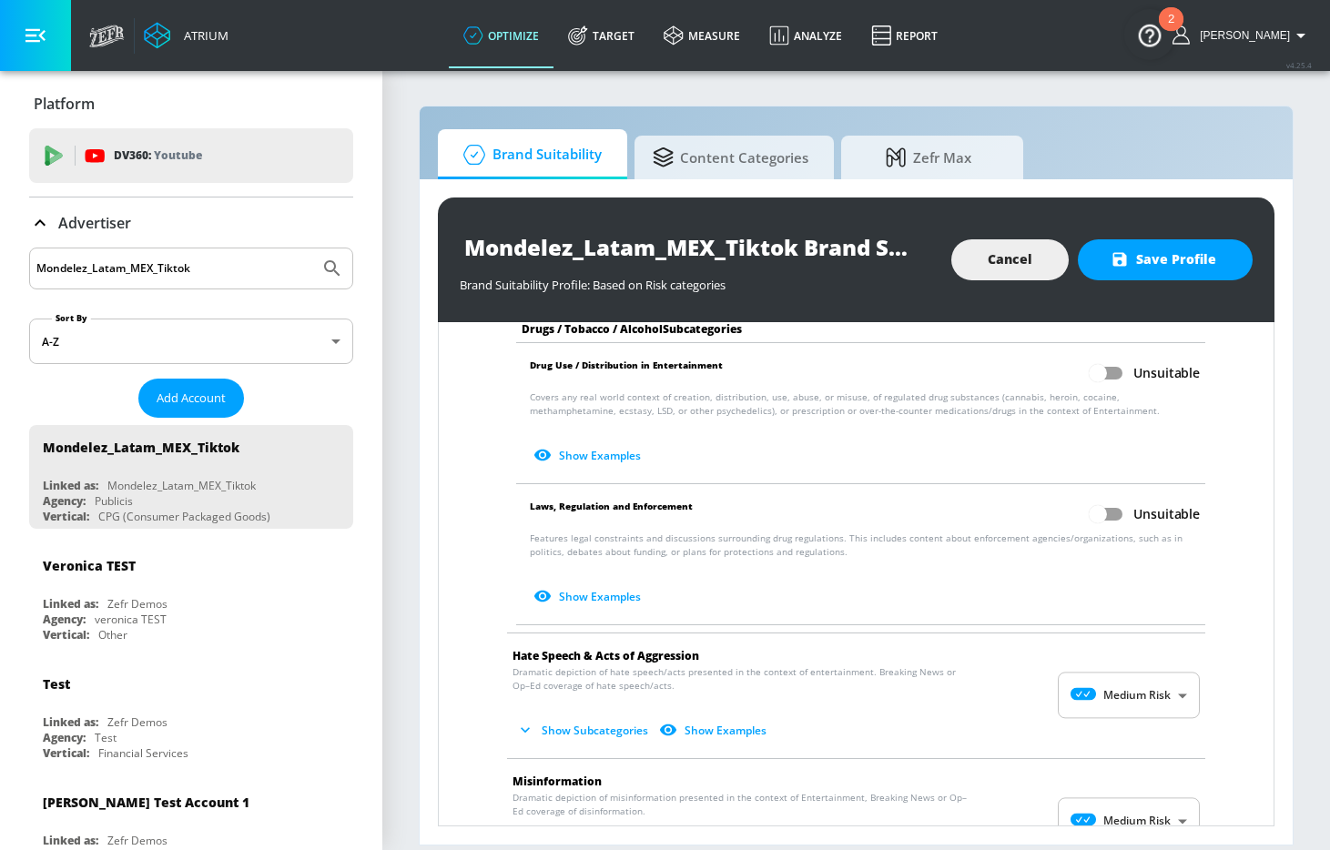
scroll to position [1573, 0]
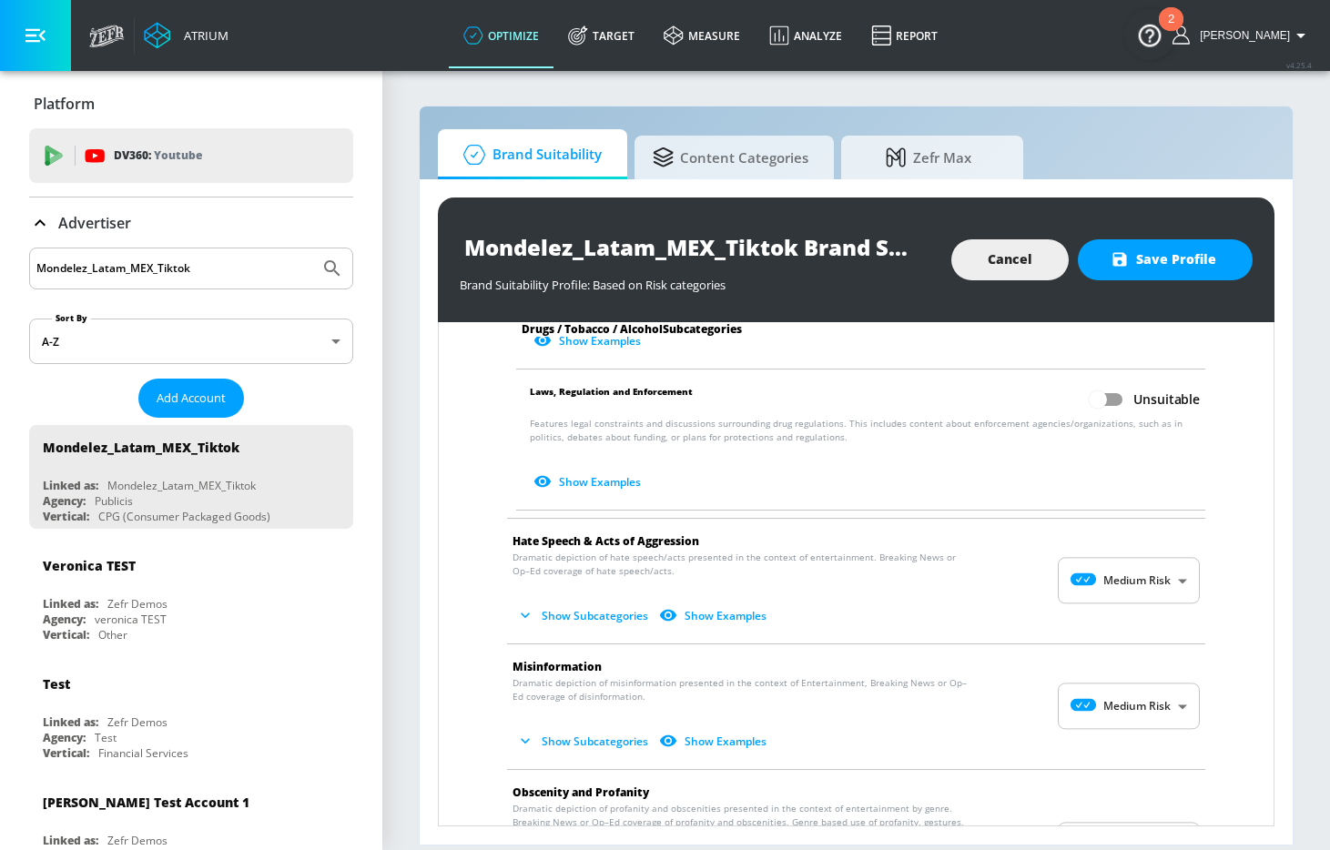
click at [1135, 583] on body "Atrium optimize Target measure Analyze Report optimize Target measure Analyze R…" at bounding box center [665, 425] width 1330 height 850
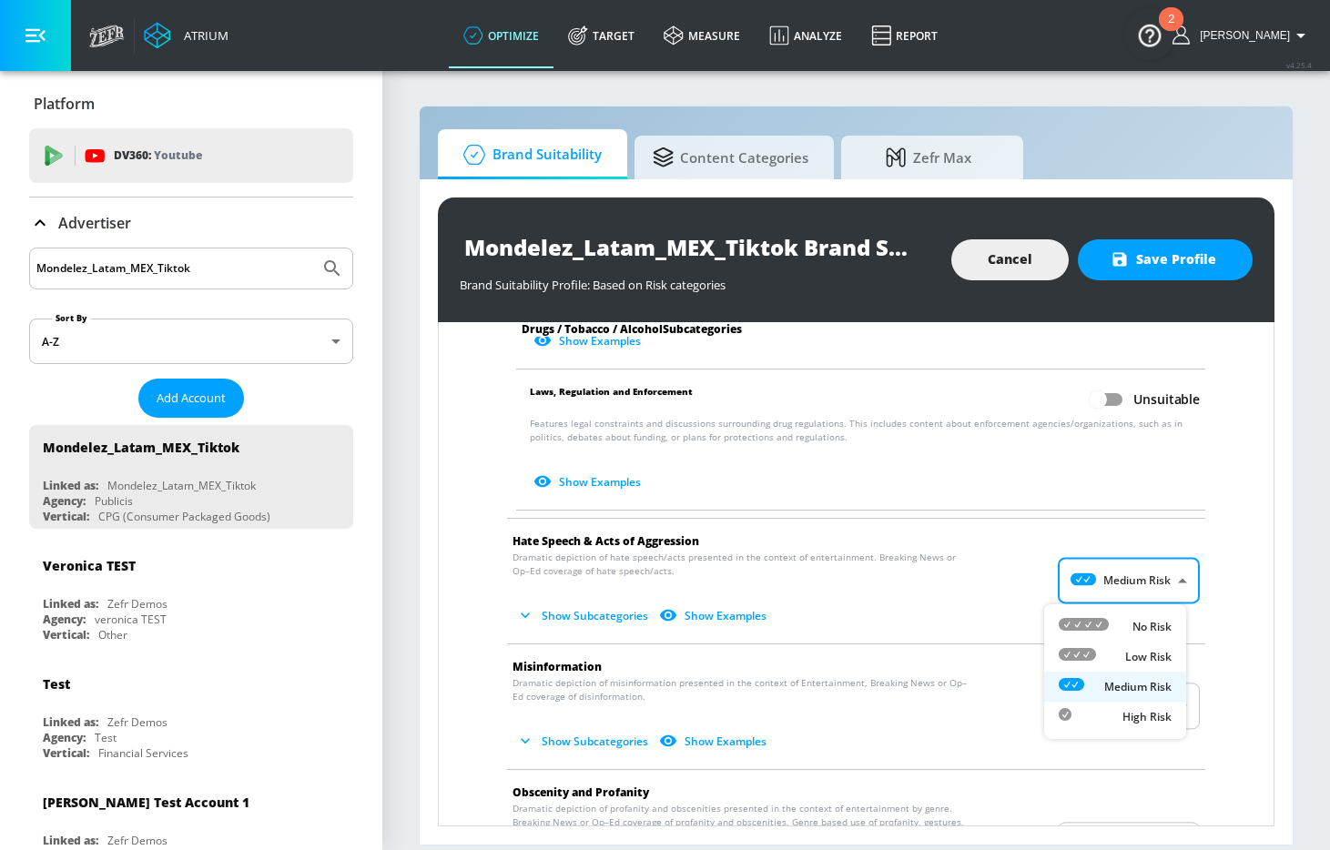
click at [1137, 615] on li "No Risk" at bounding box center [1115, 627] width 142 height 30
type input "MINIMAL"
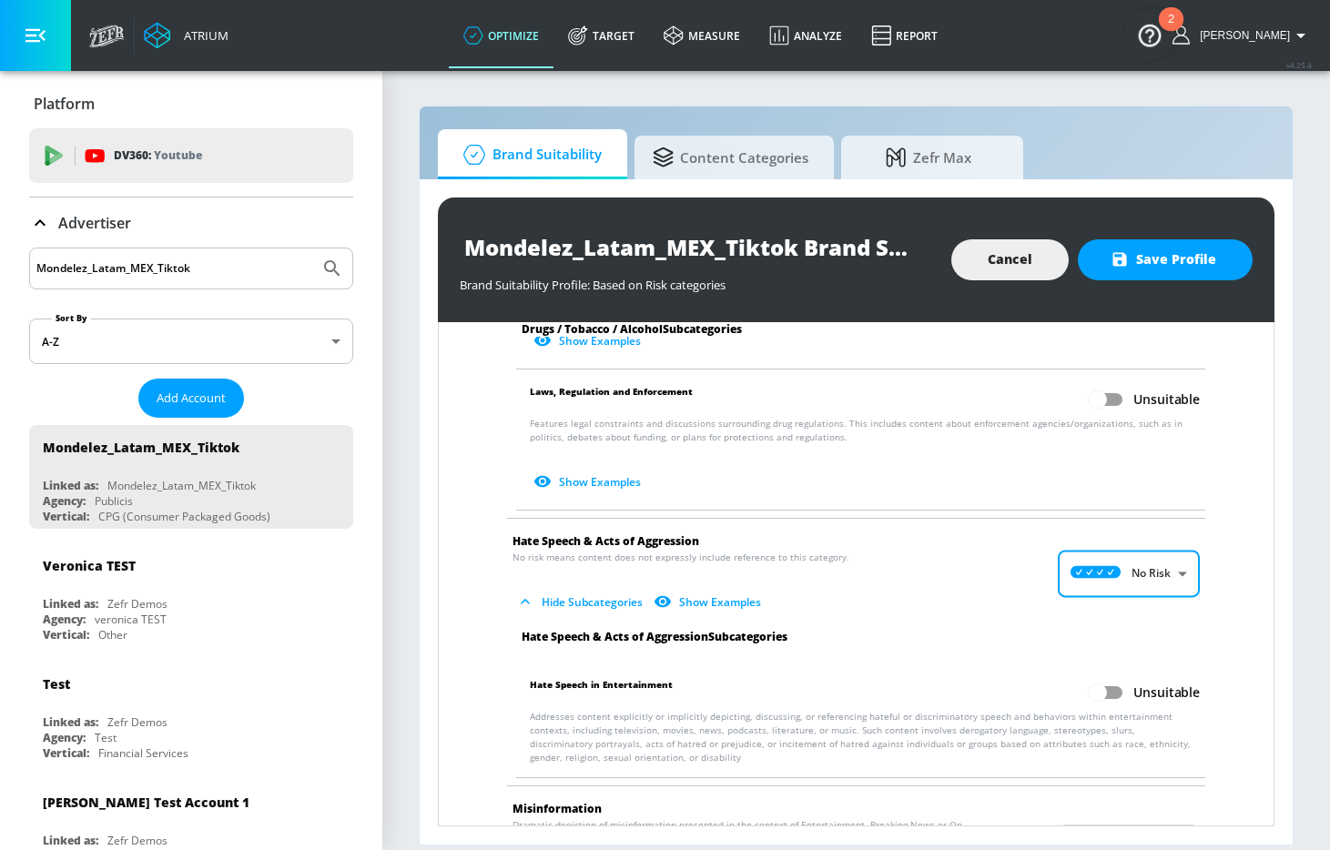
scroll to position [1896, 0]
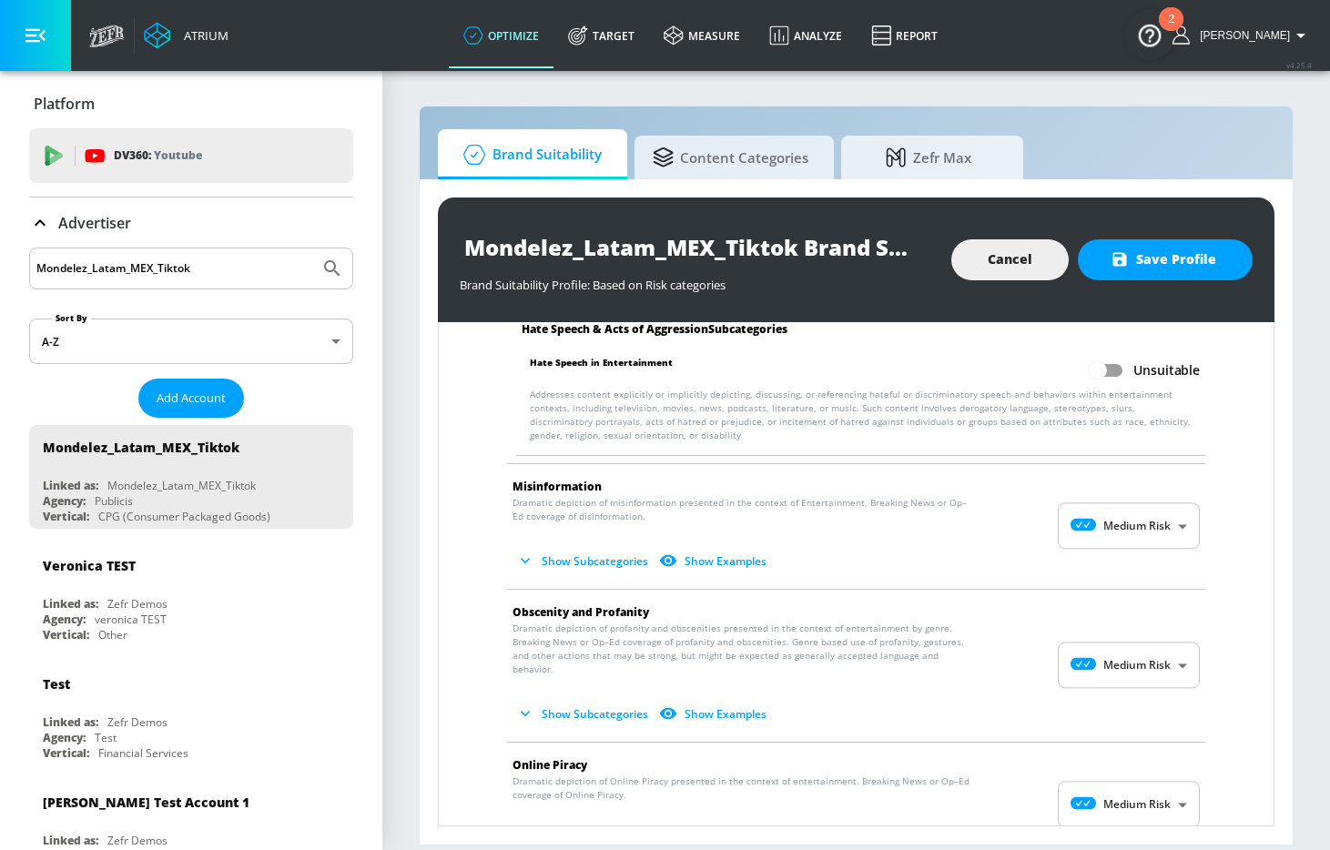
click at [1135, 544] on body "Atrium optimize Target measure Analyze Report optimize Target measure Analyze R…" at bounding box center [665, 425] width 1330 height 850
click at [1136, 566] on p "No Risk" at bounding box center [1152, 572] width 39 height 16
type input "MINIMAL"
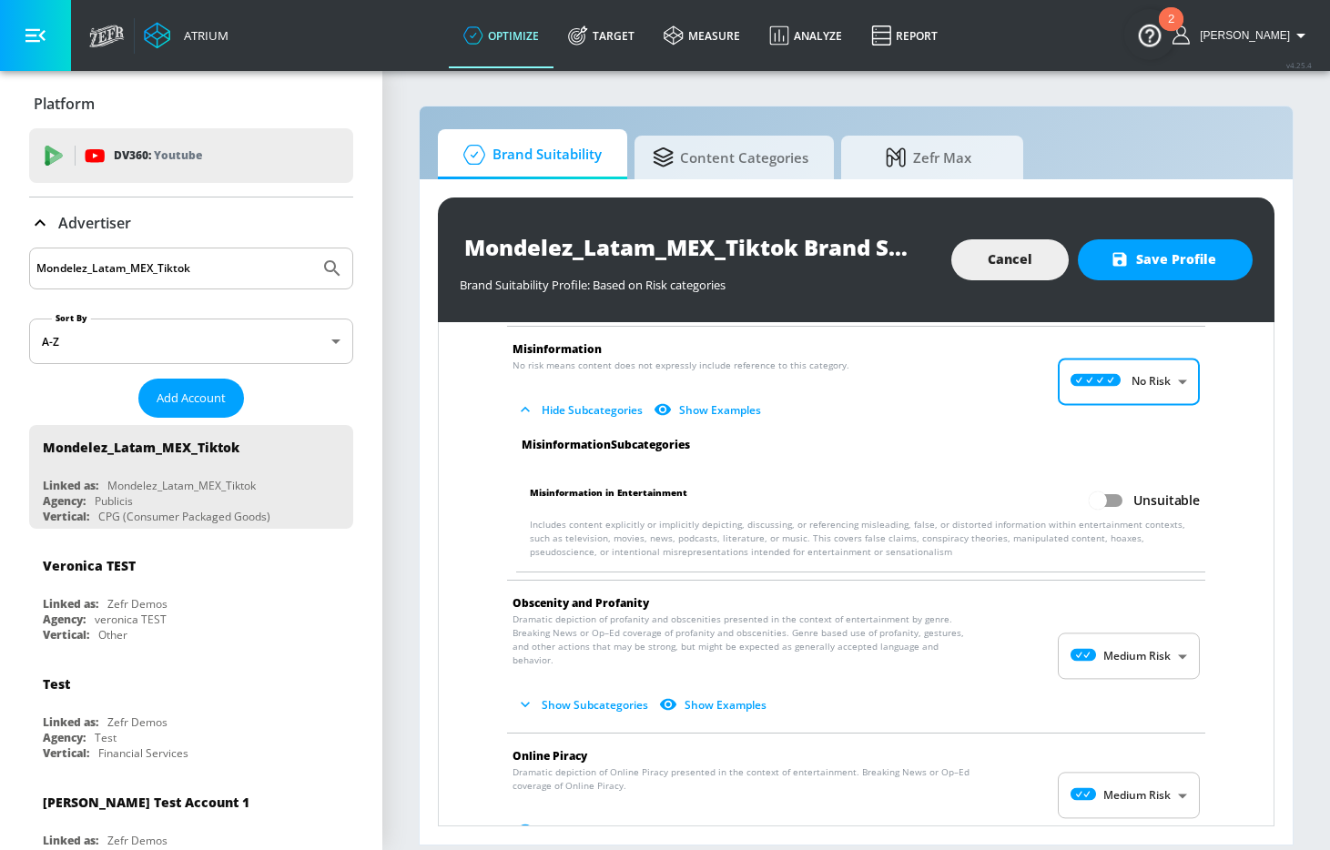
scroll to position [2046, 0]
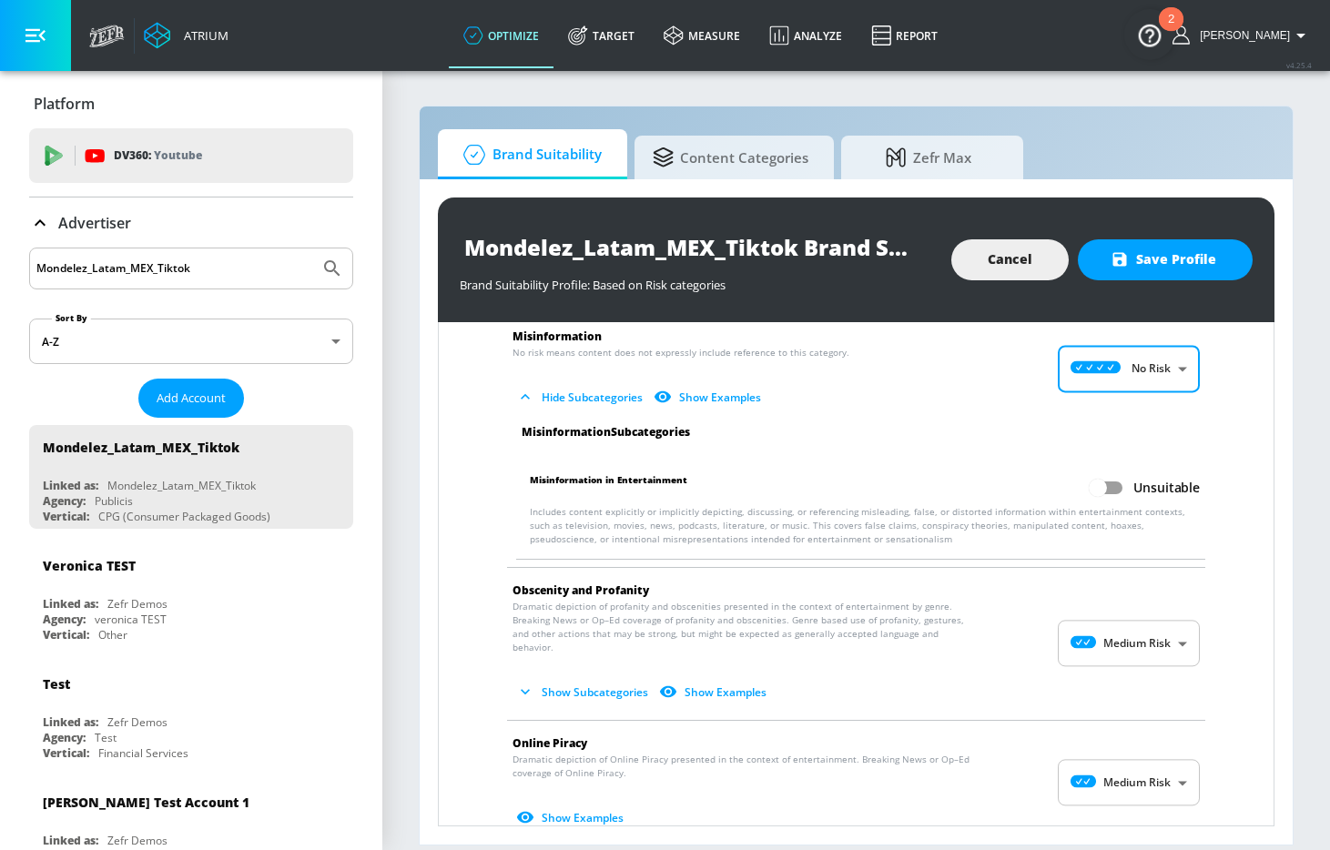
click at [1140, 623] on body "Atrium optimize Target measure Analyze Report optimize Target measure Analyze R…" at bounding box center [665, 425] width 1330 height 850
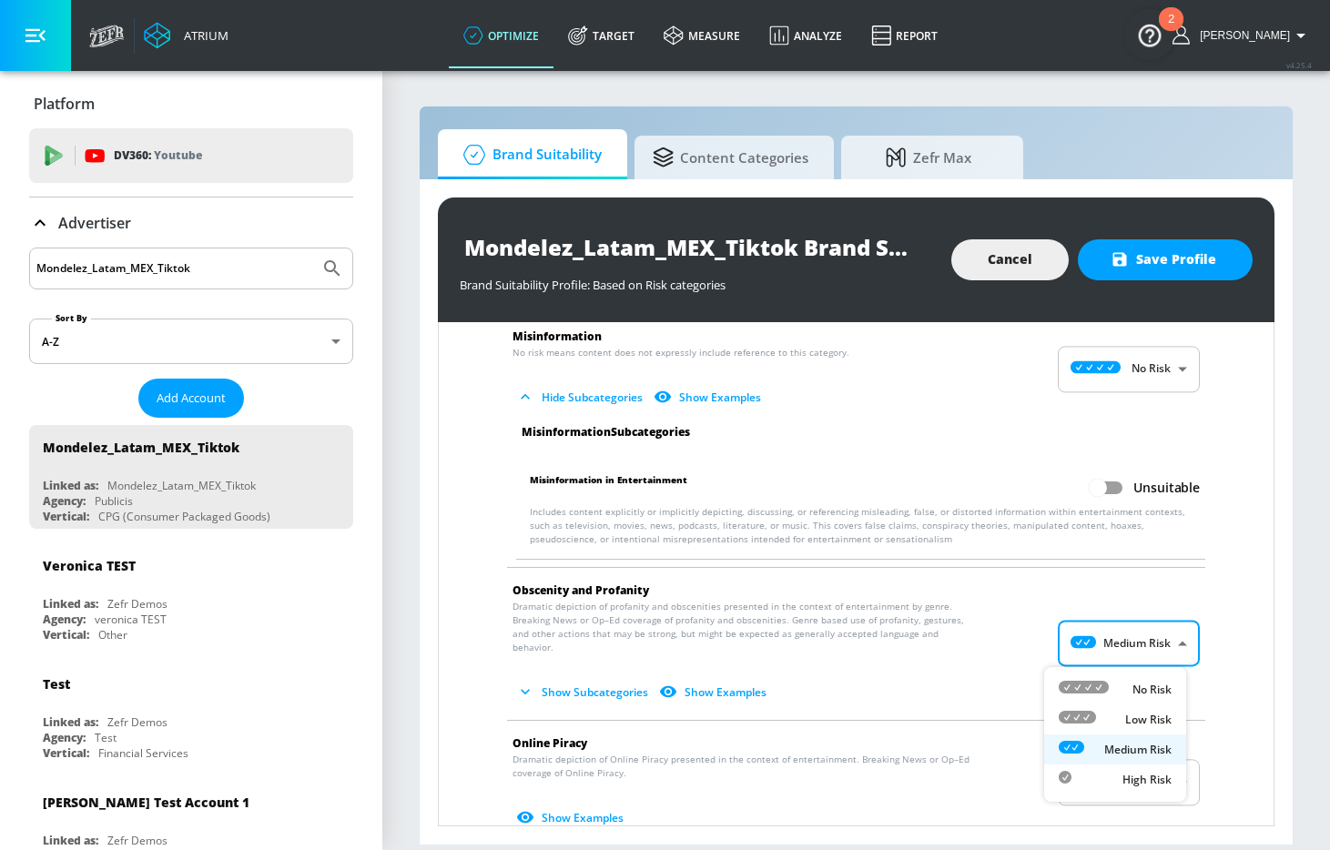
click at [1140, 683] on p "No Risk" at bounding box center [1152, 690] width 39 height 16
type input "MINIMAL"
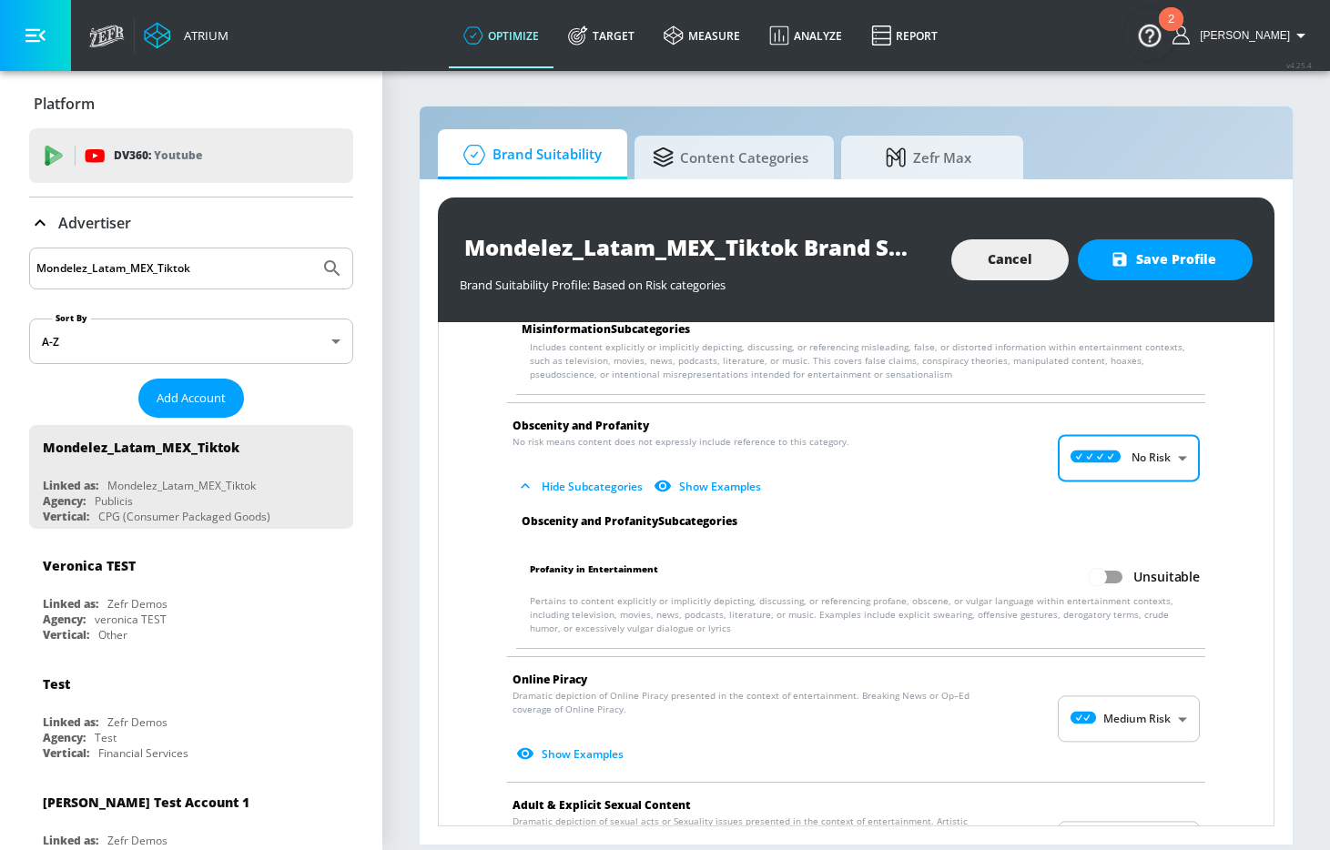
scroll to position [2331, 0]
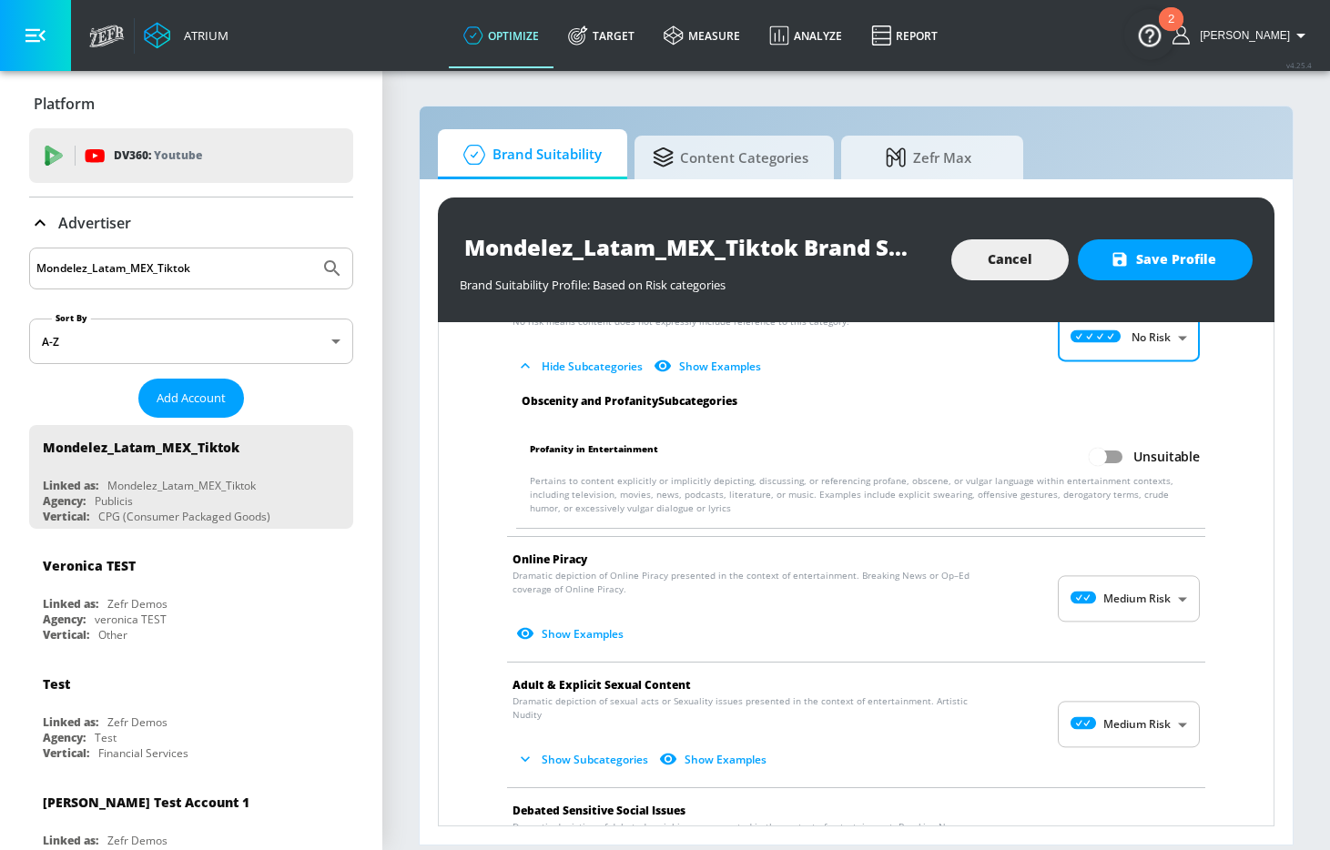
click at [1134, 602] on body "Atrium optimize Target measure Analyze Report optimize Target measure Analyze R…" at bounding box center [665, 425] width 1330 height 850
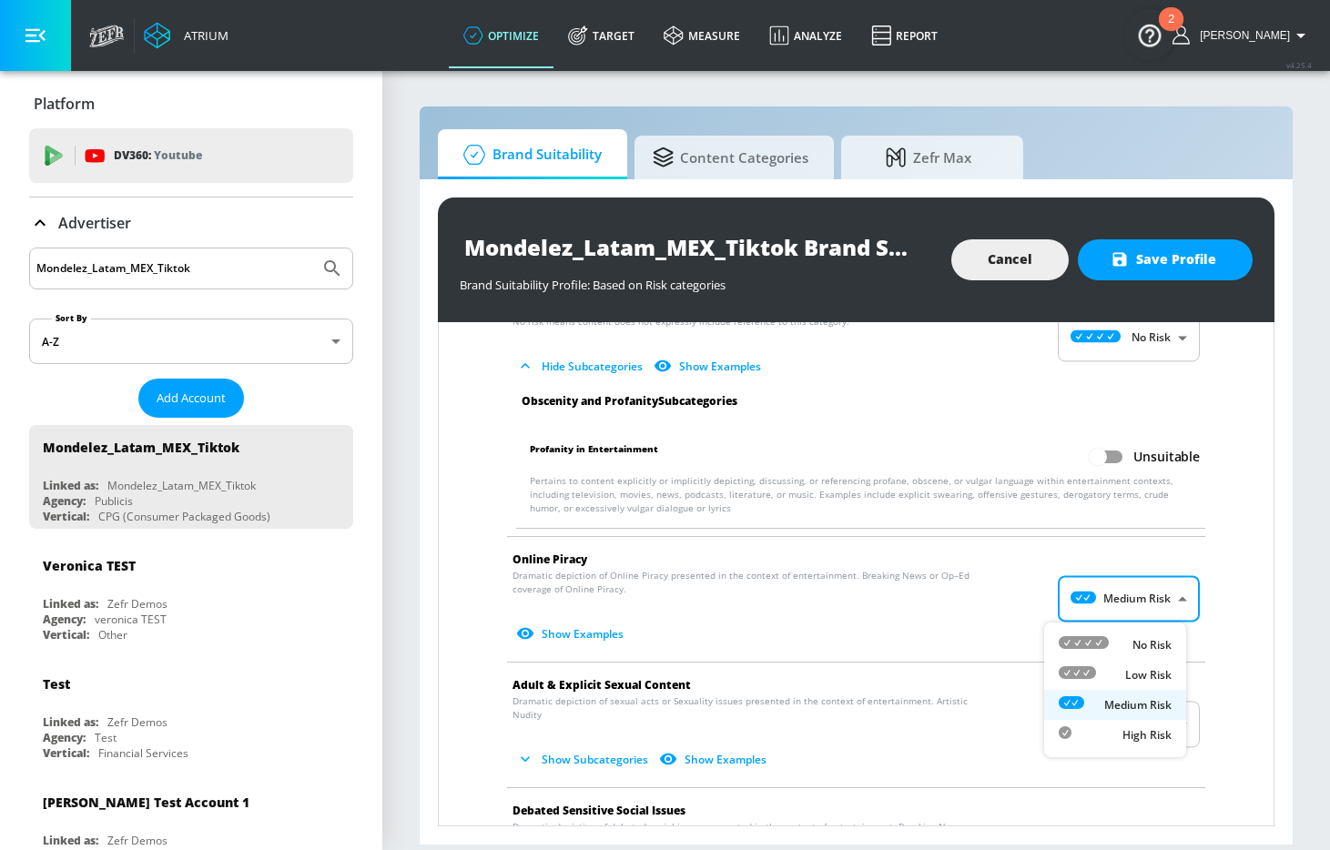
click at [1135, 631] on li "No Risk" at bounding box center [1115, 645] width 142 height 30
type input "MINIMAL"
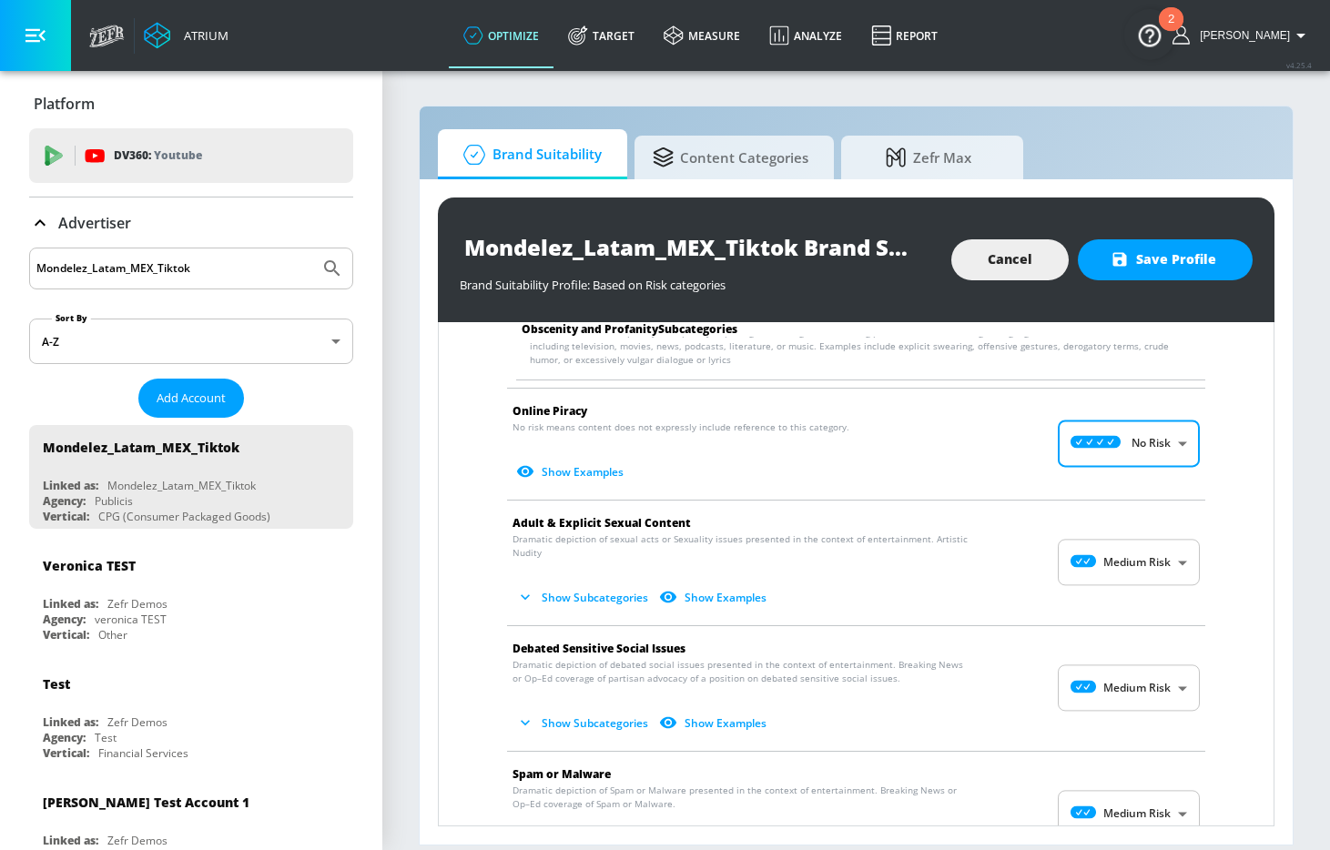
scroll to position [2487, 0]
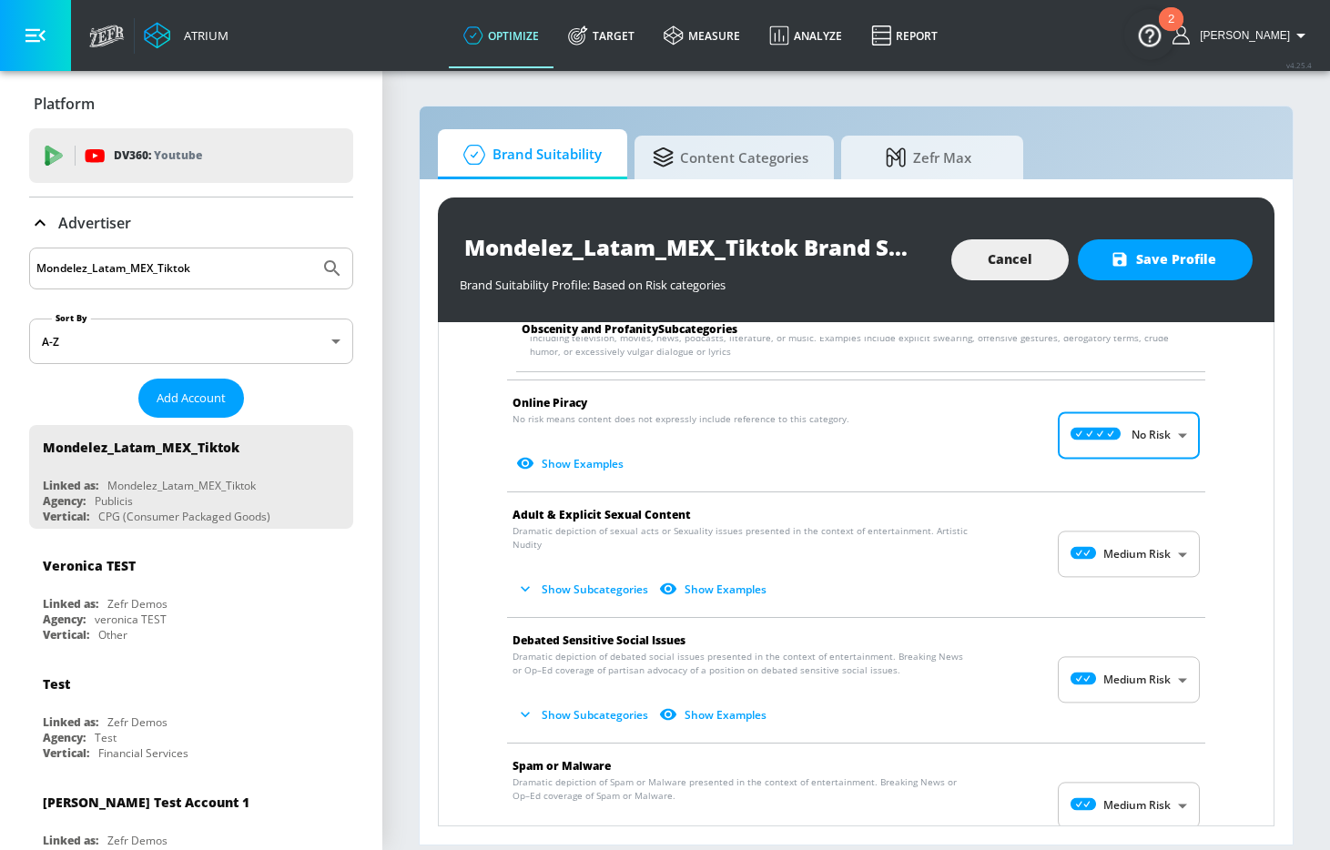
click at [1135, 546] on body "Atrium optimize Target measure Analyze Report optimize Target measure Analyze R…" at bounding box center [665, 425] width 1330 height 850
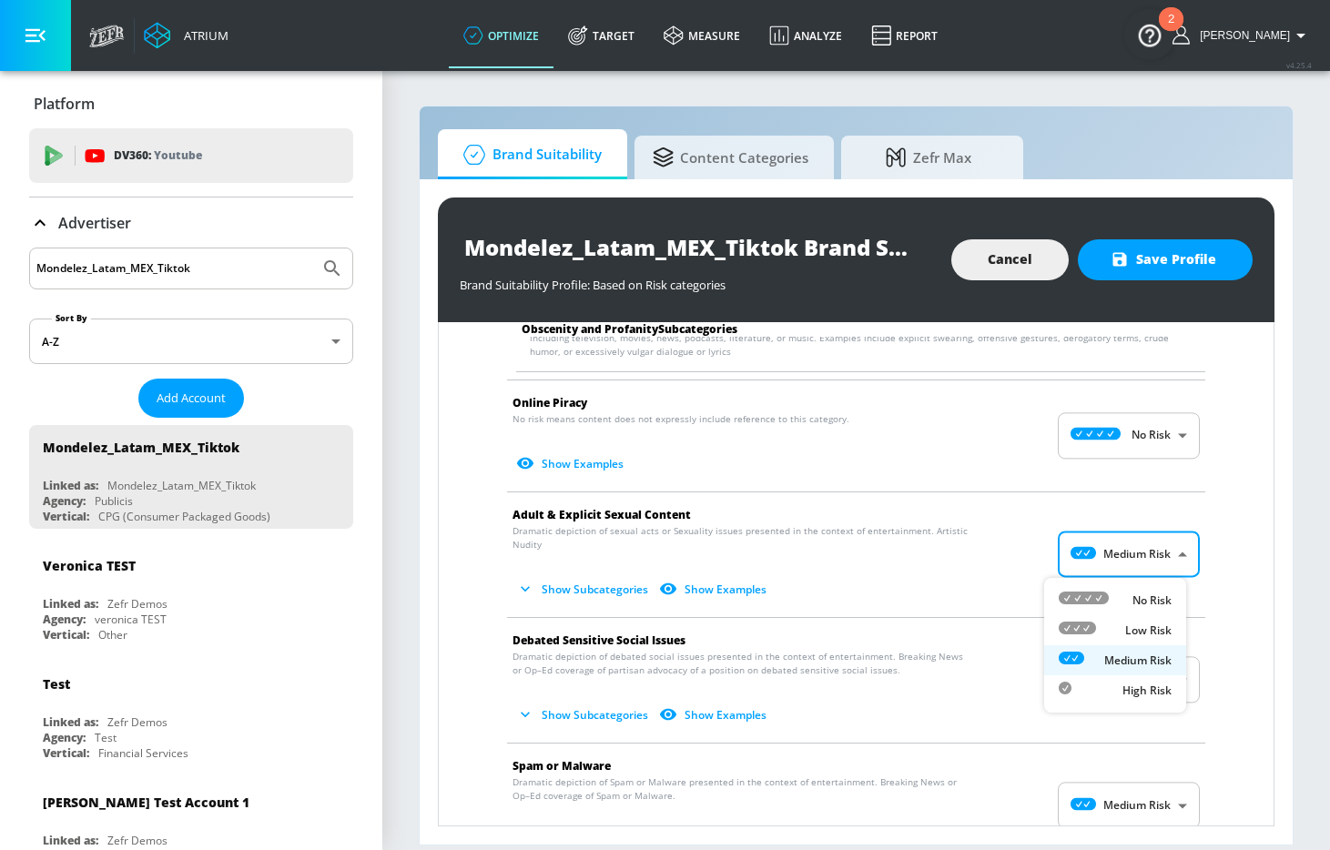
click at [1136, 605] on p "No Risk" at bounding box center [1152, 601] width 39 height 16
type input "MINIMAL"
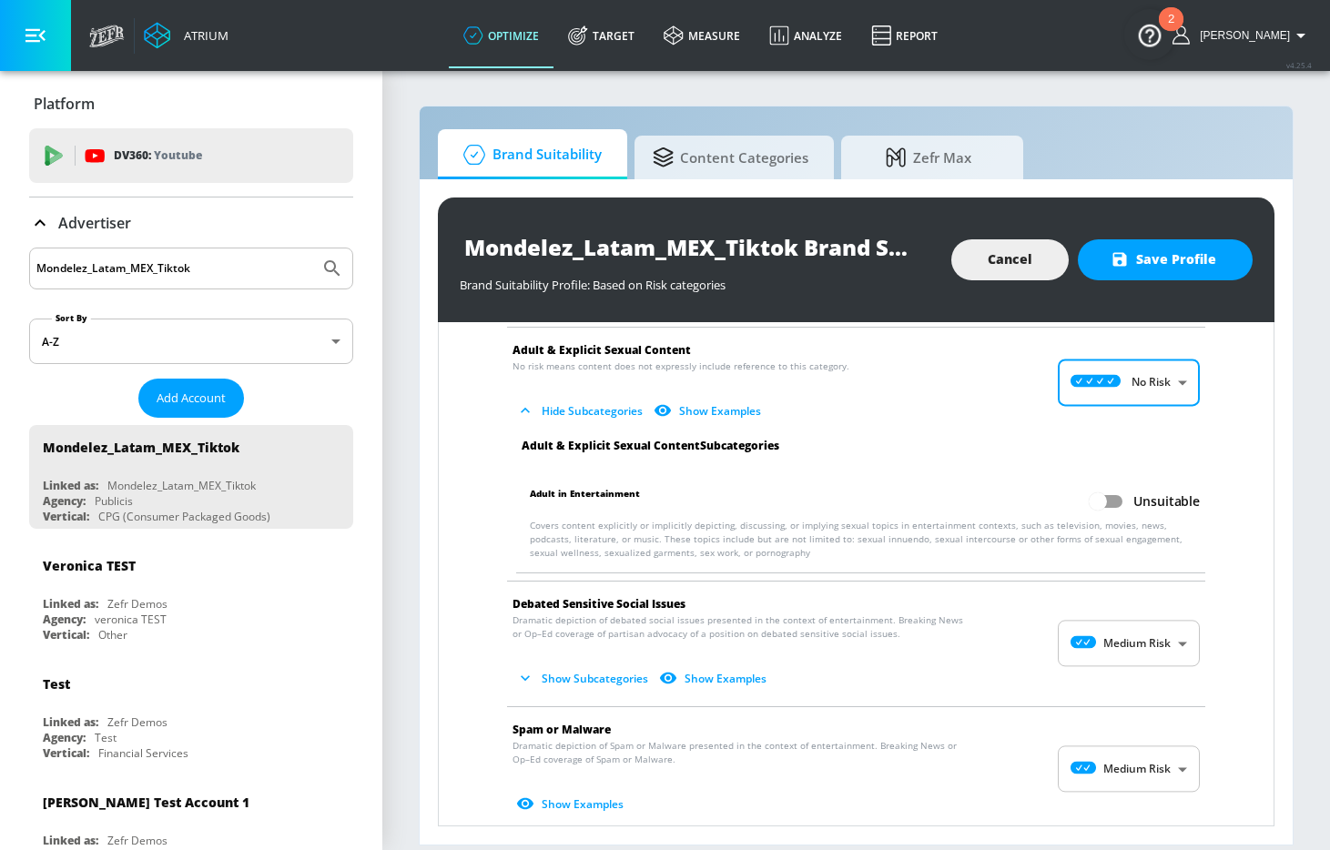
scroll to position [2736, 0]
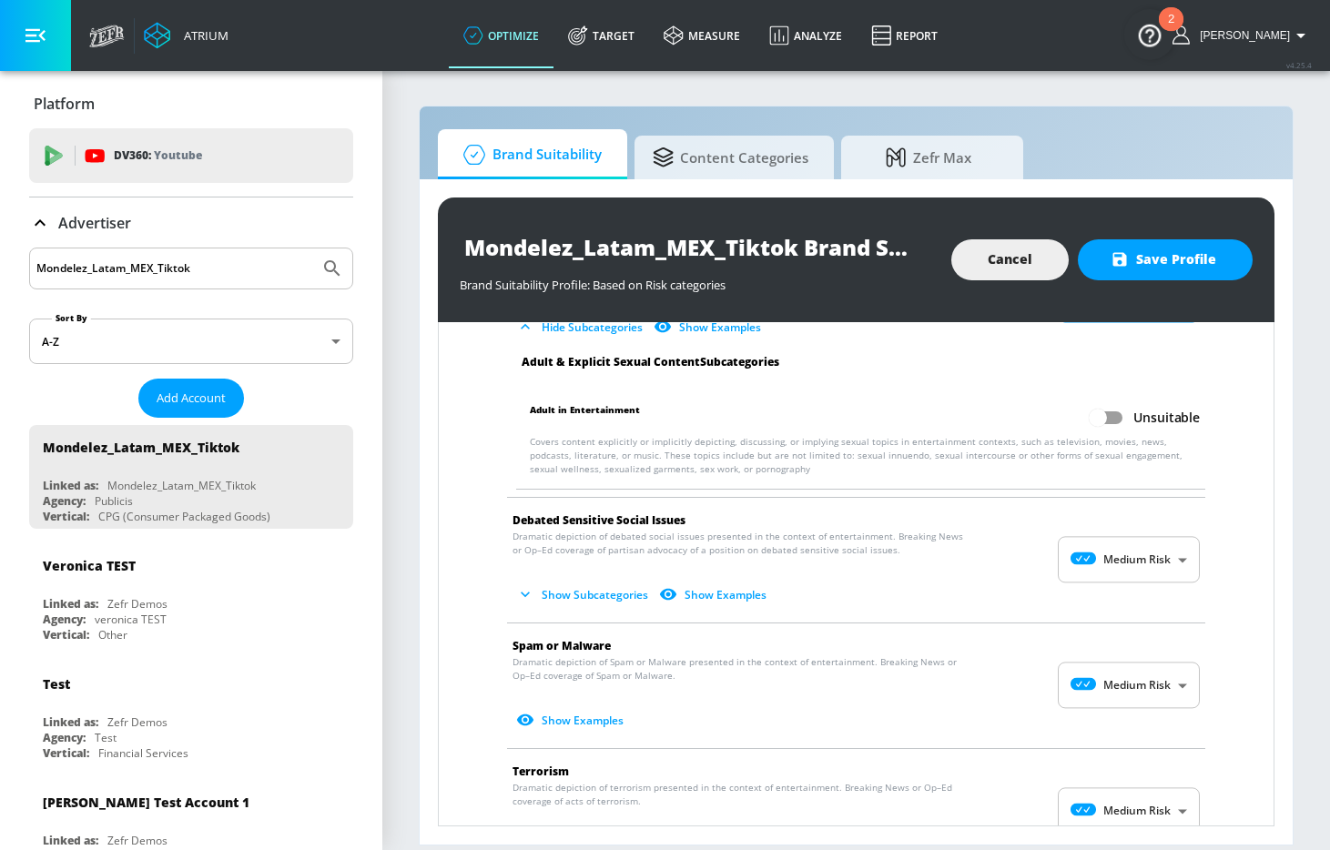
click at [1131, 548] on body "Atrium optimize Target measure Analyze Report optimize Target measure Analyze R…" at bounding box center [665, 425] width 1330 height 850
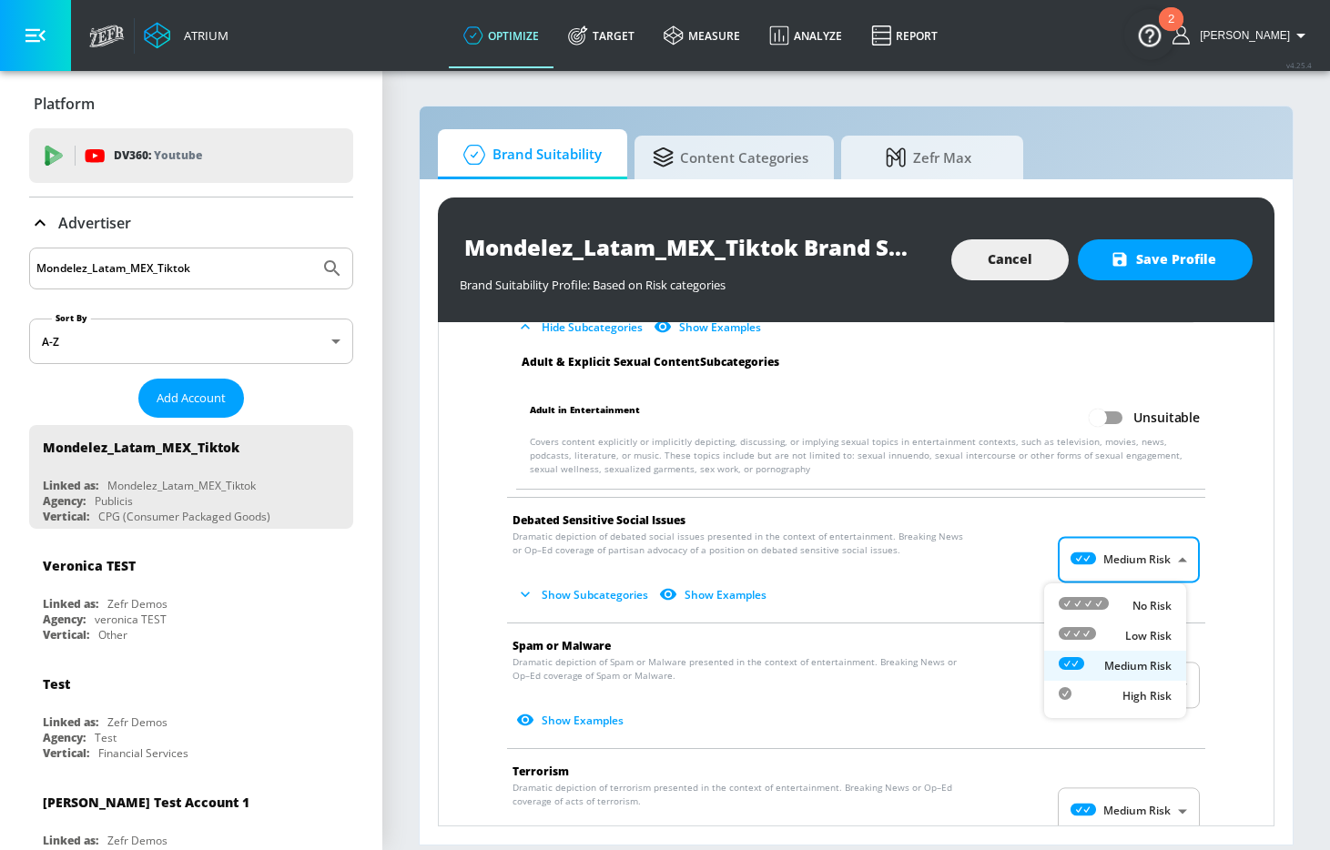
click at [1133, 601] on p "No Risk" at bounding box center [1152, 606] width 39 height 16
type input "MINIMAL"
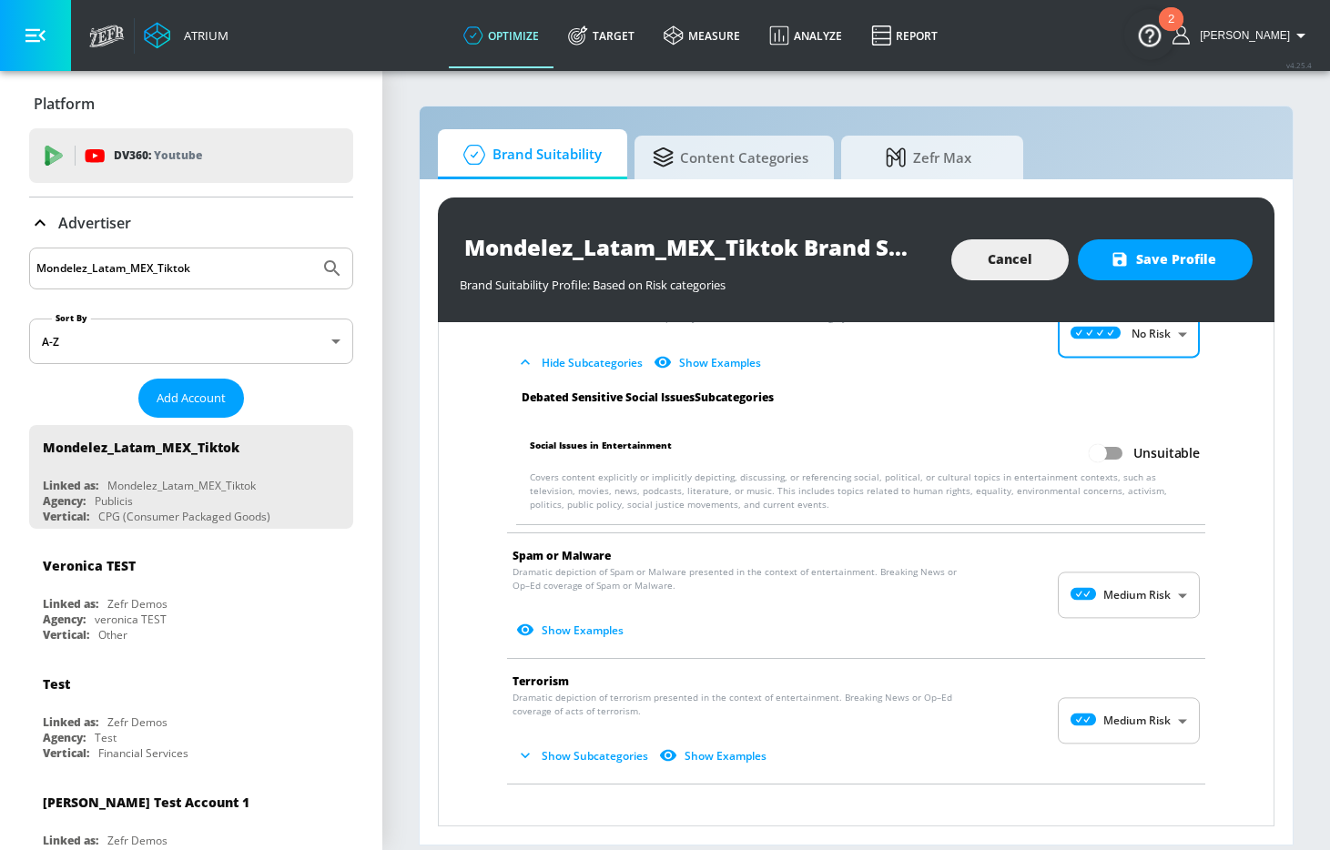
scroll to position [2966, 0]
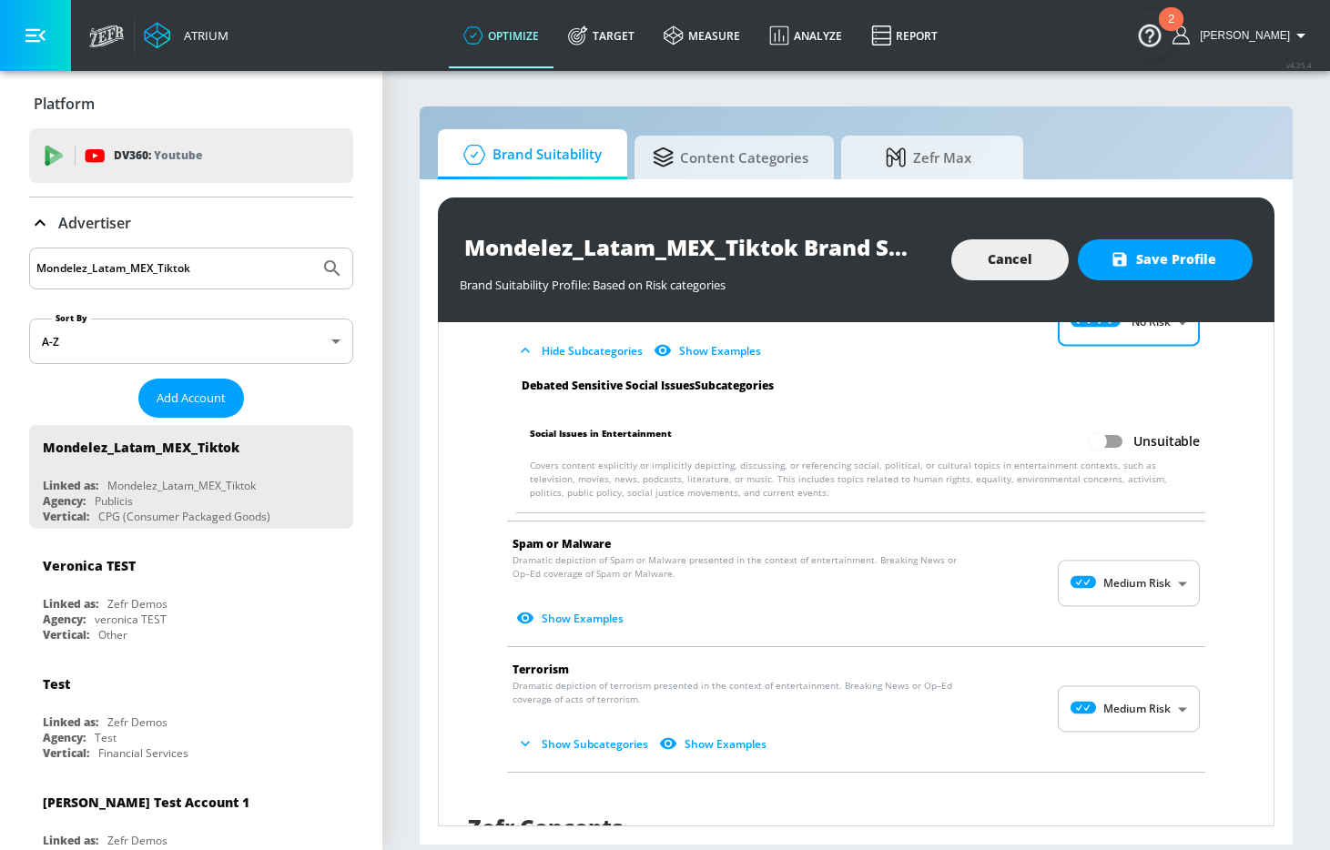
click at [1119, 579] on body "Atrium optimize Target measure Analyze Report optimize Target measure Analyze R…" at bounding box center [665, 425] width 1330 height 850
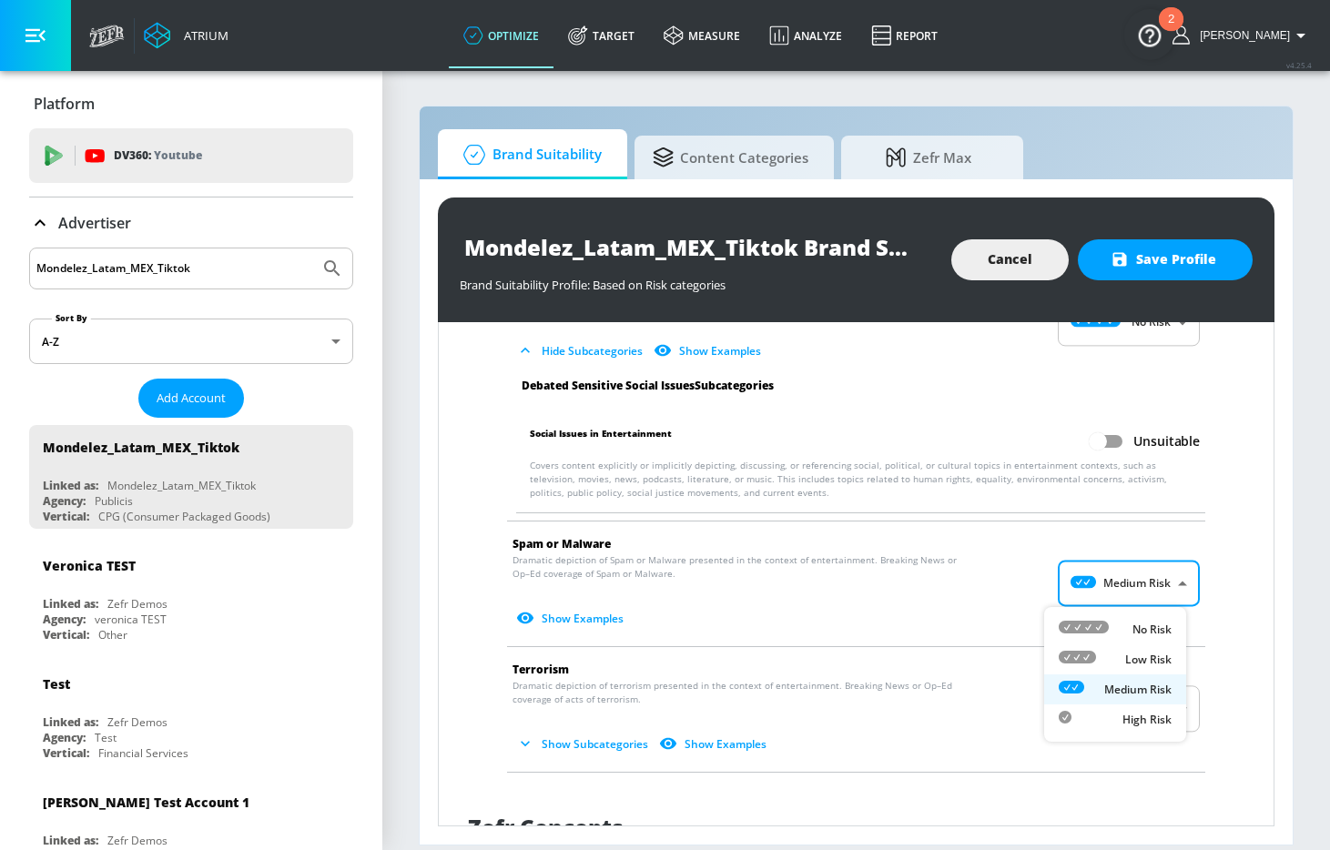
click at [1118, 625] on div "No Risk" at bounding box center [1115, 629] width 113 height 19
type input "MINIMAL"
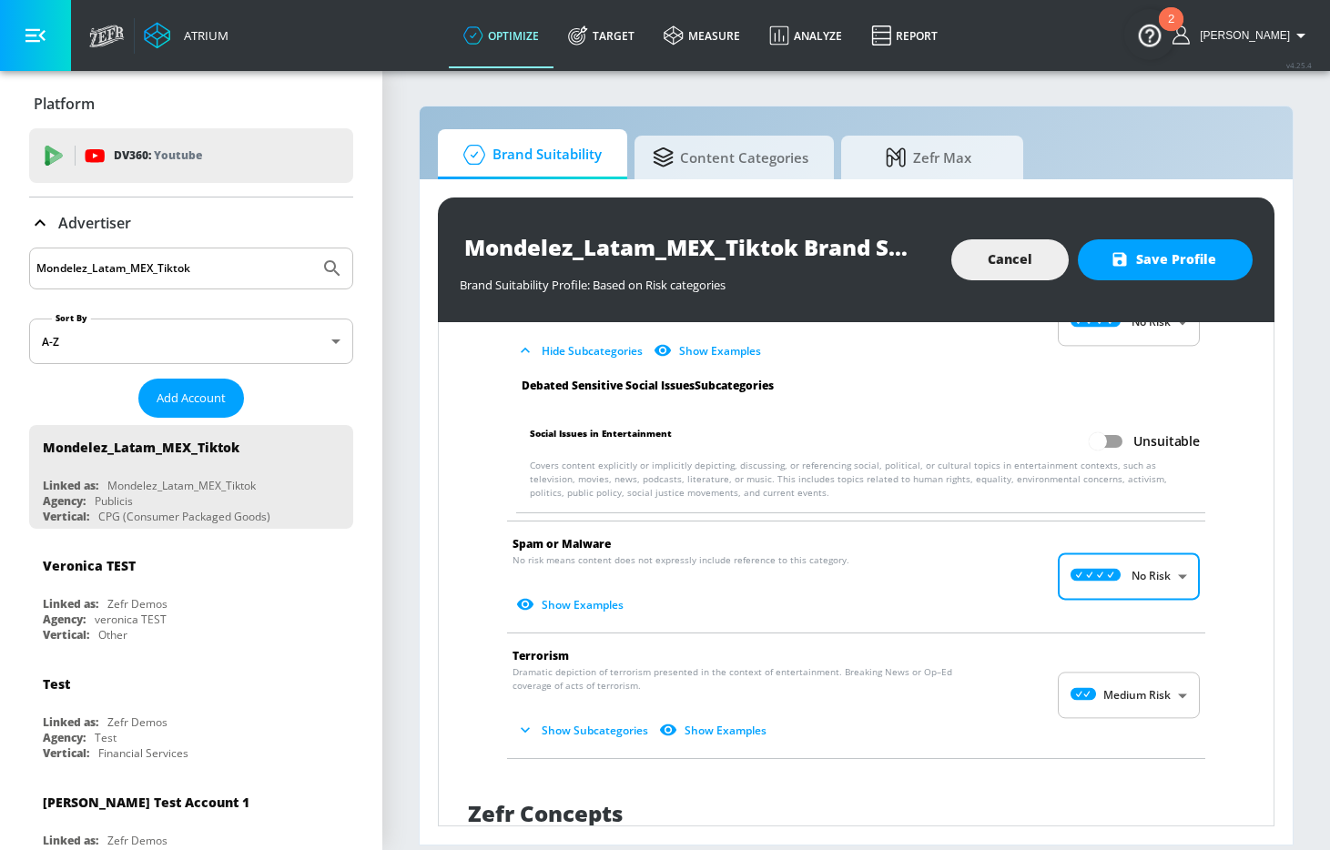
click at [1125, 688] on body "Atrium optimize Target measure Analyze Report optimize Target measure Analyze R…" at bounding box center [665, 425] width 1330 height 850
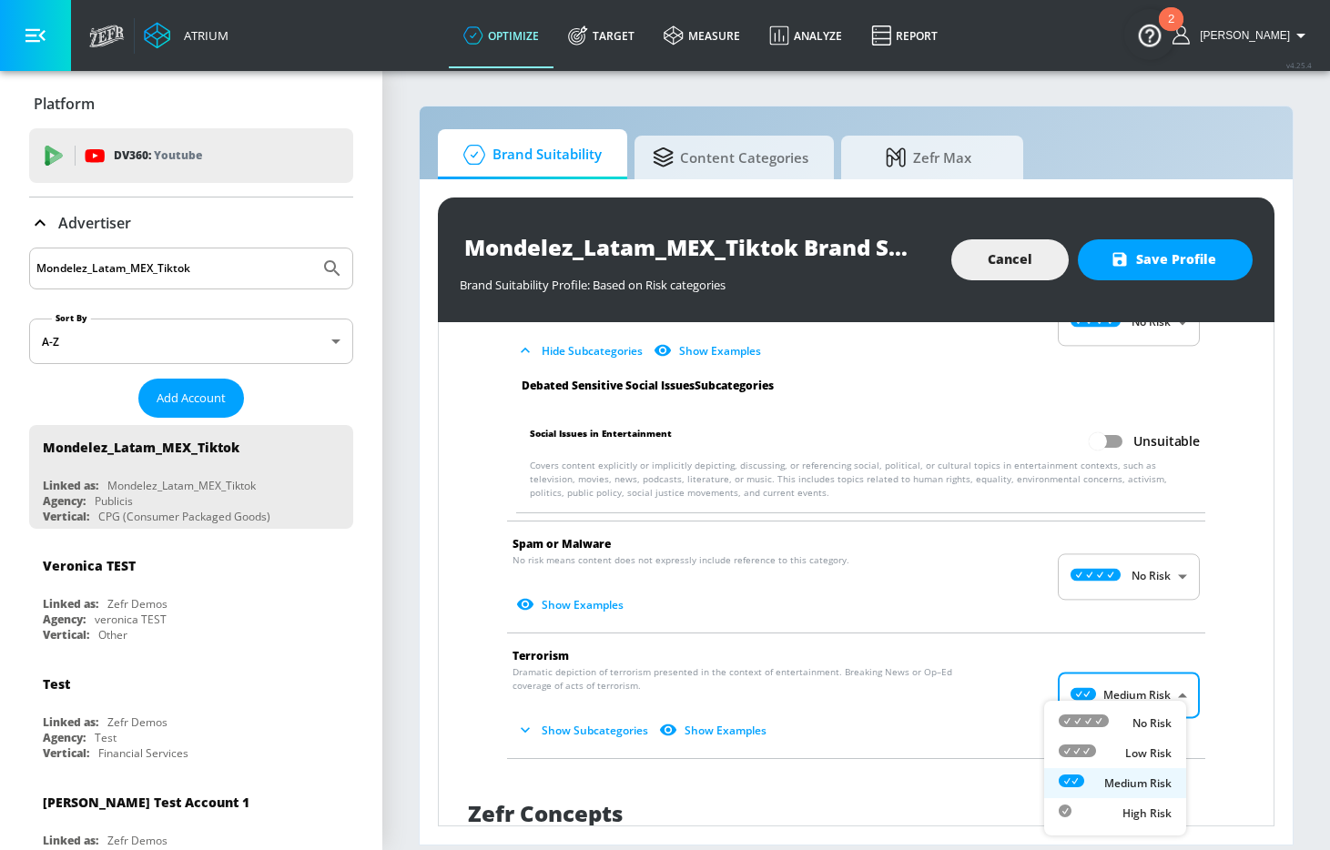
click at [1122, 719] on div "No Risk" at bounding box center [1115, 723] width 113 height 19
type input "MINIMAL"
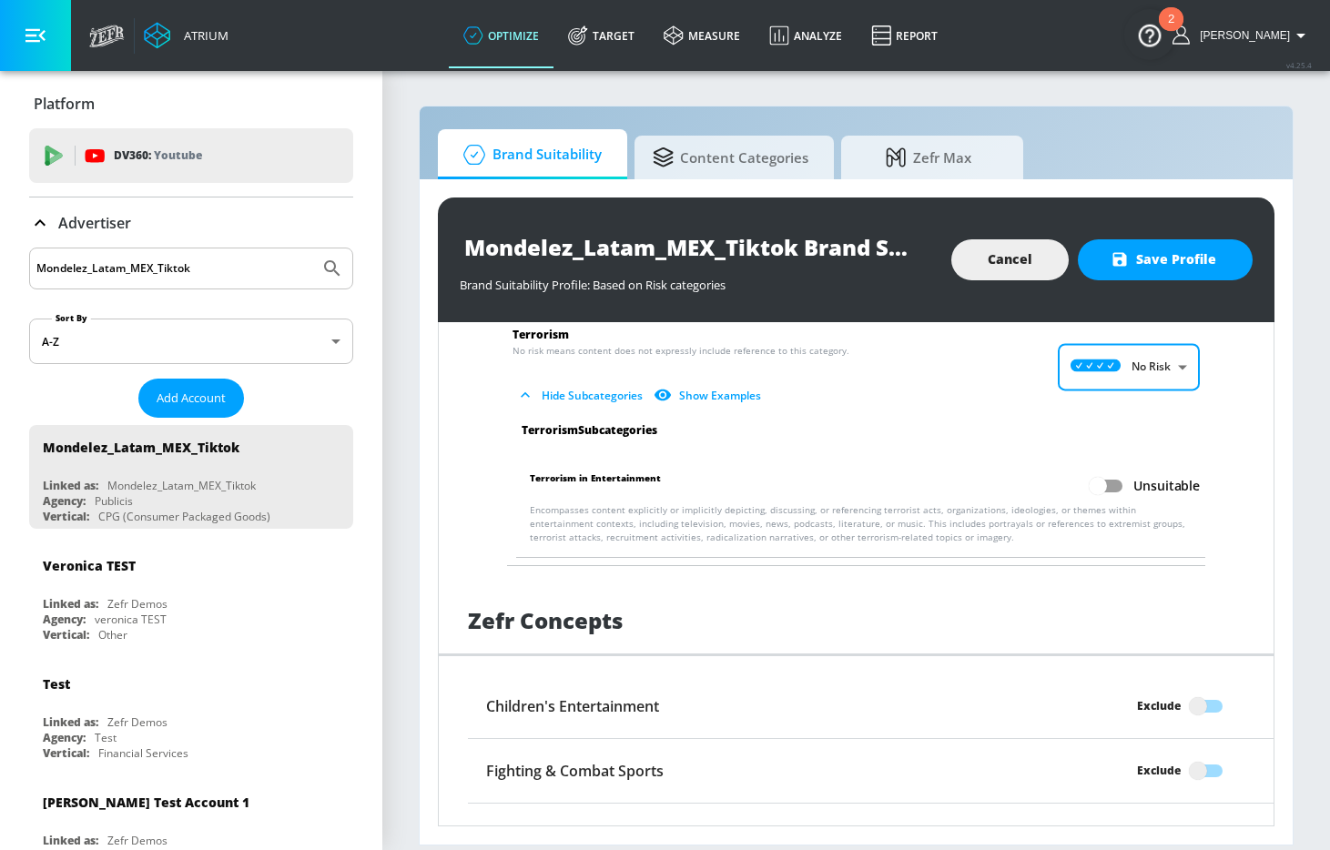
scroll to position [3342, 0]
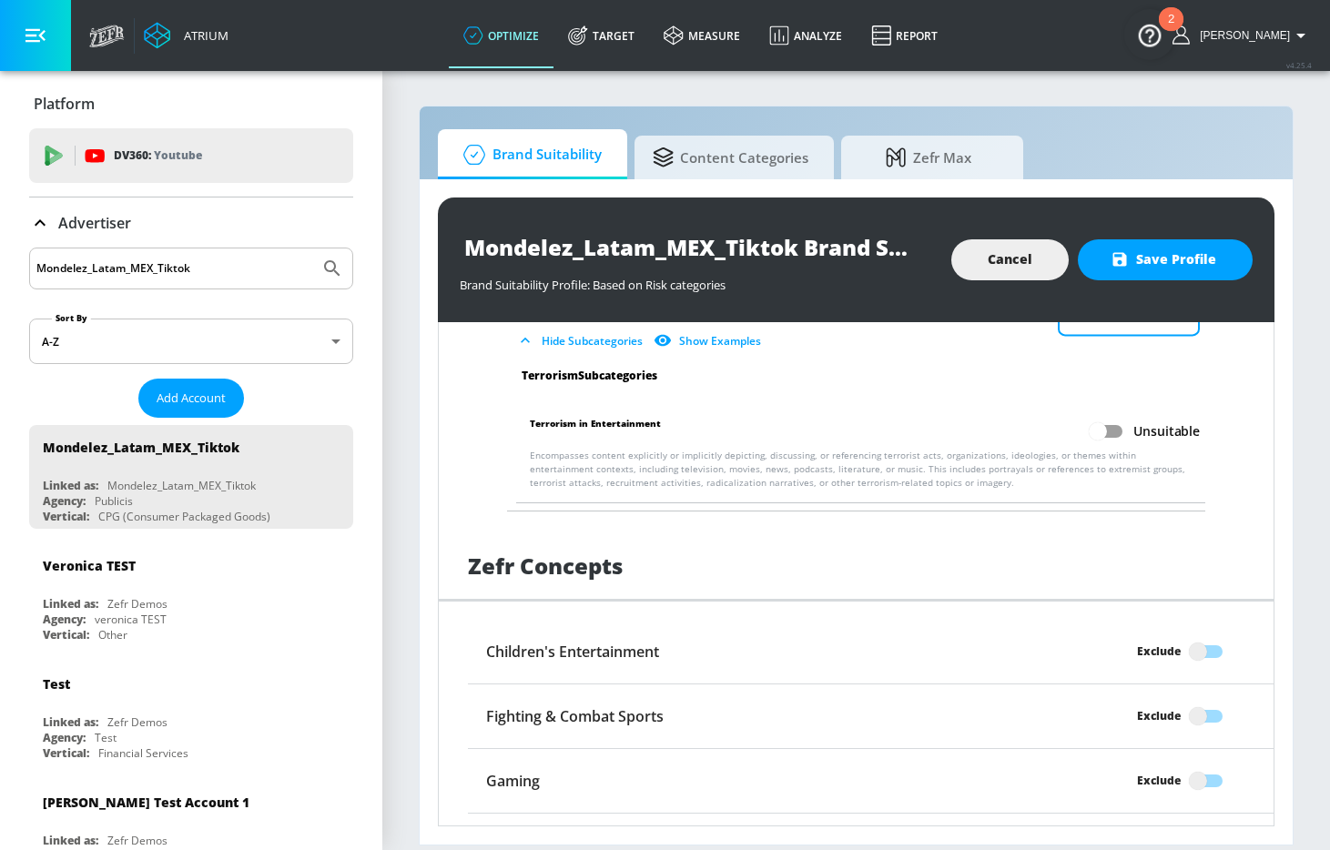
click at [1166, 659] on div "Exclude" at bounding box center [1159, 651] width 44 height 19
click at [1166, 659] on input "Exclude" at bounding box center [1198, 652] width 104 height 35
checkbox input "true"
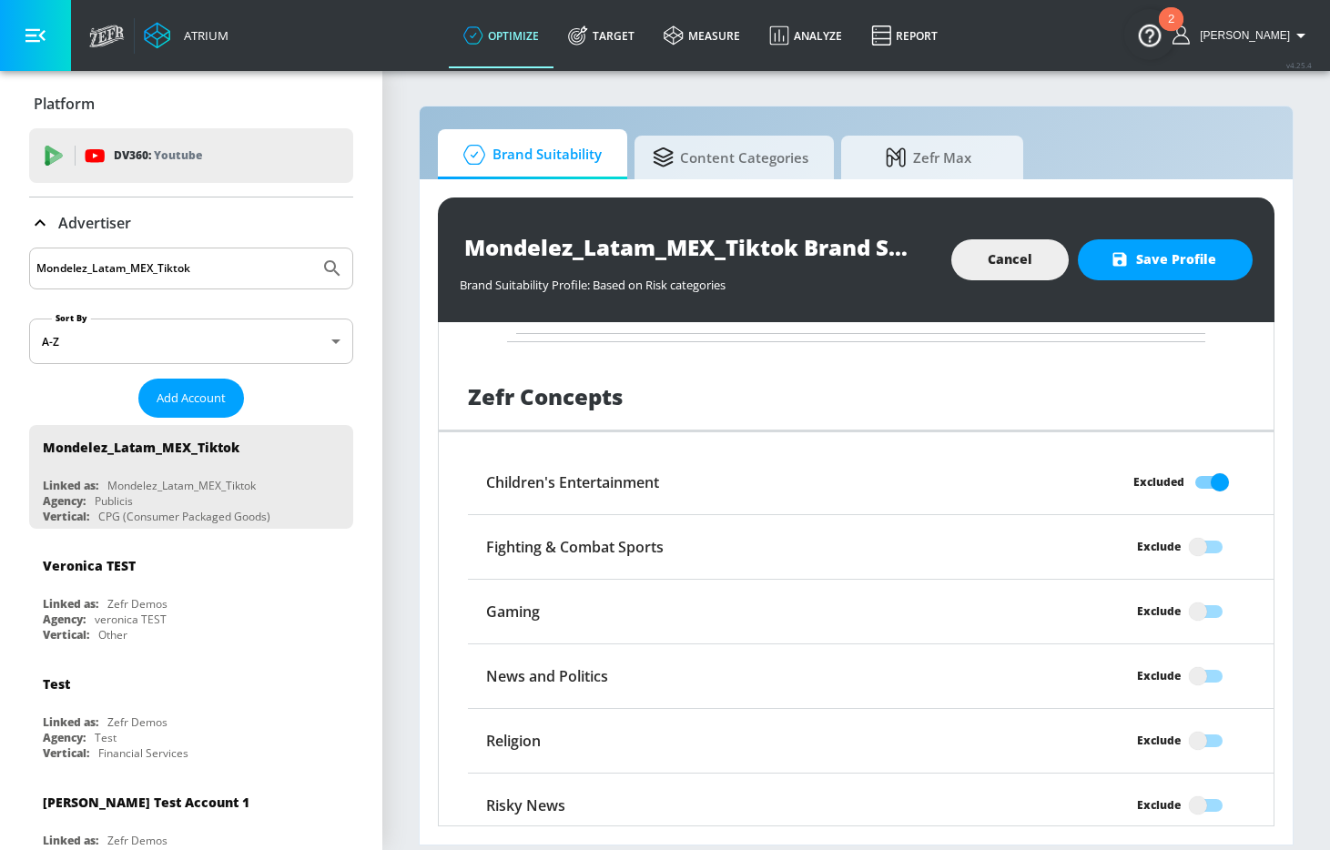
scroll to position [3523, 0]
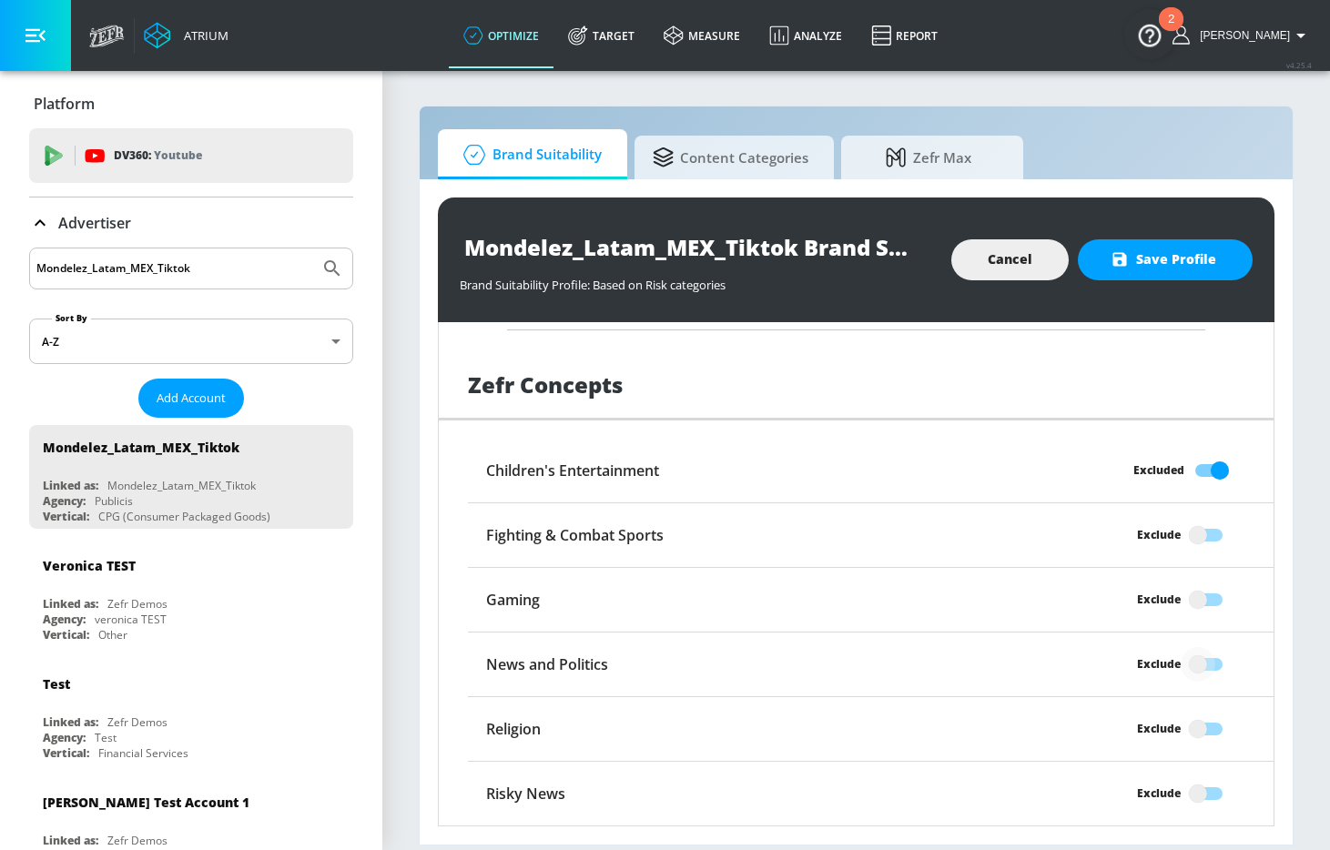
click at [1203, 662] on input "Exclude" at bounding box center [1198, 664] width 104 height 35
checkbox input "true"
click at [1202, 784] on input "Exclude" at bounding box center [1198, 794] width 104 height 35
checkbox input "true"
click at [1207, 260] on span "Save Profile" at bounding box center [1165, 260] width 102 height 23
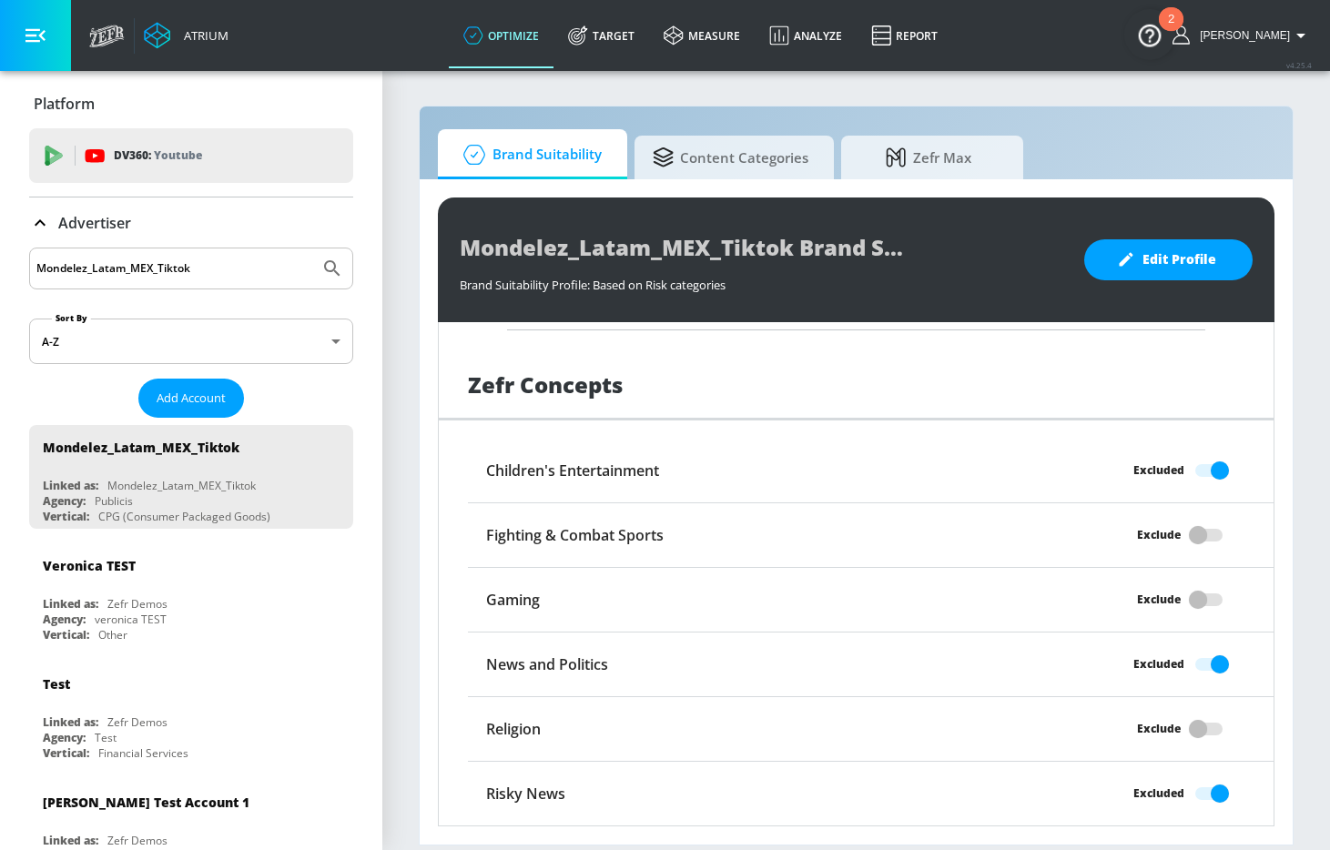
click at [202, 259] on input "Mondelez_Latam_MEX_Tiktok" at bounding box center [174, 269] width 276 height 24
paste input "Meta"
type input "Mondelez_Latam_MEX_Meta"
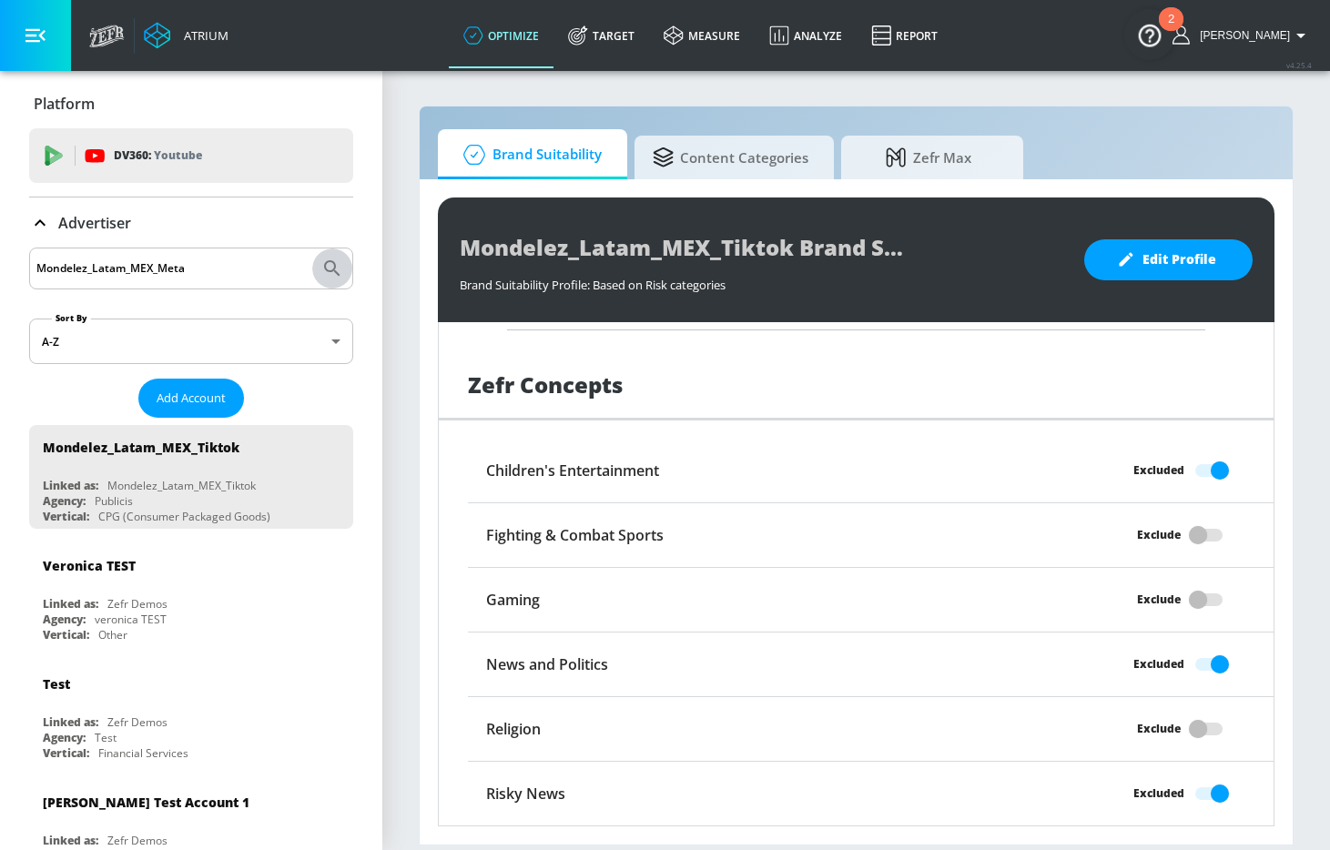
click at [329, 266] on icon "Submit Search" at bounding box center [332, 269] width 22 height 22
click at [215, 391] on span "Add Account" at bounding box center [191, 398] width 69 height 21
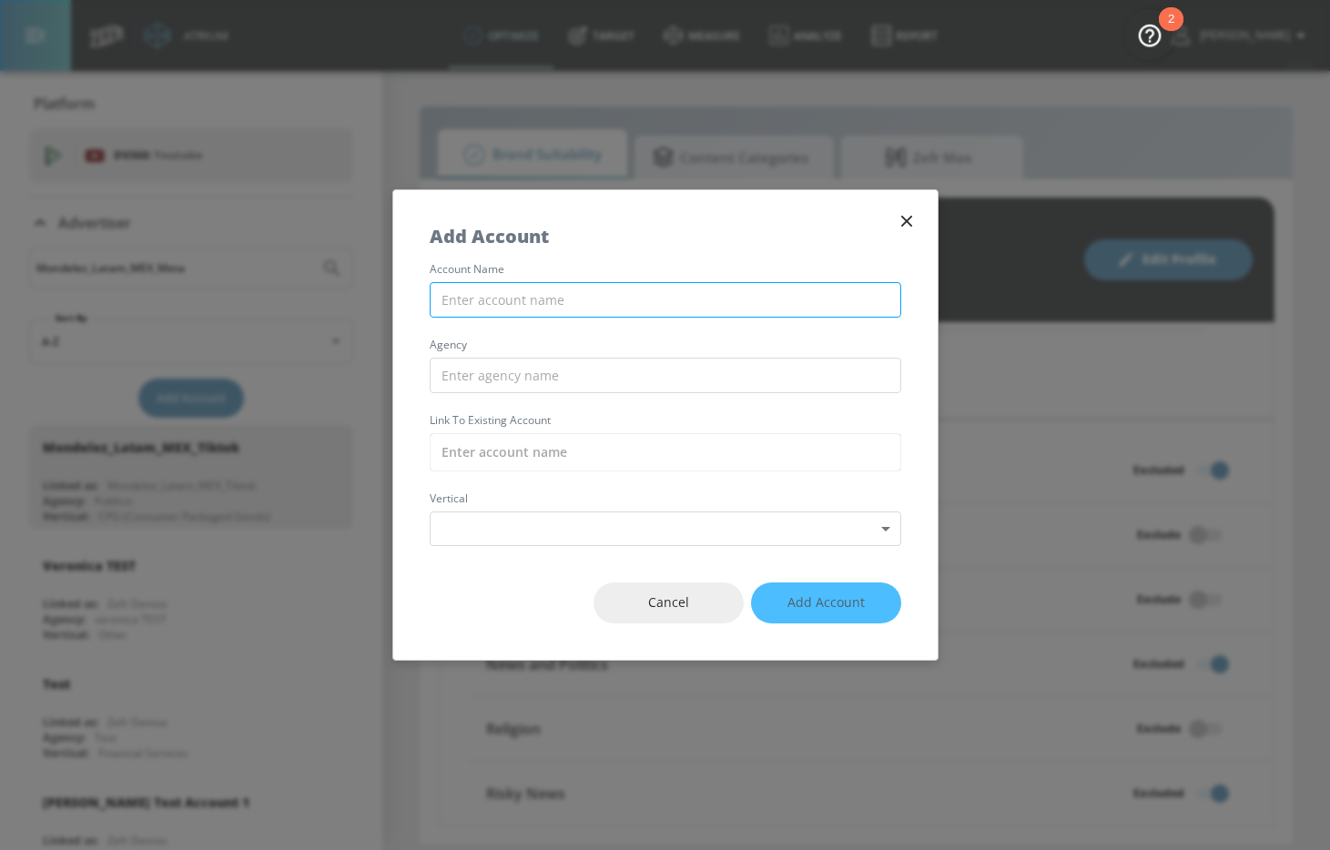
click at [632, 295] on input "text" at bounding box center [666, 300] width 472 height 36
paste input "Mondelez_Latam_MEX_Meta"
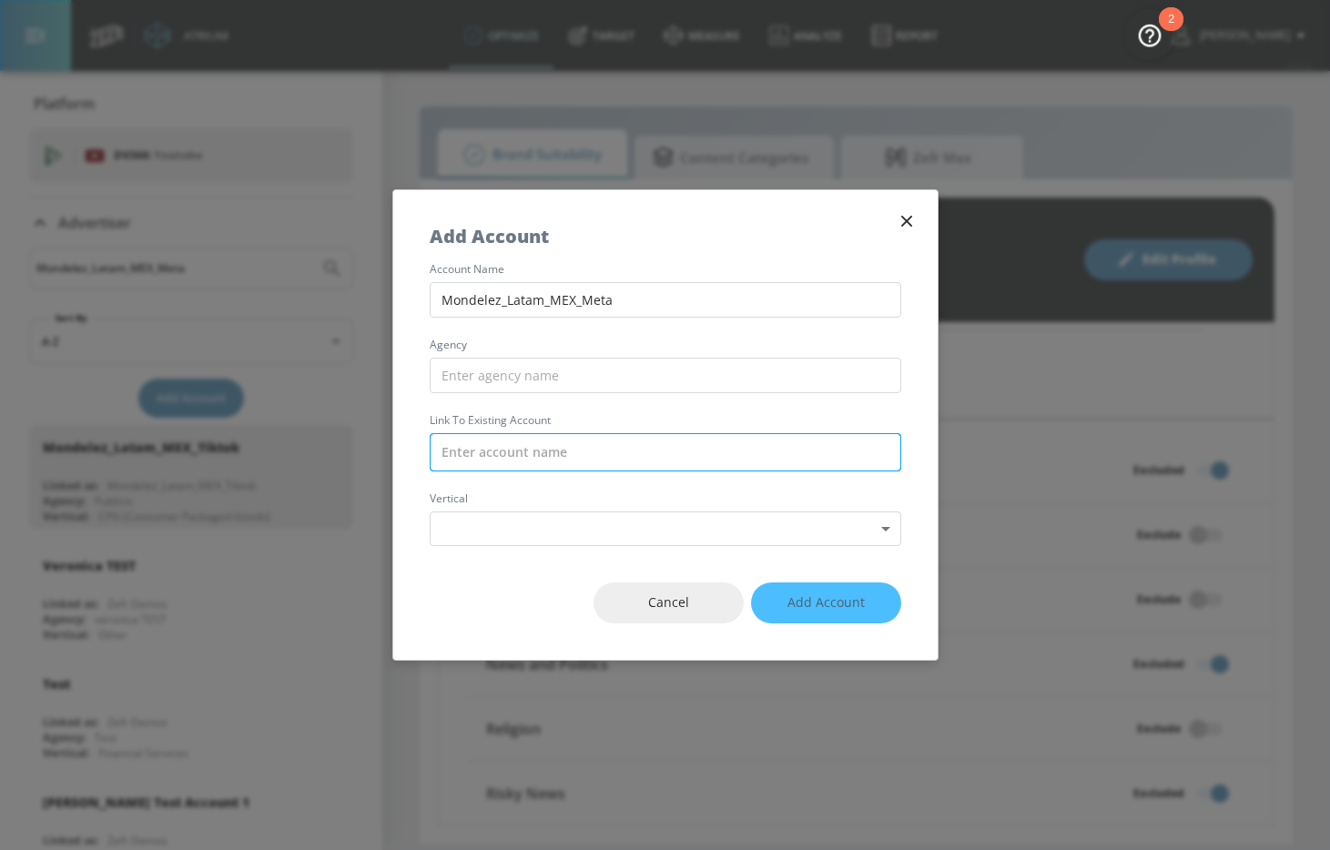
type input "Mondelez_Latam_MEX_Meta"
click at [543, 454] on input "text" at bounding box center [666, 452] width 472 height 38
paste input "Mondelez_Latam_MEX_Meta"
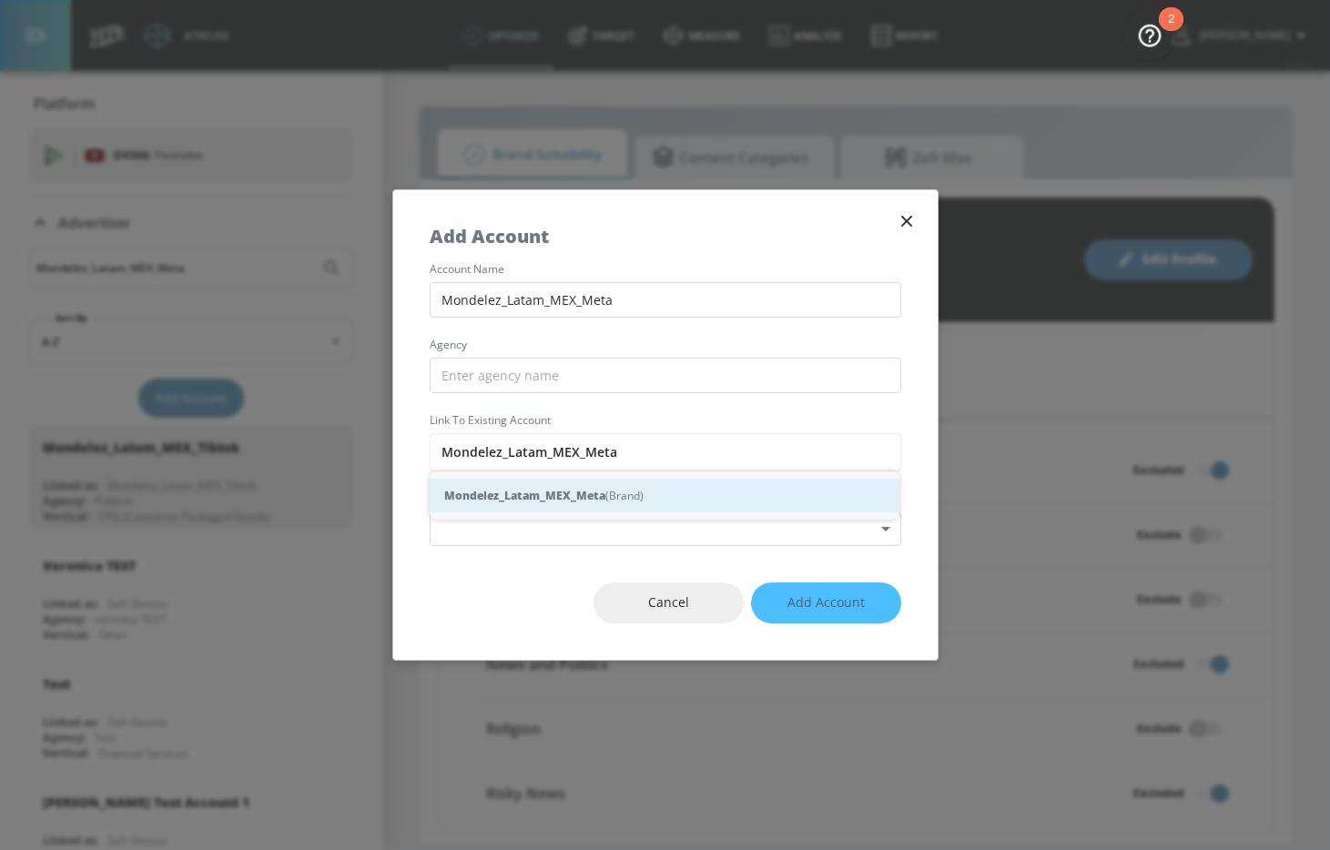
click at [555, 487] on strong "Mondelez_Latam_MEX_Meta" at bounding box center [524, 495] width 161 height 19
type input "Mondelez_Latam_MEX_Meta (Brand)"
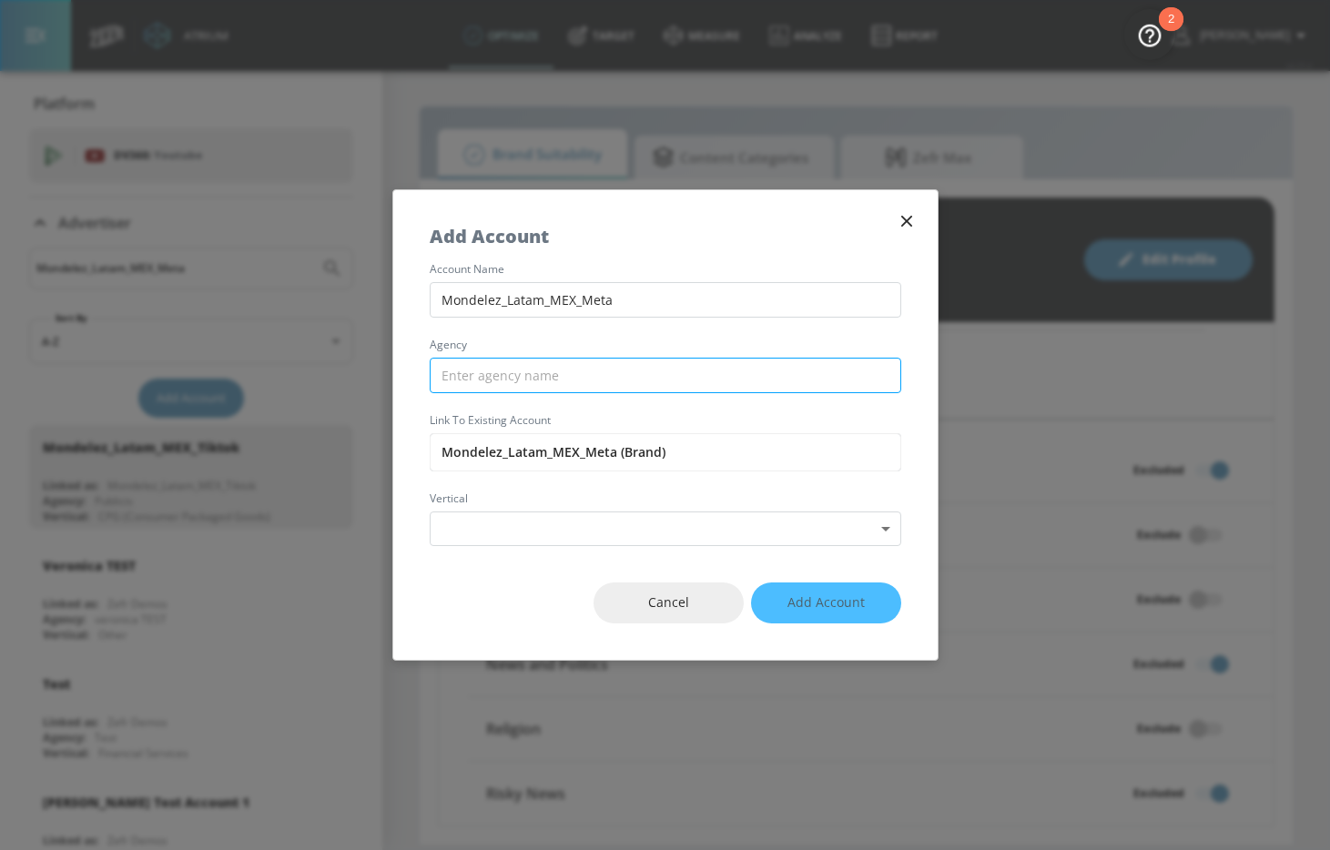
click at [499, 366] on input "text" at bounding box center [666, 376] width 472 height 36
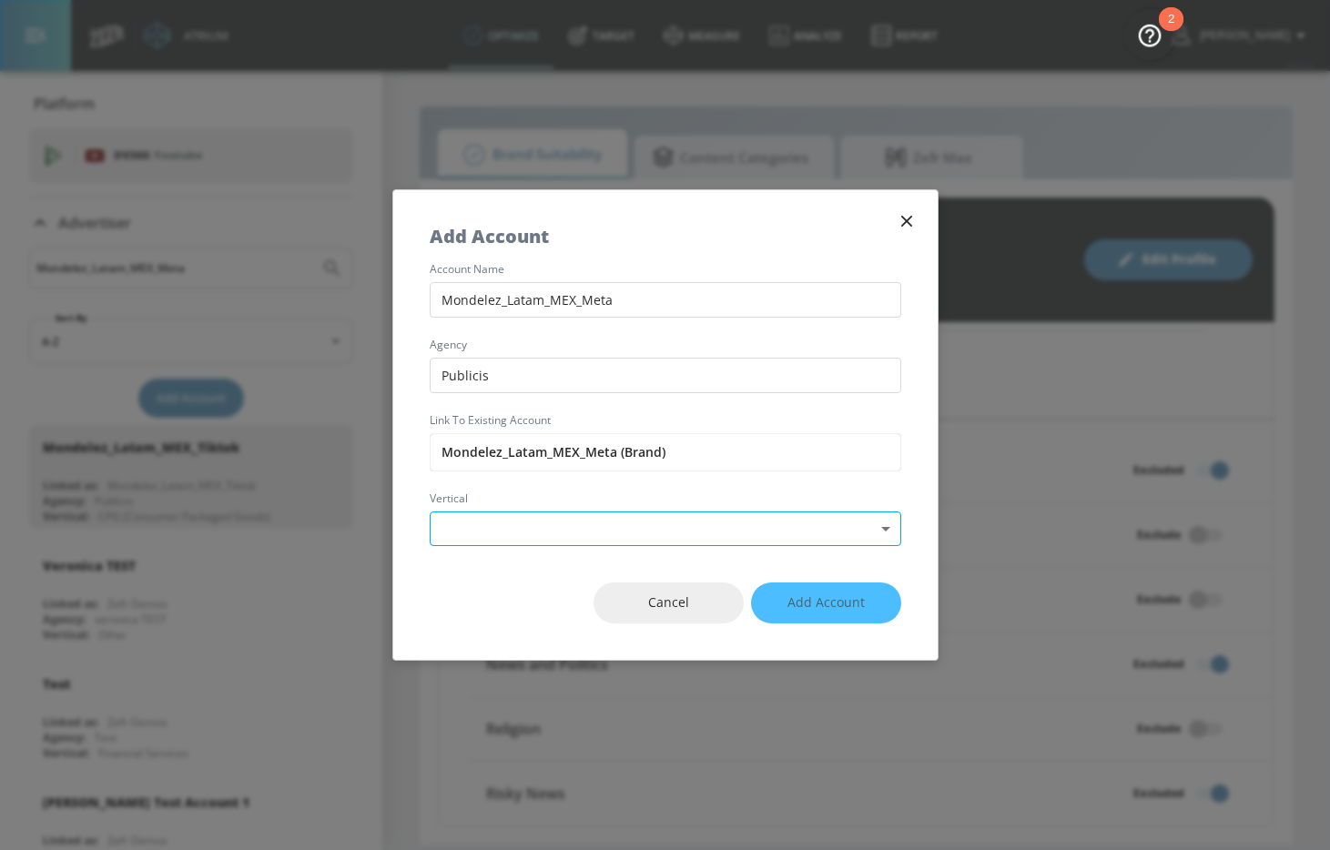
type input "Publicis"
click at [496, 542] on body "Atrium optimize Target measure Analyze Report optimize Target measure Analyze R…" at bounding box center [665, 425] width 1330 height 850
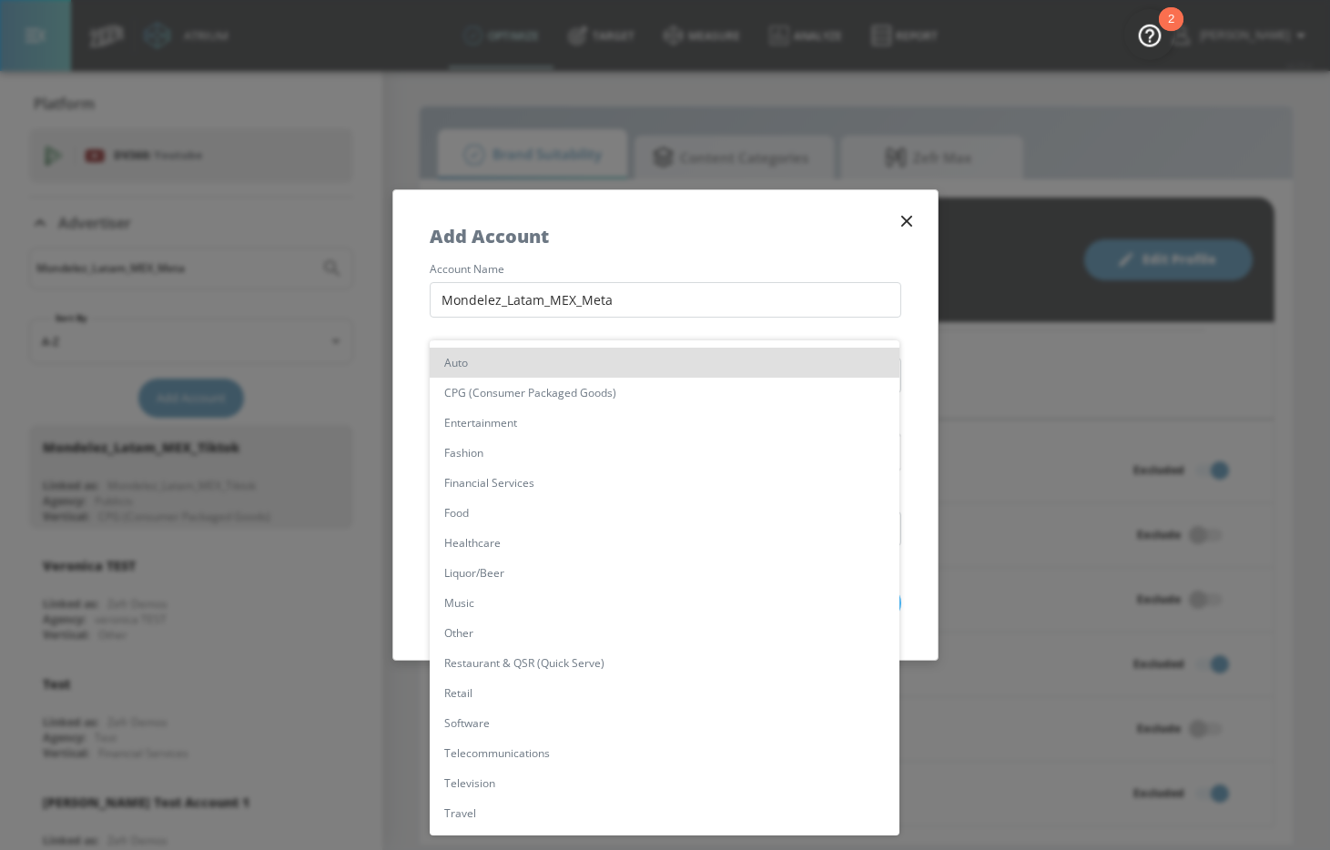
click at [561, 393] on li "CPG (Consumer Packaged Goods)" at bounding box center [665, 393] width 470 height 30
type input "[object Object]"
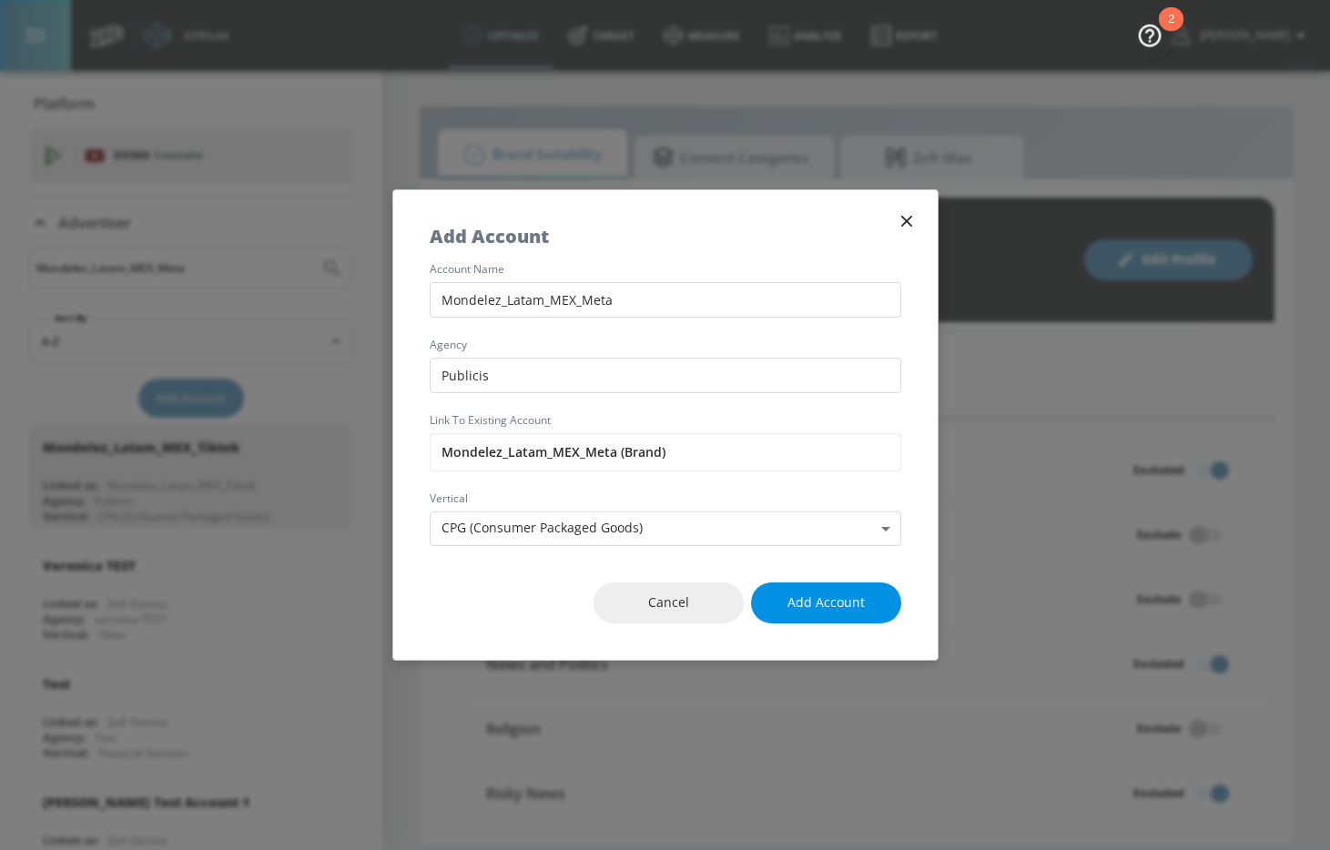
click at [839, 602] on span "Add Account" at bounding box center [826, 603] width 77 height 23
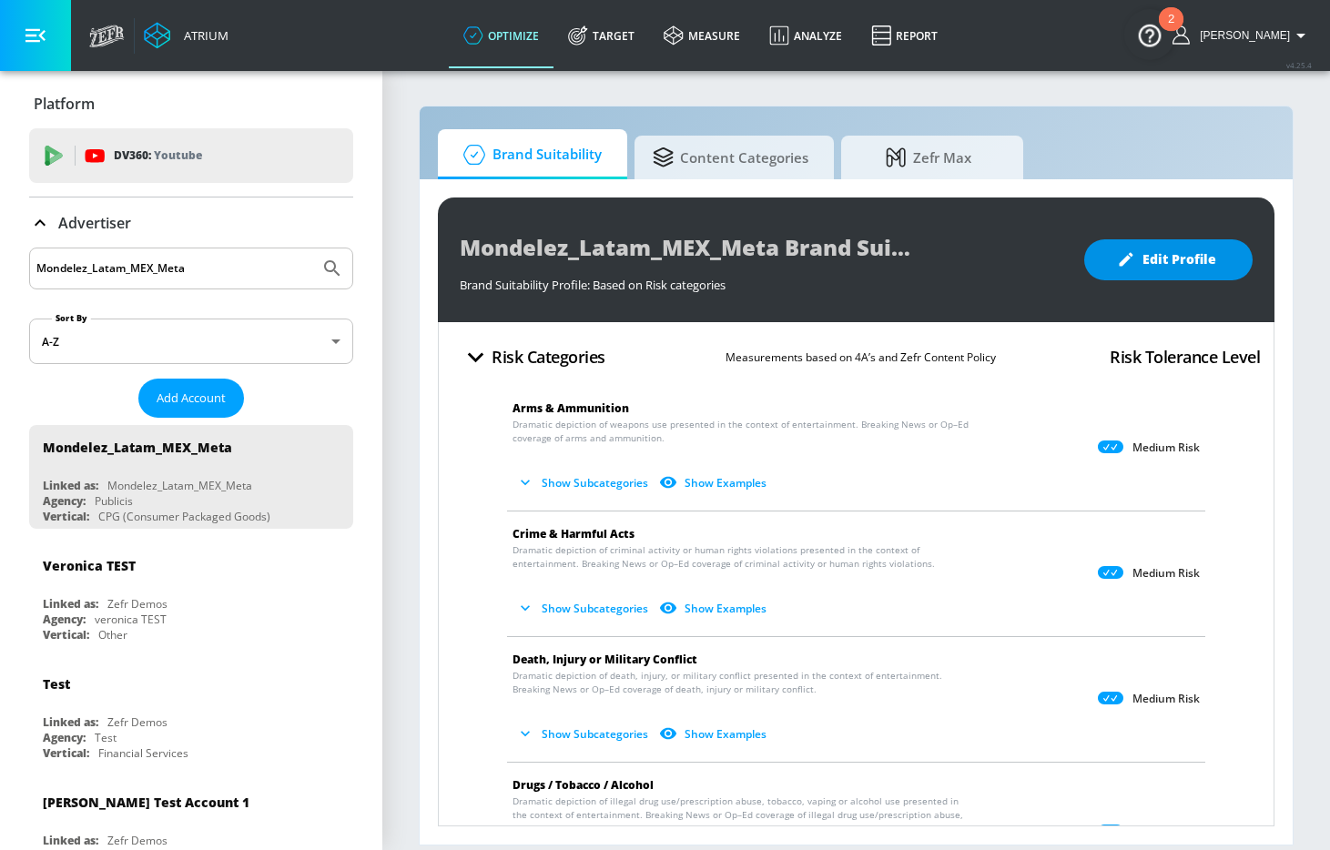
click at [1142, 258] on span "Edit Profile" at bounding box center [1169, 260] width 96 height 23
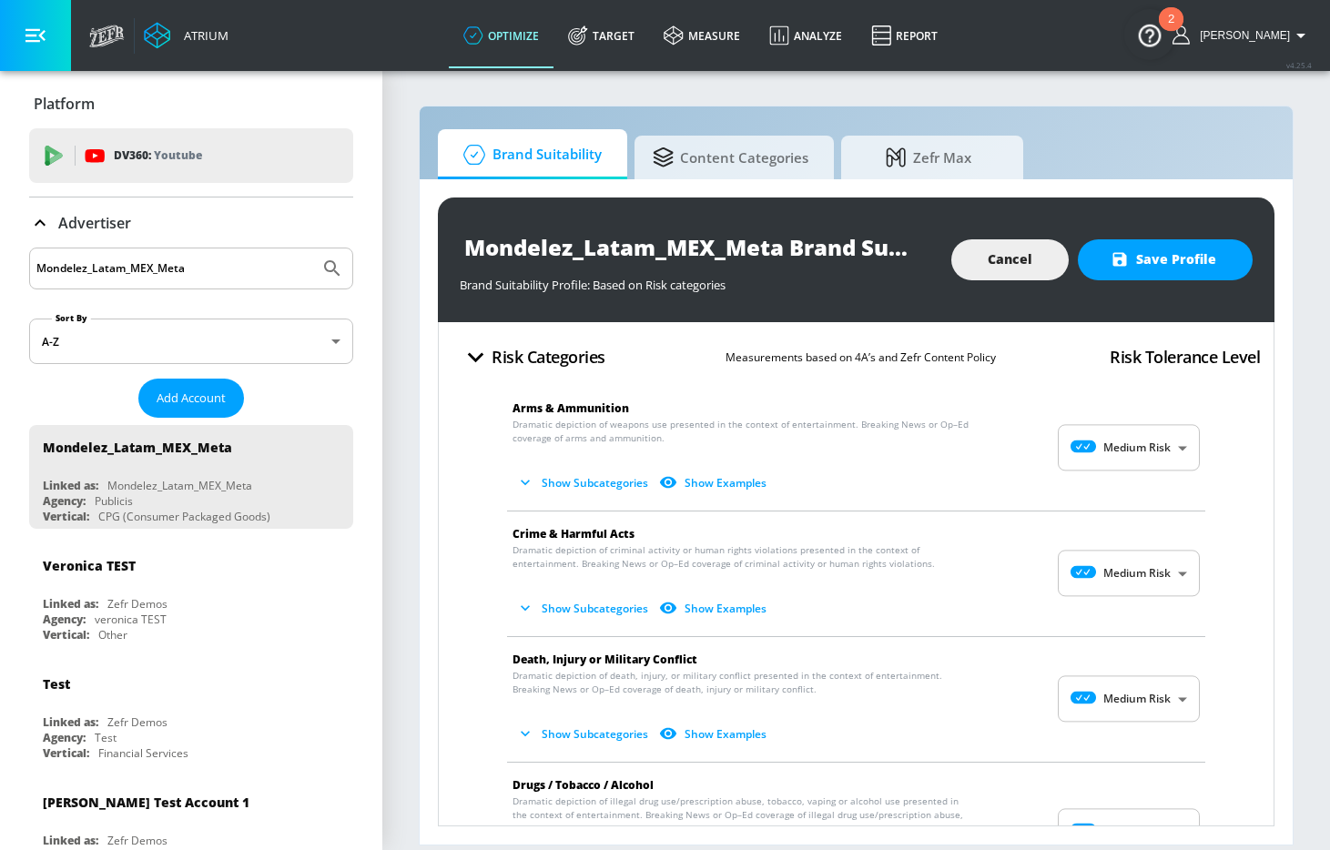
click at [1107, 448] on body "Atrium optimize Target measure Analyze Report optimize Target measure Analyze R…" at bounding box center [665, 425] width 1330 height 850
click at [1107, 500] on div at bounding box center [1084, 493] width 50 height 19
type input "MINIMAL"
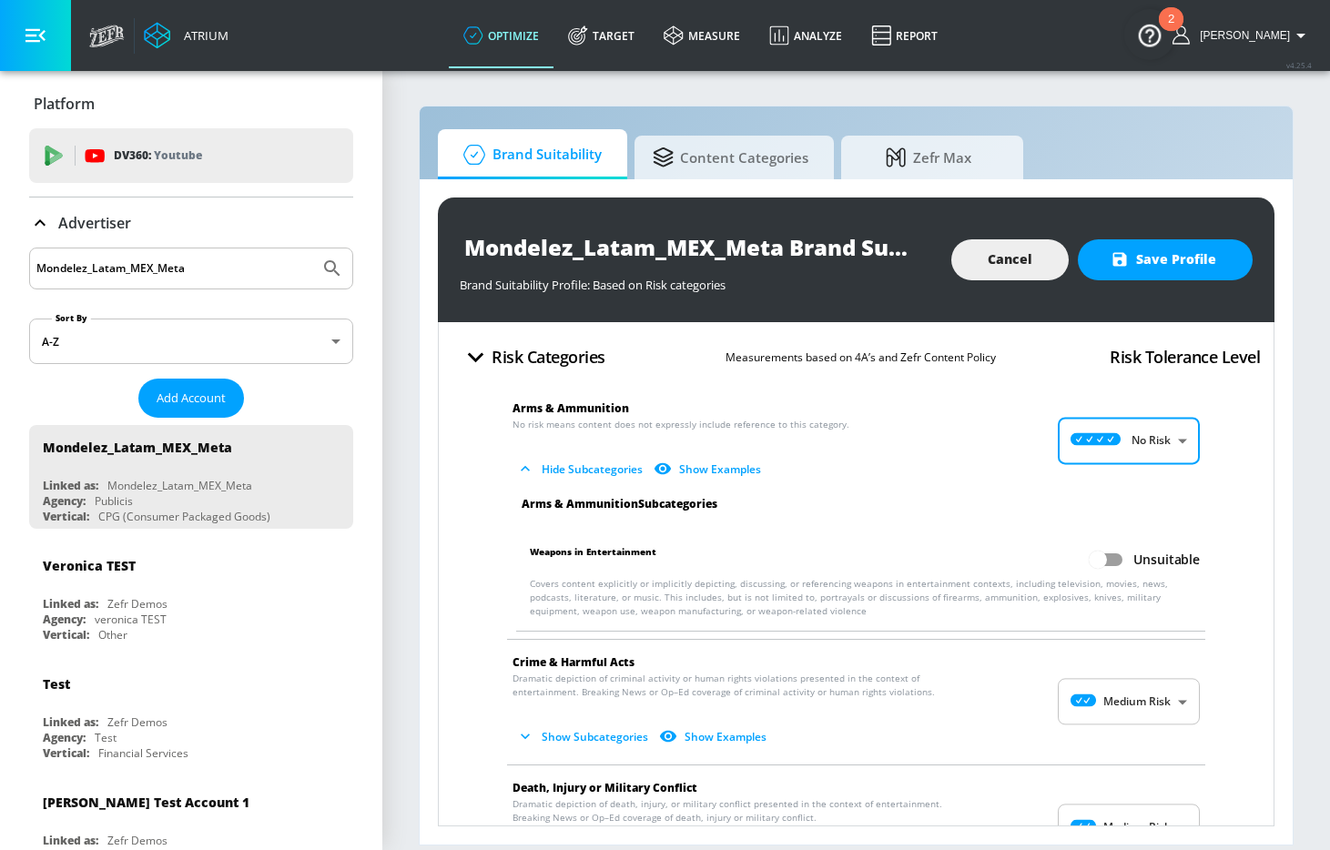
click at [1135, 699] on body "Atrium optimize Target measure Analyze Report optimize Target measure Analyze R…" at bounding box center [665, 425] width 1330 height 850
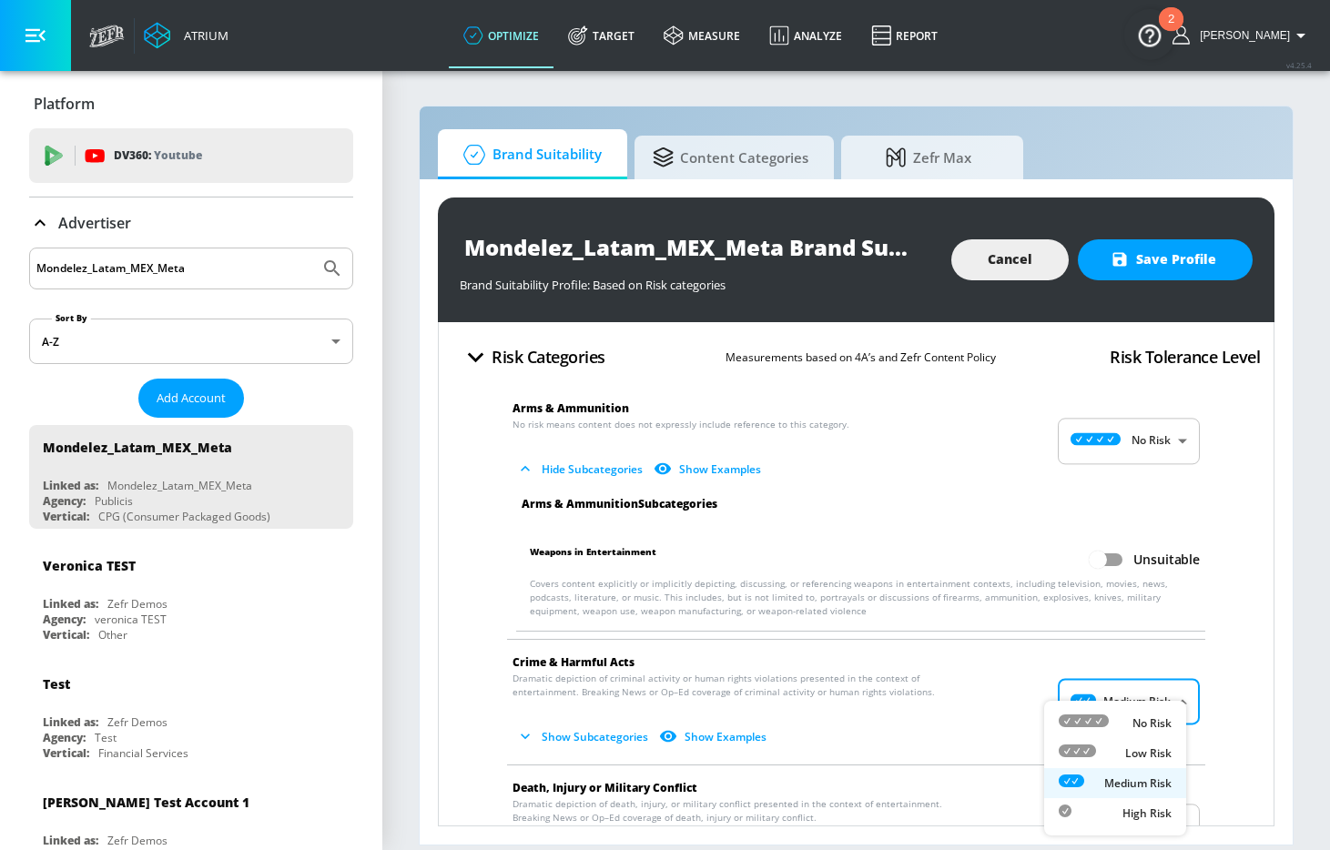
click at [1133, 719] on p "No Risk" at bounding box center [1152, 724] width 39 height 16
type input "MINIMAL"
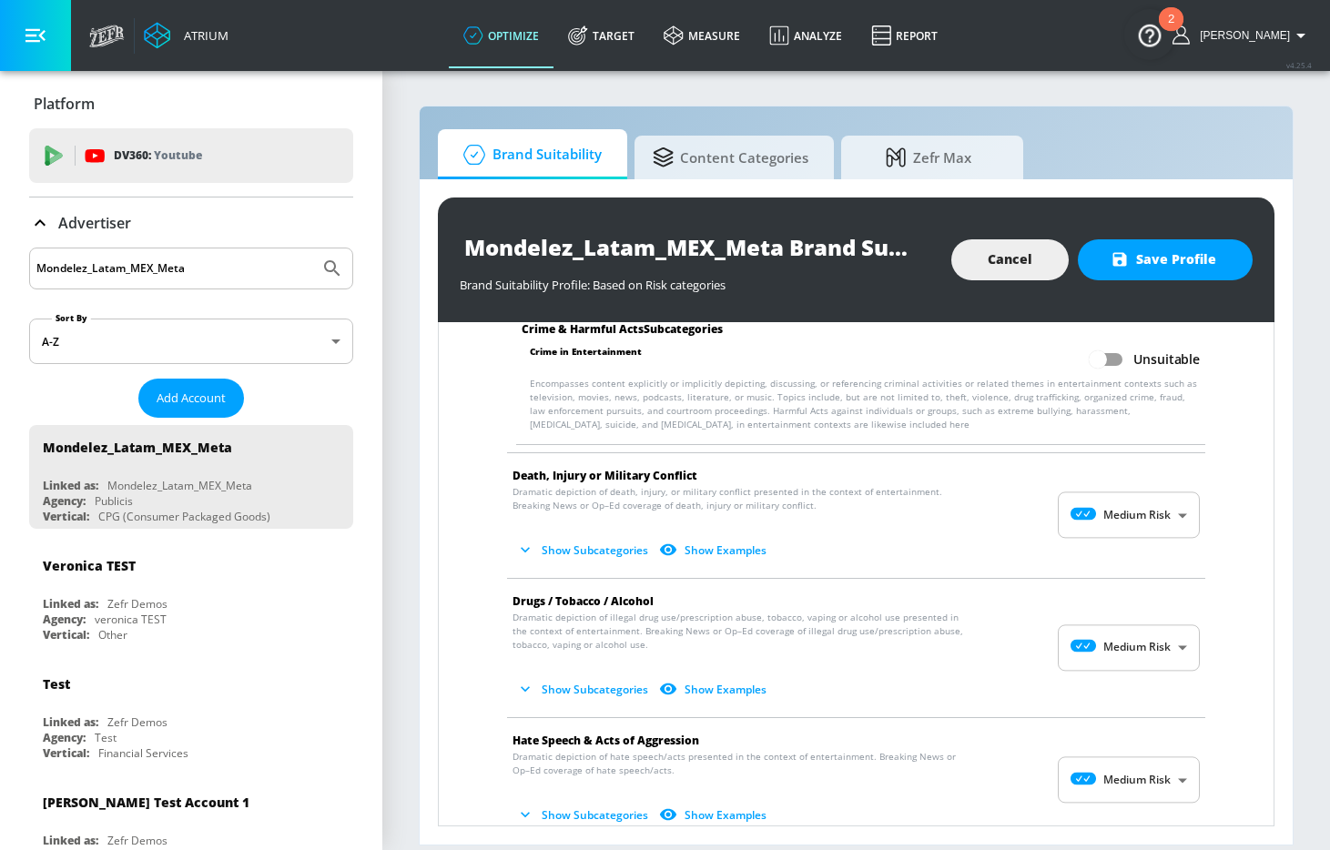
scroll to position [478, 0]
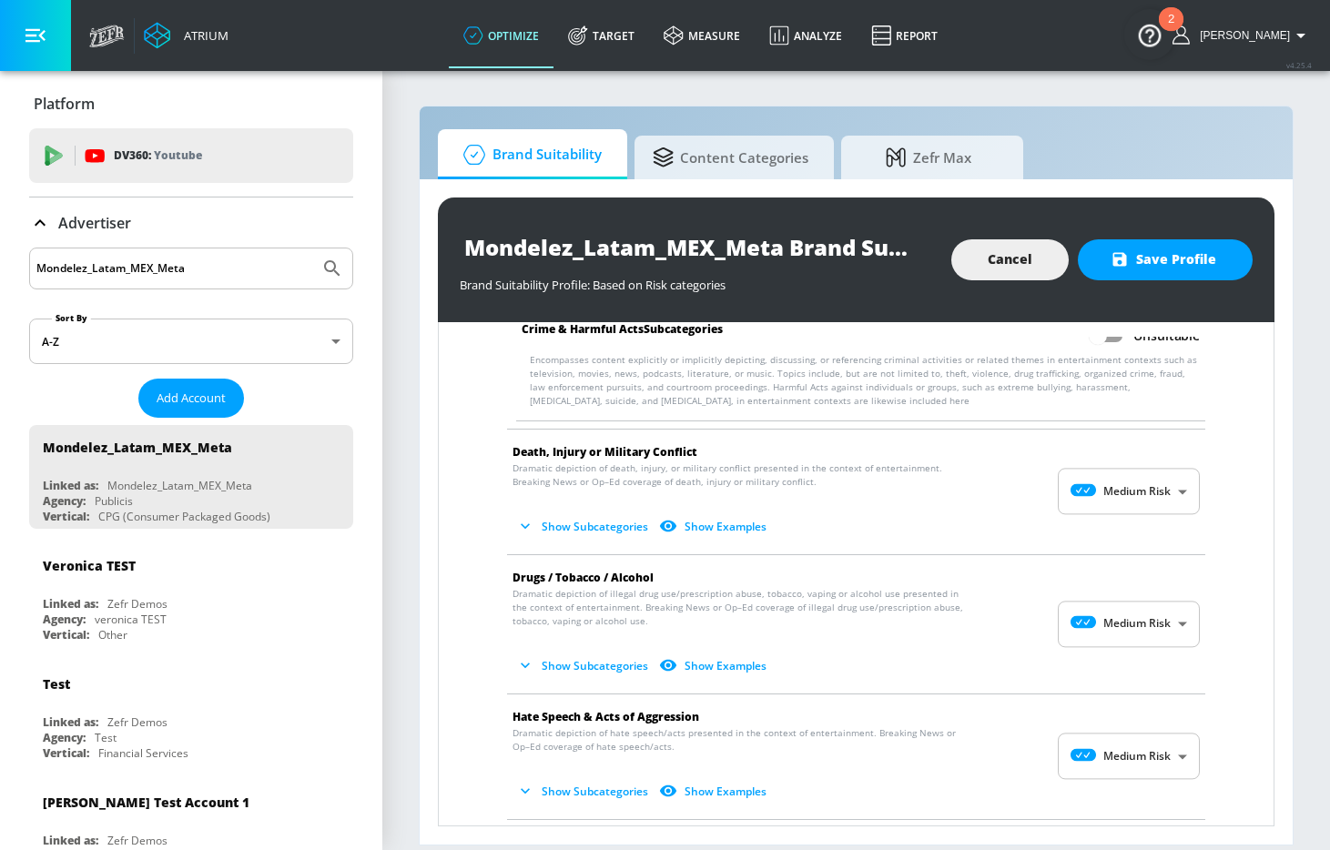
click at [1137, 492] on body "Atrium optimize Target measure Analyze Report optimize Target measure Analyze R…" at bounding box center [665, 425] width 1330 height 850
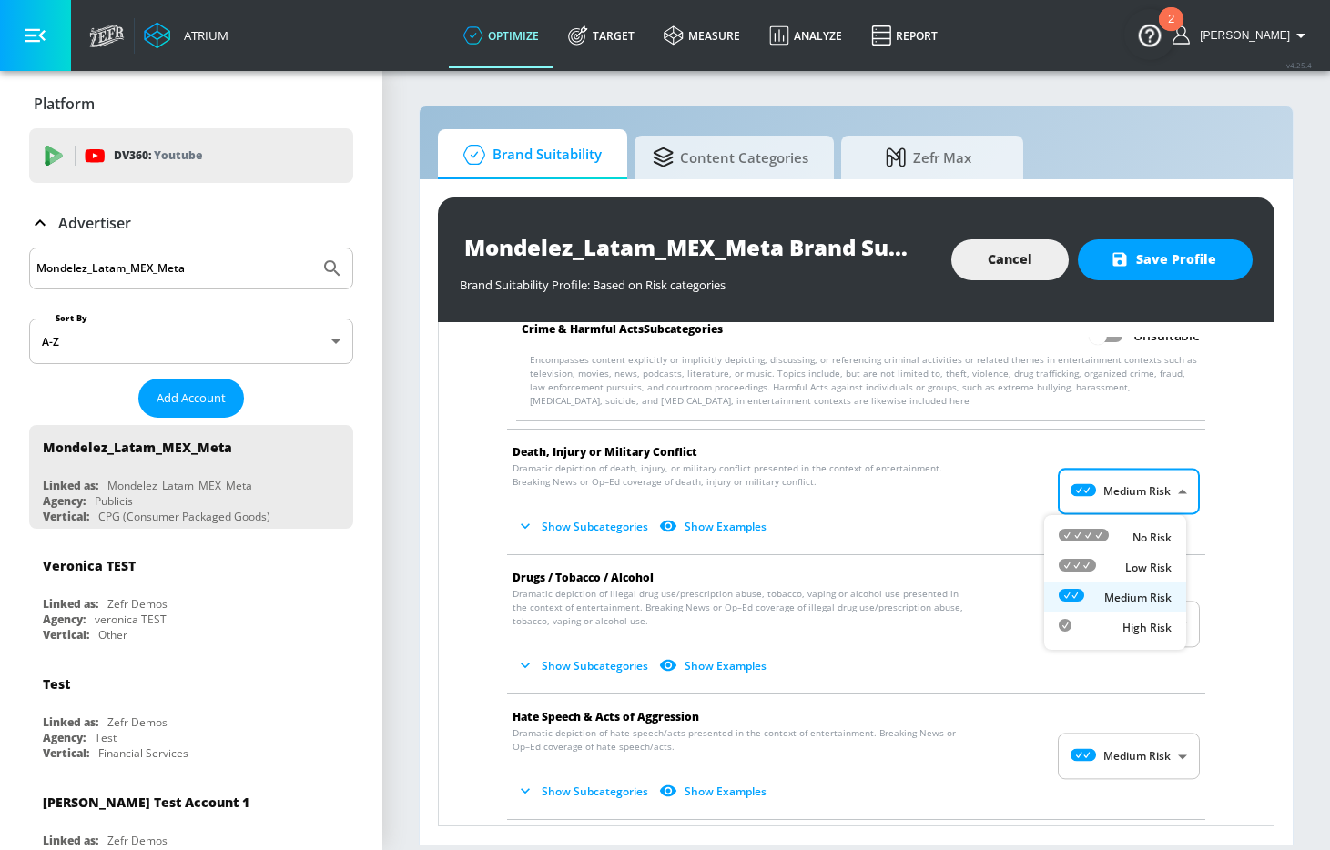
click at [1133, 530] on p "No Risk" at bounding box center [1152, 538] width 39 height 16
type input "MINIMAL"
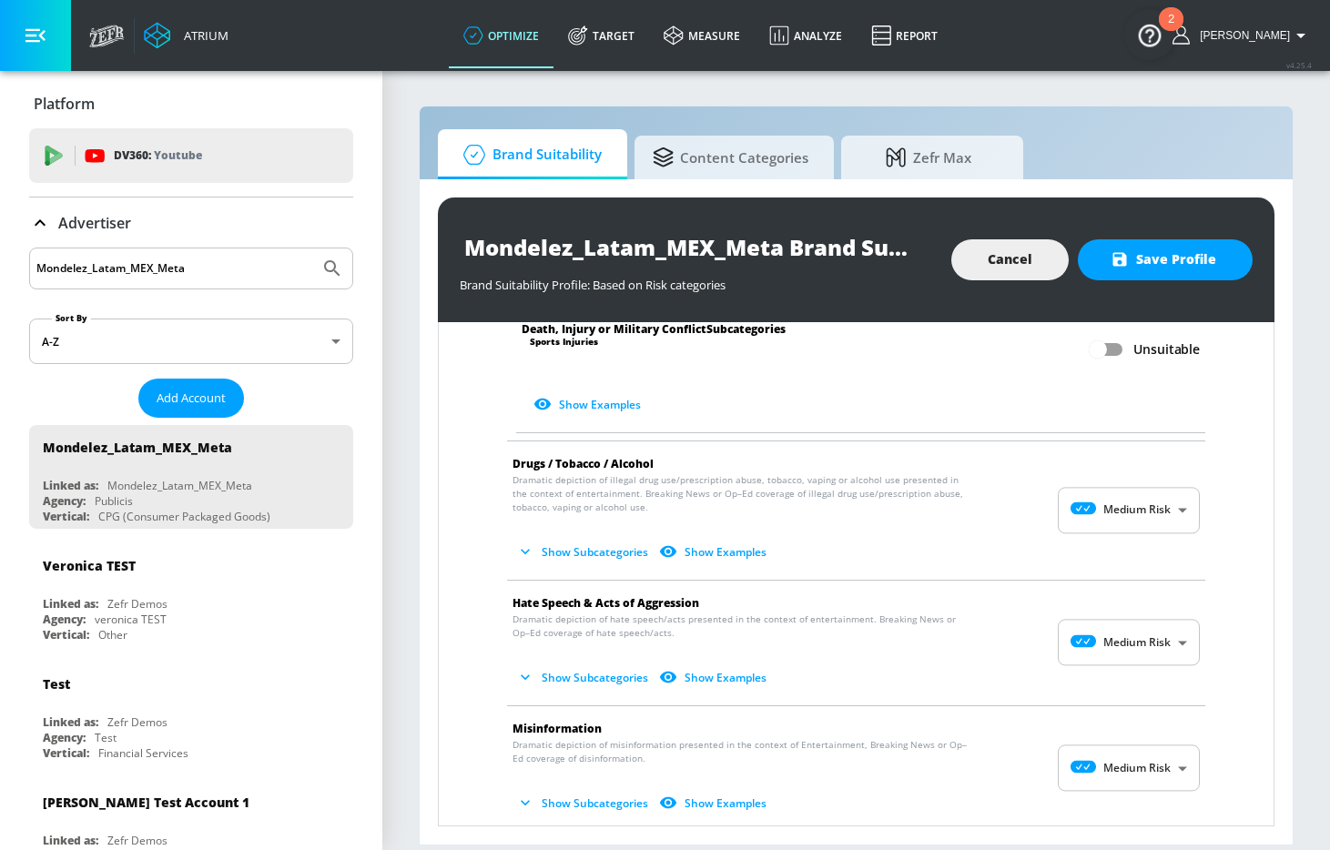
scroll to position [1184, 0]
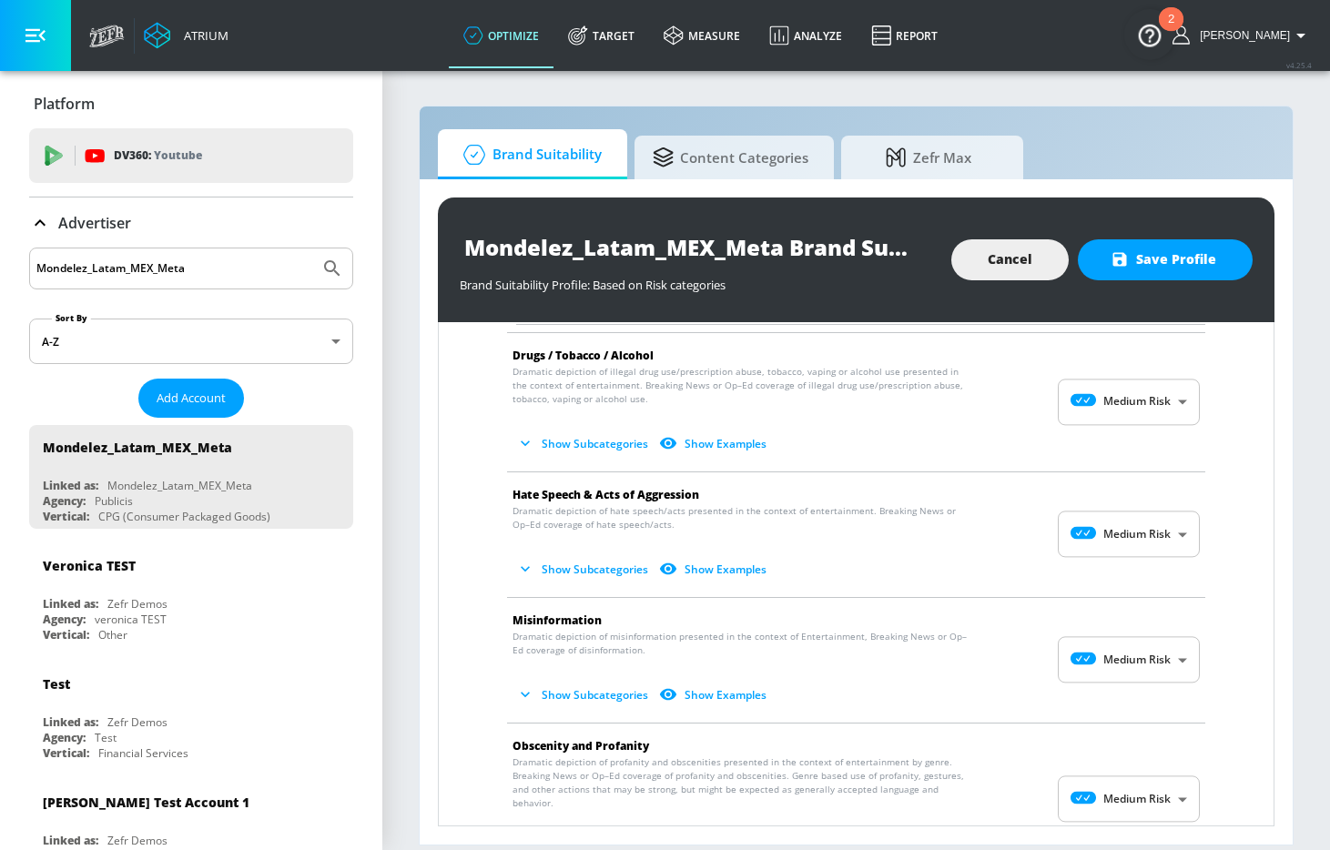
click at [1138, 398] on body "Atrium optimize Target measure Analyze Report optimize Target measure Analyze R…" at bounding box center [665, 425] width 1330 height 850
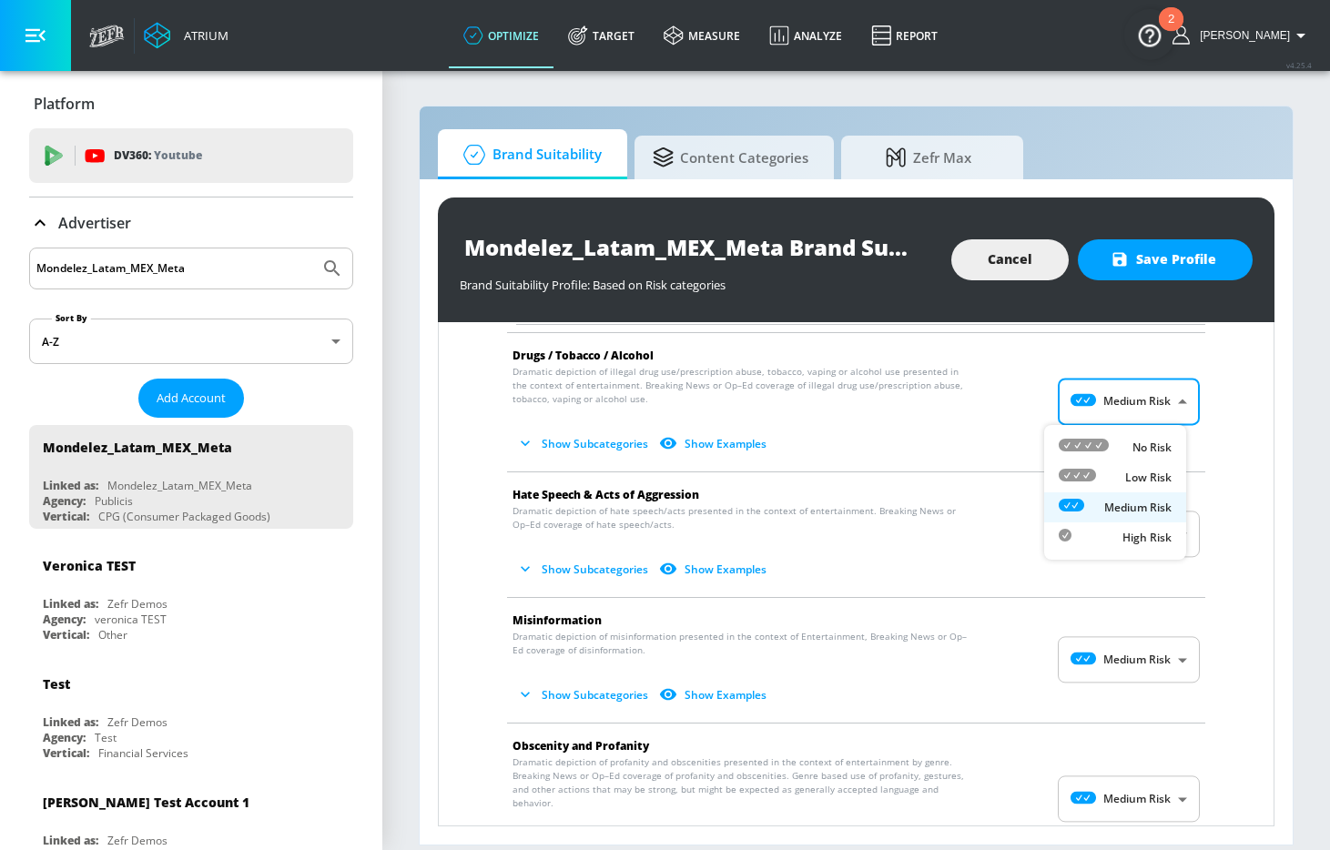
click at [1133, 451] on p "No Risk" at bounding box center [1152, 448] width 39 height 16
type input "MINIMAL"
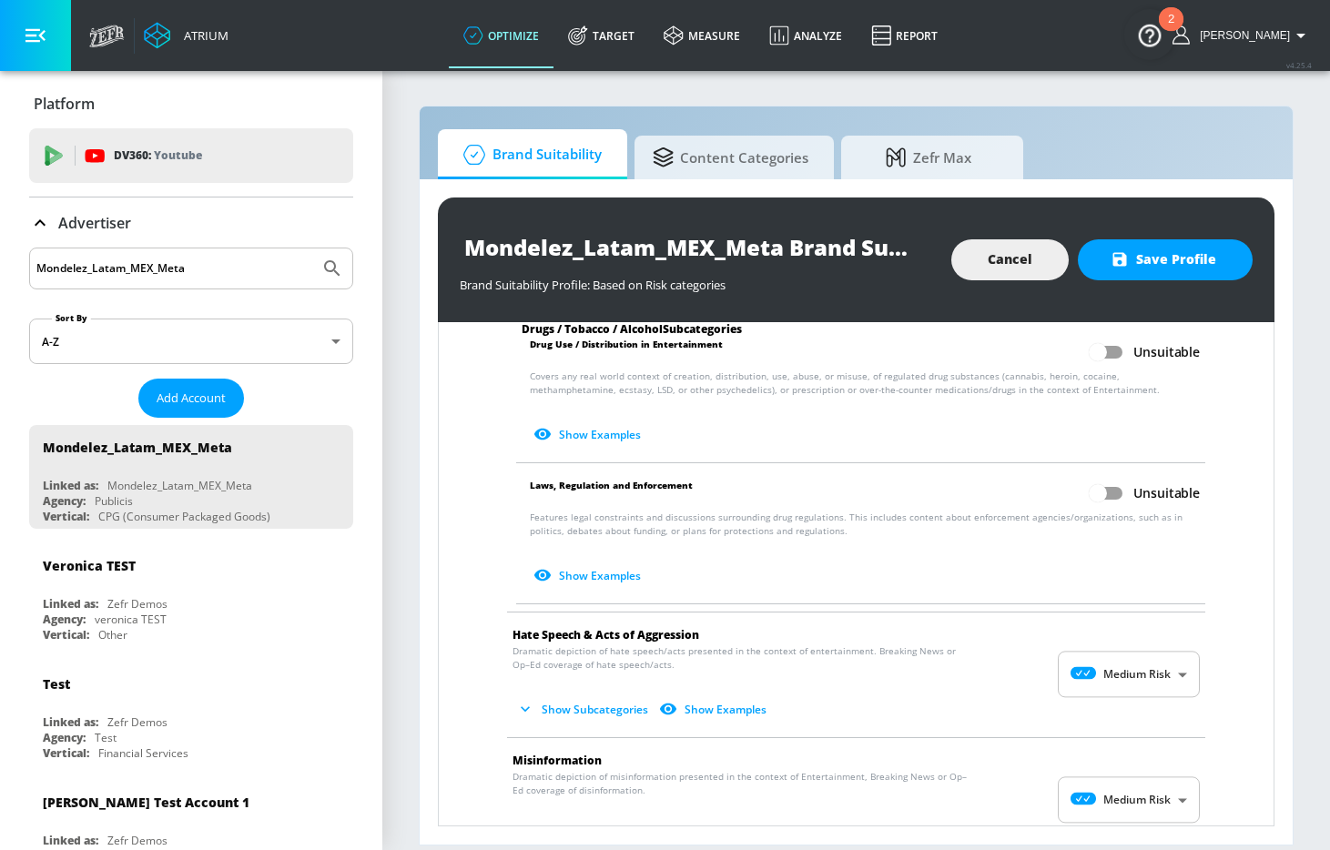
scroll to position [1512, 0]
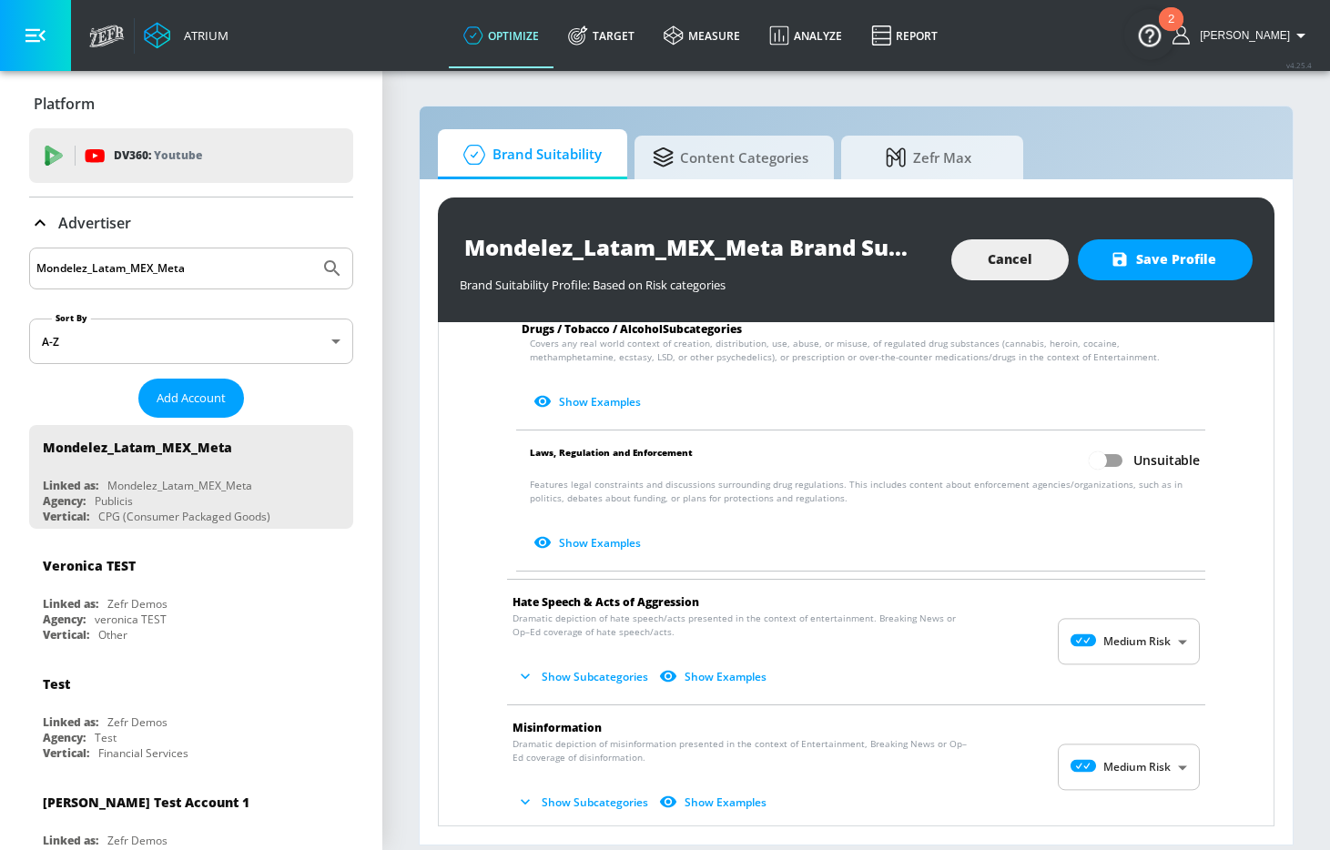
click at [1130, 639] on body "Atrium optimize Target measure Analyze Report optimize Target measure Analyze R…" at bounding box center [665, 425] width 1330 height 850
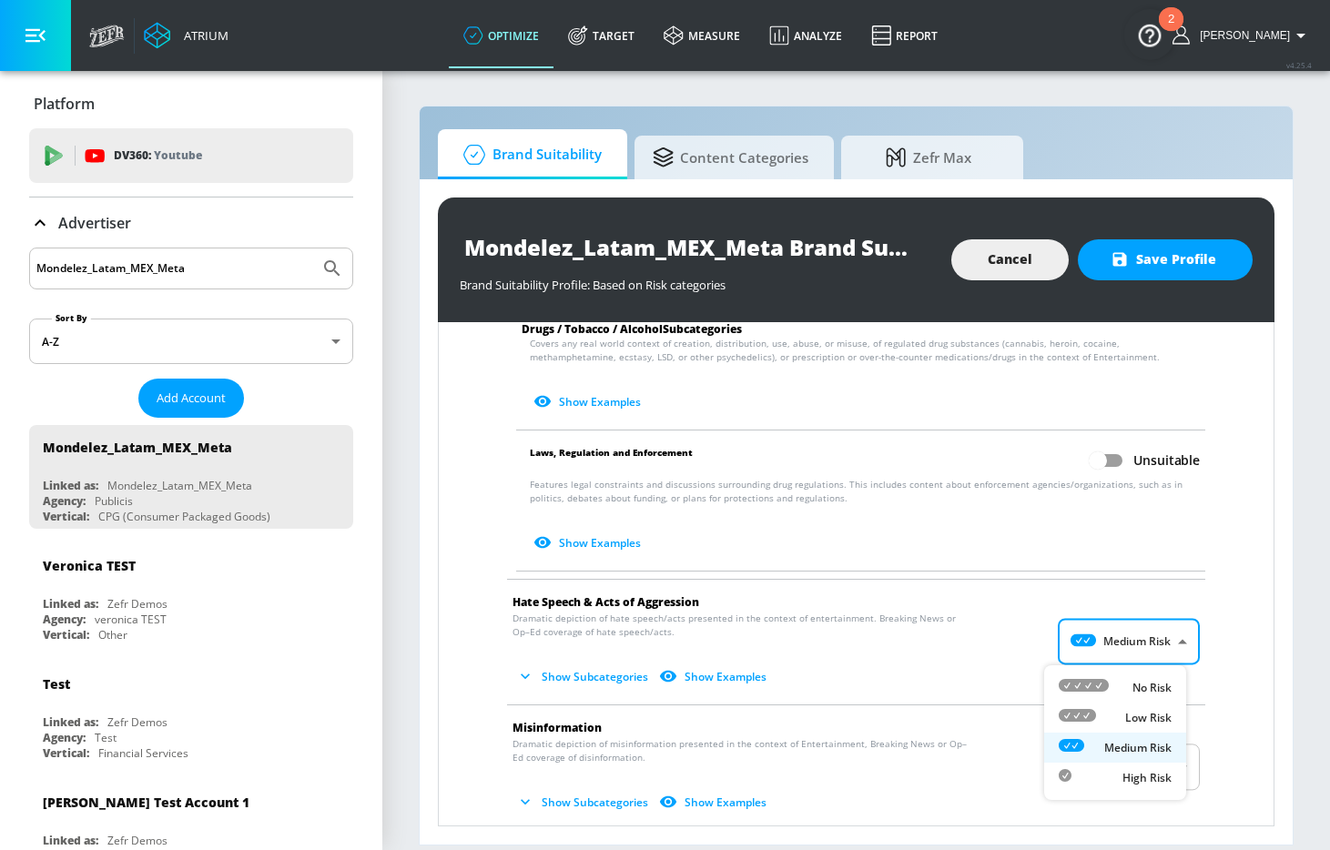
click at [1133, 686] on p "No Risk" at bounding box center [1152, 688] width 39 height 16
type input "MINIMAL"
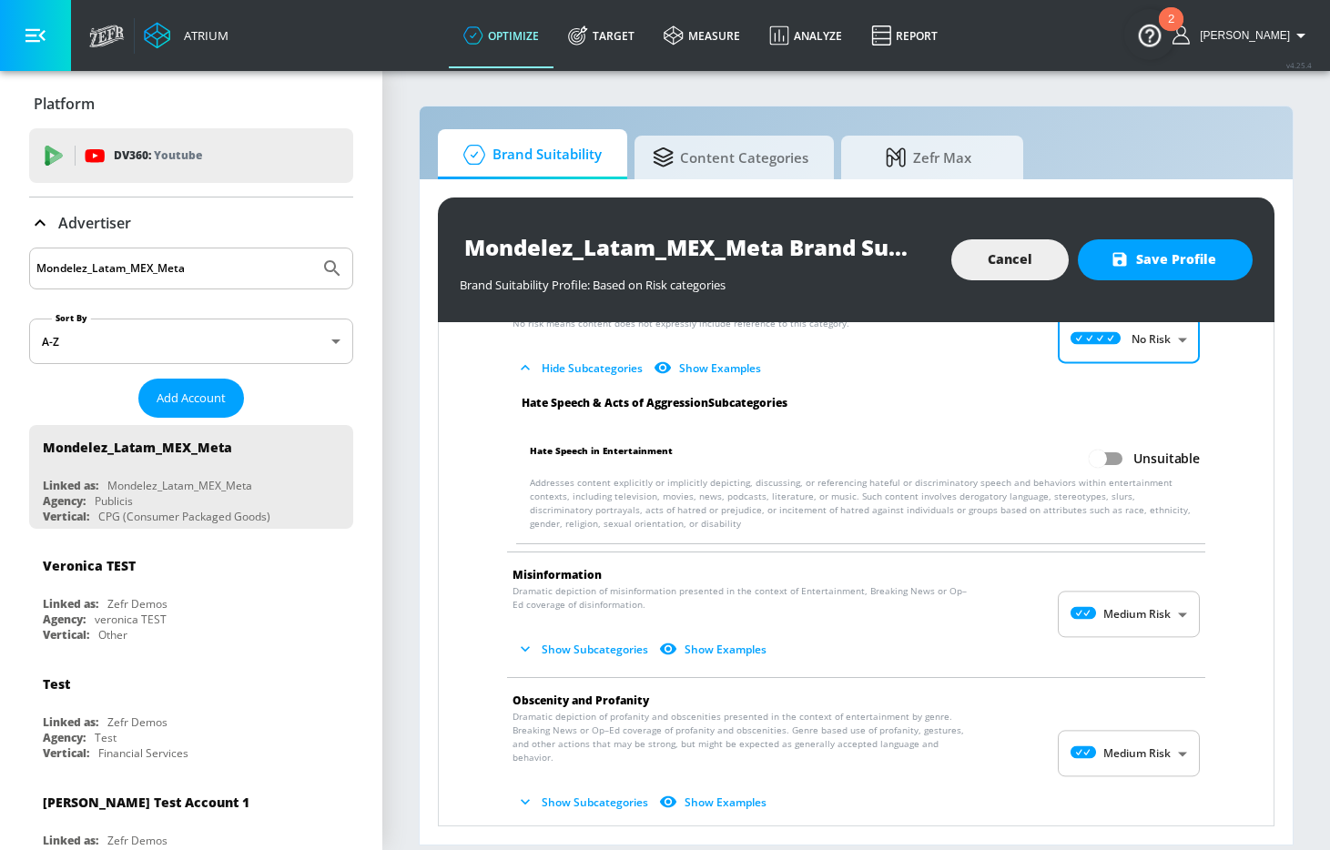
scroll to position [1813, 0]
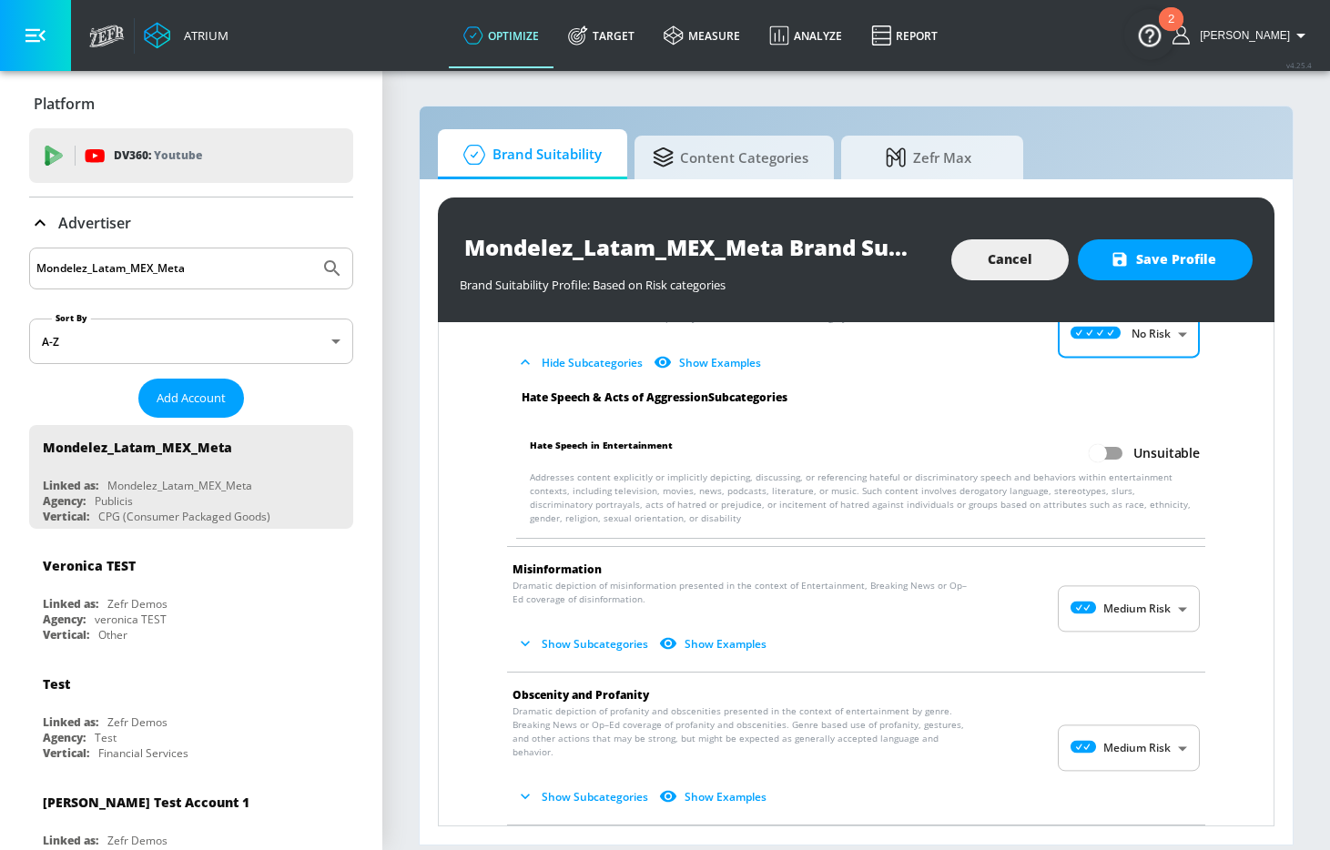
click at [1123, 621] on body "Atrium optimize Target measure Analyze Report optimize Target measure Analyze R…" at bounding box center [665, 425] width 1330 height 850
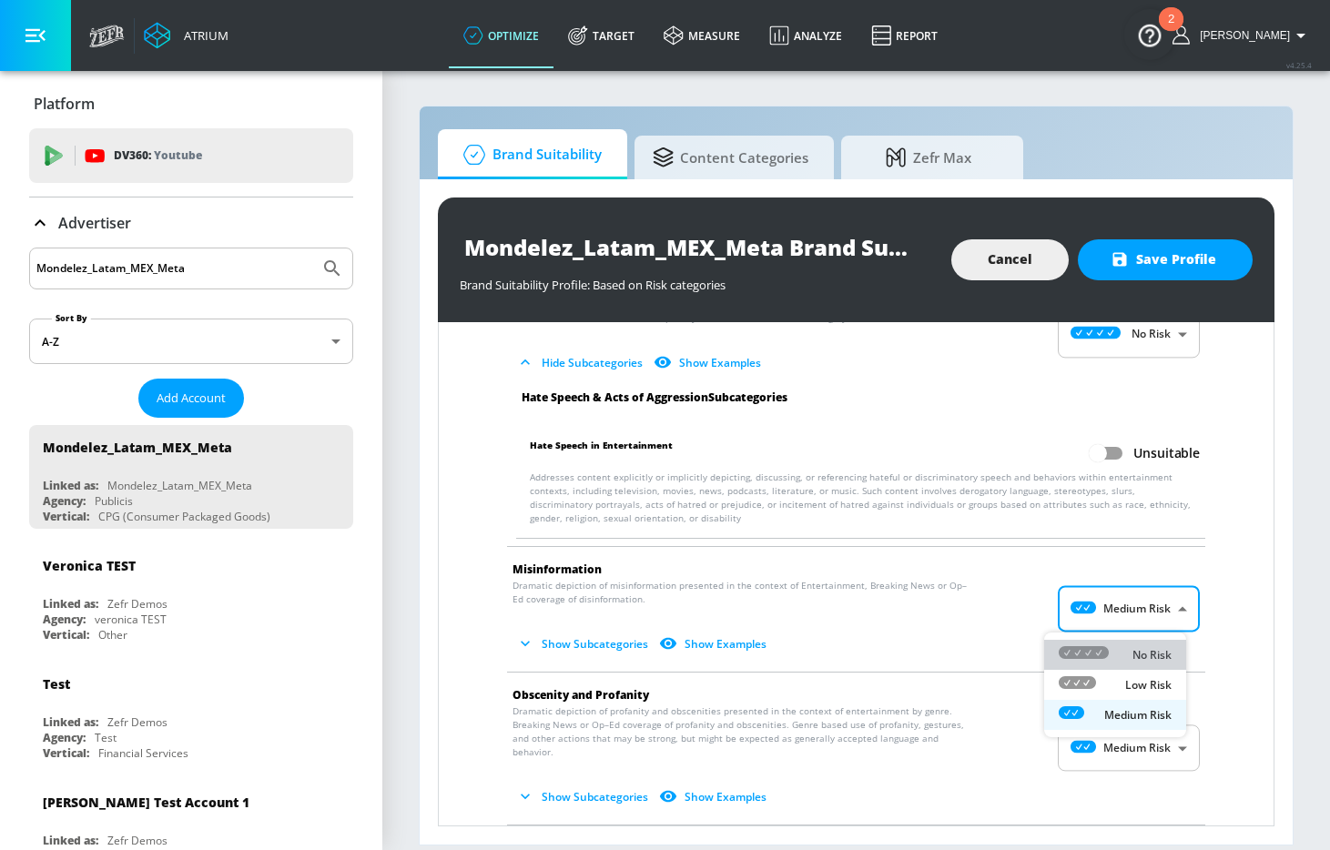
click at [1123, 655] on div "No Risk" at bounding box center [1115, 655] width 113 height 19
type input "MINIMAL"
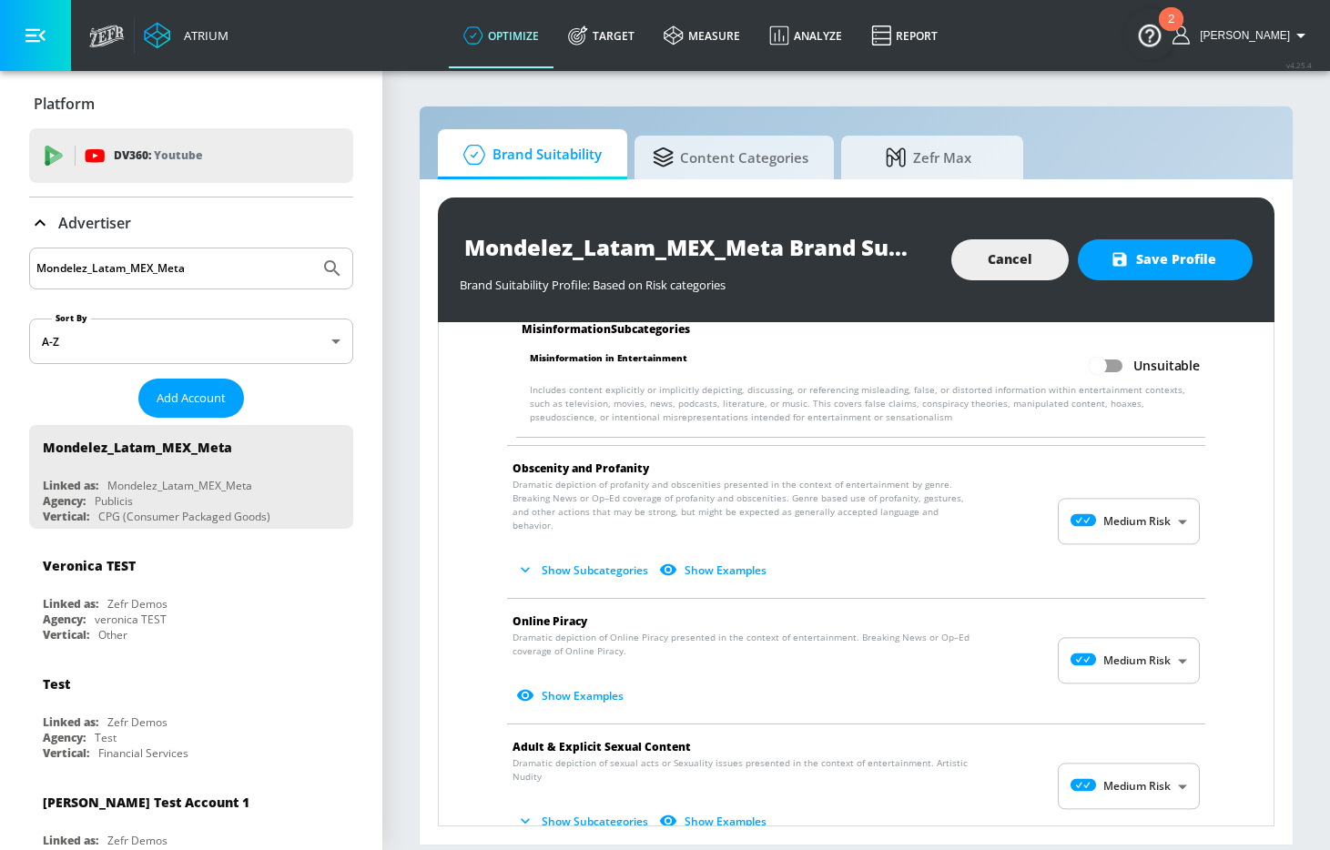
scroll to position [2169, 0]
click at [1136, 518] on body "Atrium optimize Target measure Analyze Report optimize Target measure Analyze R…" at bounding box center [665, 425] width 1330 height 850
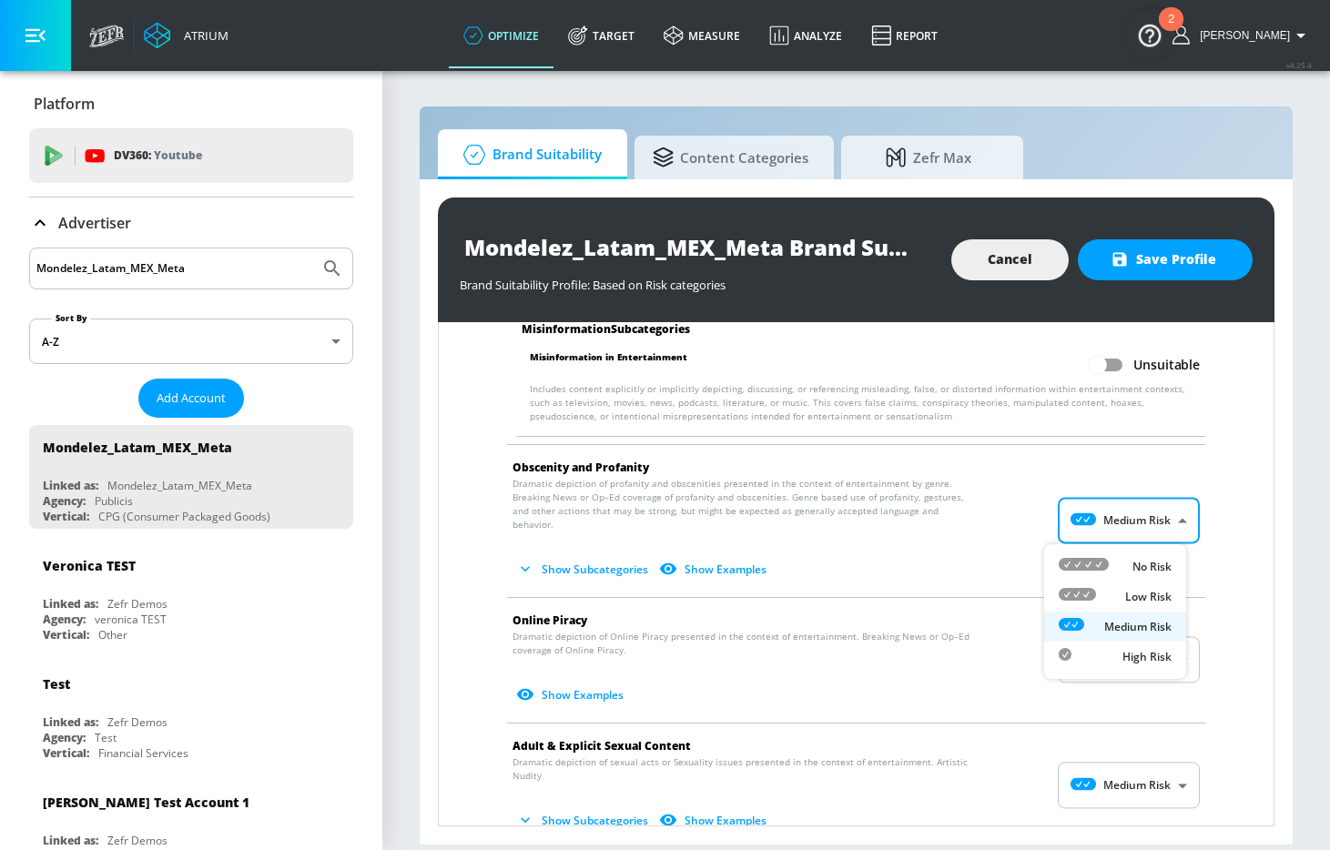
click at [1135, 564] on p "No Risk" at bounding box center [1152, 567] width 39 height 16
type input "MINIMAL"
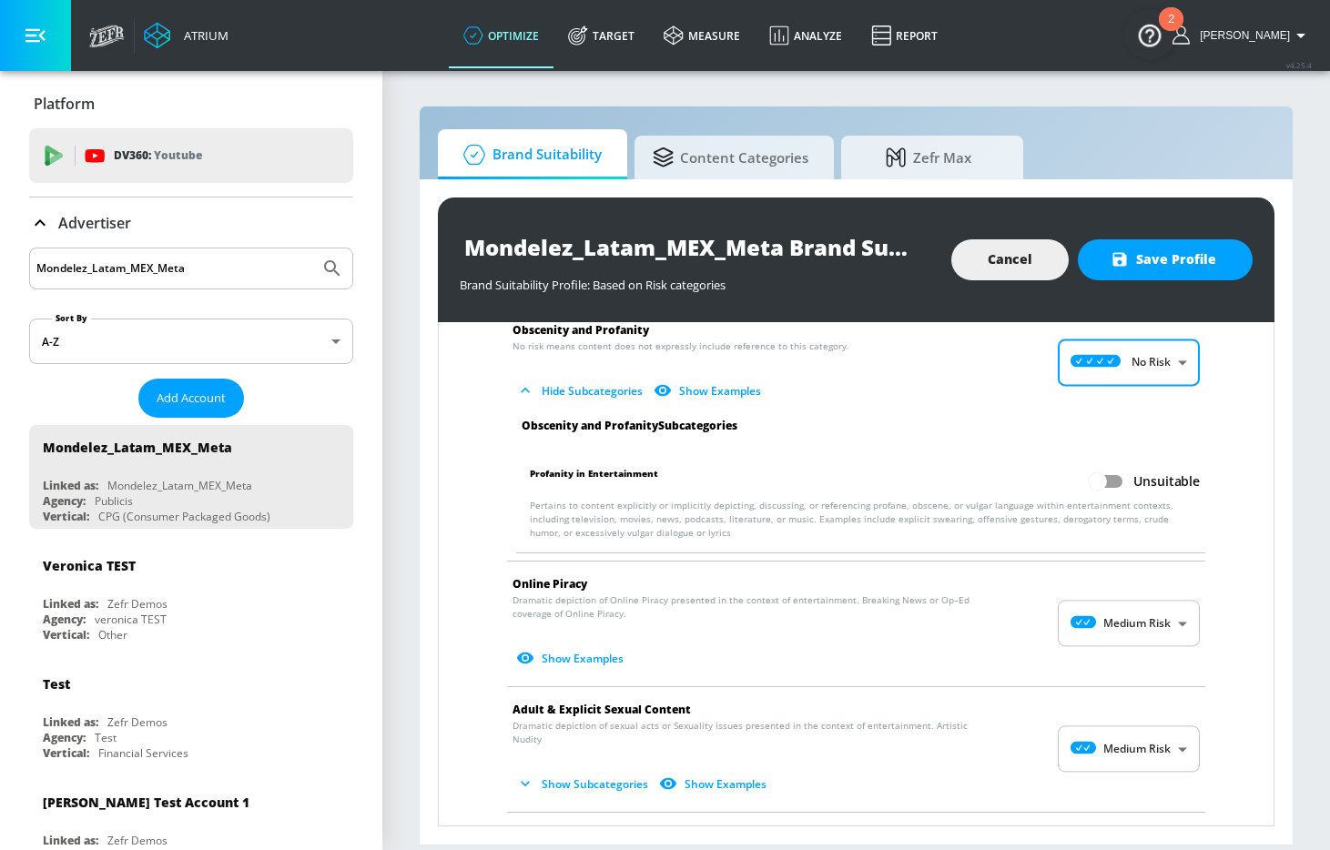
scroll to position [2319, 0]
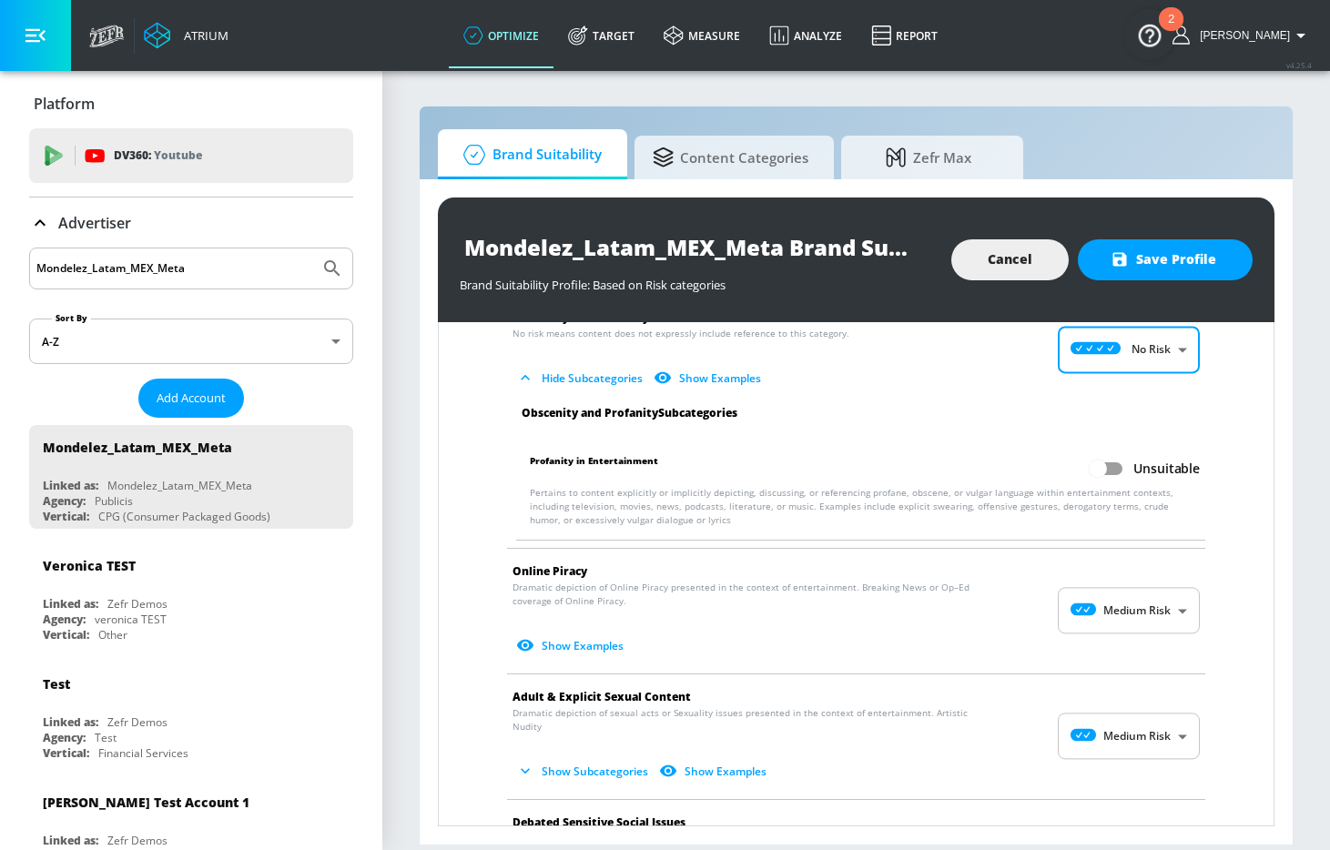
click at [1134, 597] on body "Atrium optimize Target measure Analyze Report optimize Target measure Analyze R…" at bounding box center [665, 425] width 1330 height 850
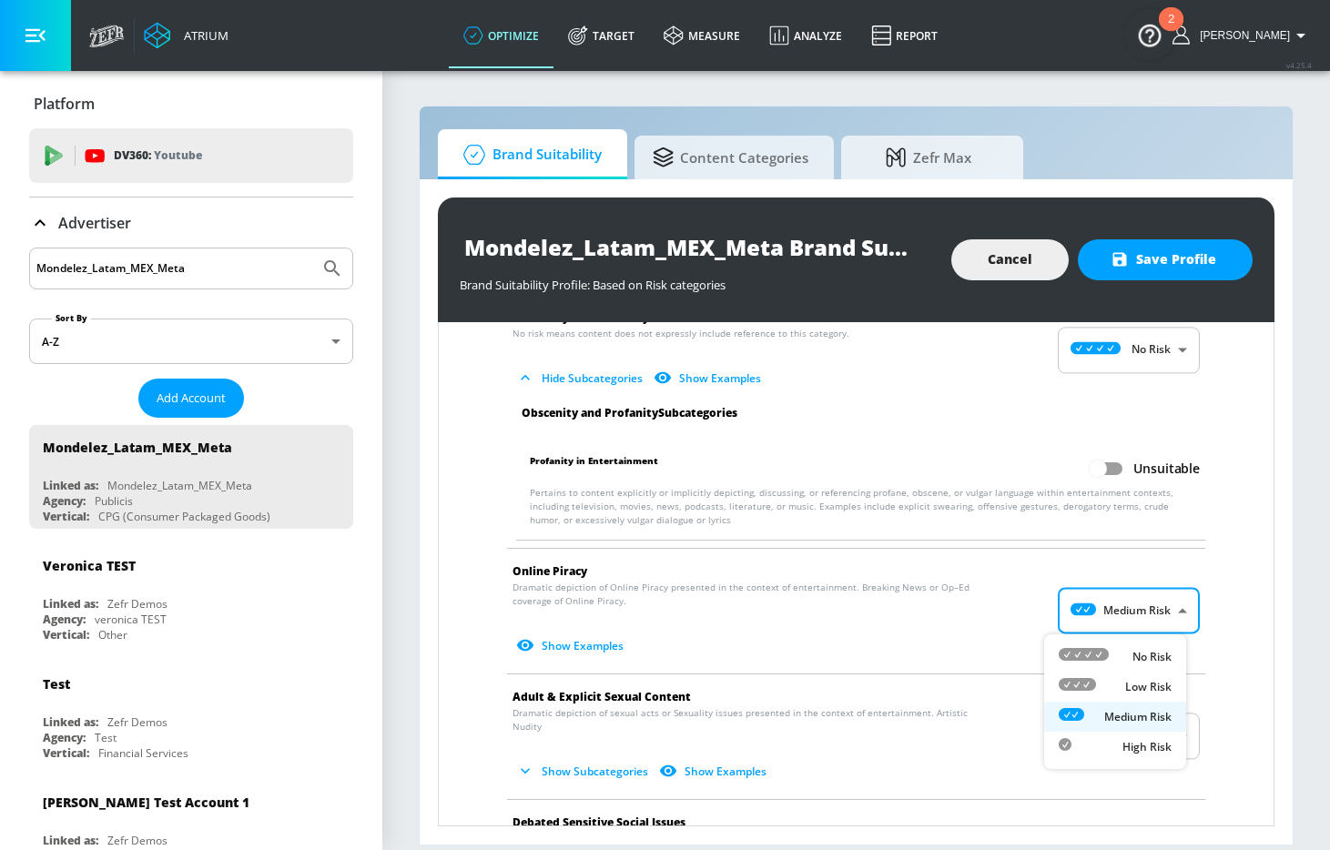
click at [1134, 642] on li "No Risk" at bounding box center [1115, 657] width 142 height 30
type input "MINIMAL"
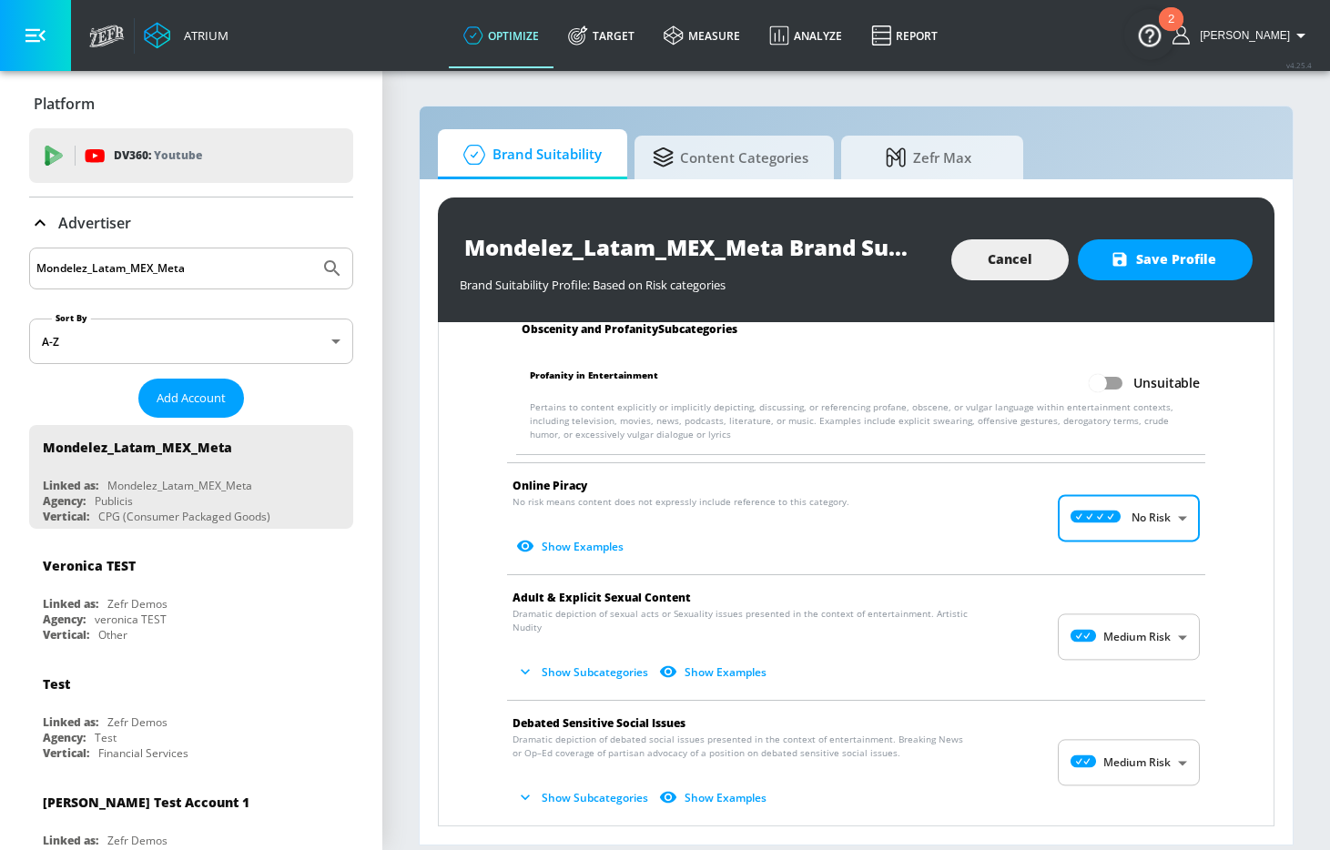
scroll to position [2421, 0]
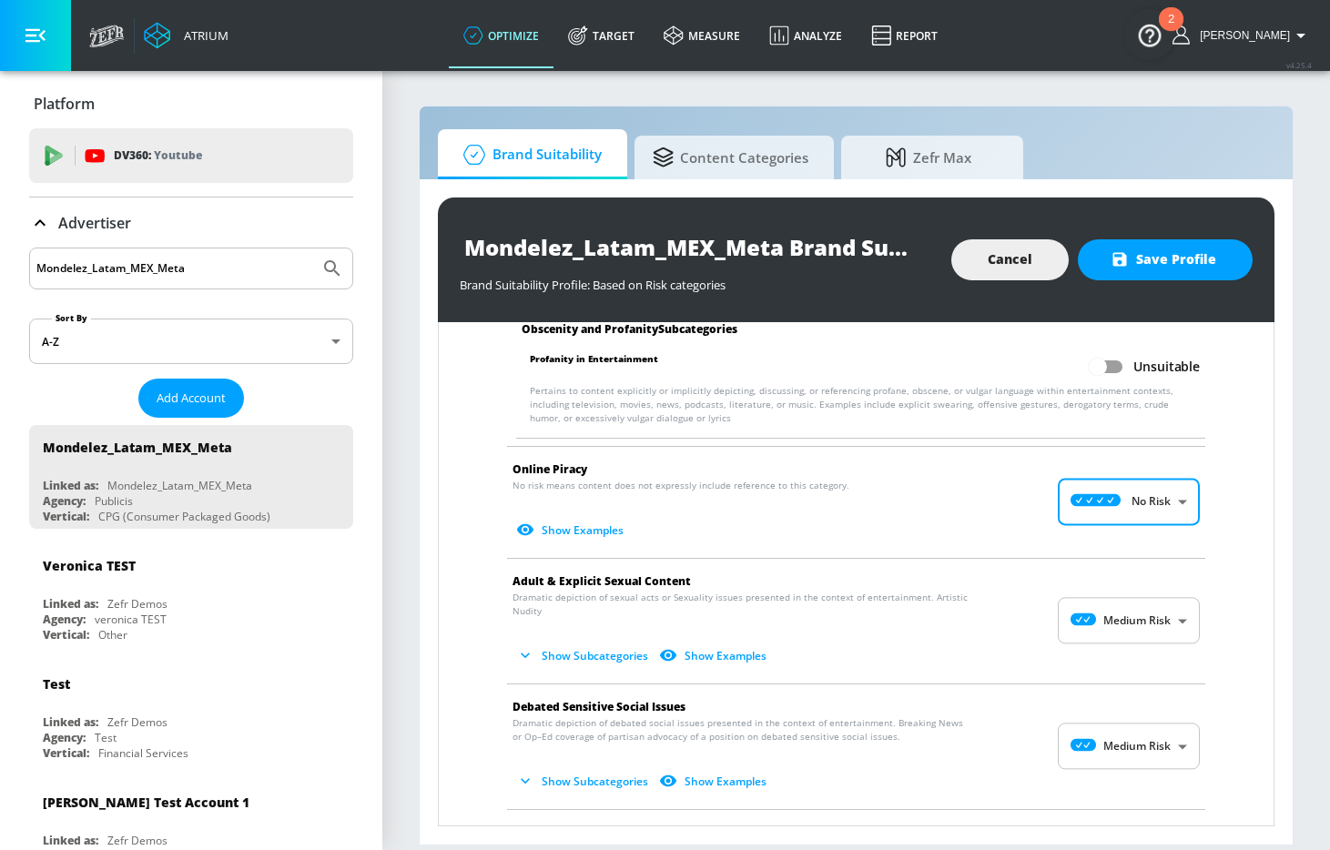
click at [1133, 665] on span "Show Subcategories Show Examples" at bounding box center [842, 656] width 658 height 30
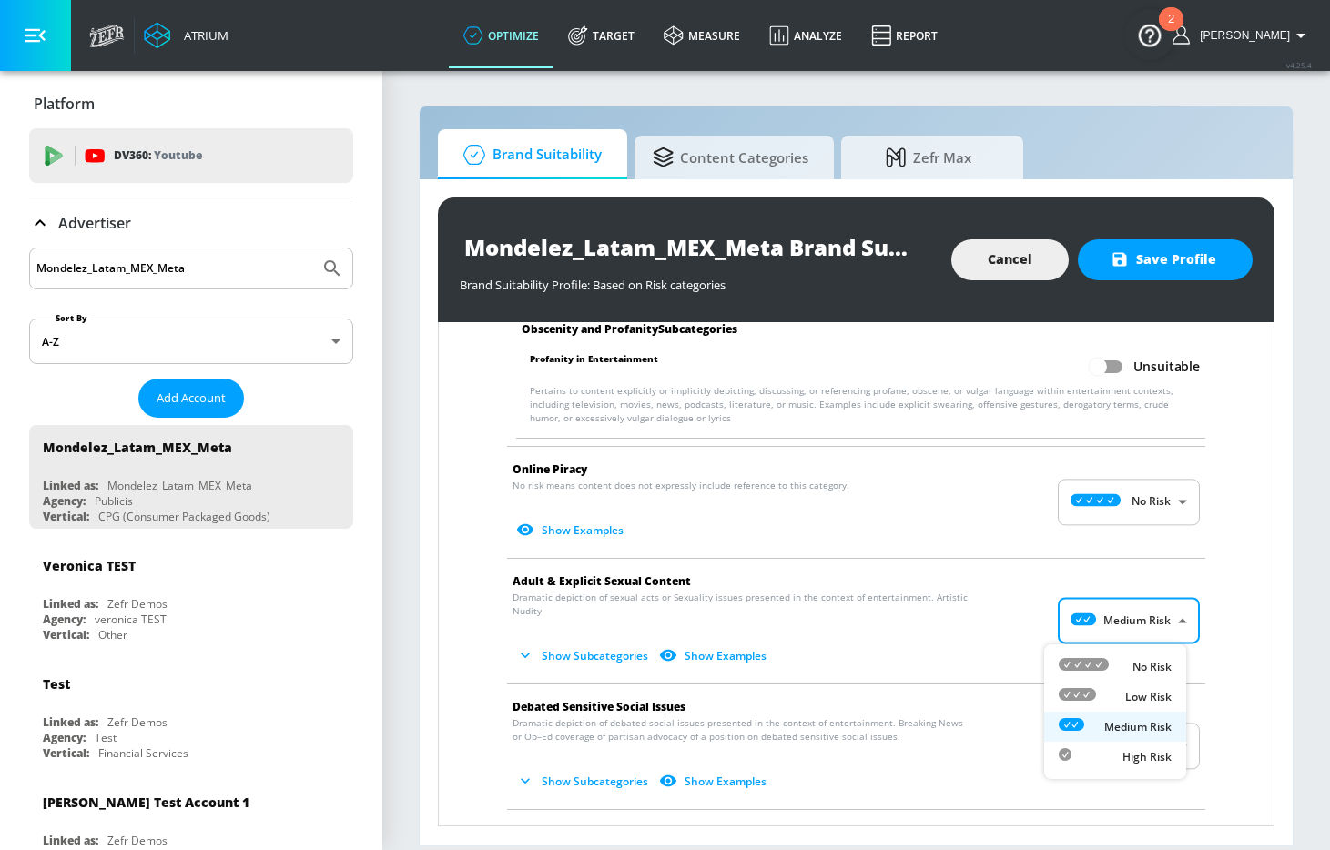
click at [1131, 626] on body "Atrium optimize Target measure Analyze Report optimize Target measure Analyze R…" at bounding box center [665, 425] width 1330 height 850
click at [1129, 660] on div "No Risk" at bounding box center [1115, 666] width 113 height 19
type input "MINIMAL"
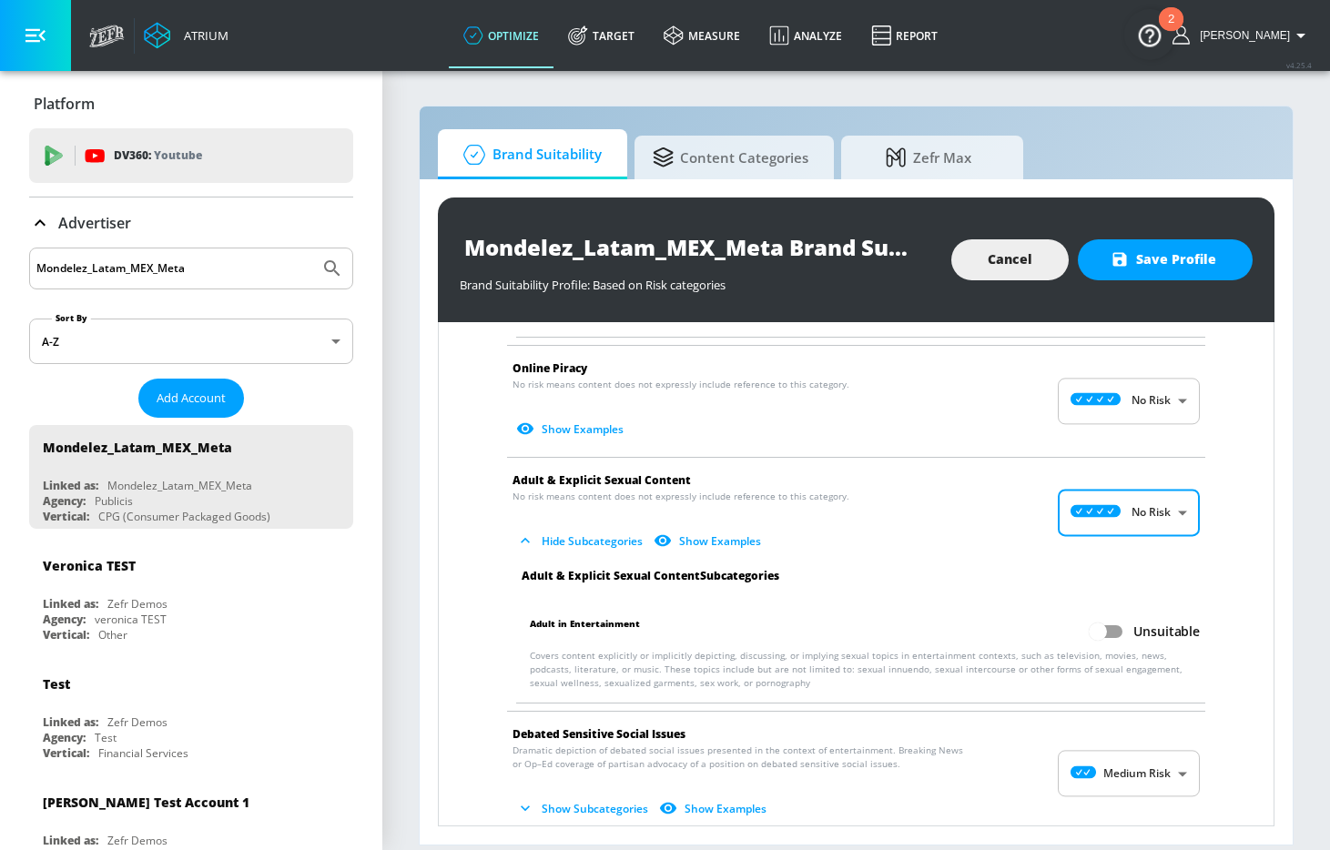
scroll to position [2552, 0]
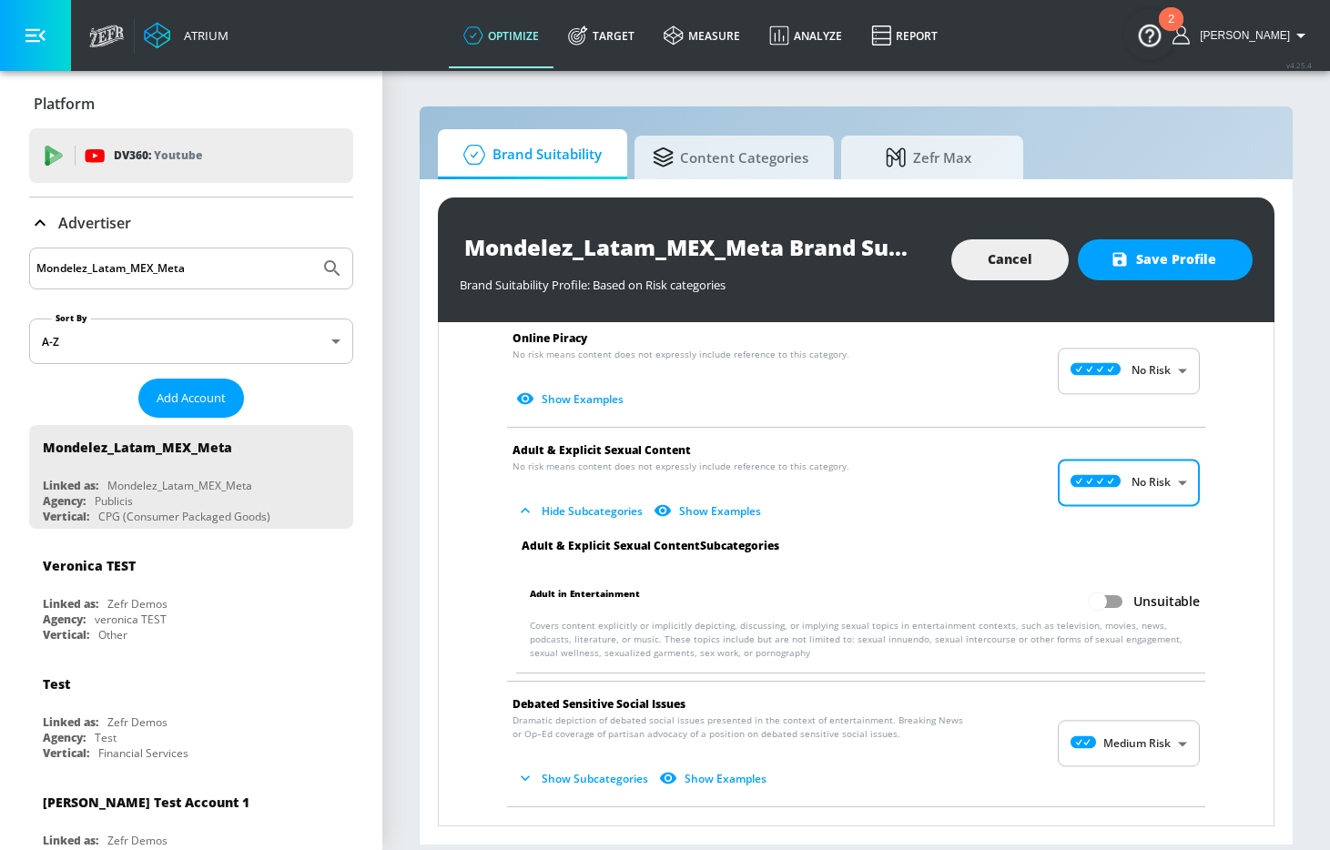
click at [1109, 754] on body "Atrium optimize Target measure Analyze Report optimize Target measure Analyze R…" at bounding box center [665, 425] width 1330 height 850
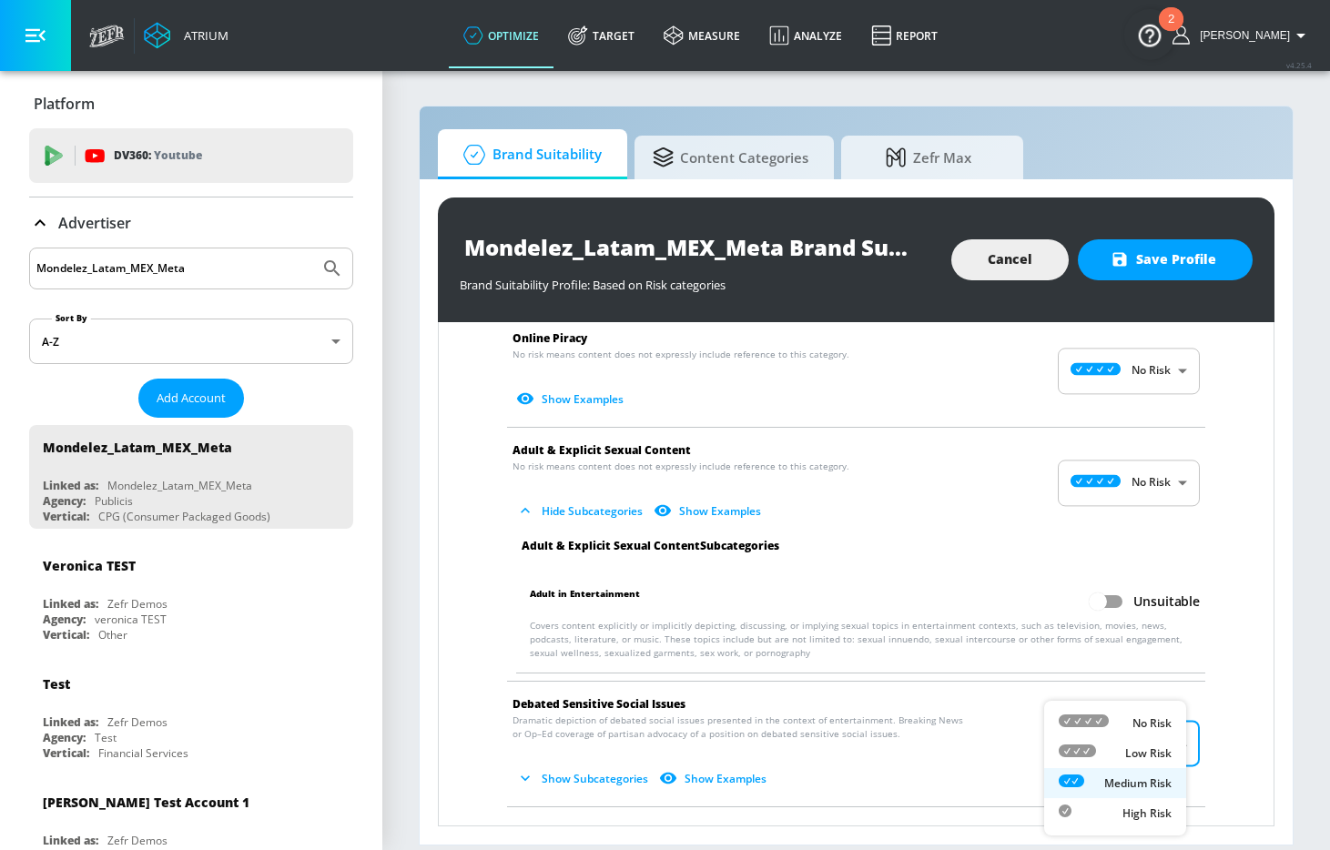
click at [1122, 714] on div "No Risk" at bounding box center [1115, 723] width 113 height 19
type input "MINIMAL"
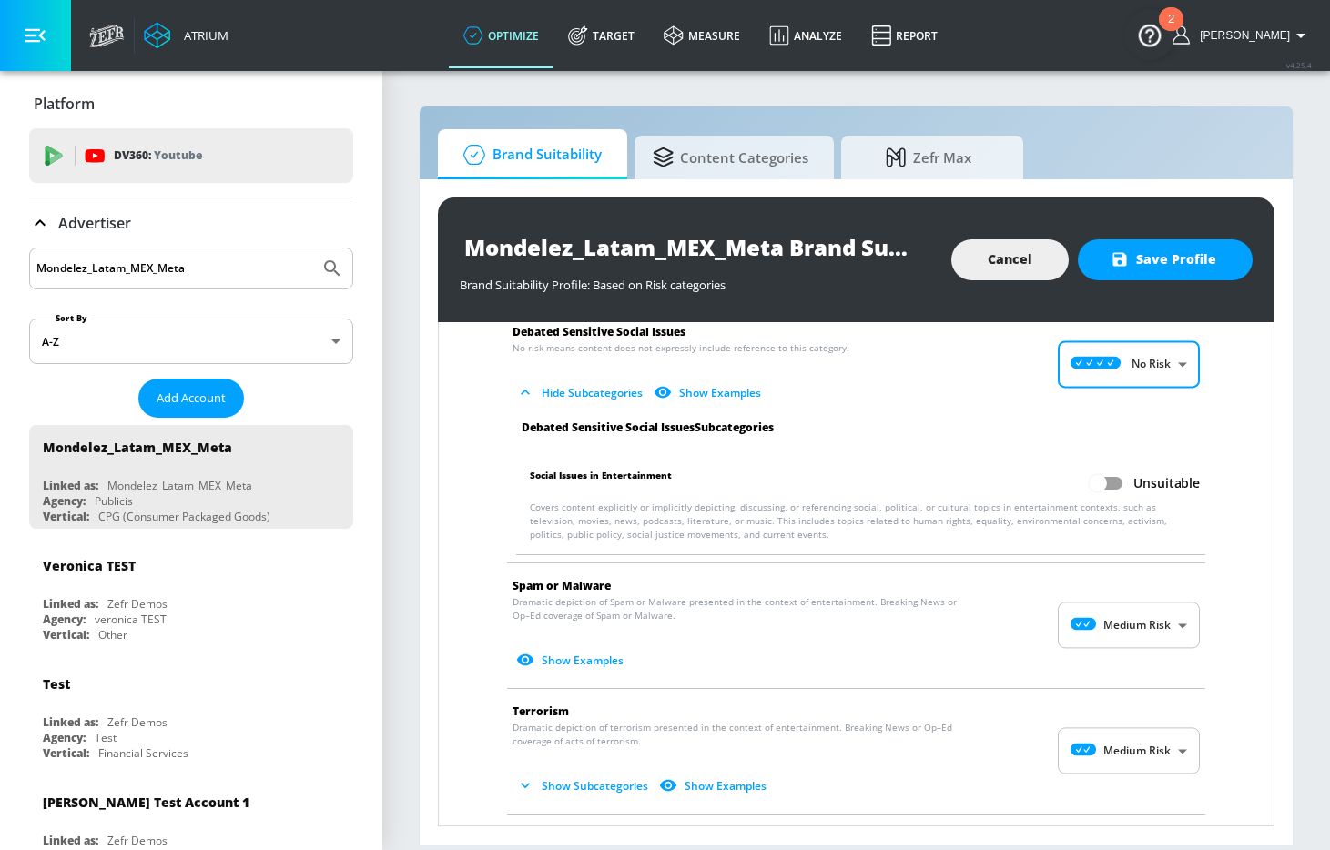
scroll to position [3037, 0]
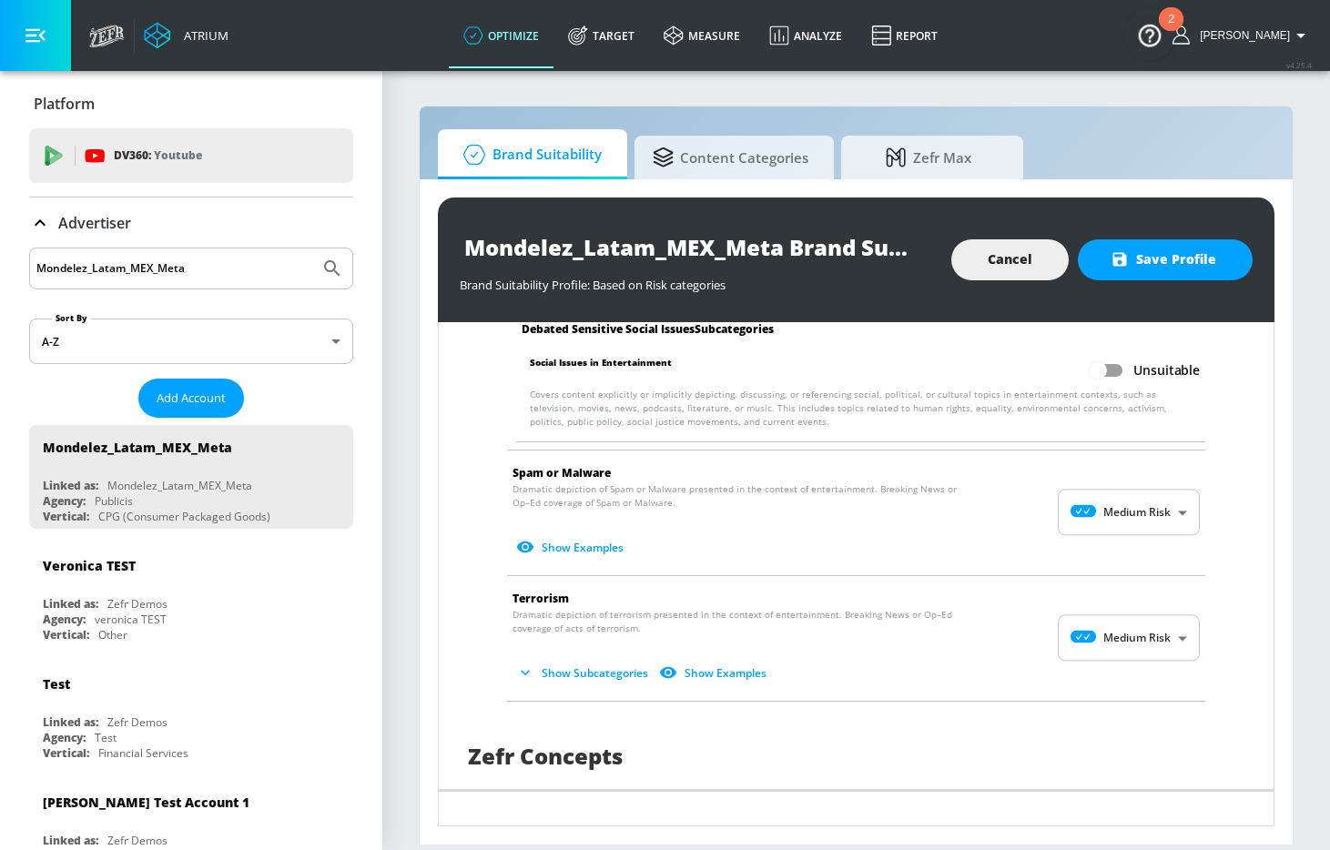
click at [1131, 517] on body "Atrium optimize Target measure Analyze Report optimize Target measure Analyze R…" at bounding box center [665, 425] width 1330 height 850
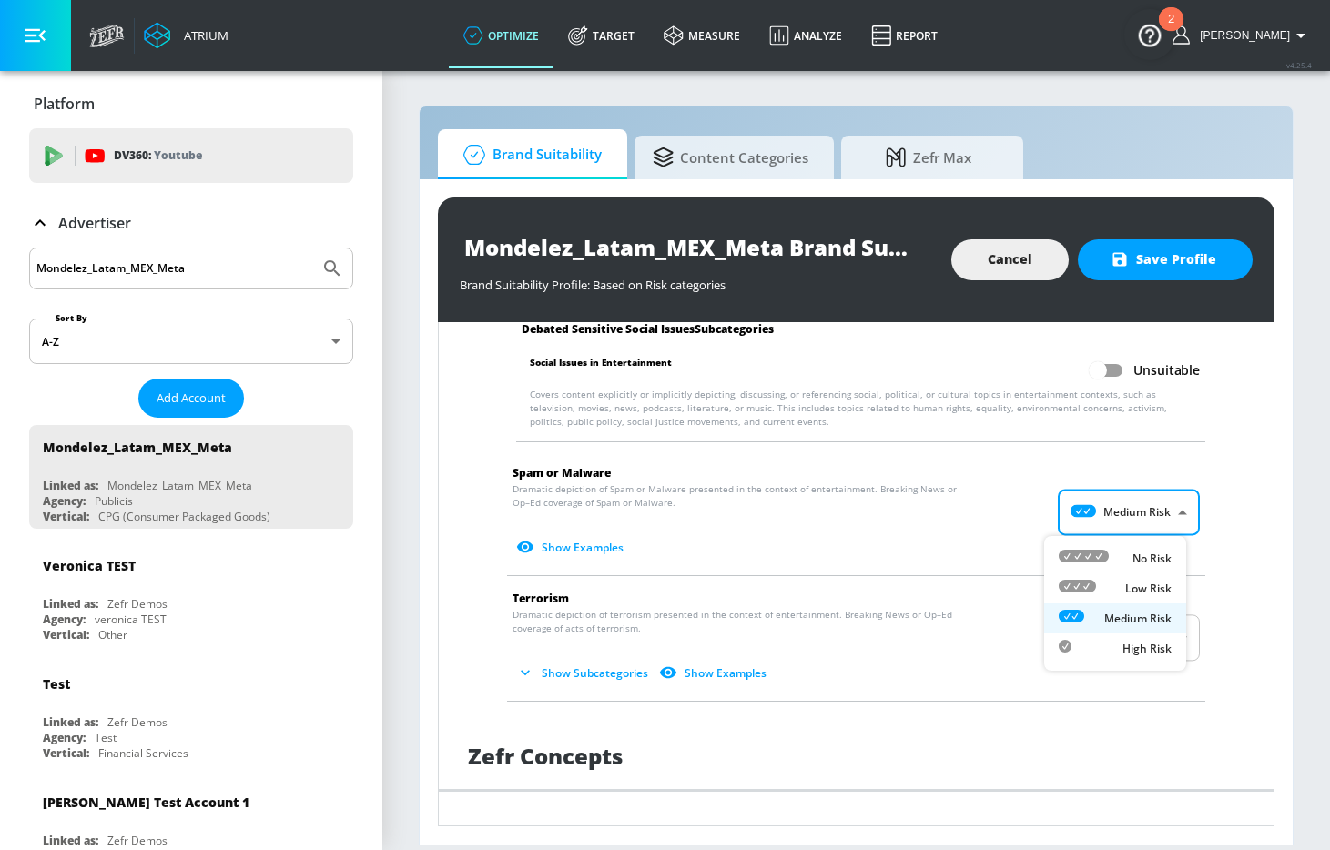
click at [1117, 560] on div "No Risk" at bounding box center [1115, 558] width 113 height 19
type input "MINIMAL"
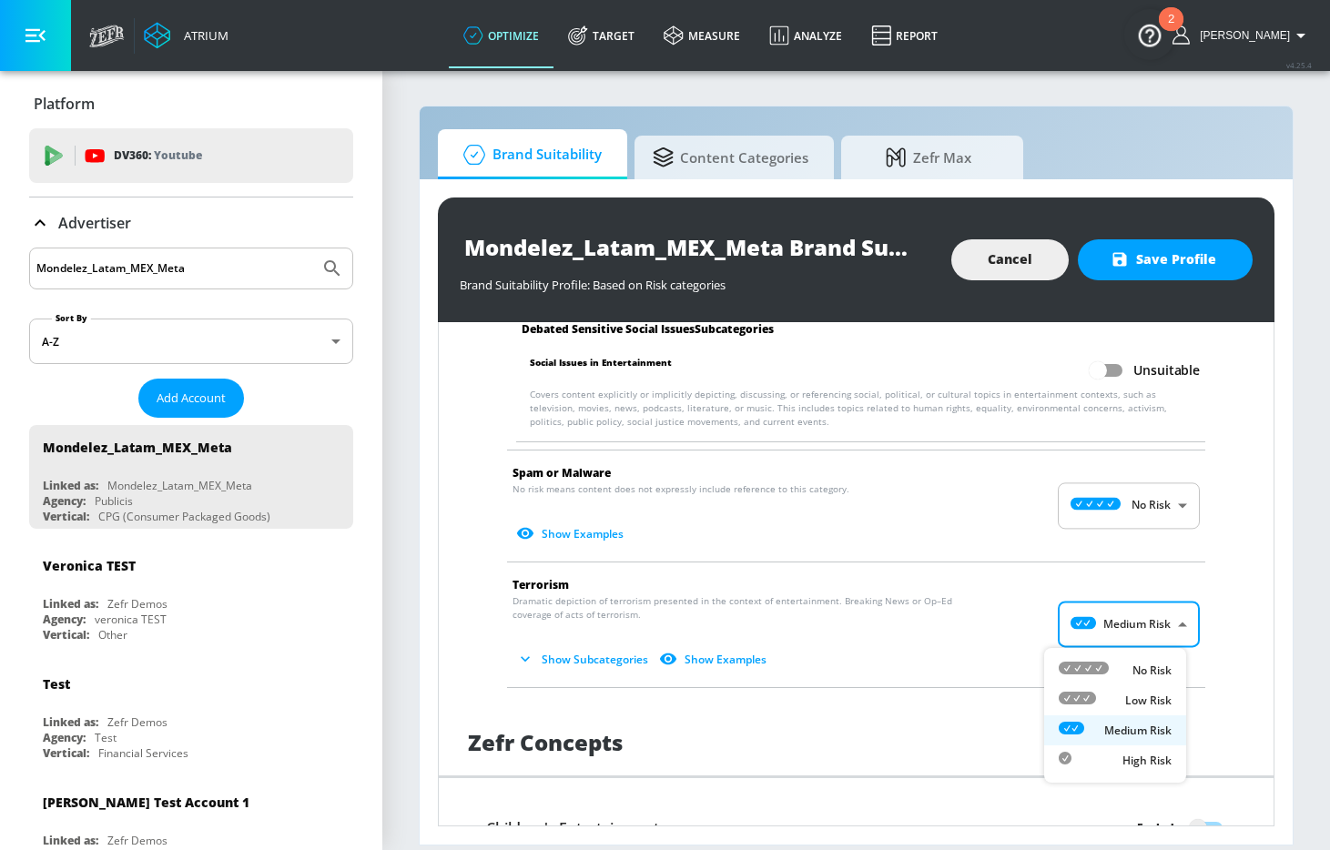
click at [1111, 615] on body "Atrium optimize Target measure Analyze Report optimize Target measure Analyze R…" at bounding box center [665, 425] width 1330 height 850
click at [1103, 659] on li "No Risk" at bounding box center [1115, 671] width 142 height 30
type input "MINIMAL"
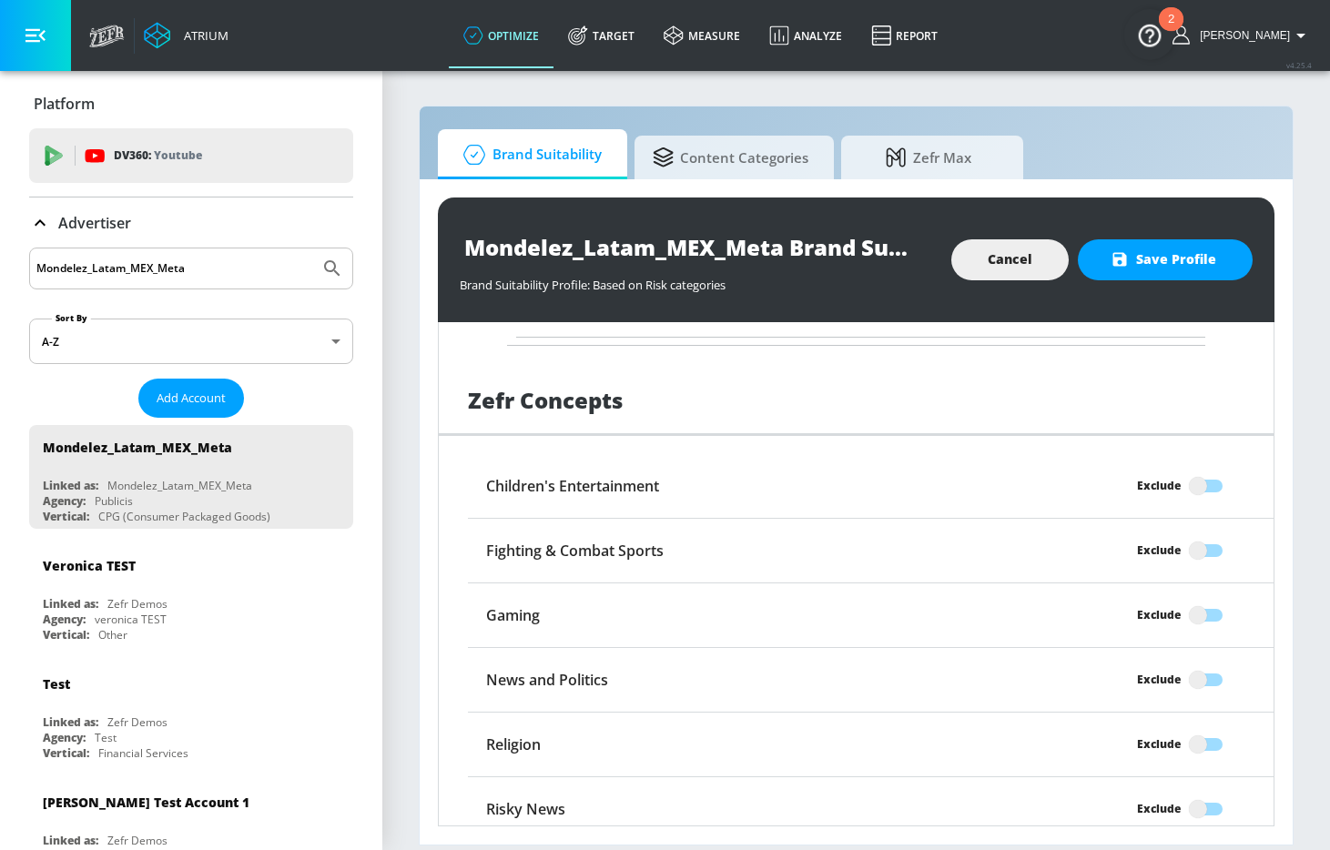
scroll to position [3512, 0]
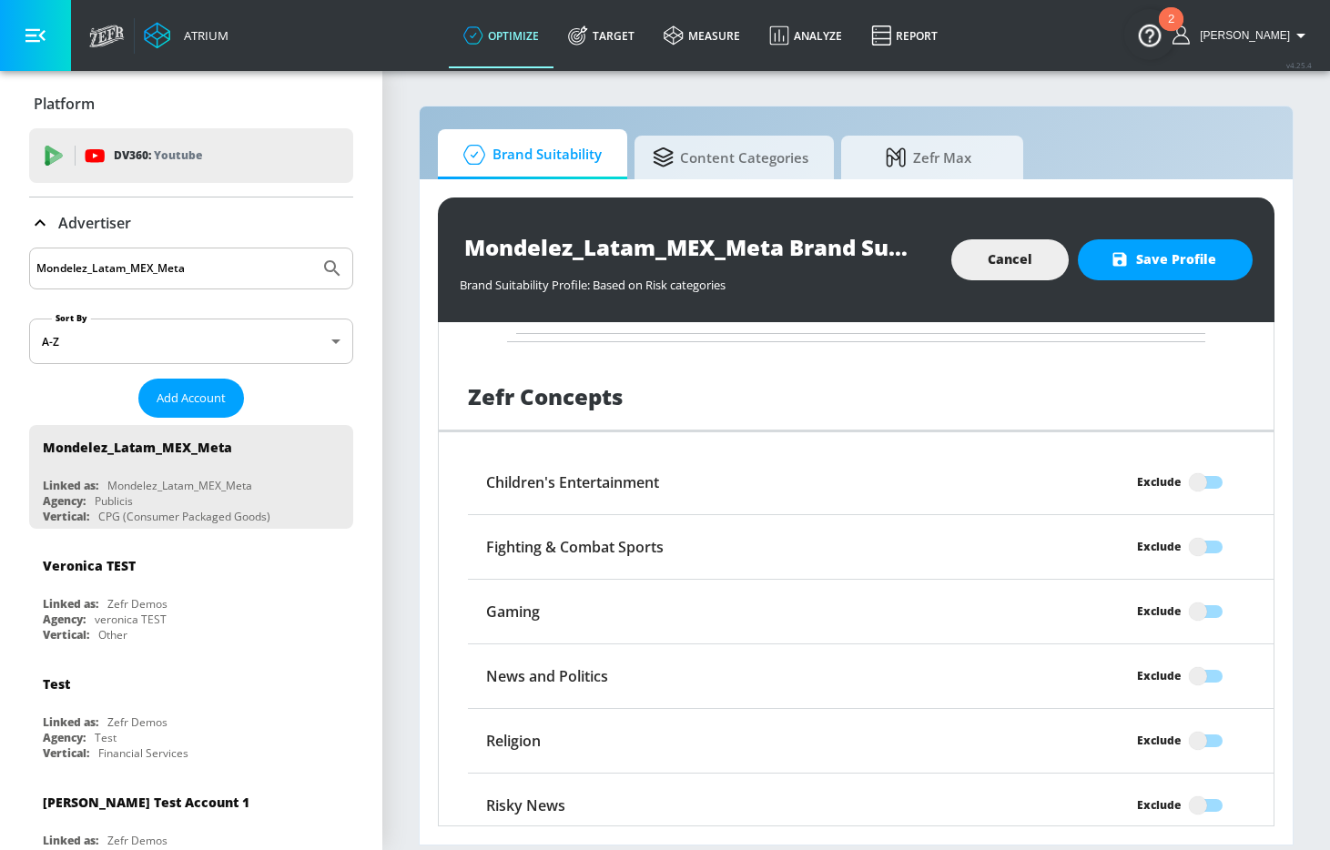
click at [1202, 492] on input "Exclude" at bounding box center [1198, 482] width 104 height 35
checkbox input "true"
click at [1188, 671] on input "Exclude" at bounding box center [1198, 676] width 104 height 35
checkbox input "true"
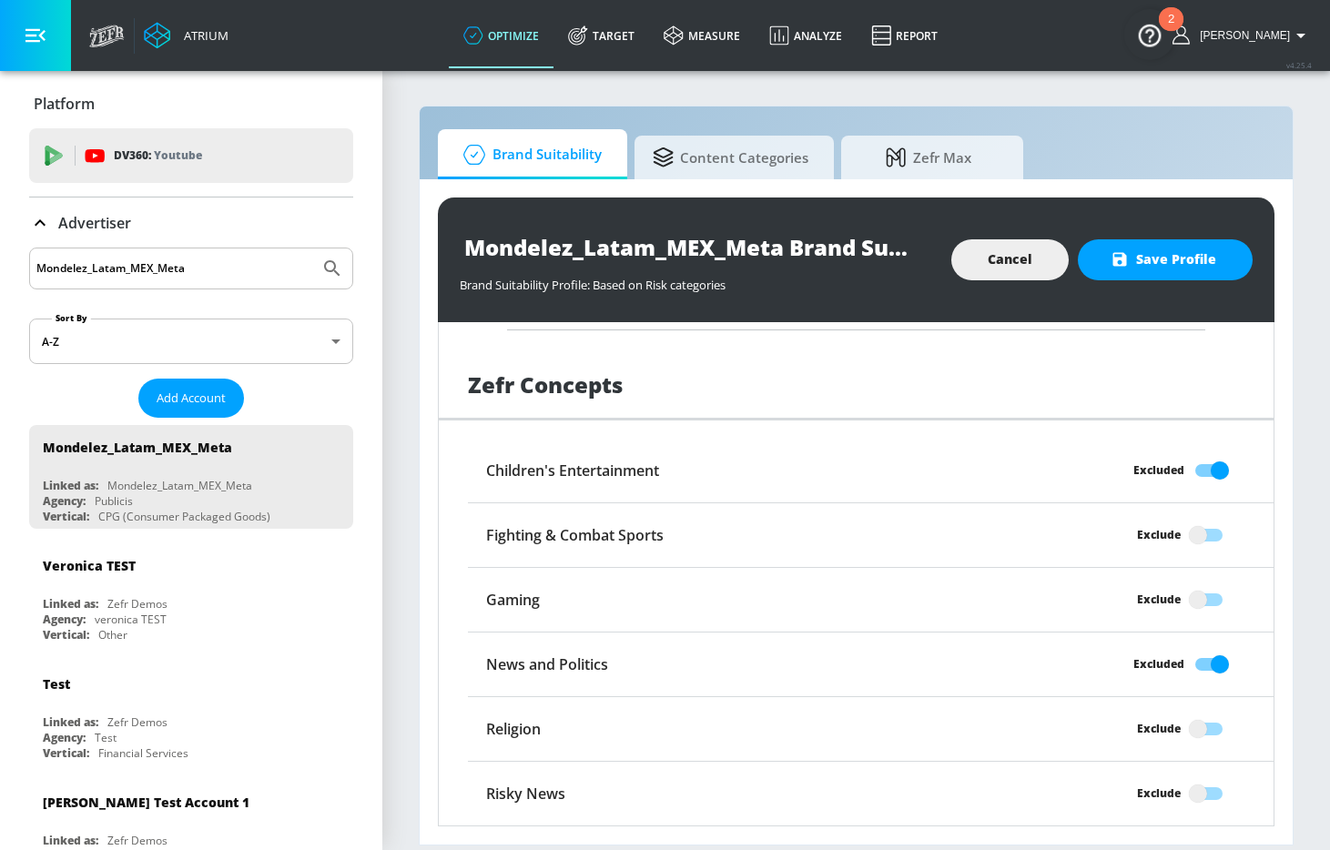
click at [1177, 783] on input "Exclude" at bounding box center [1198, 794] width 104 height 35
checkbox input "true"
click at [1200, 251] on span "Save Profile" at bounding box center [1165, 260] width 102 height 23
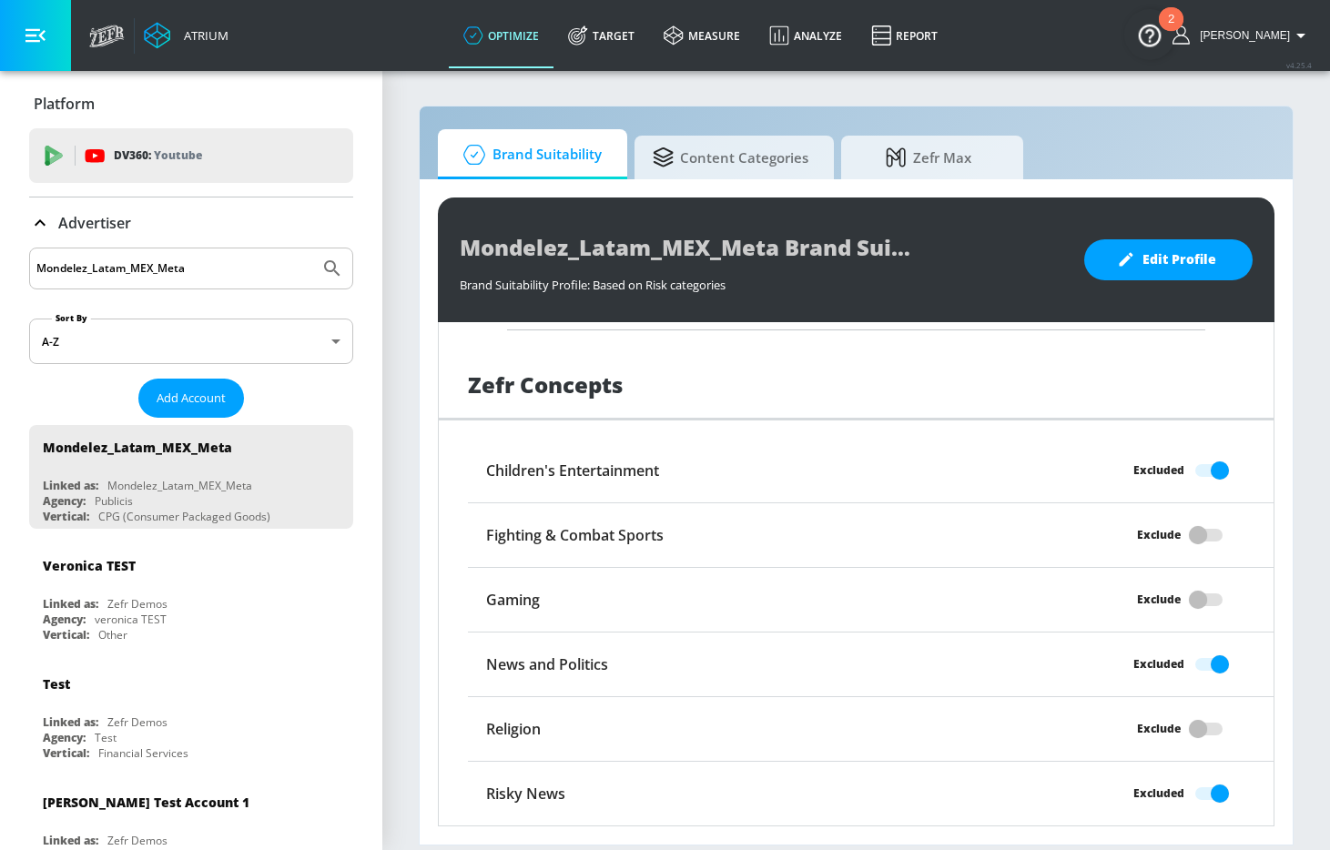
click at [136, 275] on input "Mondelez_Latam_MEX_Meta" at bounding box center [174, 269] width 276 height 24
paste input "YT"
type input "Mondelez_Latam_MEX_YT"
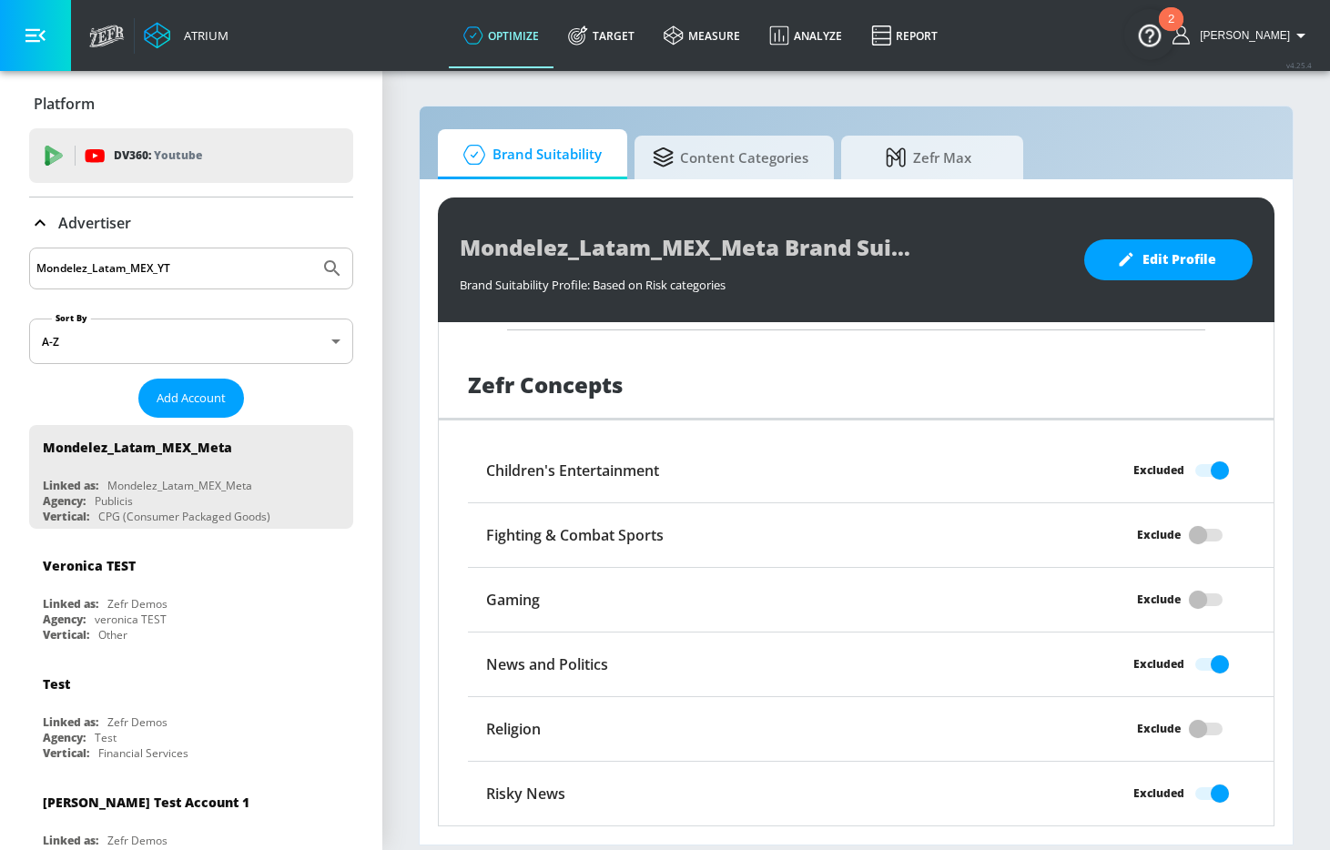
click at [326, 265] on icon "Submit Search" at bounding box center [332, 269] width 22 height 22
click at [207, 391] on span "Add Account" at bounding box center [191, 398] width 69 height 21
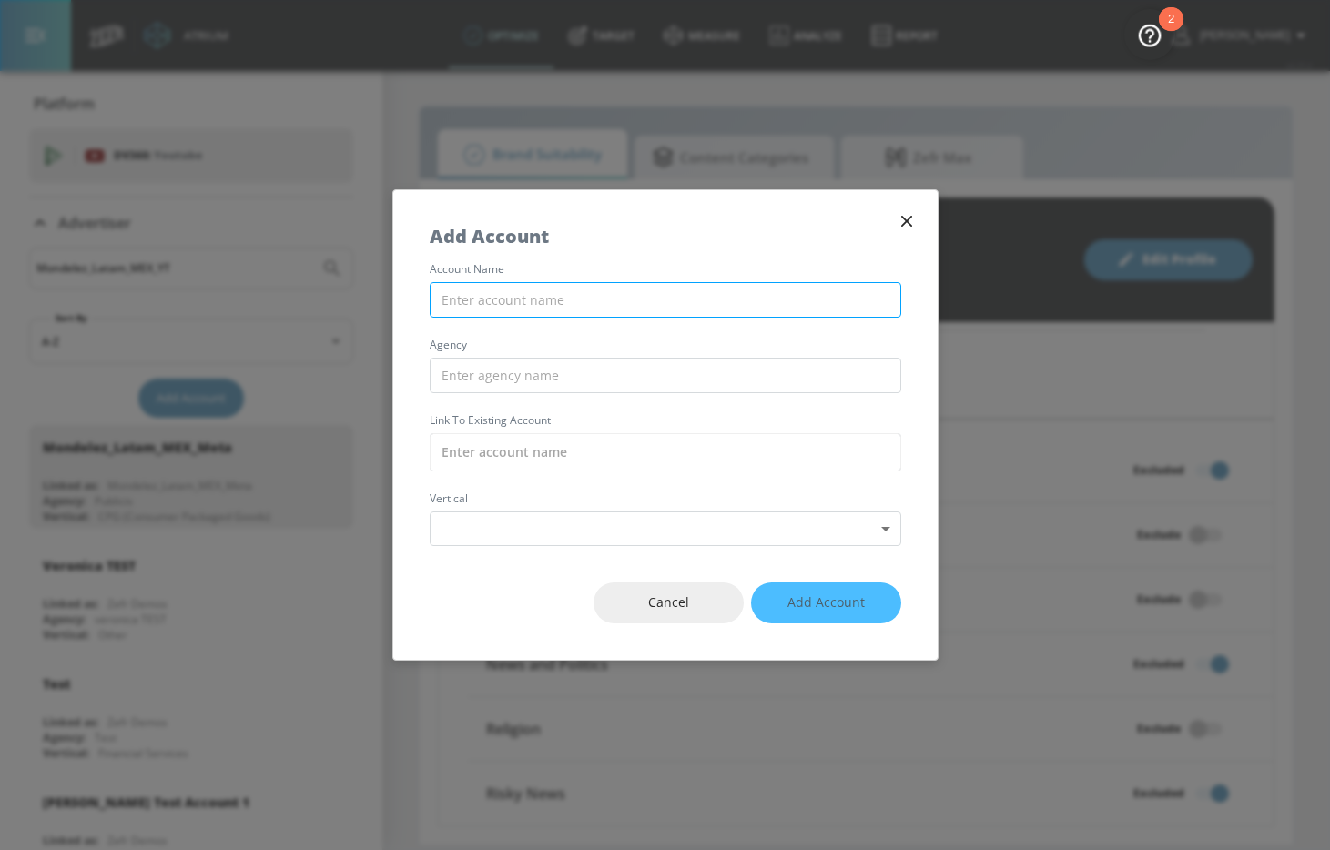
click at [503, 283] on input "text" at bounding box center [666, 300] width 472 height 36
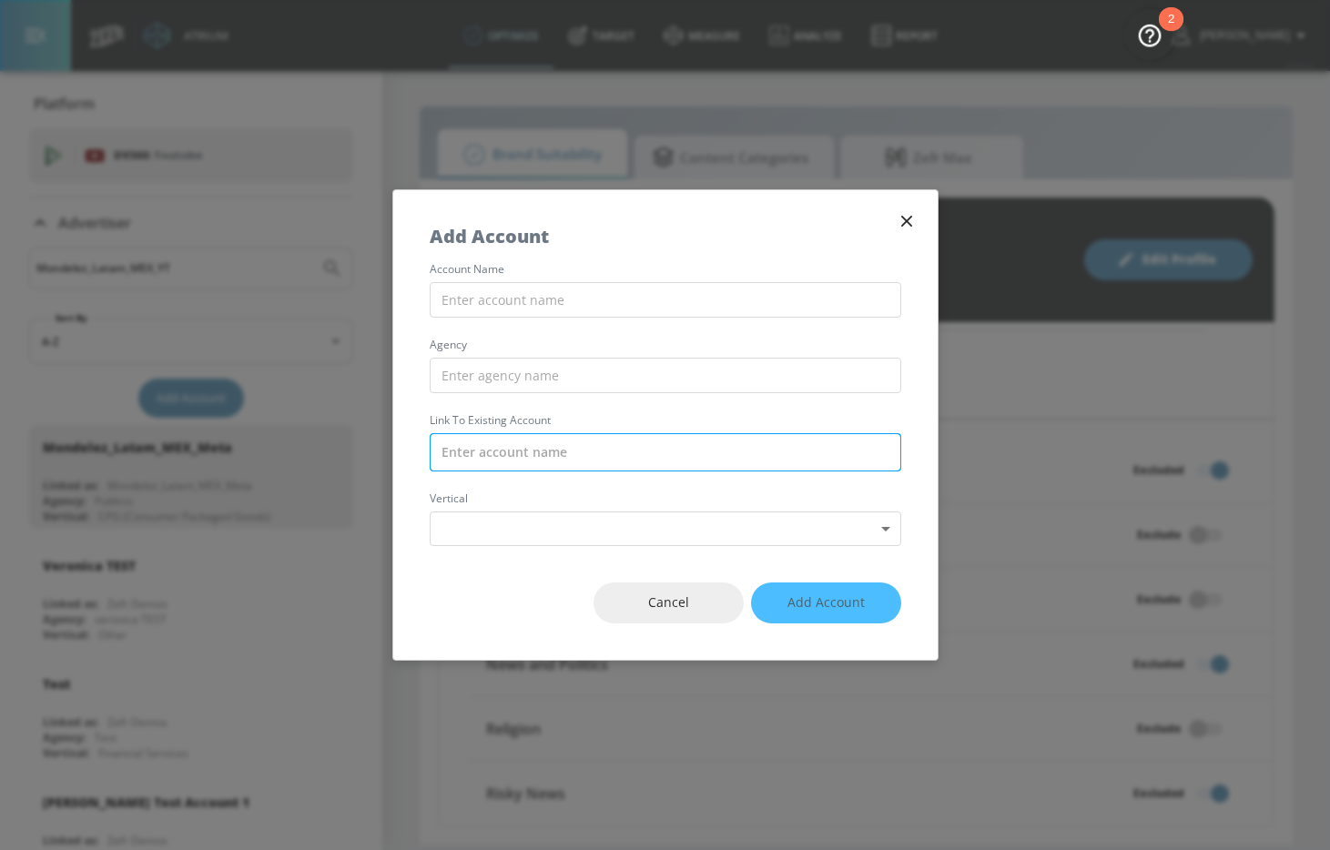
paste input "Mondelez_Latam_MEX_YT"
type input "Mondelez_Latam_MEX_YT"
click at [497, 453] on input "text" at bounding box center [666, 452] width 472 height 38
paste input "Mondelez_Latam_MEX_YT"
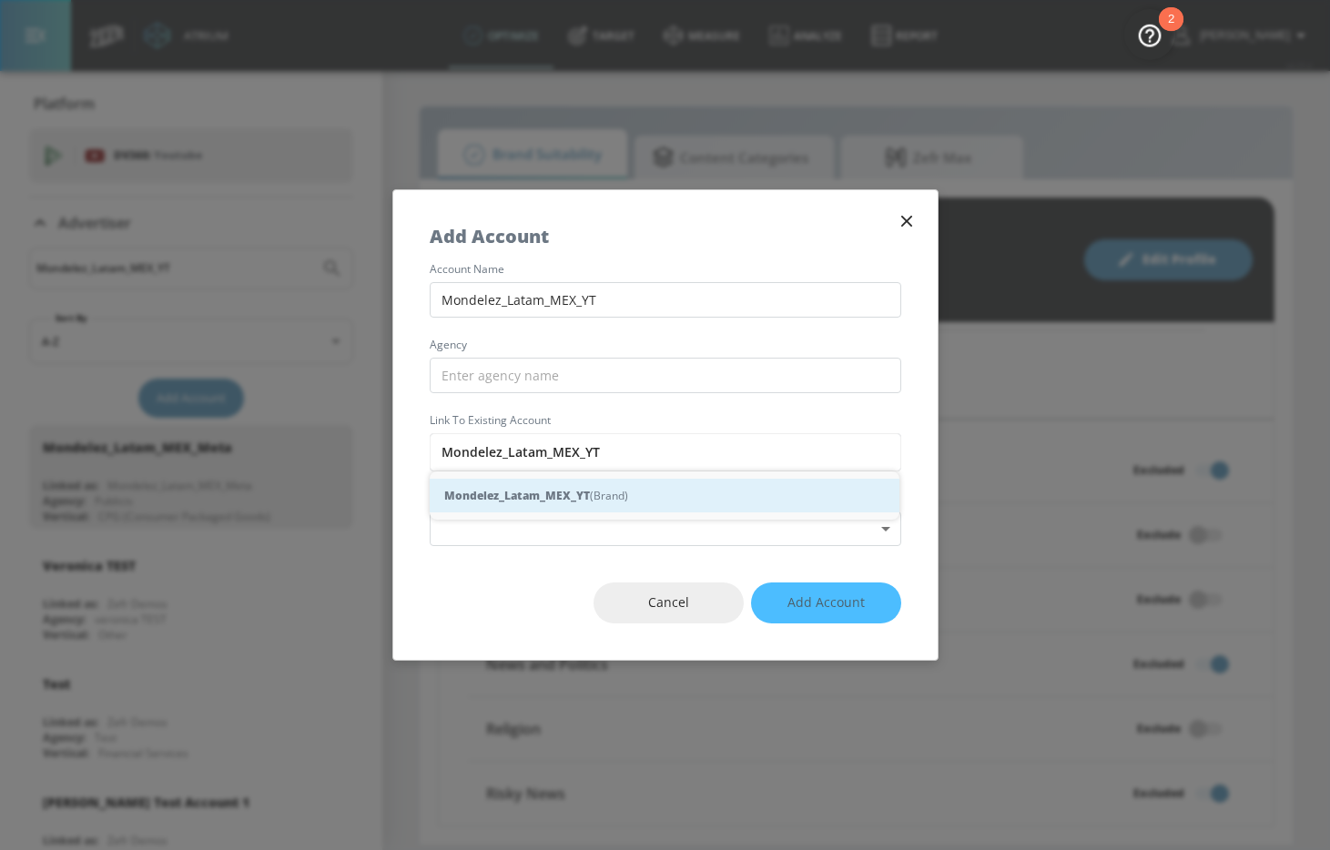
click at [513, 490] on strong "Mondelez_Latam_MEX_YT" at bounding box center [517, 495] width 146 height 19
type input "Mondelez_Latam_MEX_YT (Brand)"
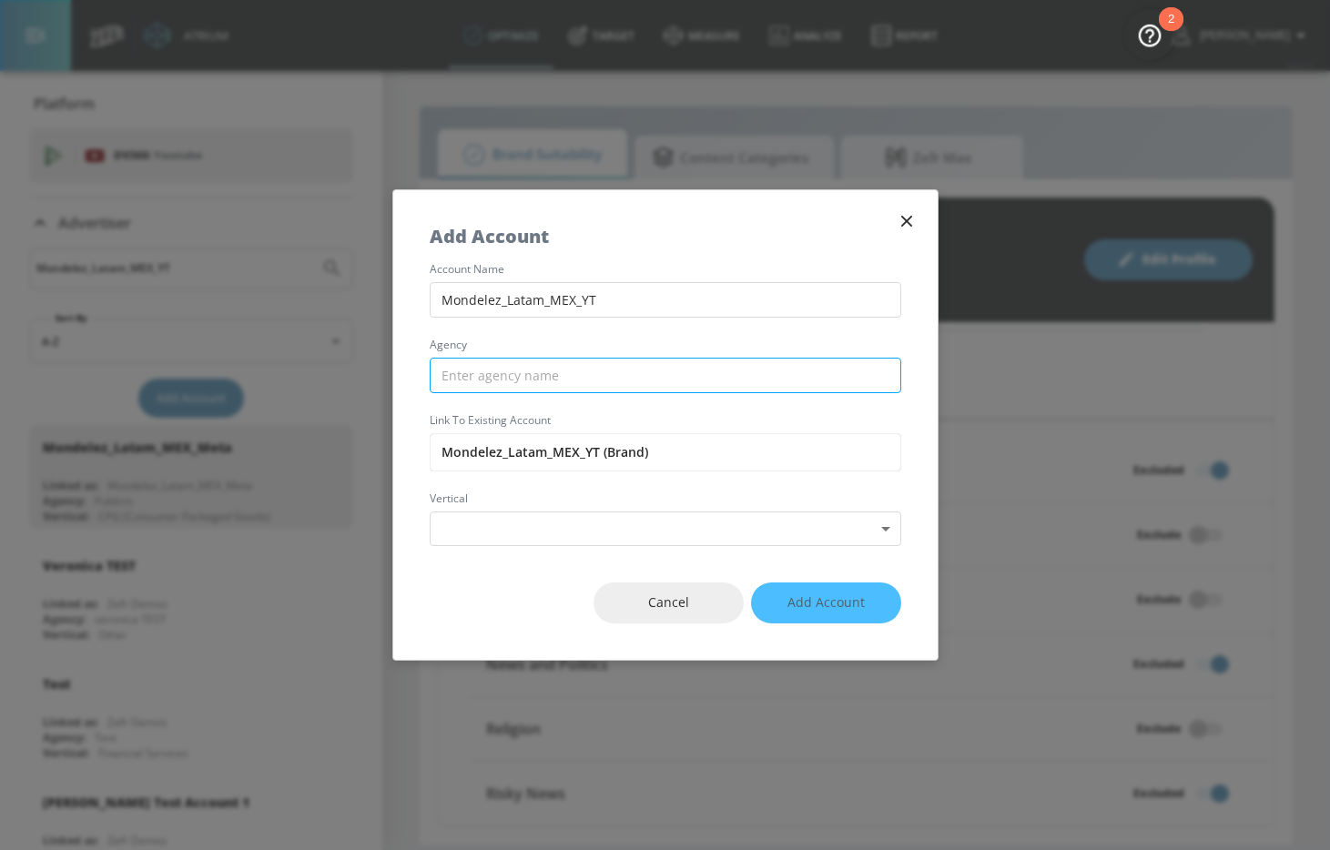
click at [493, 361] on input "text" at bounding box center [666, 376] width 472 height 36
type input "Publicis"
click at [544, 550] on div "Cancel Add Account" at bounding box center [665, 603] width 544 height 114
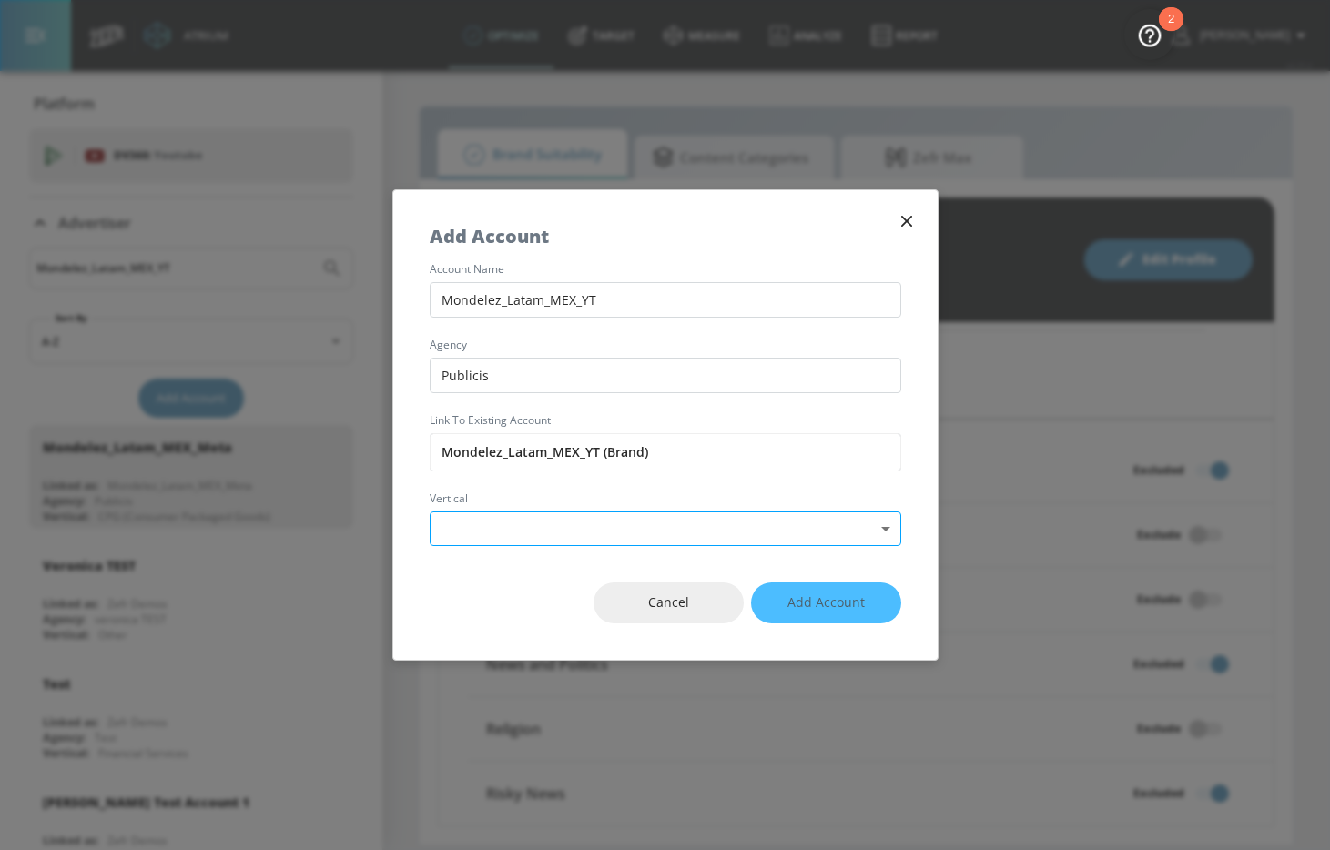
click at [546, 535] on body "Atrium optimize Target measure Analyze Report optimize Target measure Analyze R…" at bounding box center [665, 425] width 1330 height 850
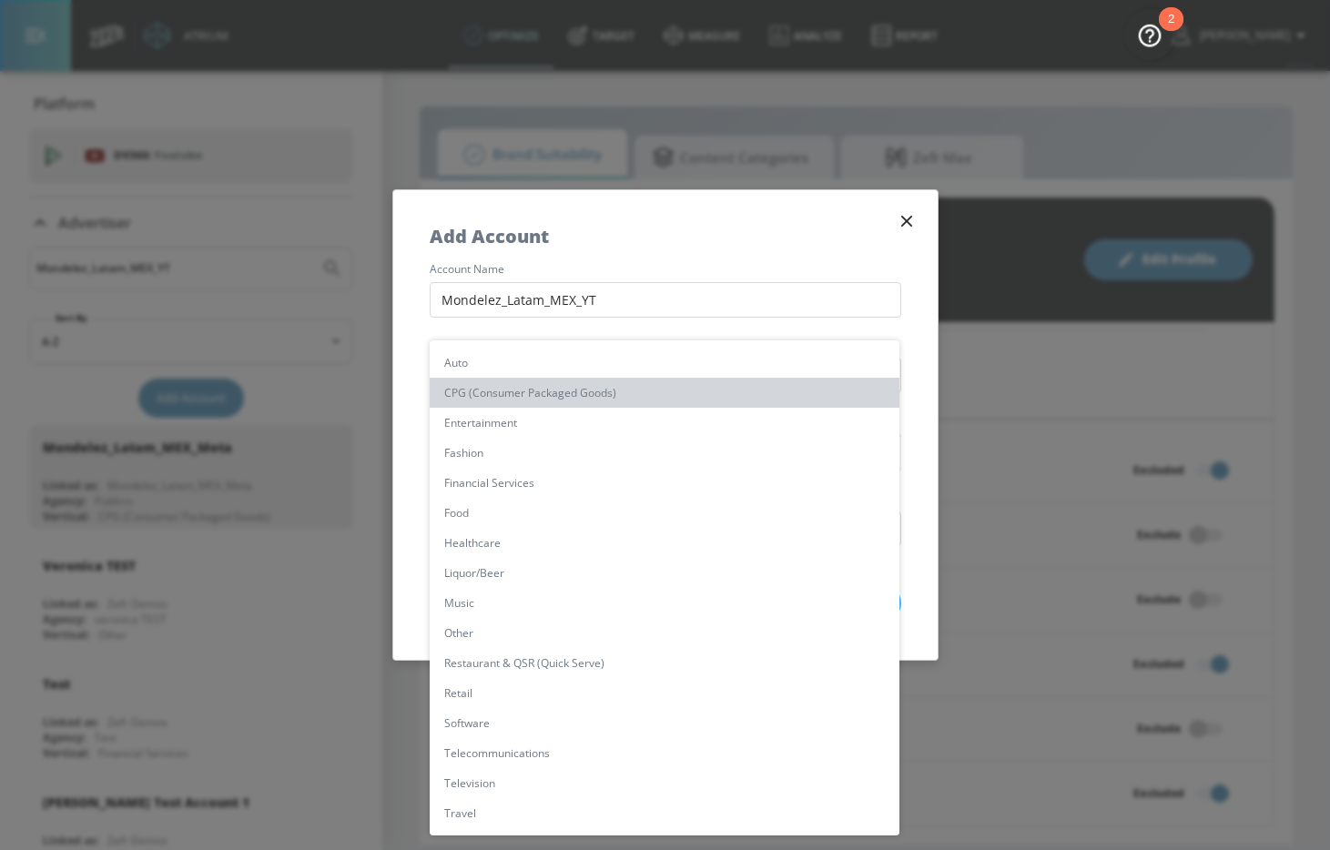
click at [551, 398] on li "CPG (Consumer Packaged Goods)" at bounding box center [665, 393] width 470 height 30
type input "[object Object]"
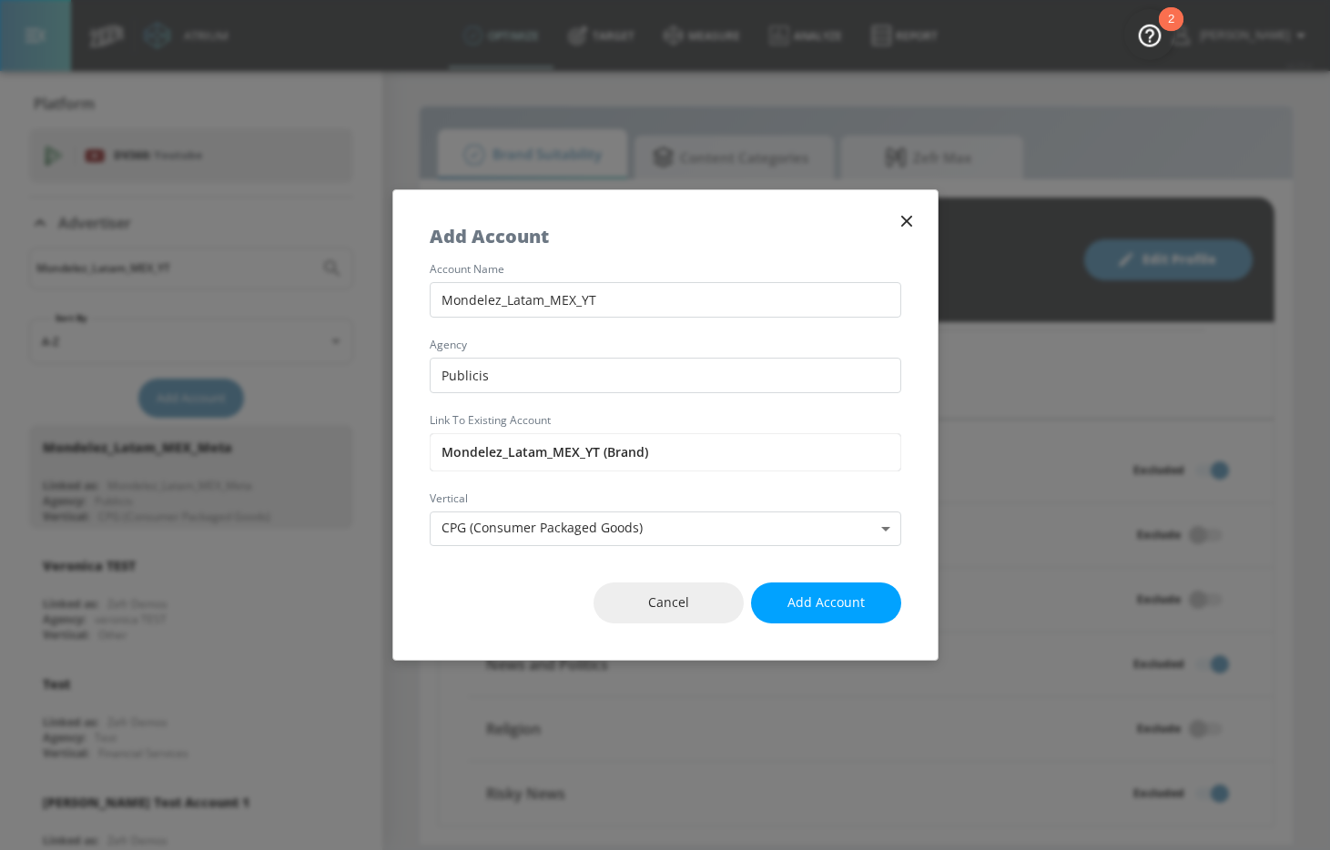
click at [847, 615] on button "Add Account" at bounding box center [826, 603] width 150 height 41
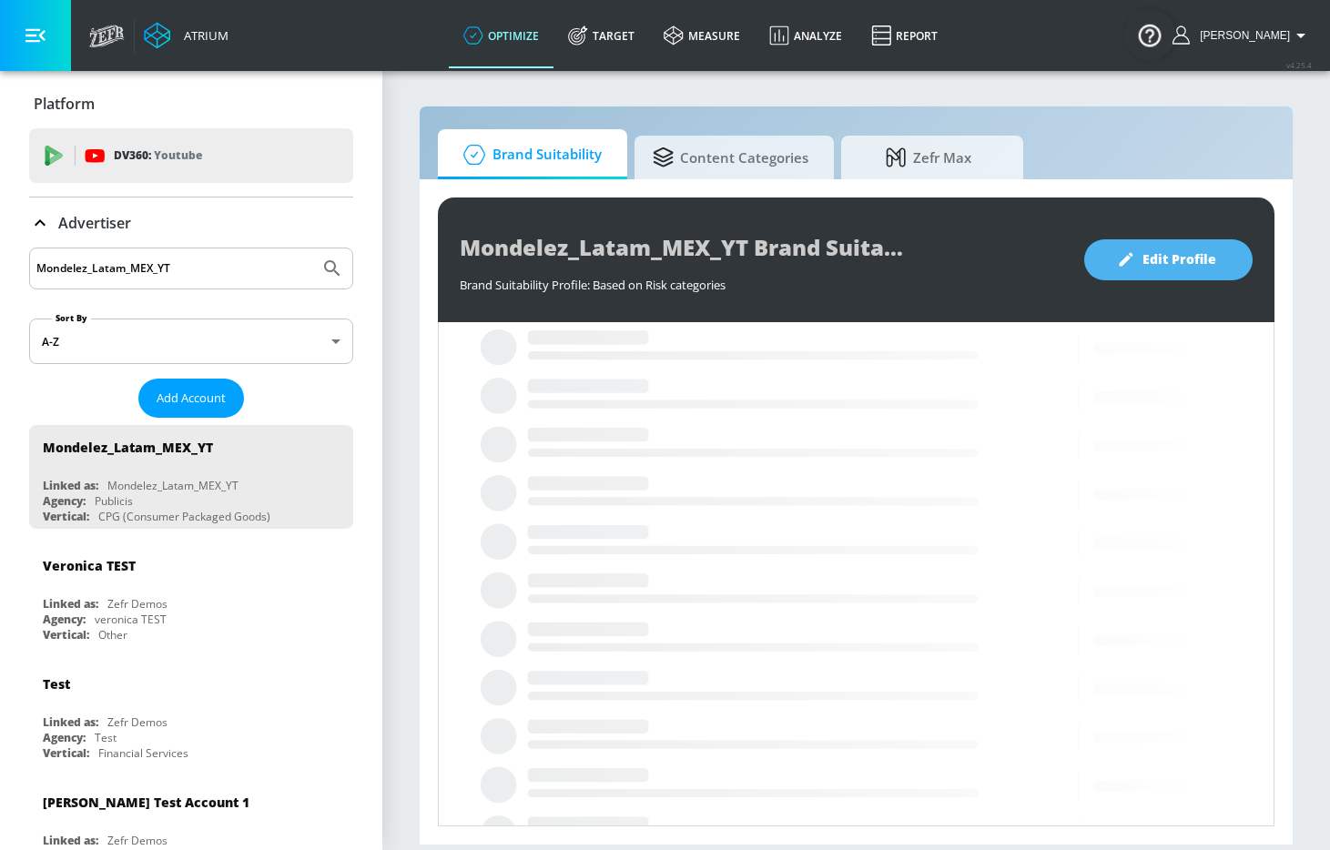
click at [1165, 251] on span "Edit Profile" at bounding box center [1169, 260] width 96 height 23
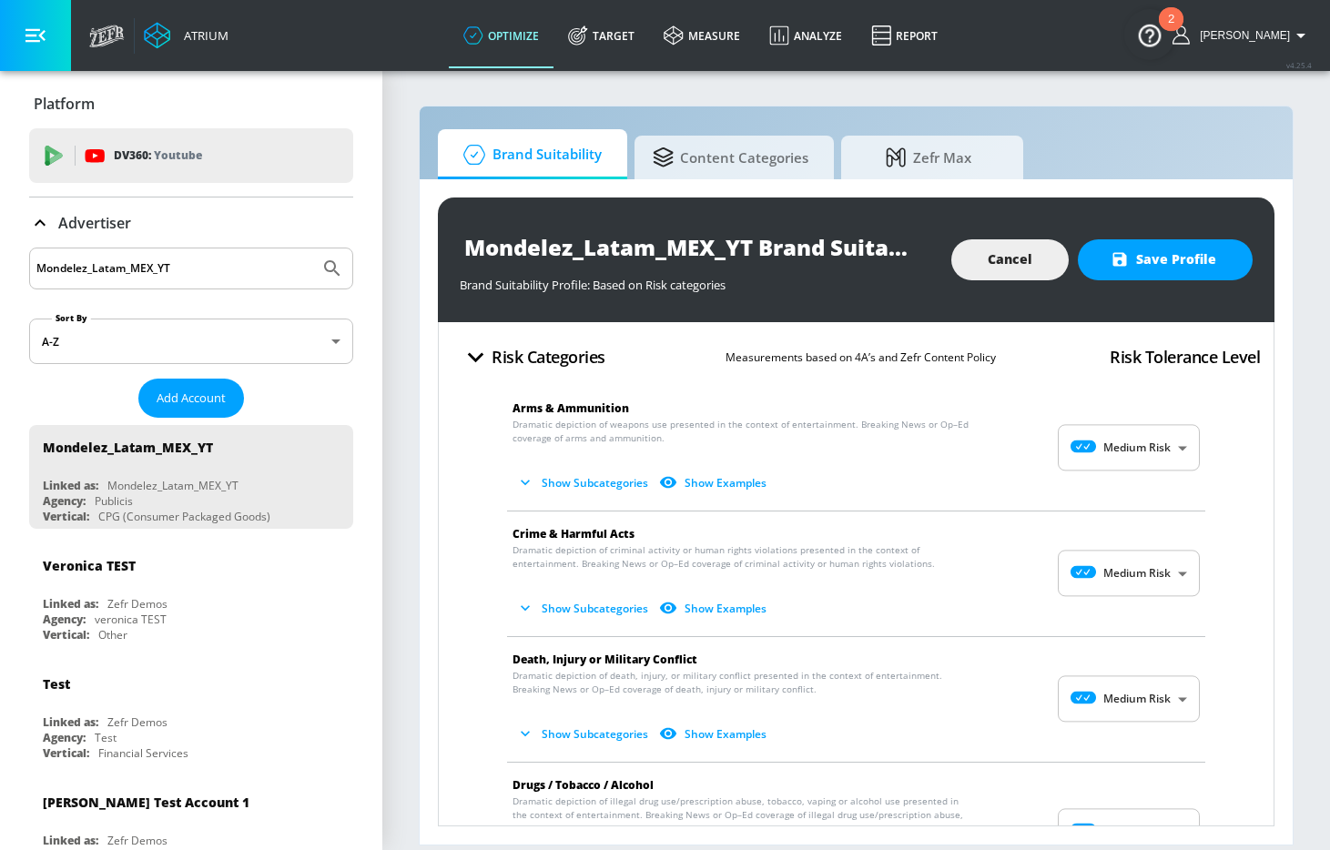
click at [1131, 440] on body "Atrium optimize Target measure Analyze Report optimize Target measure Analyze R…" at bounding box center [665, 425] width 1330 height 850
click at [1129, 495] on div "No Risk" at bounding box center [1115, 493] width 113 height 19
type input "MINIMAL"
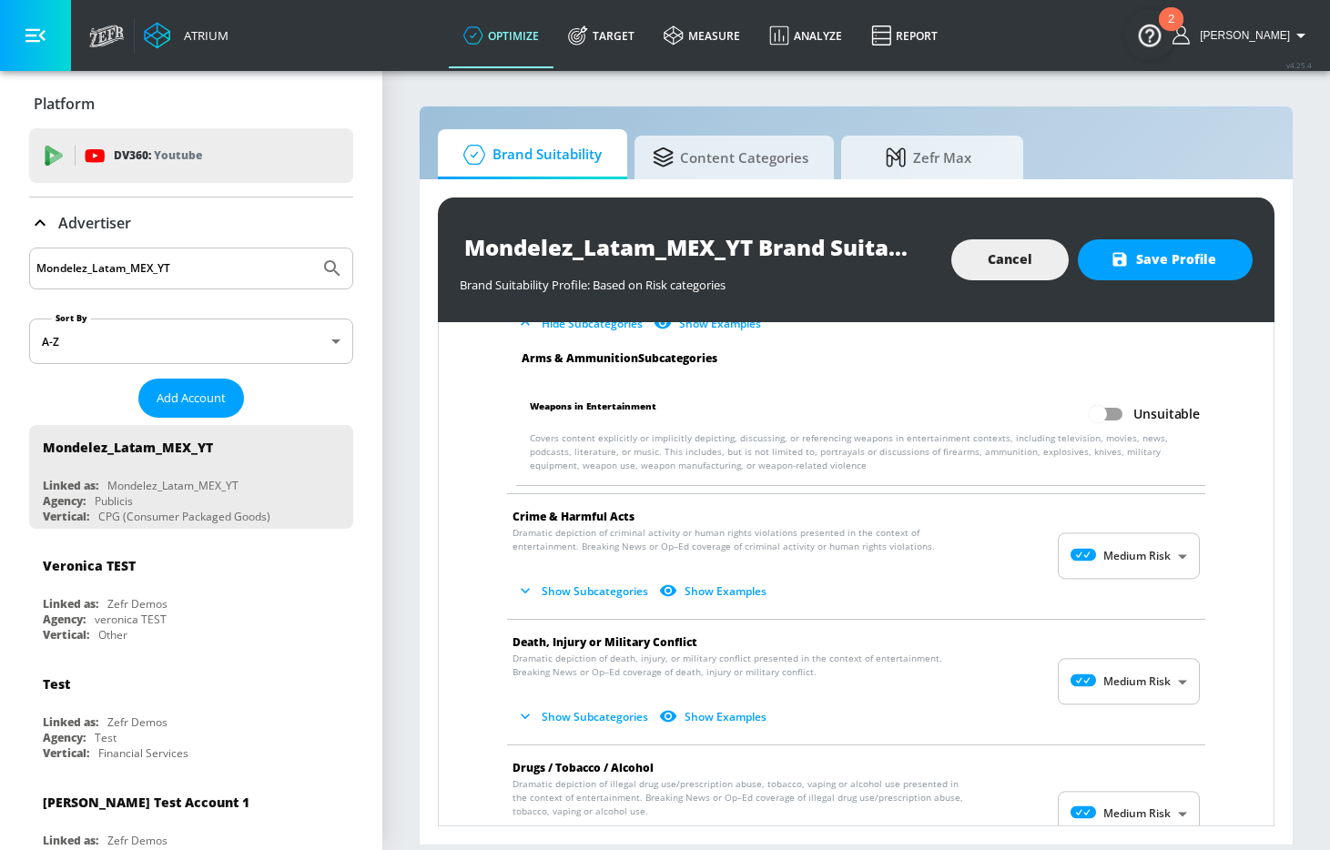
scroll to position [150, 0]
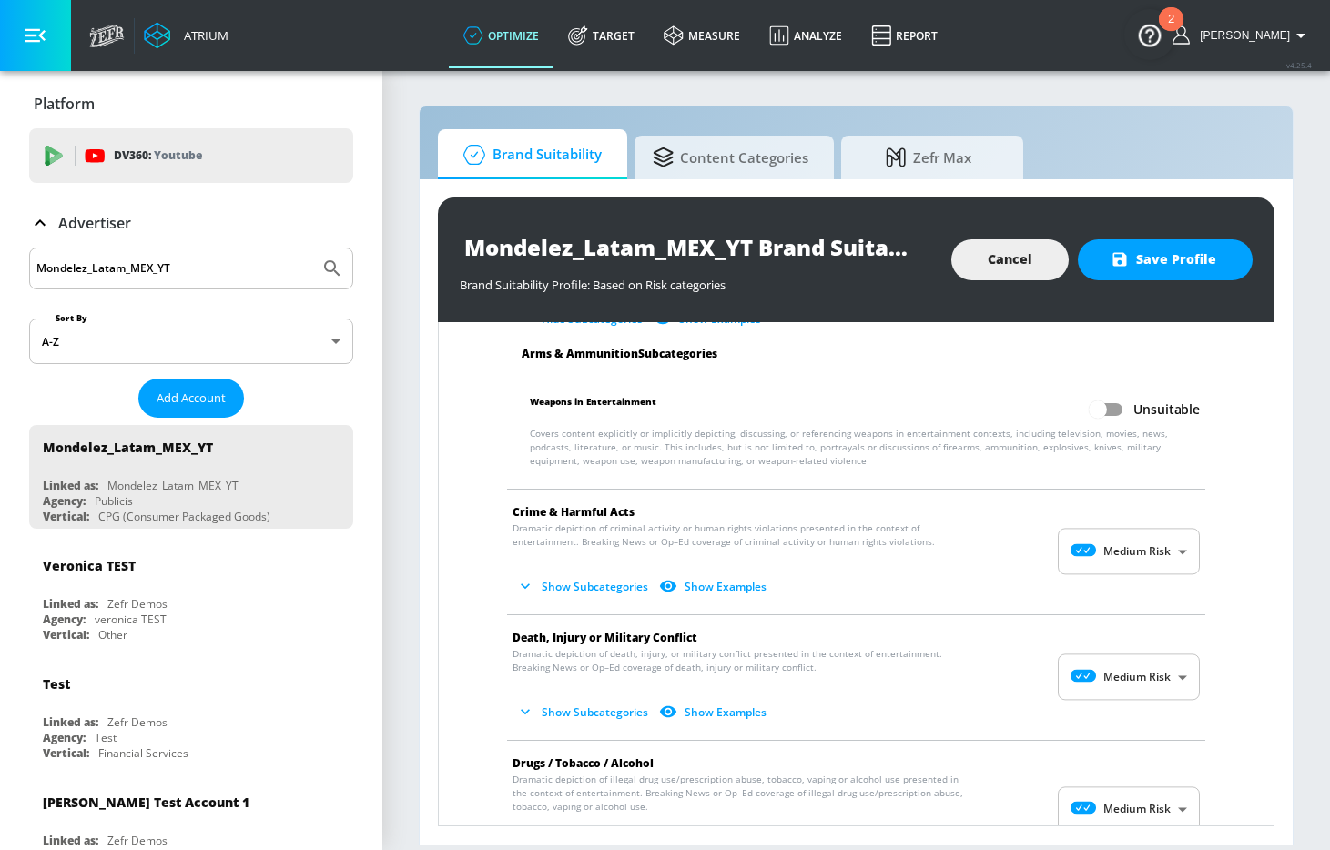
click at [1136, 532] on body "Atrium optimize Target measure Analyze Report optimize Target measure Analyze R…" at bounding box center [665, 425] width 1330 height 850
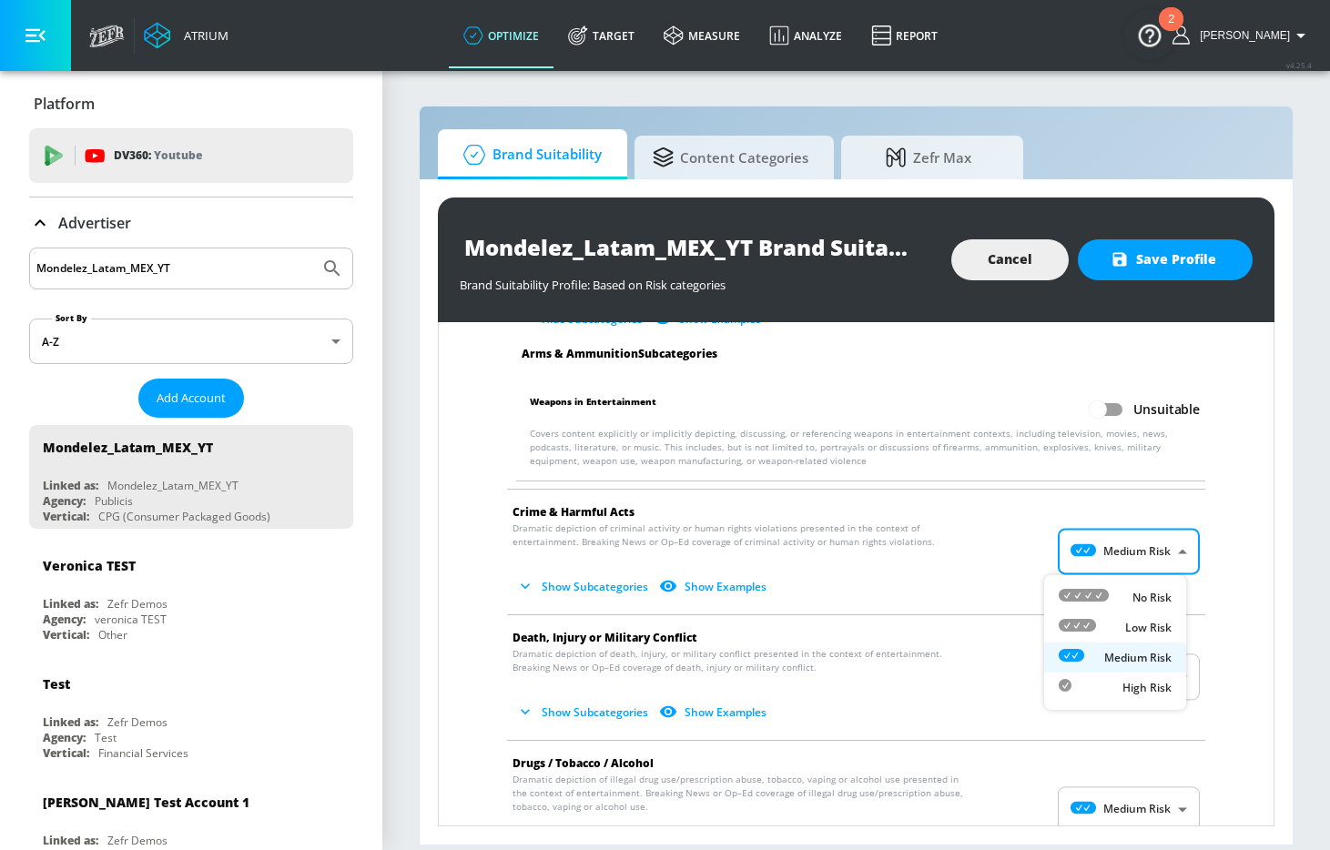
click at [1138, 592] on p "No Risk" at bounding box center [1152, 598] width 39 height 16
type input "MINIMAL"
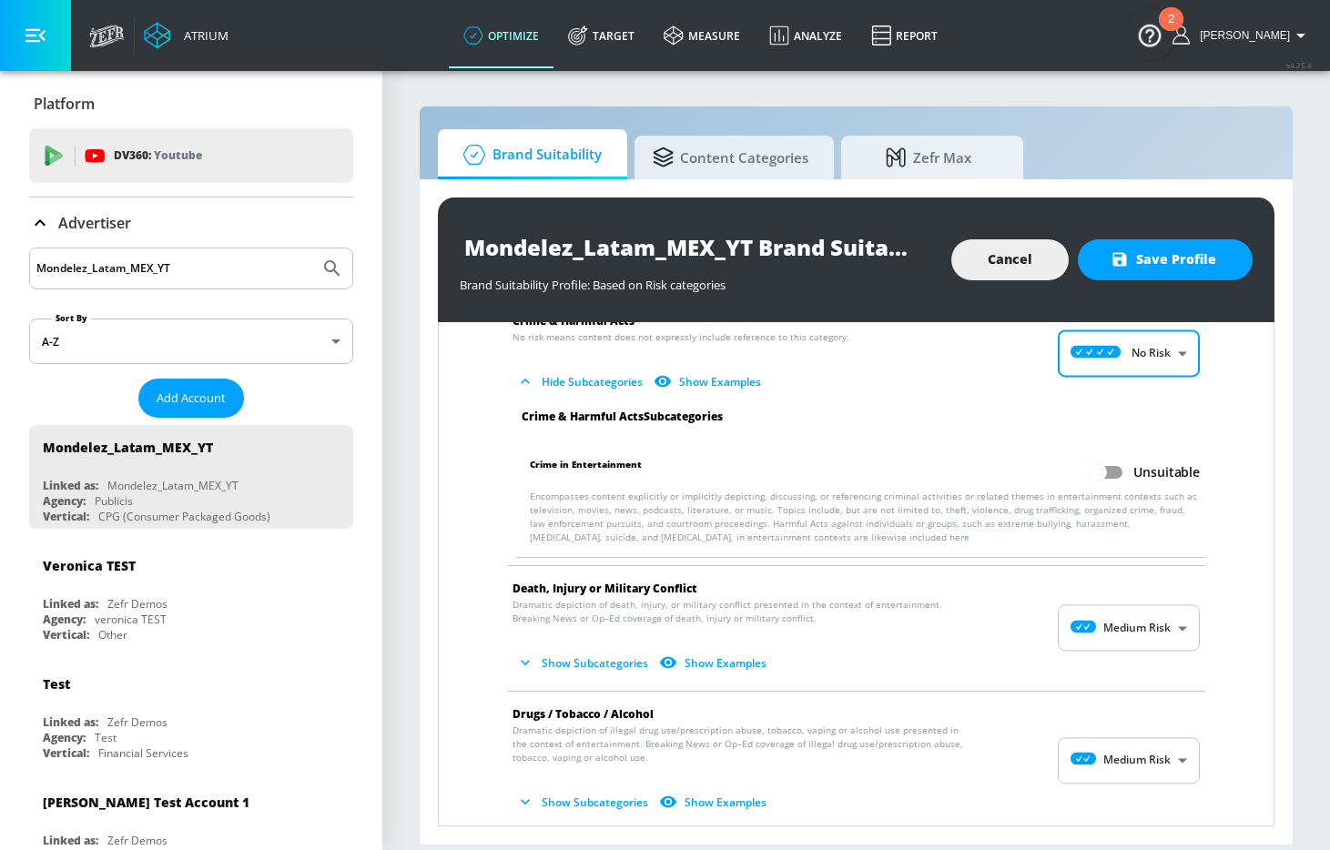
scroll to position [375, 0]
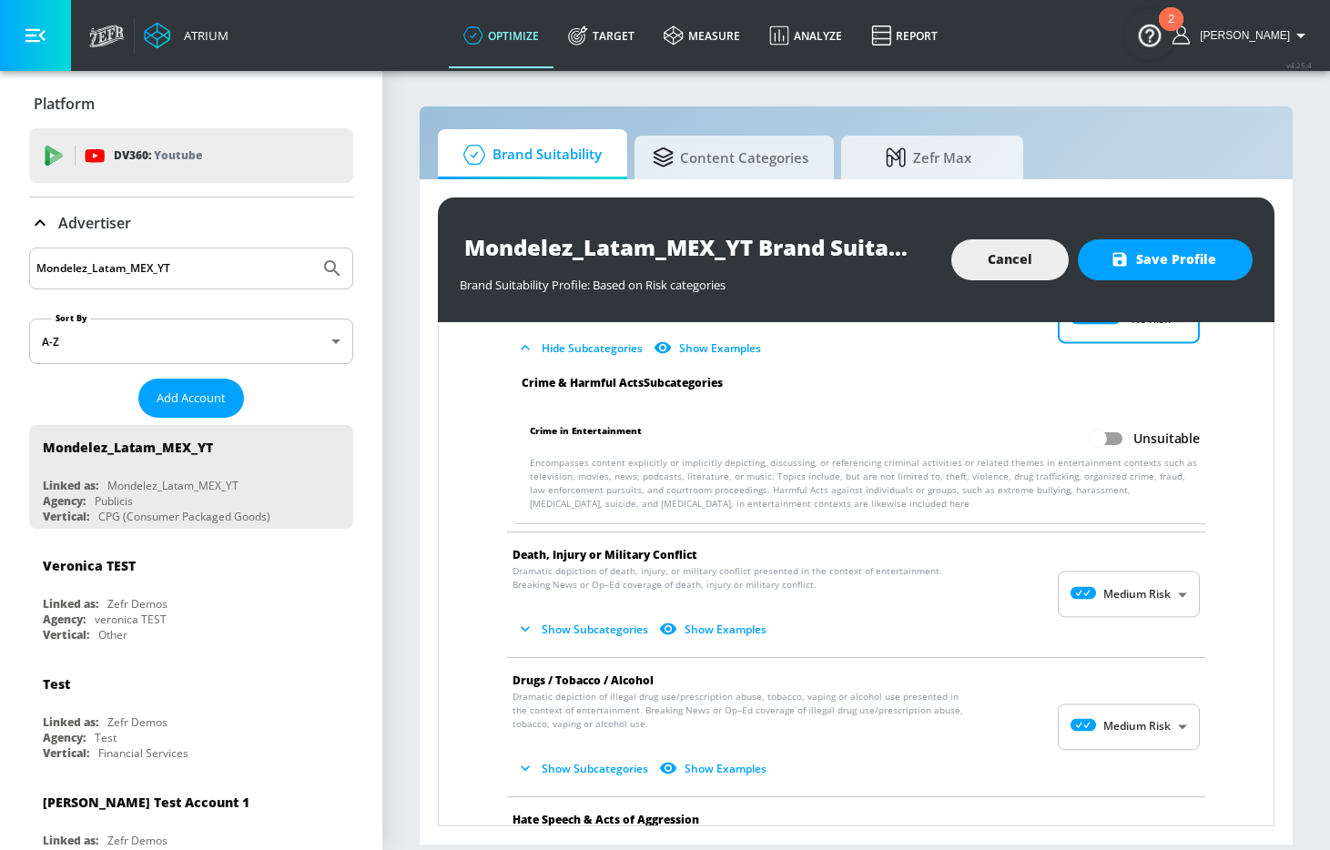
click at [1140, 593] on body "Atrium optimize Target measure Analyze Report optimize Target measure Analyze R…" at bounding box center [665, 425] width 1330 height 850
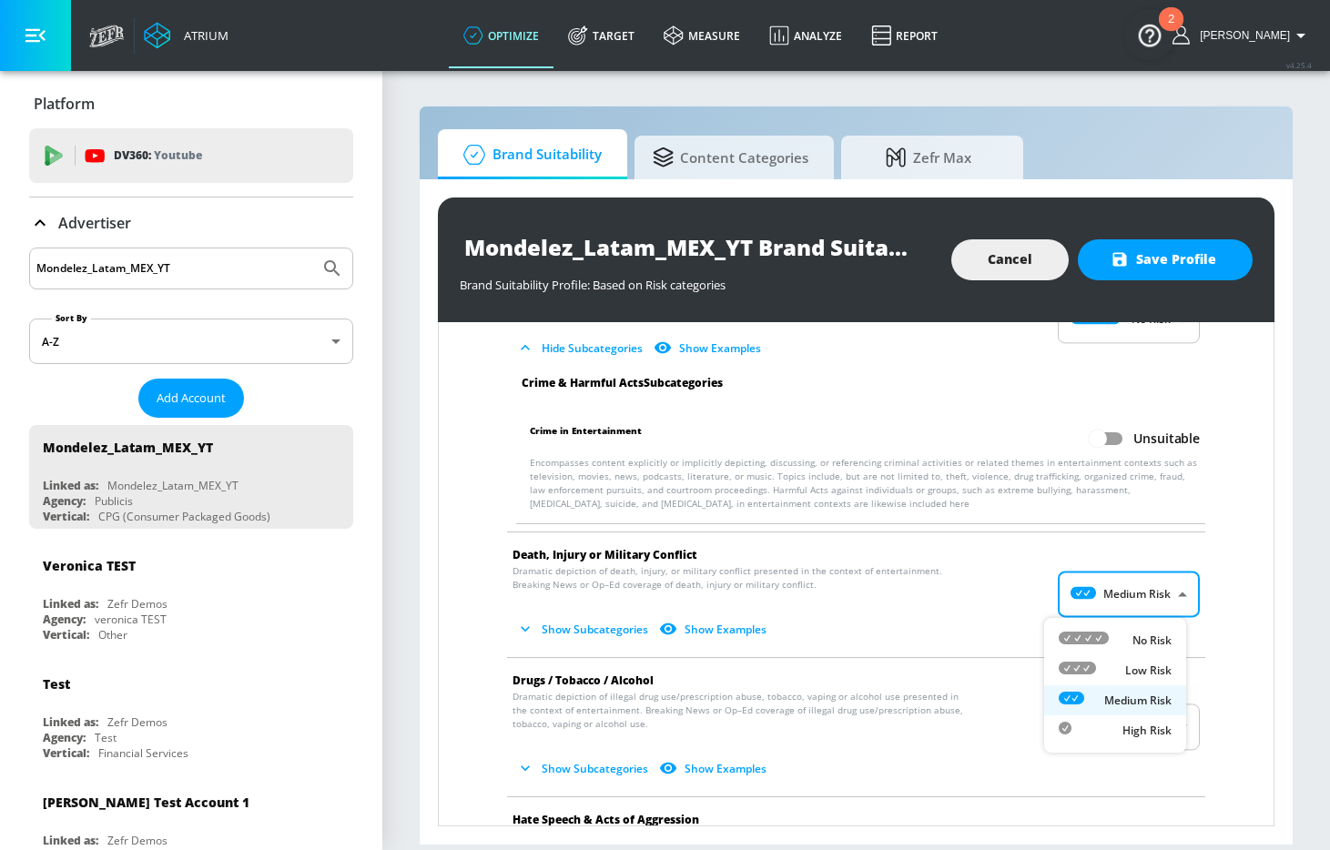
click at [1135, 634] on p "No Risk" at bounding box center [1152, 641] width 39 height 16
type input "MINIMAL"
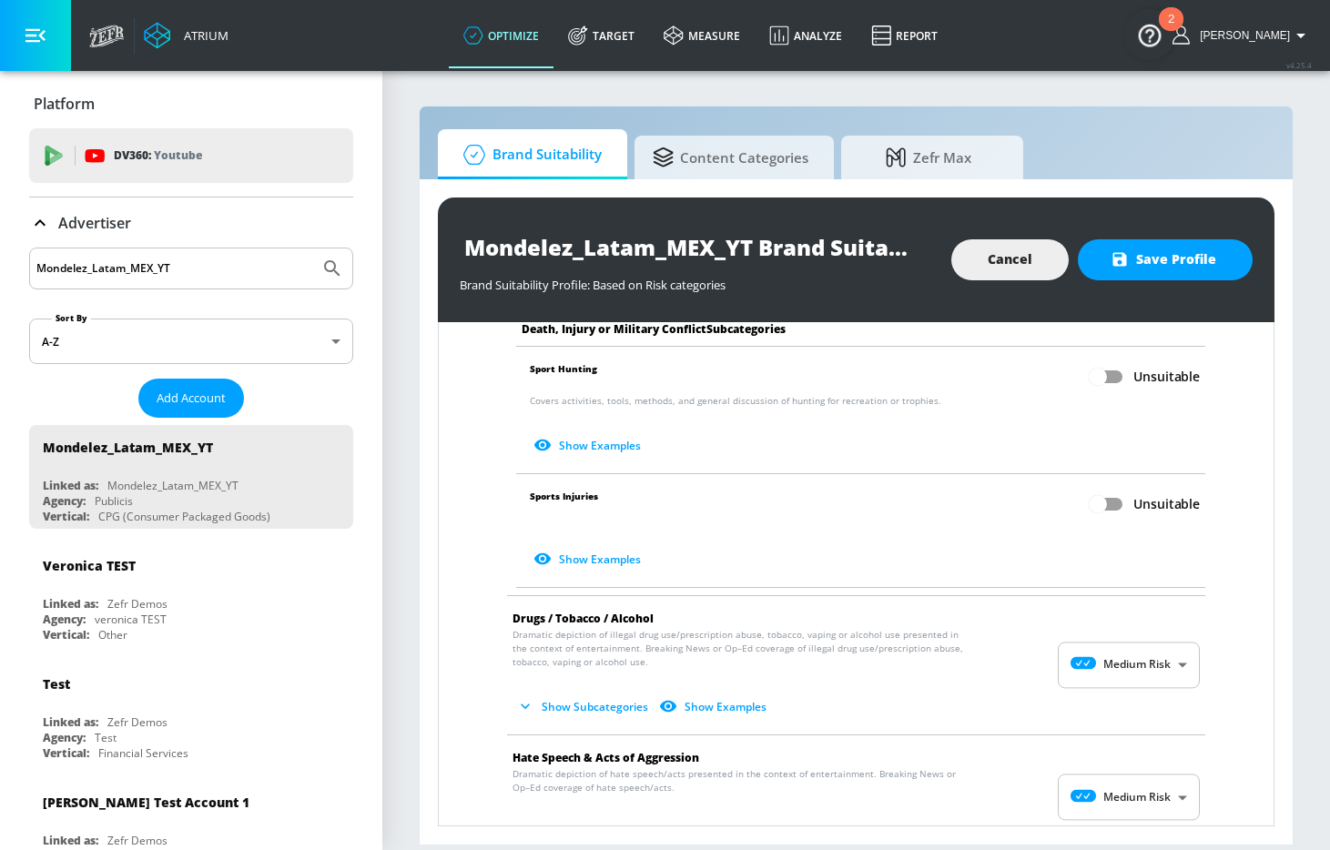
scroll to position [941, 0]
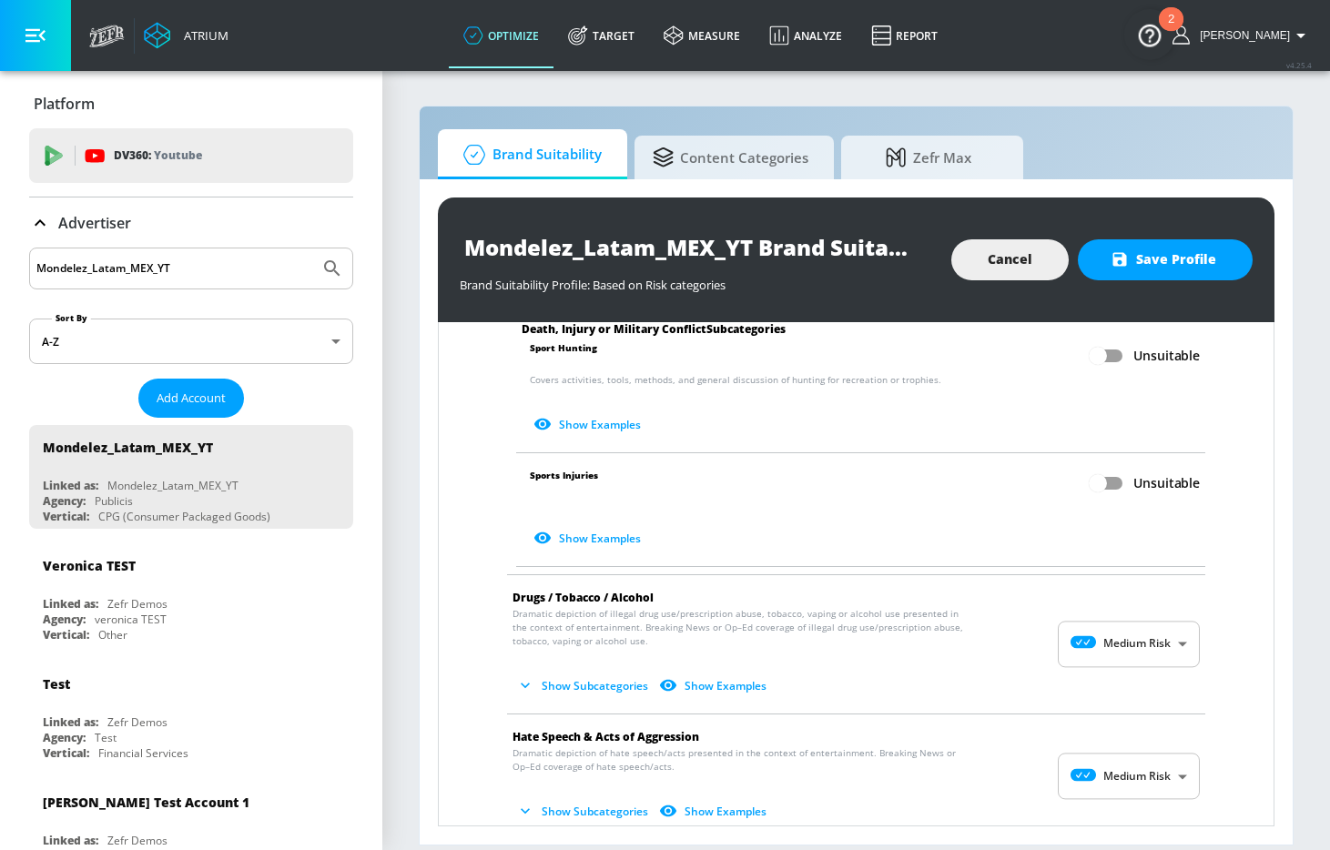
click at [1142, 628] on body "Atrium optimize Target measure Analyze Report optimize Target measure Analyze R…" at bounding box center [665, 425] width 1330 height 850
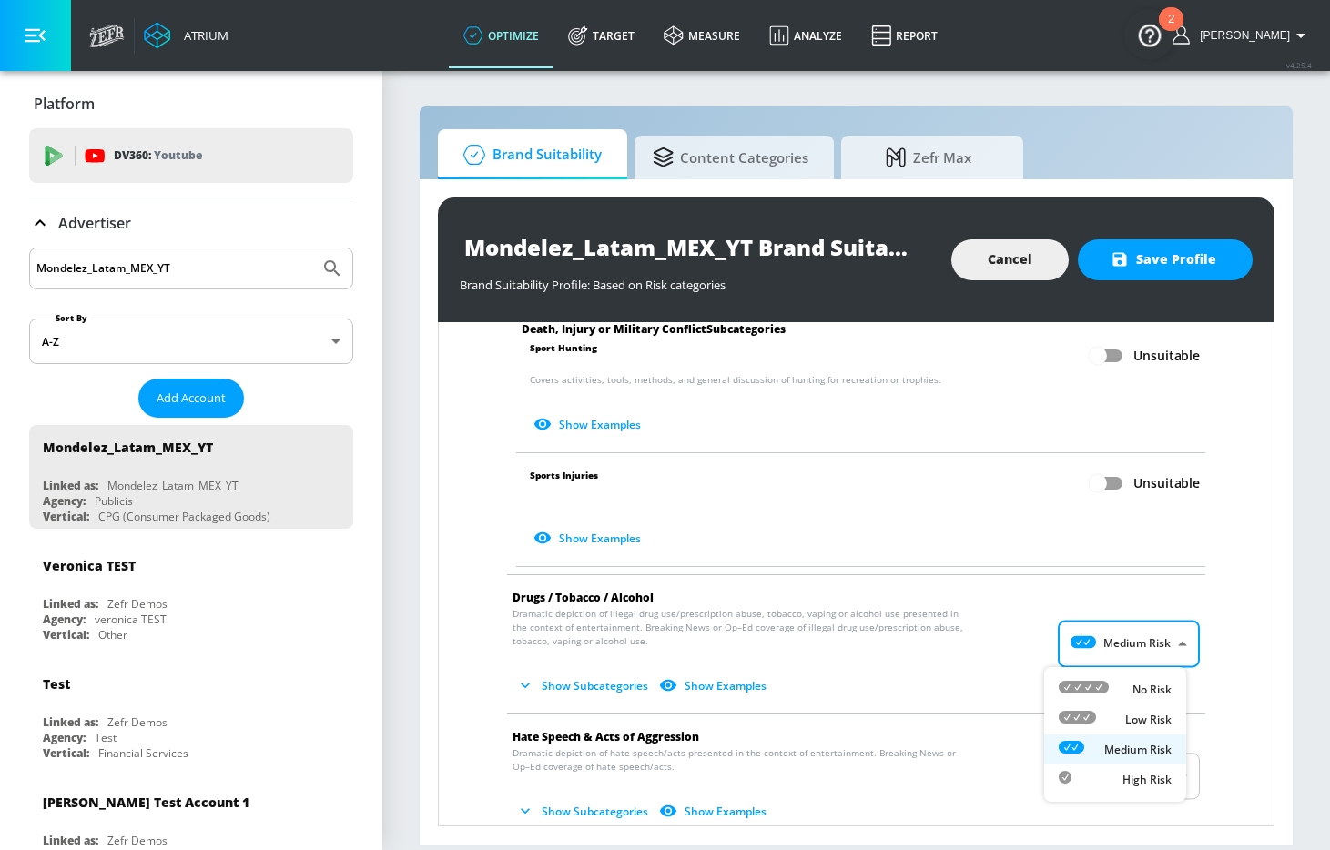
click at [1139, 682] on p "No Risk" at bounding box center [1152, 690] width 39 height 16
type input "MINIMAL"
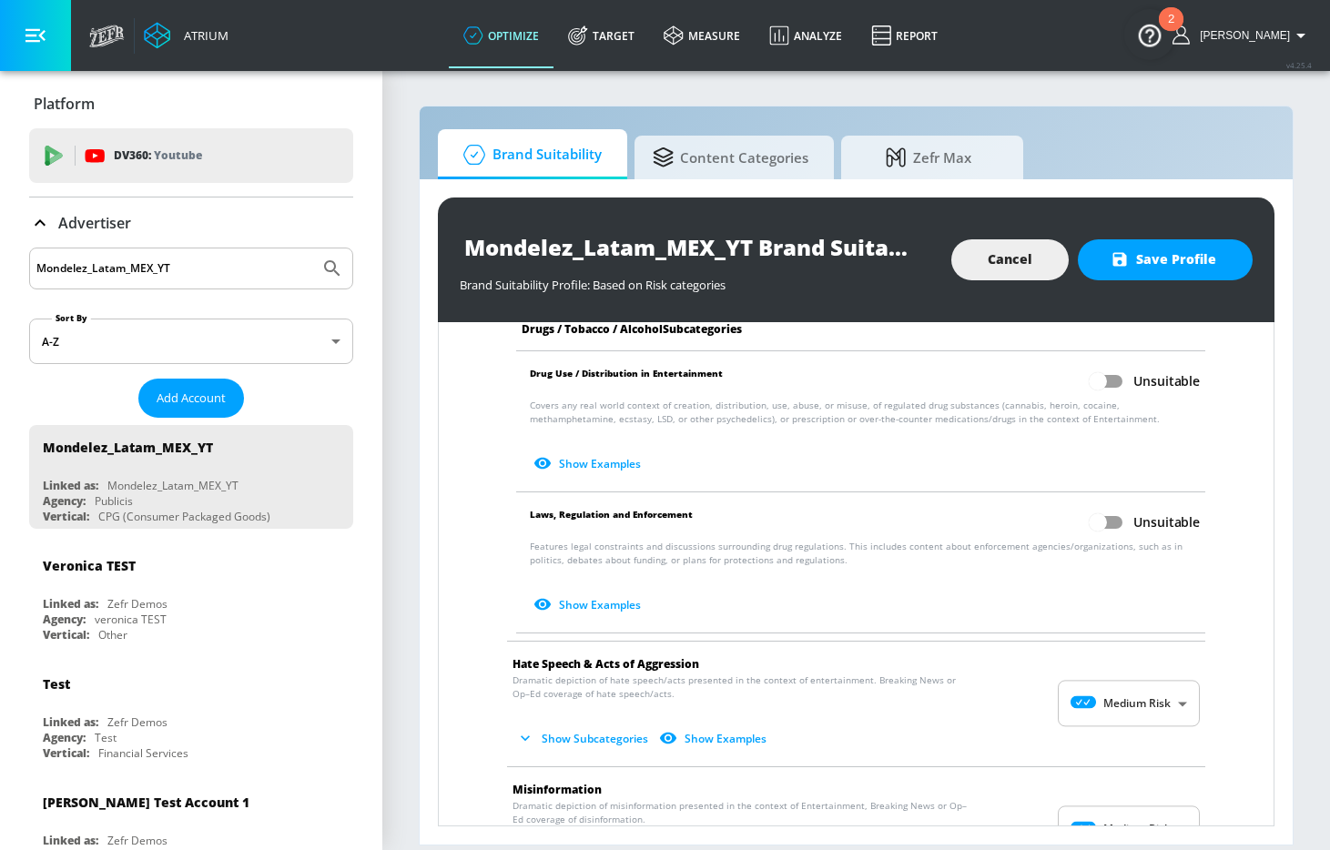
scroll to position [1500, 0]
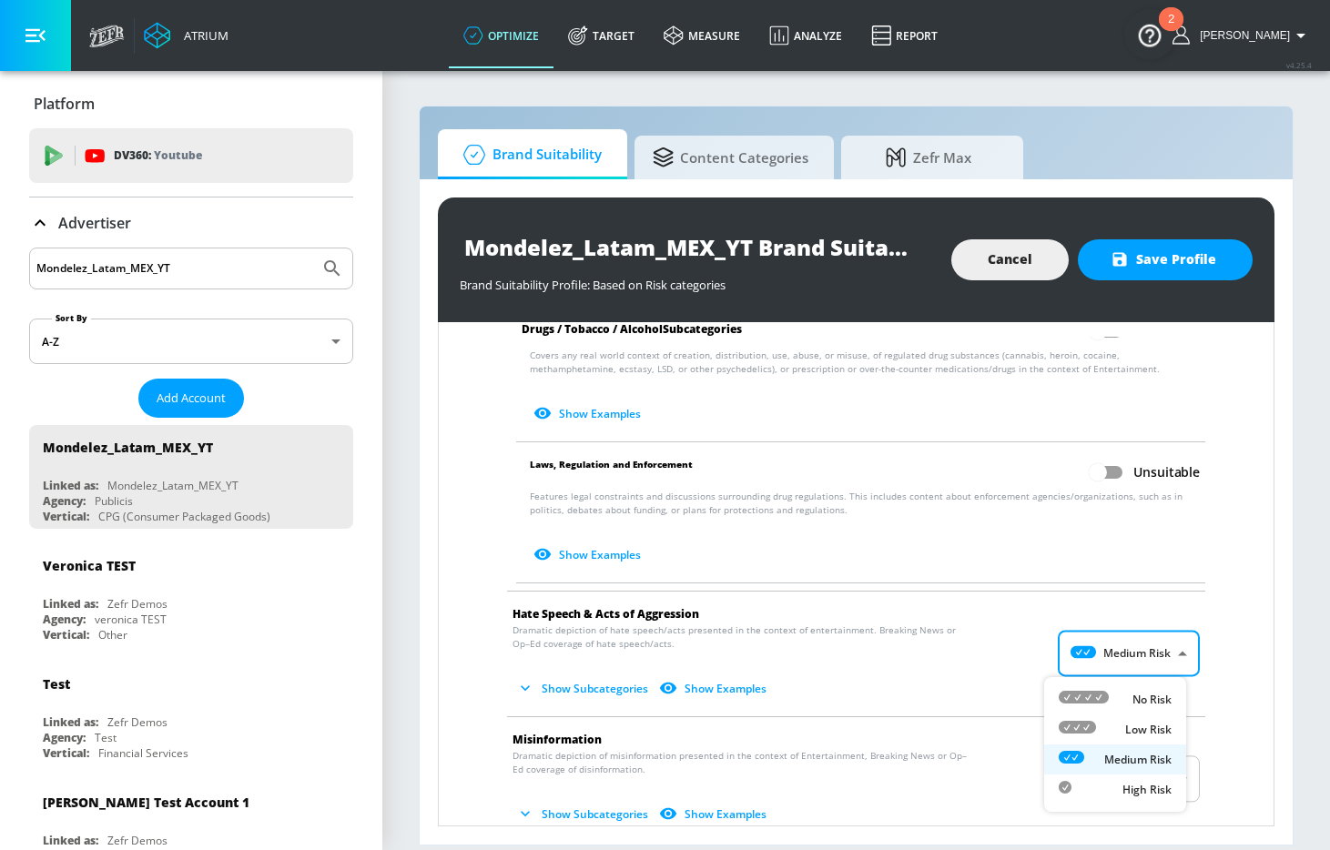
click at [1126, 650] on body "Atrium optimize Target measure Analyze Report optimize Target measure Analyze R…" at bounding box center [665, 425] width 1330 height 850
click at [1125, 693] on div "No Risk" at bounding box center [1115, 699] width 113 height 19
type input "MINIMAL"
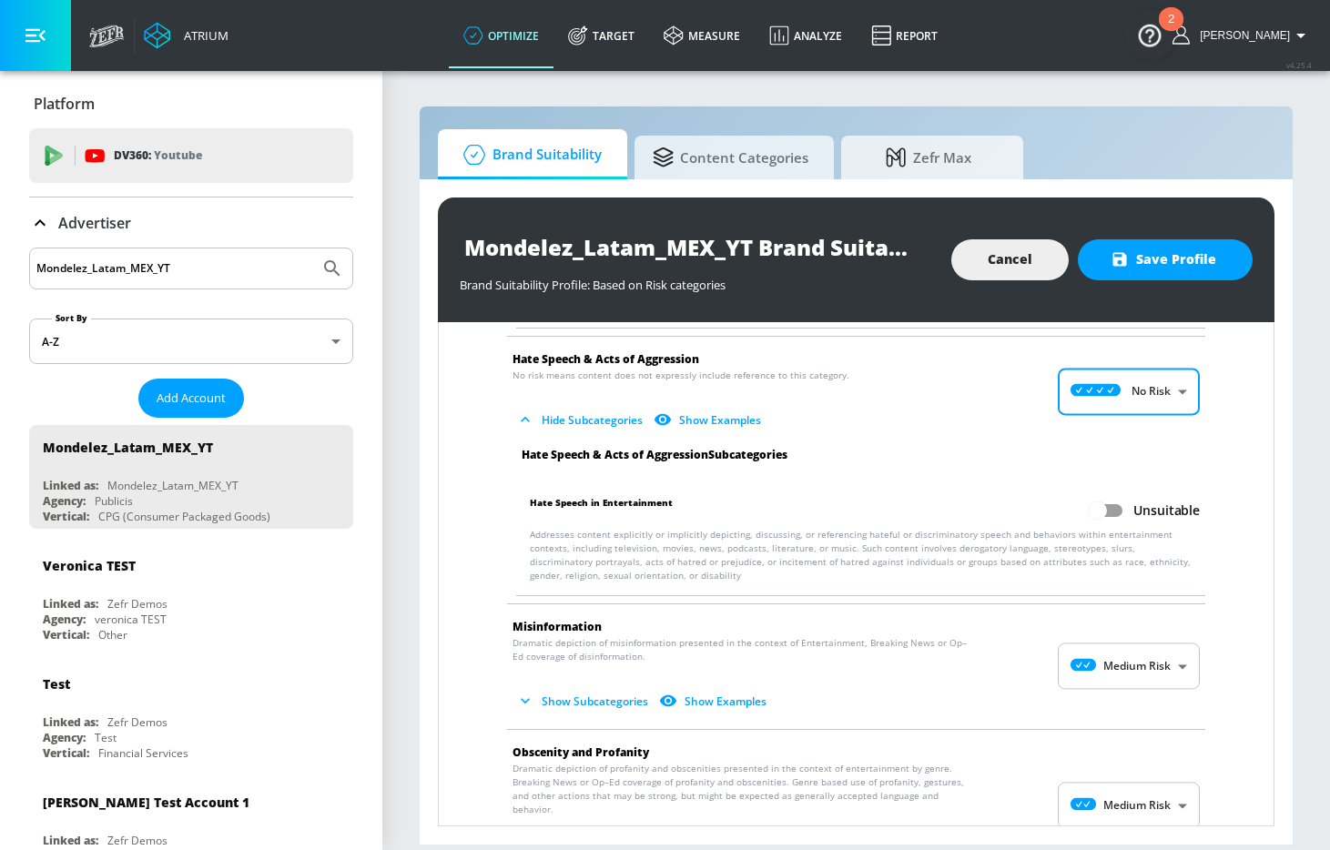
scroll to position [1856, 0]
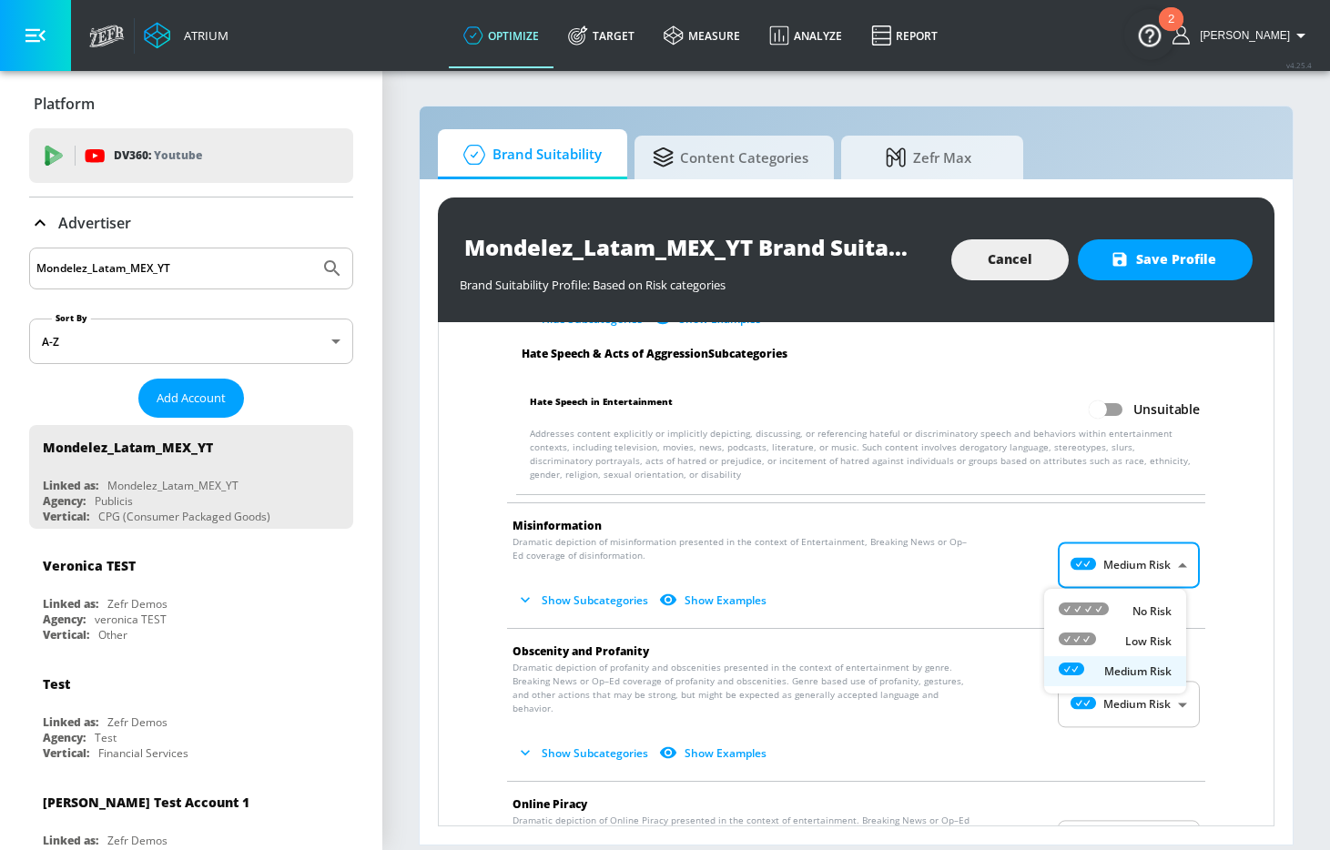
click at [1142, 571] on body "Atrium optimize Target measure Analyze Report optimize Target measure Analyze R…" at bounding box center [665, 425] width 1330 height 850
click at [1140, 605] on p "No Risk" at bounding box center [1152, 612] width 39 height 16
type input "MINIMAL"
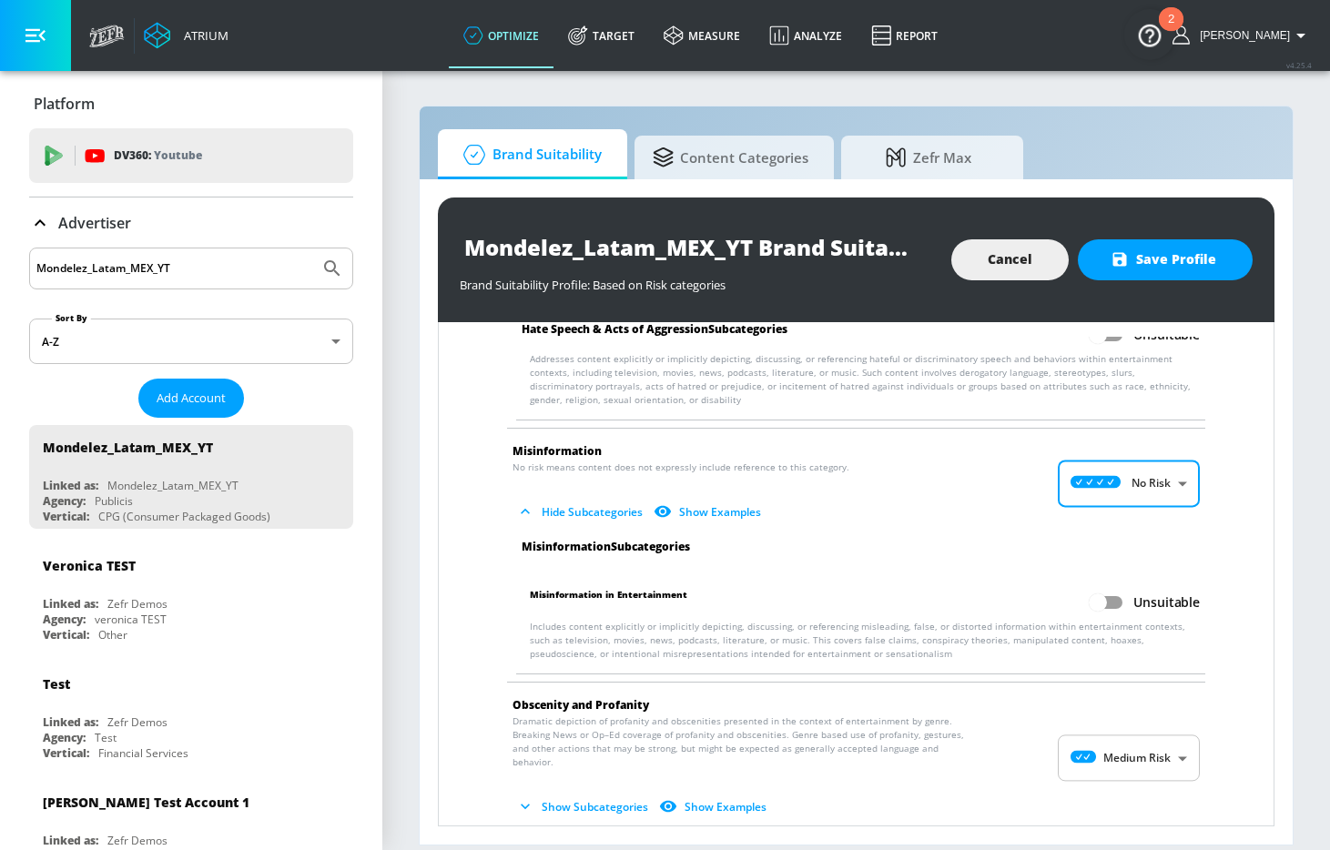
scroll to position [1979, 0]
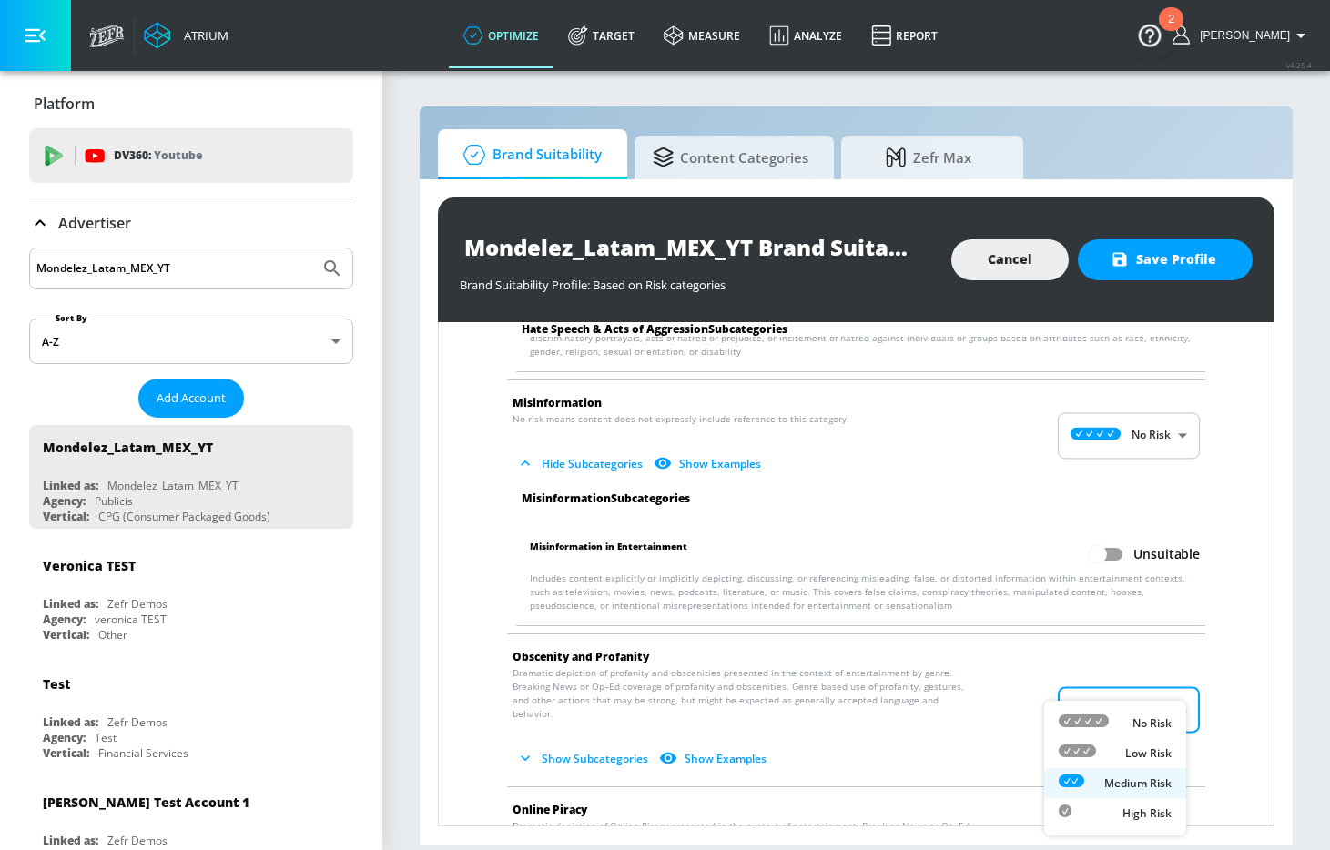
click at [1137, 711] on body "Atrium optimize Target measure Analyze Report optimize Target measure Analyze R…" at bounding box center [665, 425] width 1330 height 850
click at [1125, 722] on div "No Risk" at bounding box center [1115, 723] width 113 height 19
type input "MINIMAL"
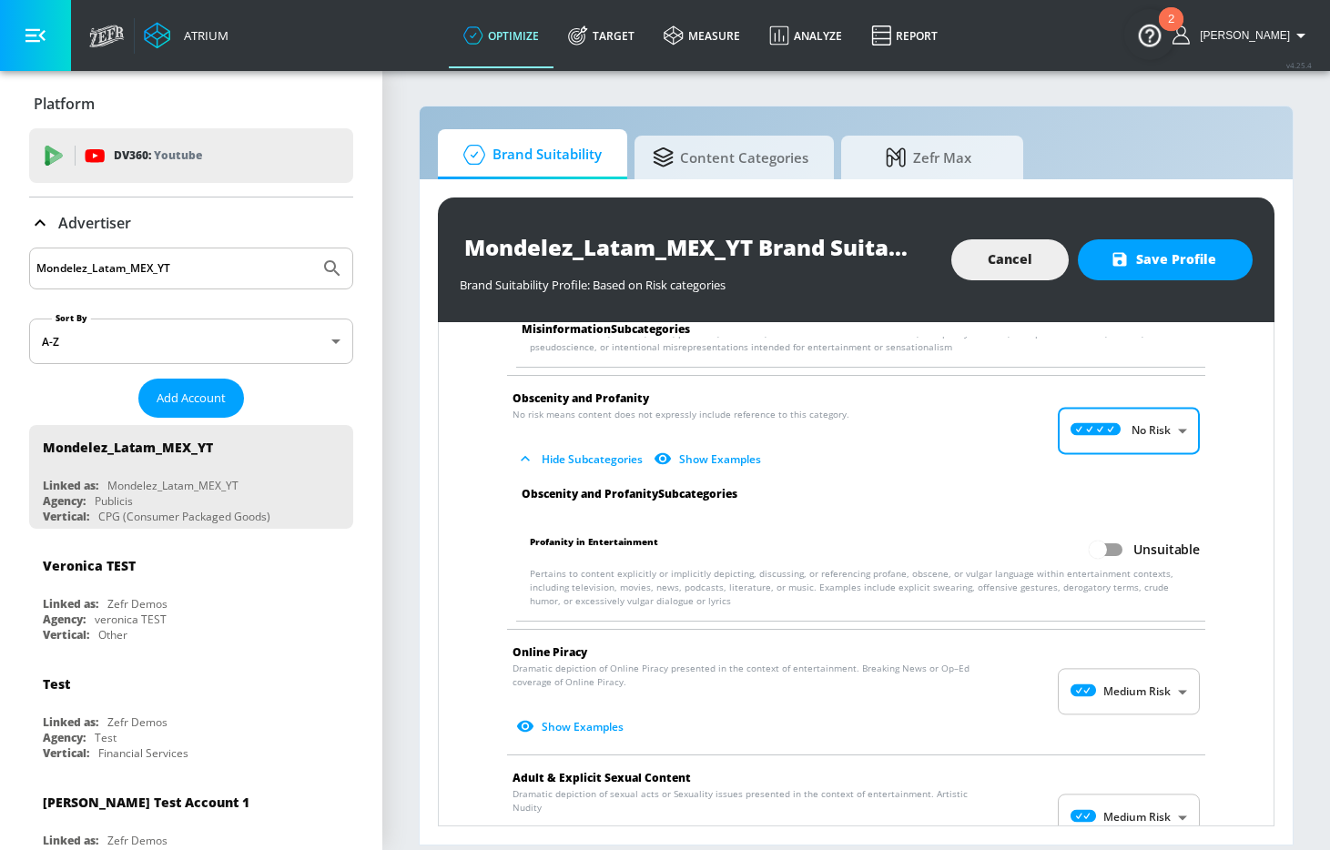
scroll to position [2239, 0]
click at [1125, 689] on body "Atrium optimize Target measure Analyze Report optimize Target measure Analyze R…" at bounding box center [665, 425] width 1330 height 850
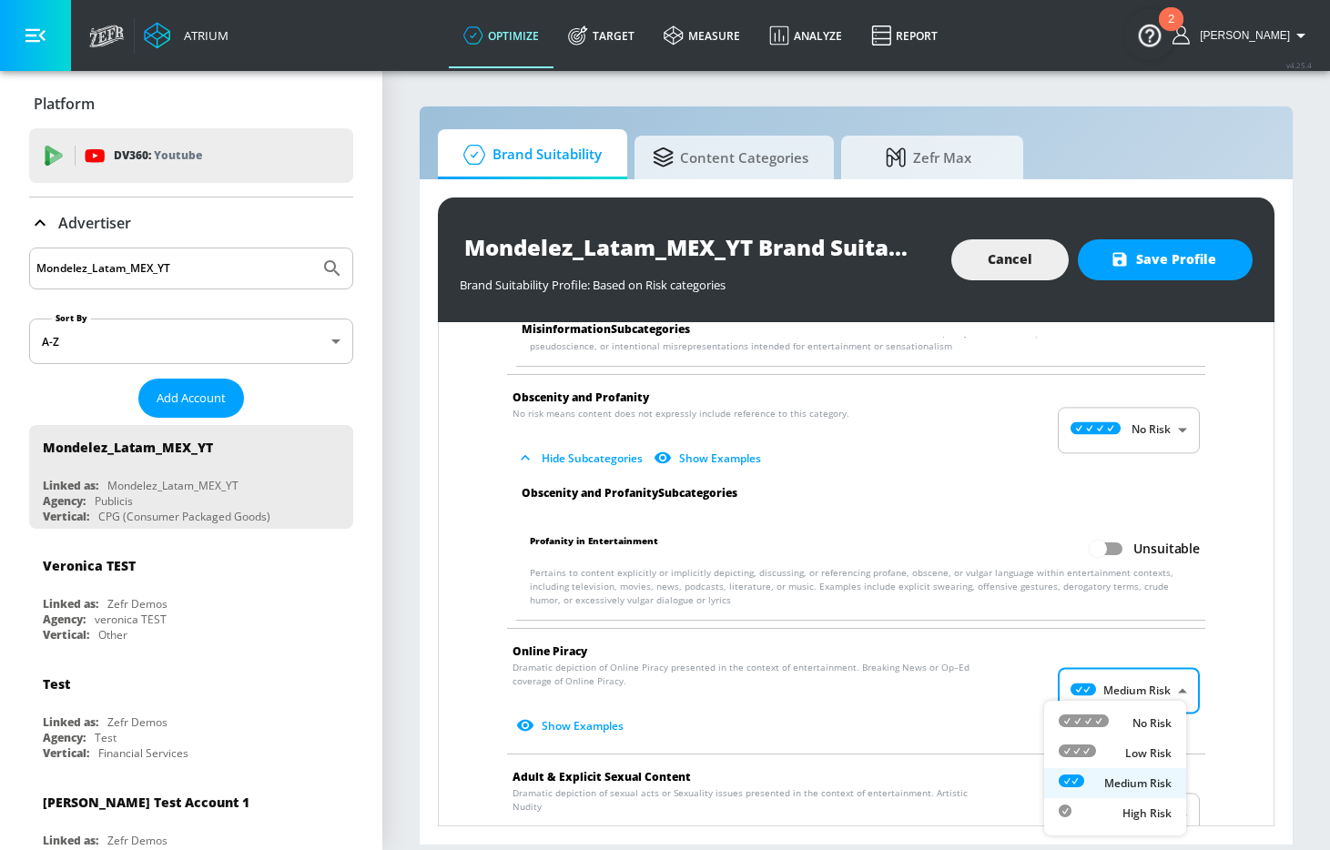
click at [1123, 726] on div "No Risk" at bounding box center [1115, 723] width 113 height 19
type input "MINIMAL"
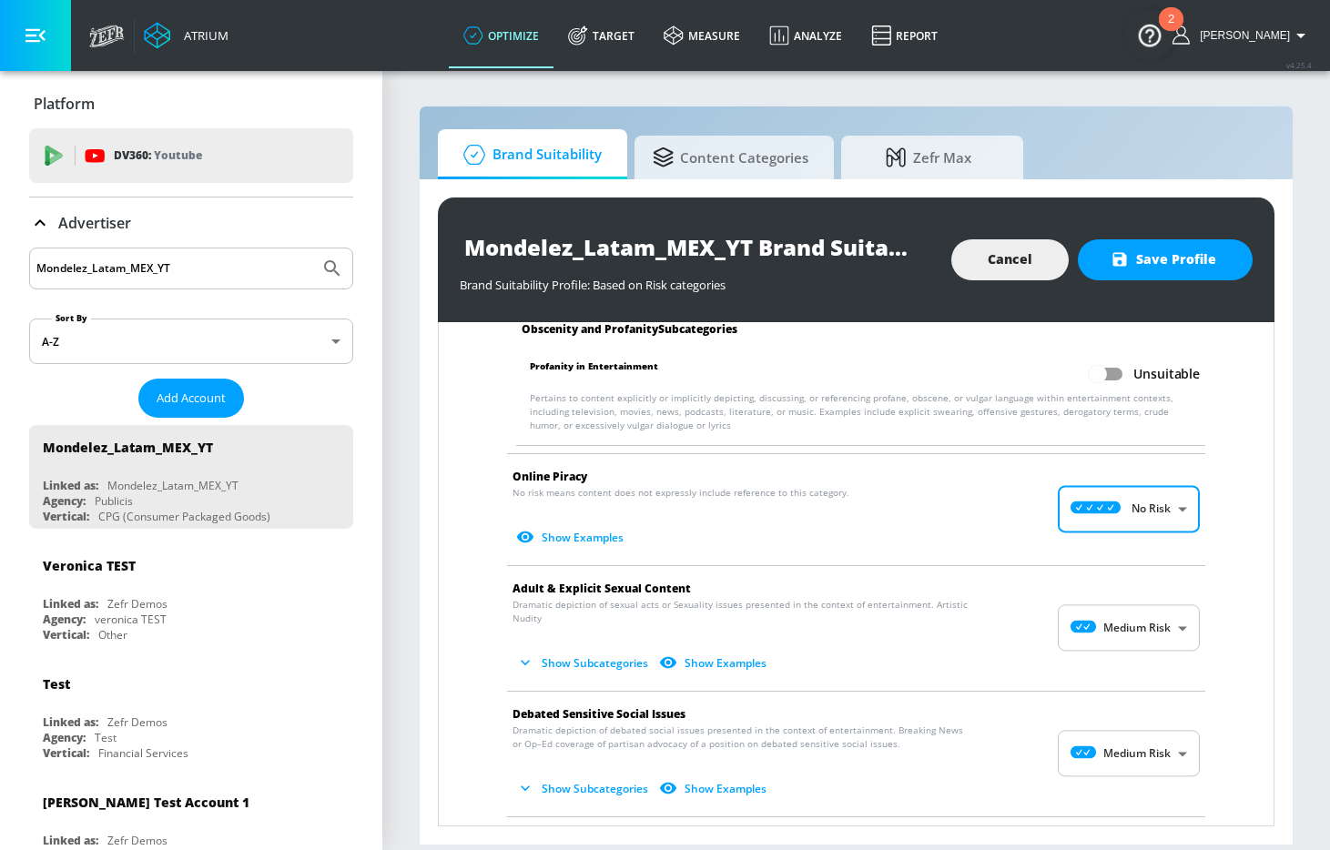
scroll to position [2548, 0]
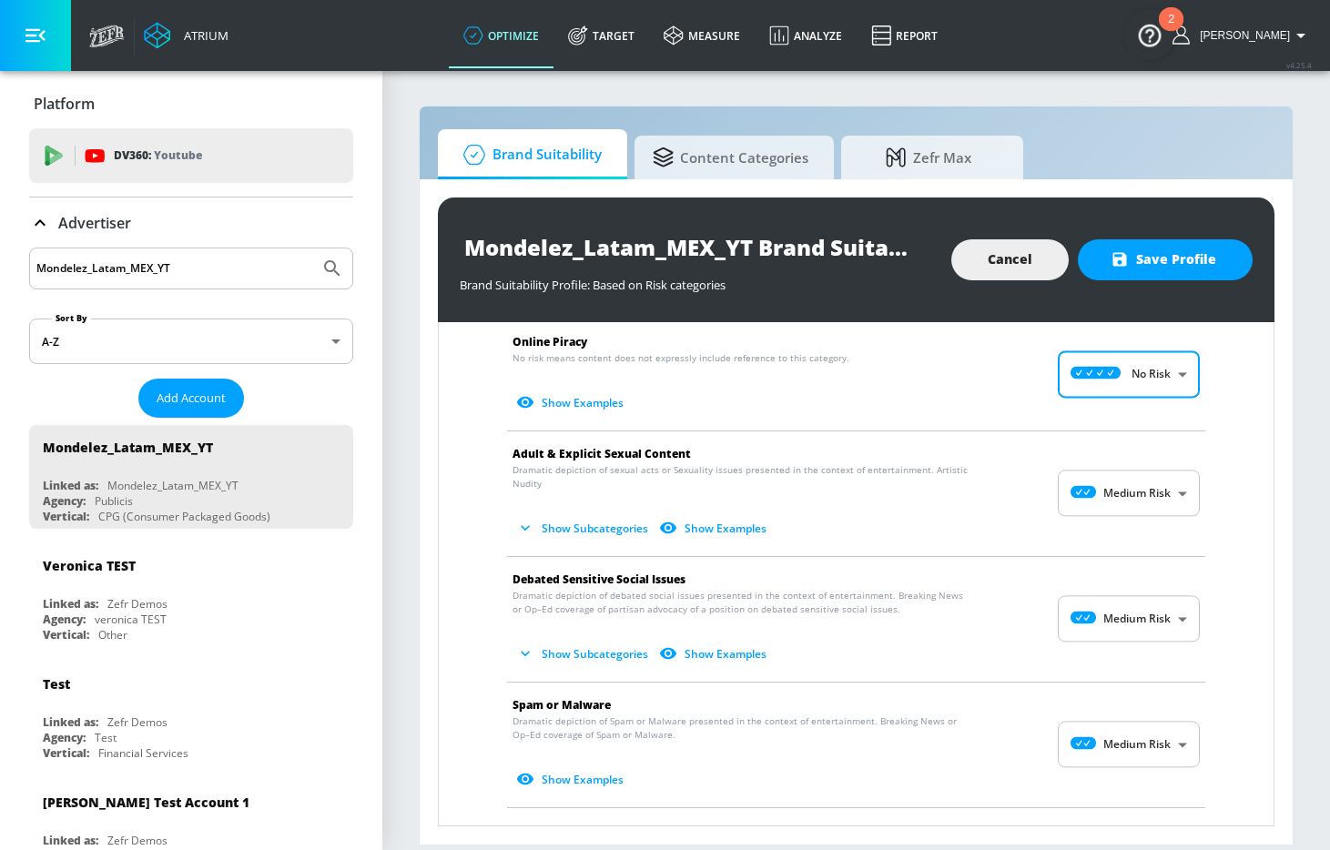
click at [1134, 495] on body "Atrium optimize Target measure Analyze Report optimize Target measure Analyze R…" at bounding box center [665, 425] width 1330 height 850
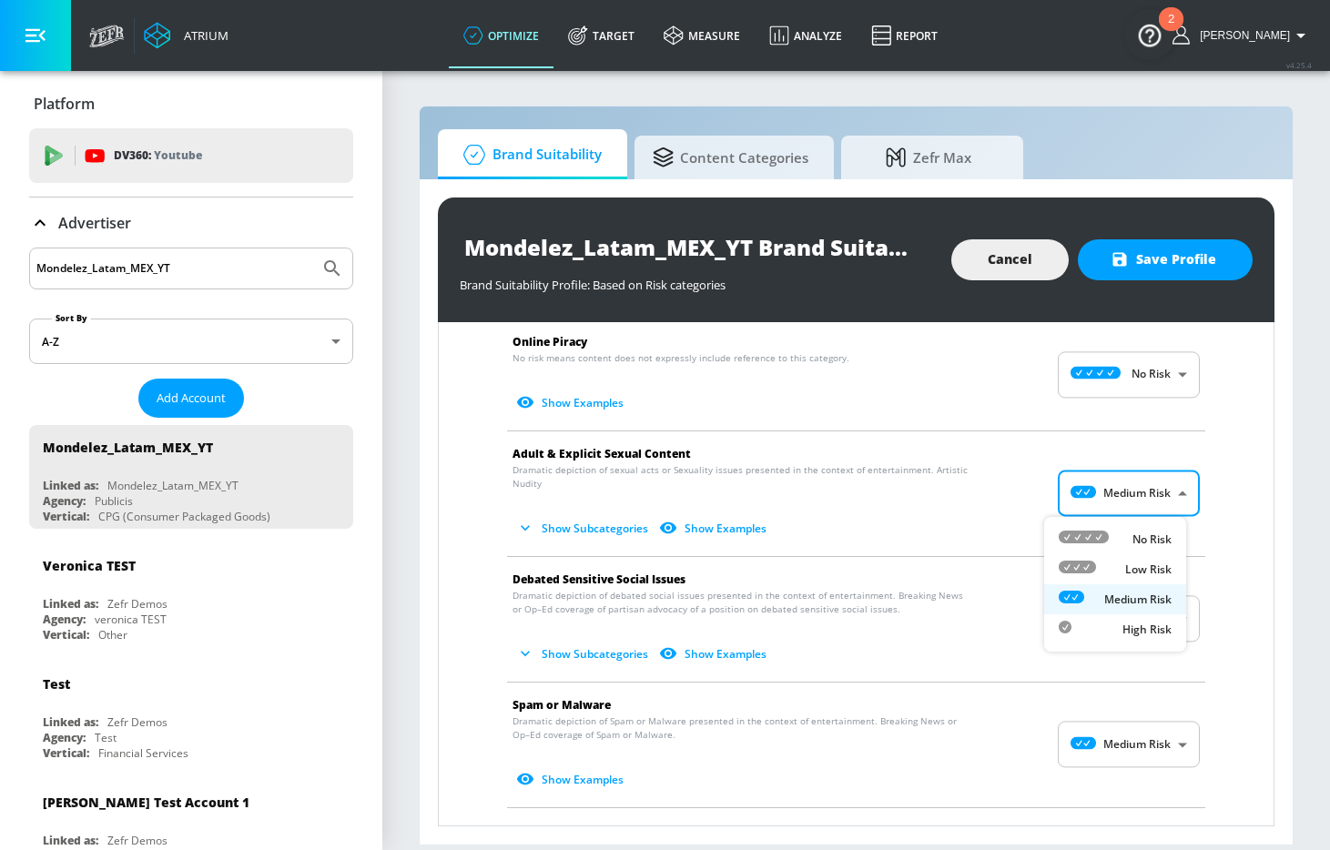
click at [1133, 535] on p "No Risk" at bounding box center [1152, 540] width 39 height 16
type input "MINIMAL"
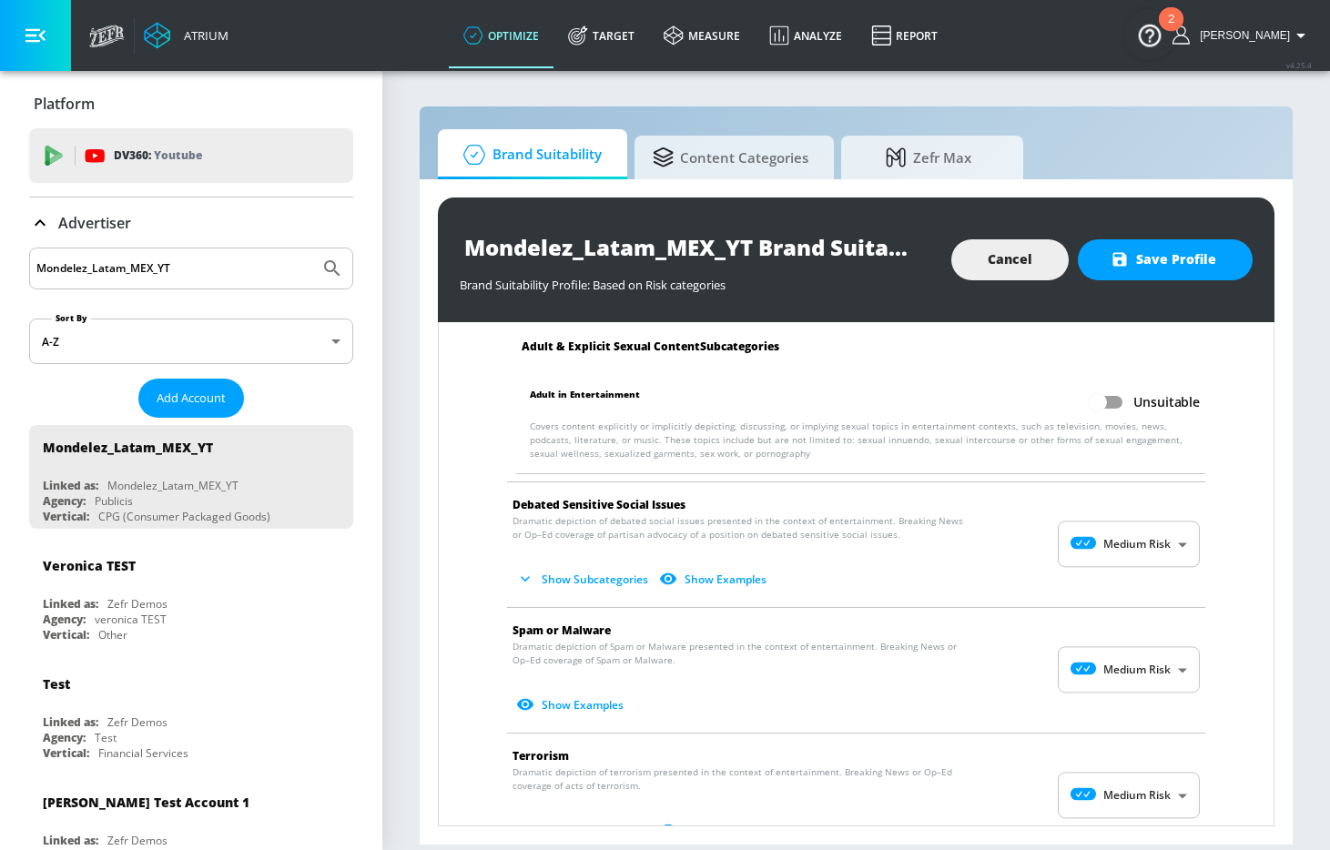
scroll to position [2752, 0]
click at [1134, 574] on span "Show Subcategories Show Examples" at bounding box center [842, 579] width 658 height 30
click at [1134, 554] on body "Atrium optimize Target measure Analyze Report optimize Target measure Analyze R…" at bounding box center [665, 425] width 1330 height 850
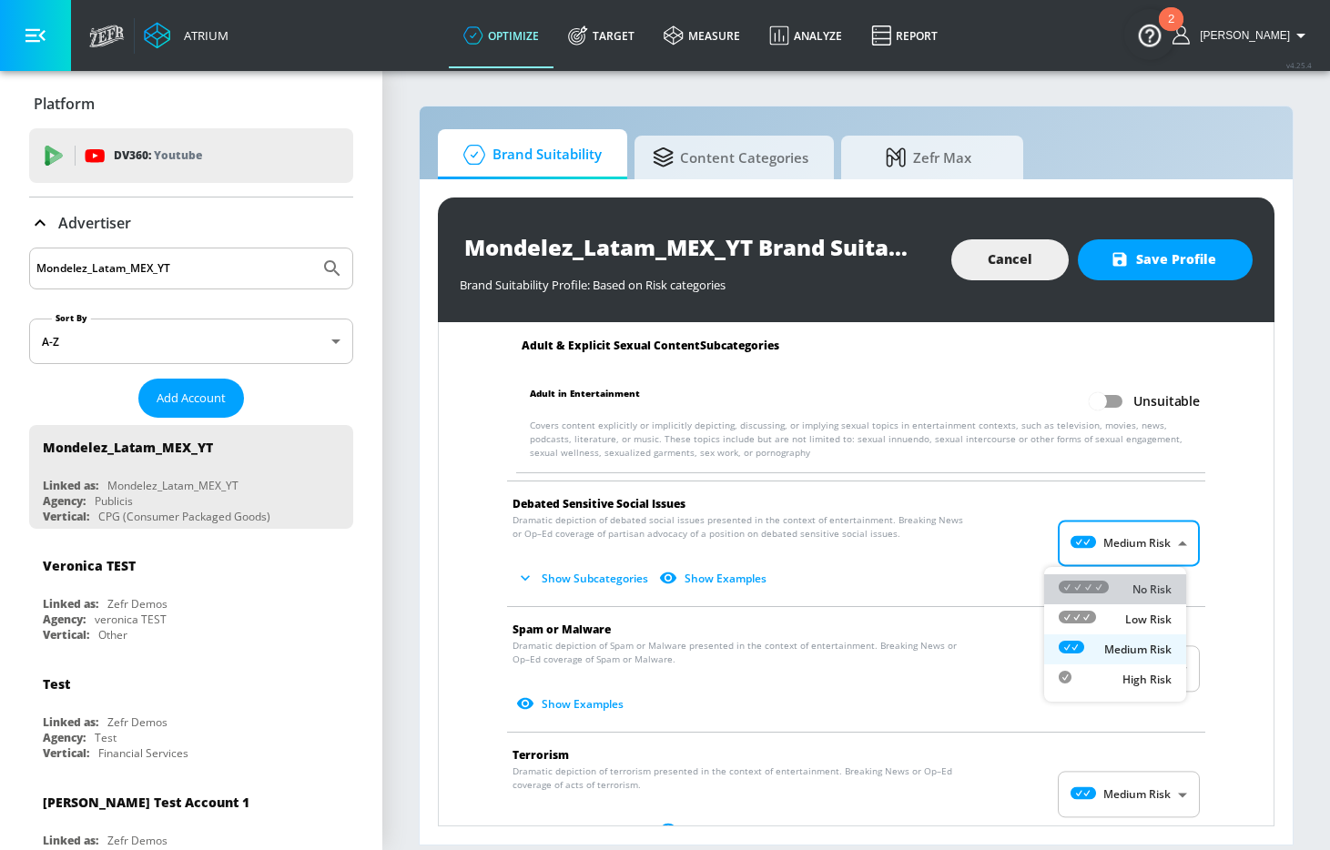
click at [1133, 593] on p "No Risk" at bounding box center [1152, 590] width 39 height 16
type input "MINIMAL"
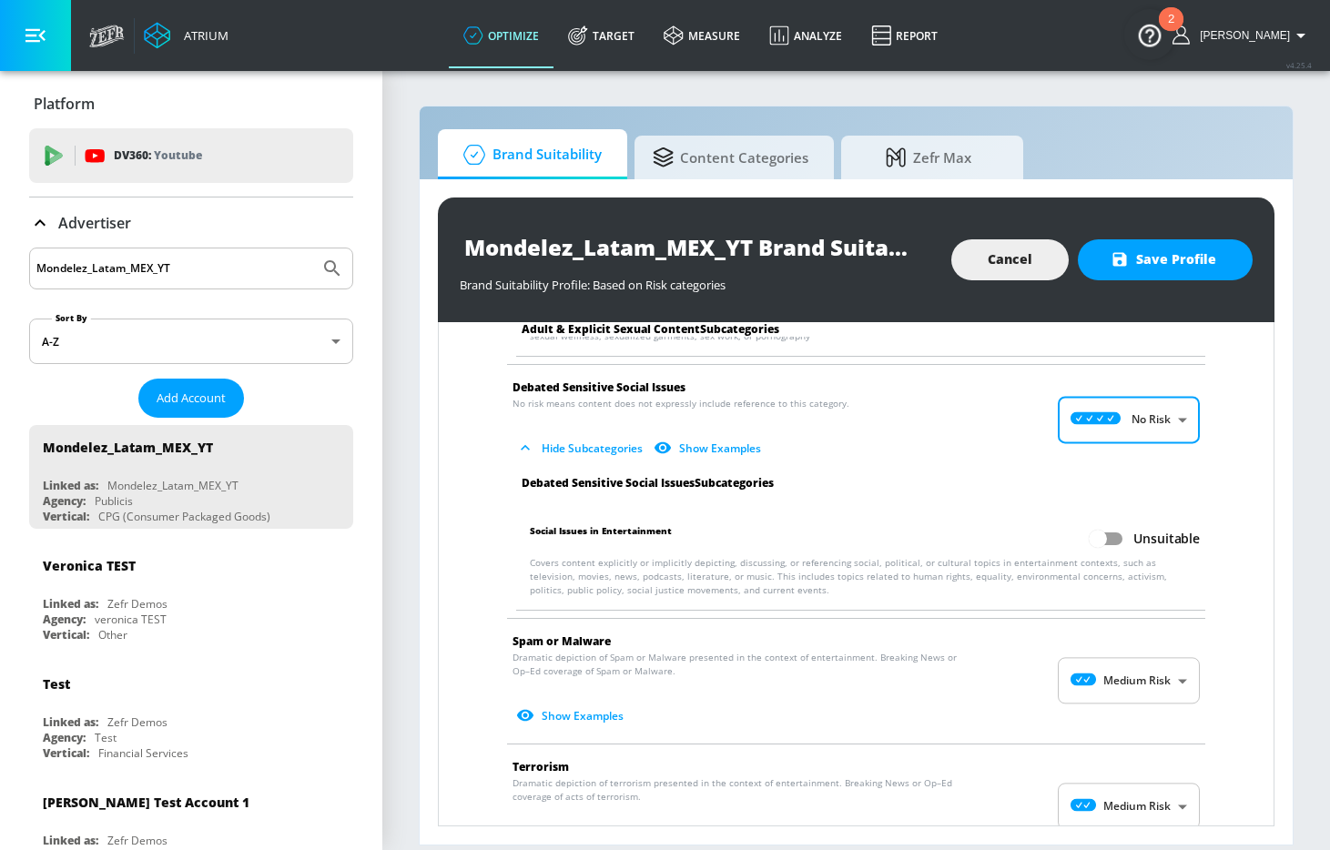
scroll to position [2949, 0]
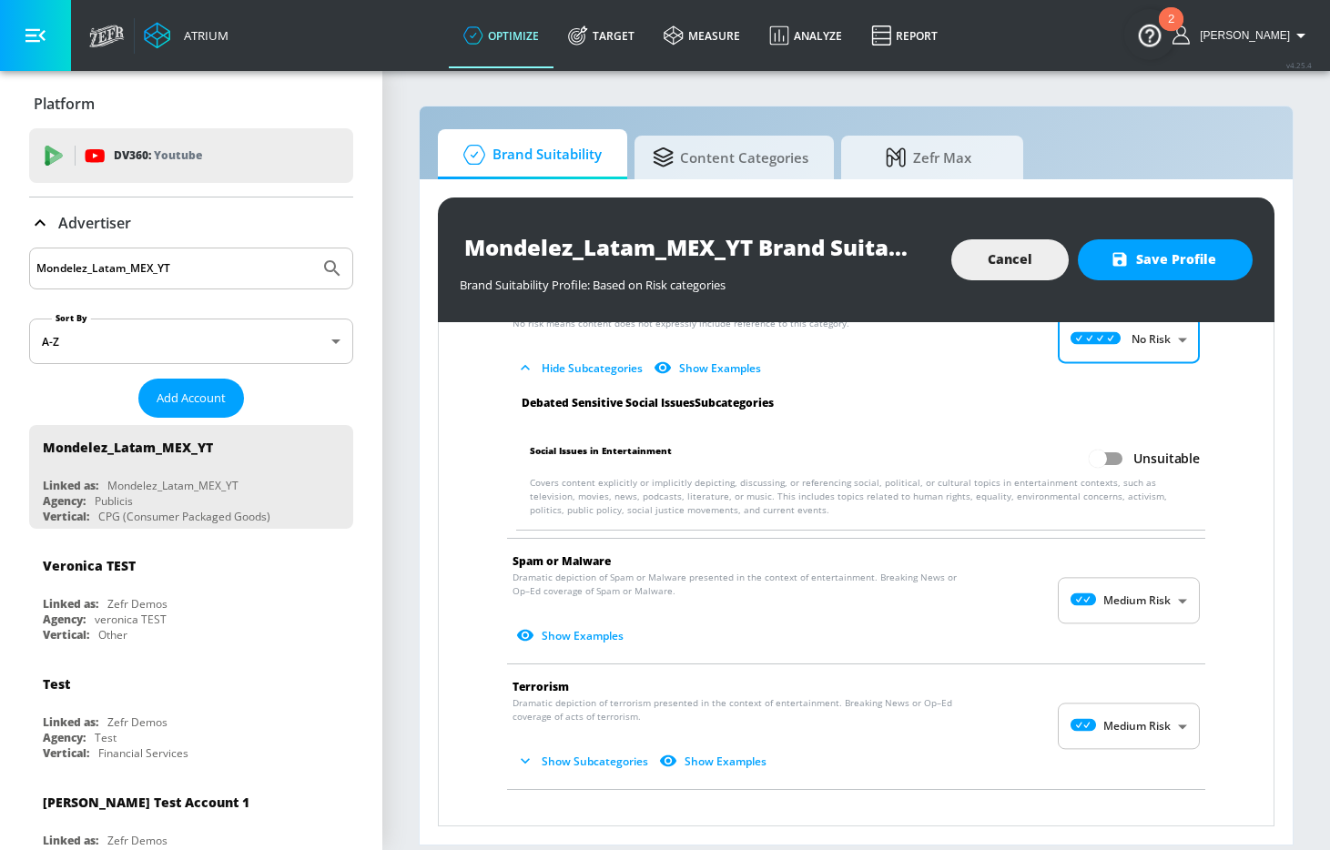
click at [1123, 610] on body "Atrium optimize Target measure Analyze Report optimize Target measure Analyze R…" at bounding box center [665, 425] width 1330 height 850
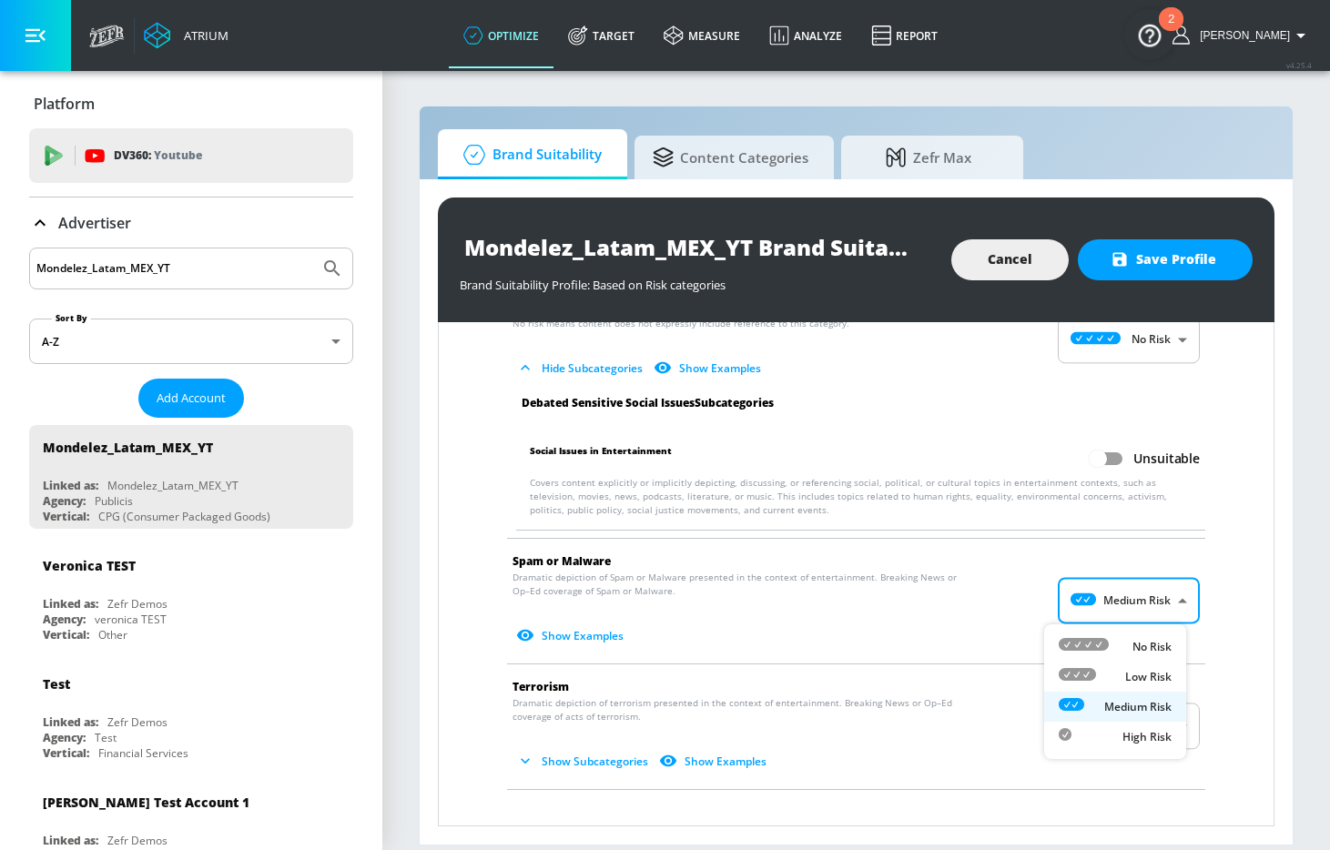
click at [1118, 637] on div "No Risk" at bounding box center [1115, 646] width 113 height 19
type input "MINIMAL"
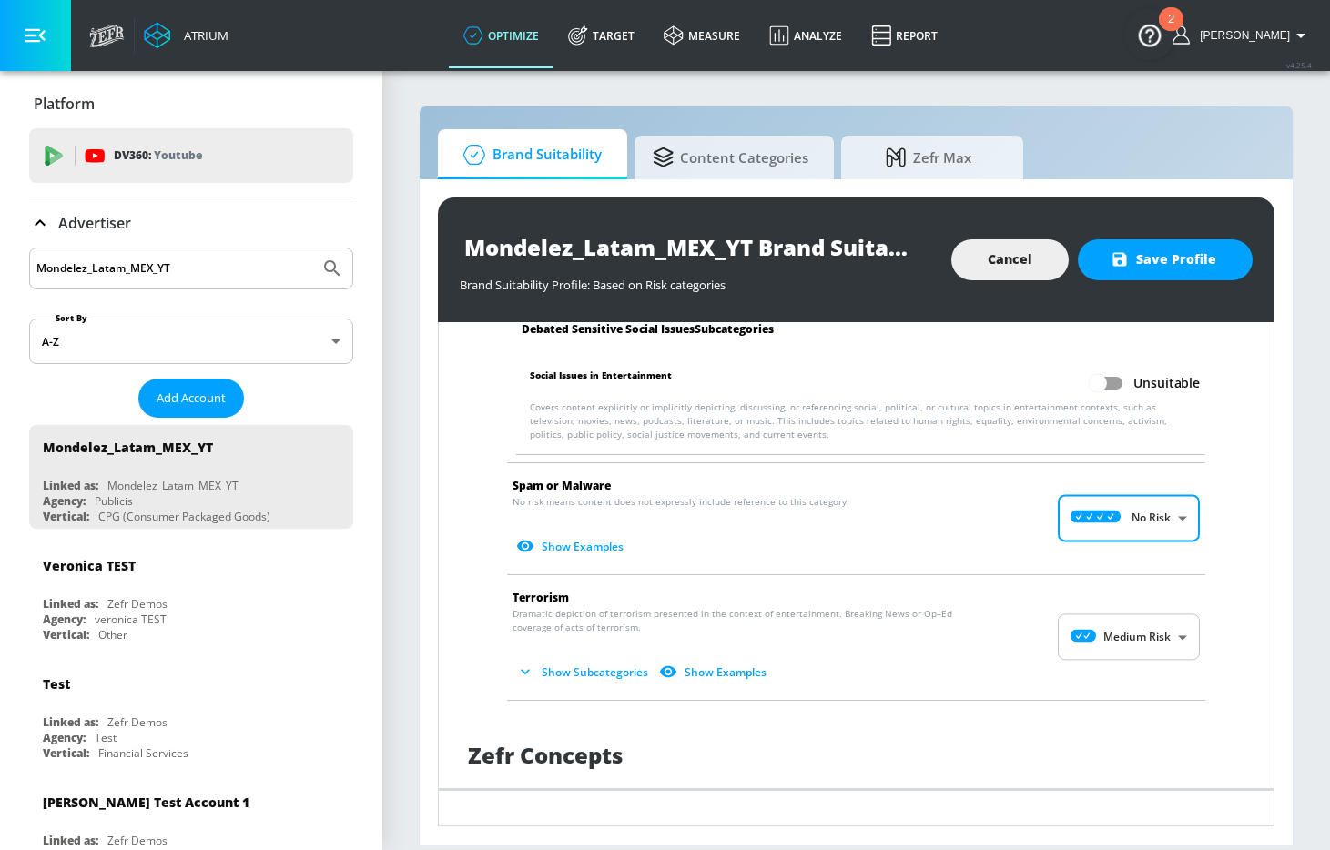
scroll to position [3057, 0]
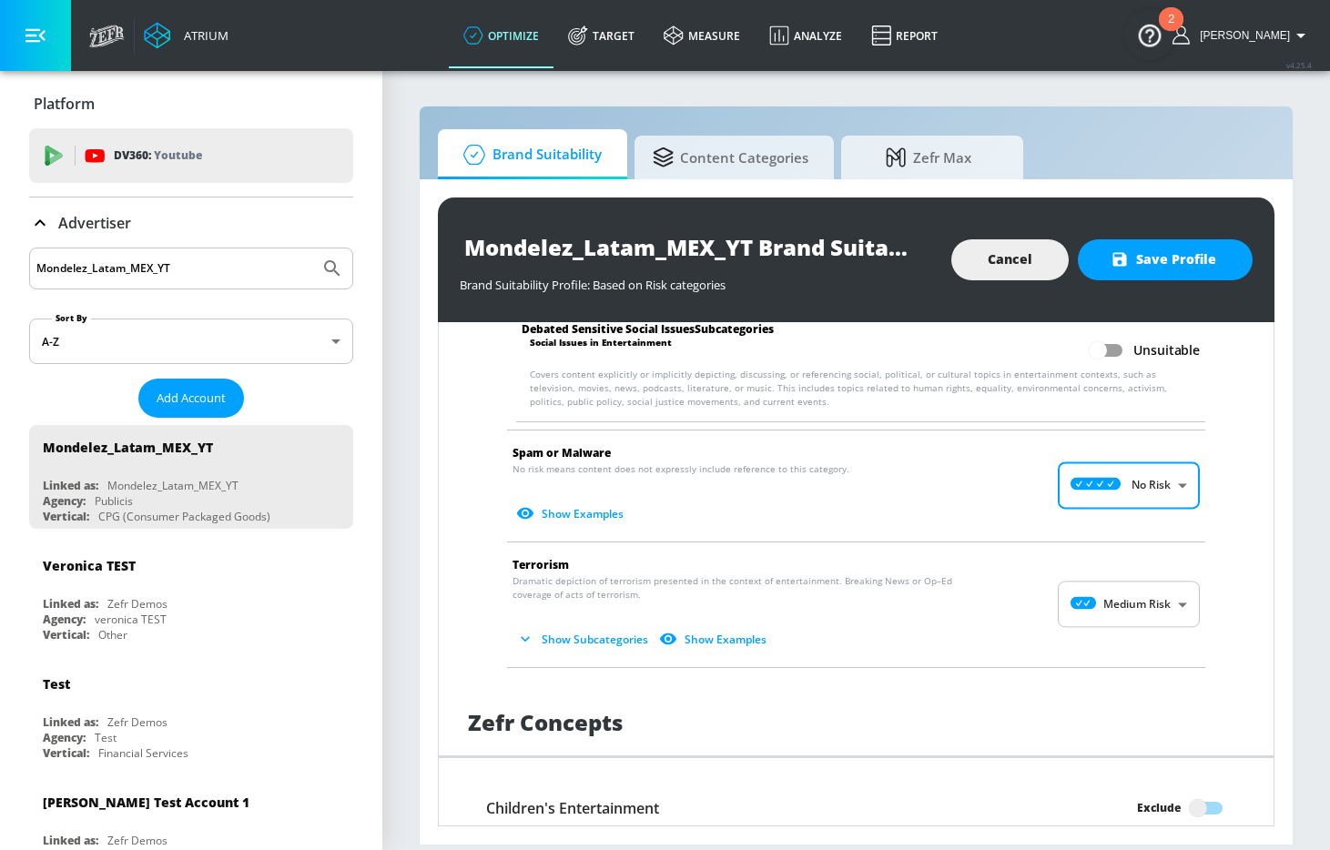
click at [1121, 632] on span "Show Subcategories Show Examples" at bounding box center [842, 640] width 658 height 30
click at [1121, 601] on body "Atrium optimize Target measure Analyze Report optimize Target measure Analyze R…" at bounding box center [665, 425] width 1330 height 850
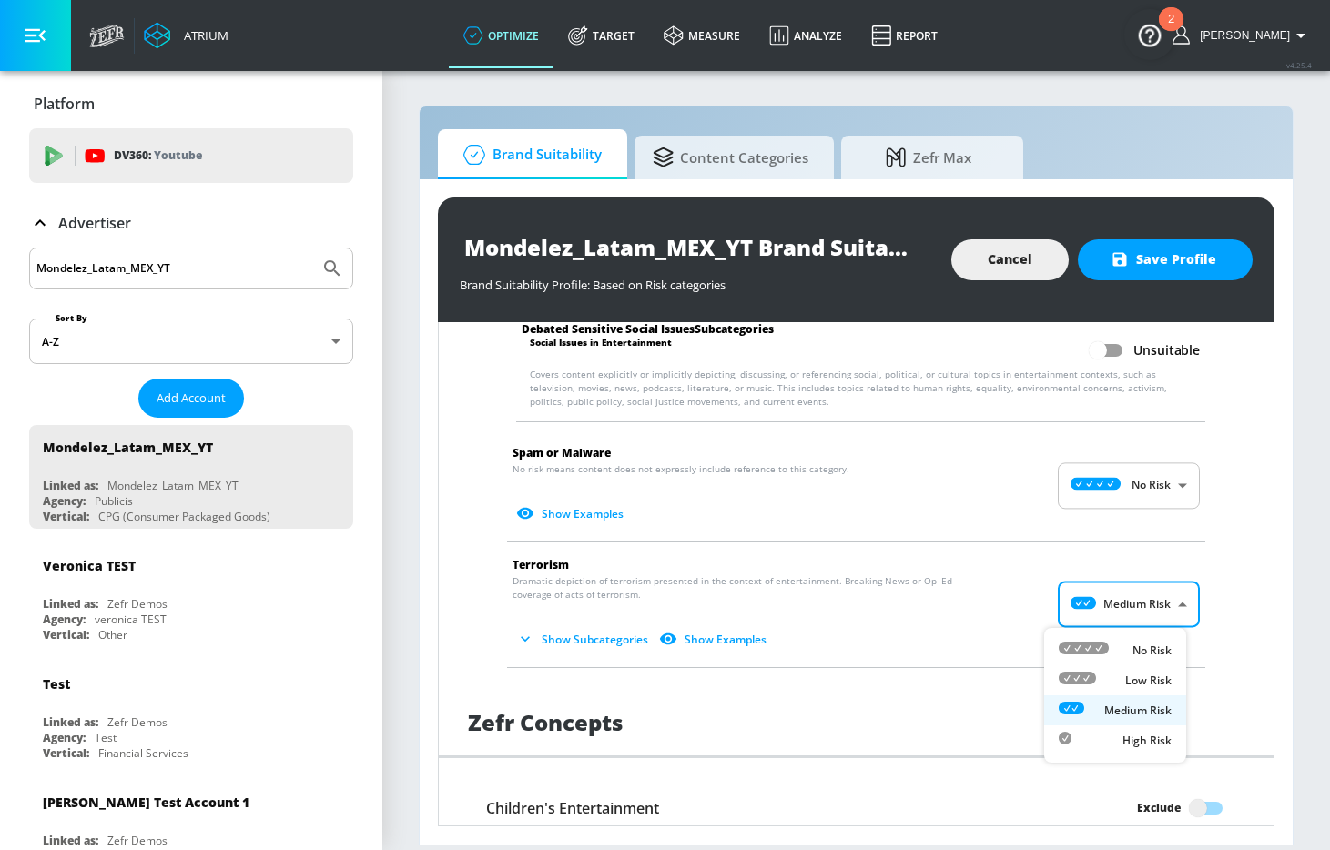
click at [1123, 643] on div "No Risk" at bounding box center [1115, 650] width 113 height 19
type input "MINIMAL"
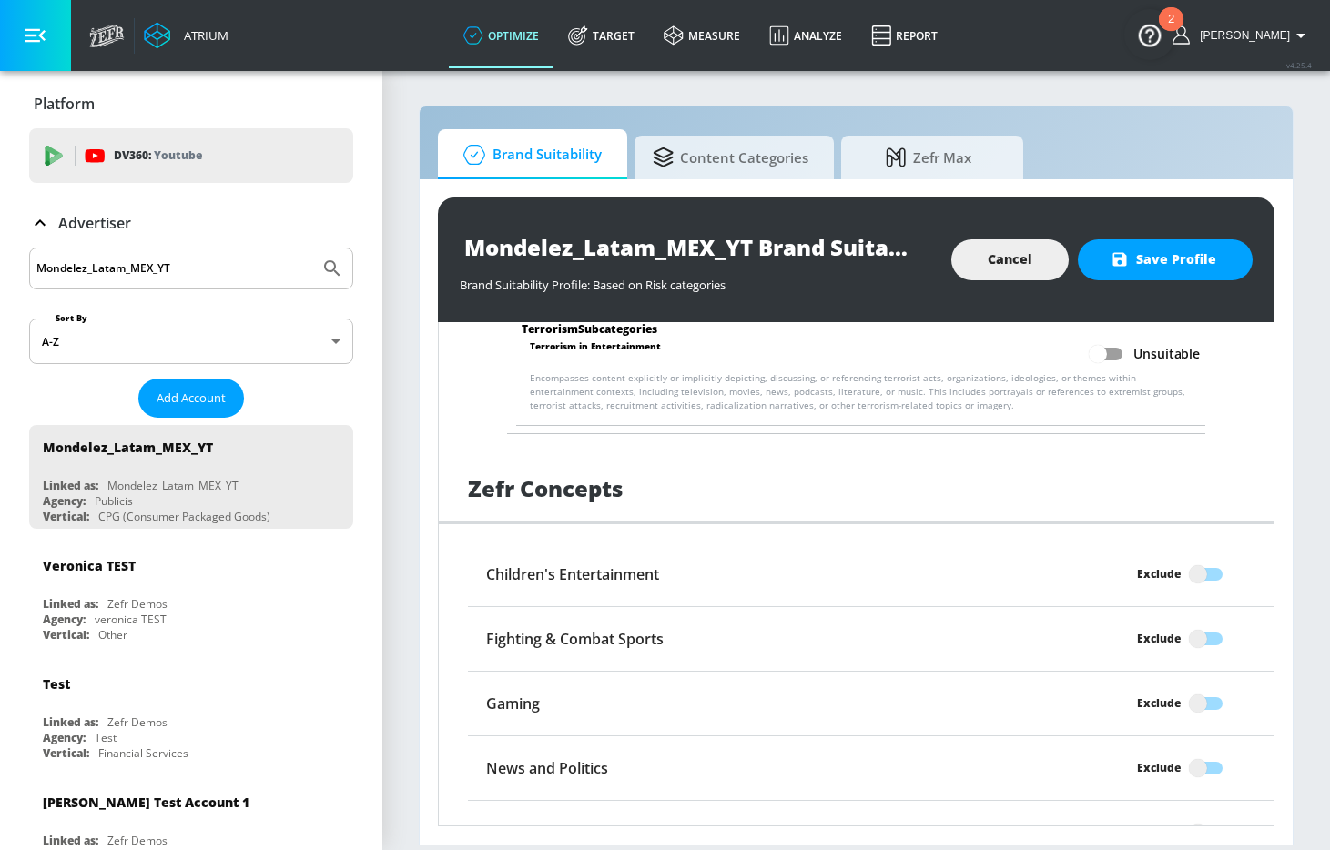
scroll to position [3464, 0]
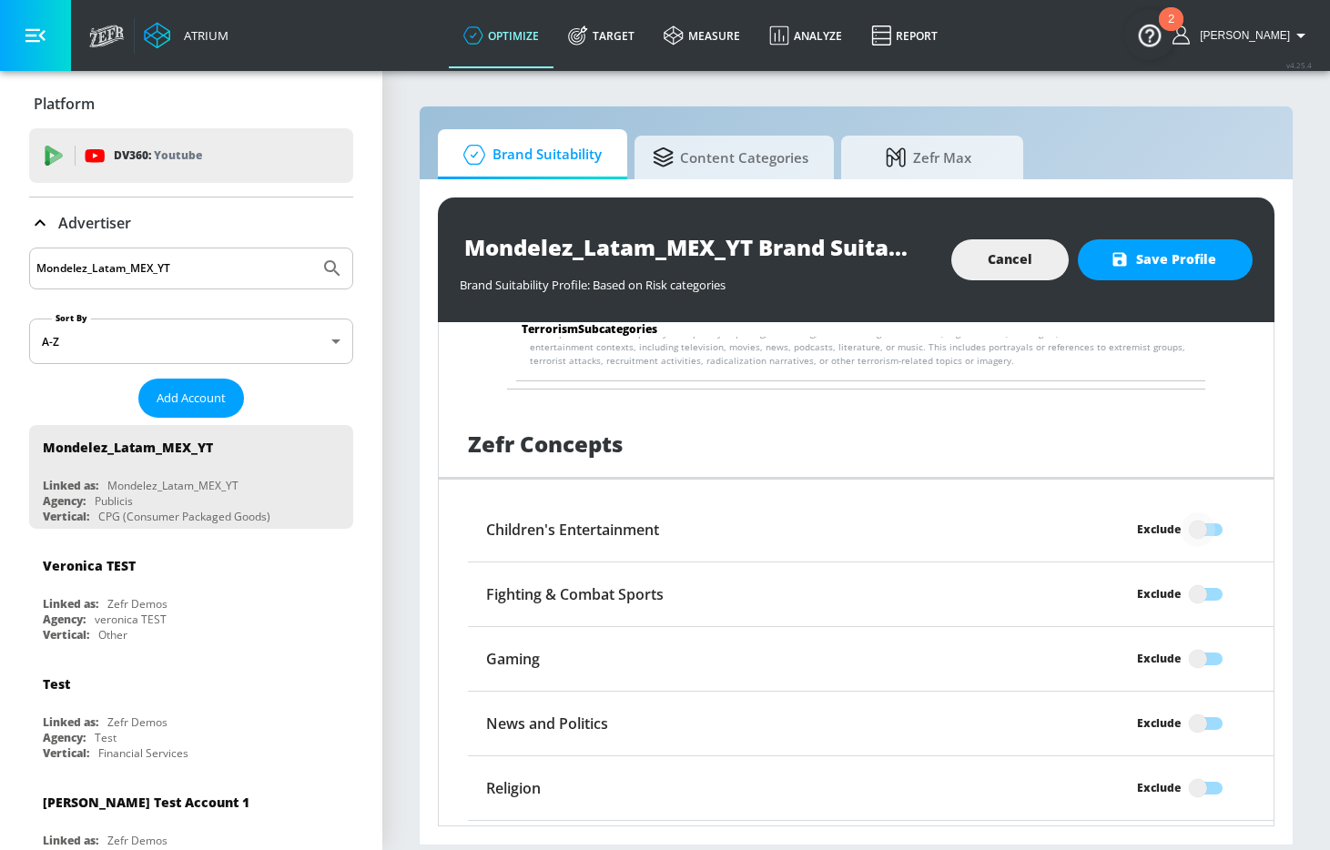
click at [1194, 524] on input "Exclude" at bounding box center [1198, 530] width 104 height 35
checkbox input "true"
click at [1187, 727] on input "Exclude" at bounding box center [1198, 724] width 104 height 35
checkbox input "true"
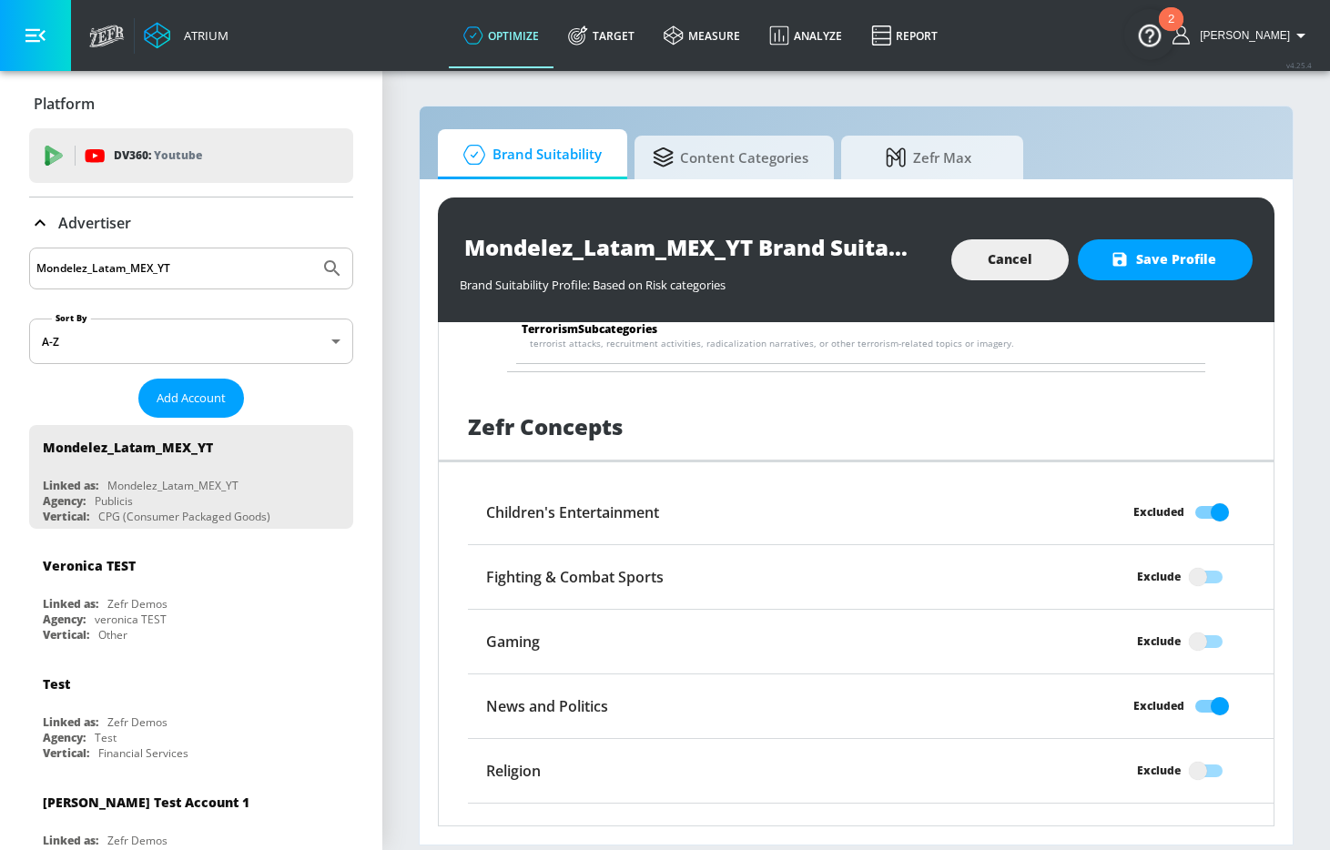
scroll to position [3523, 0]
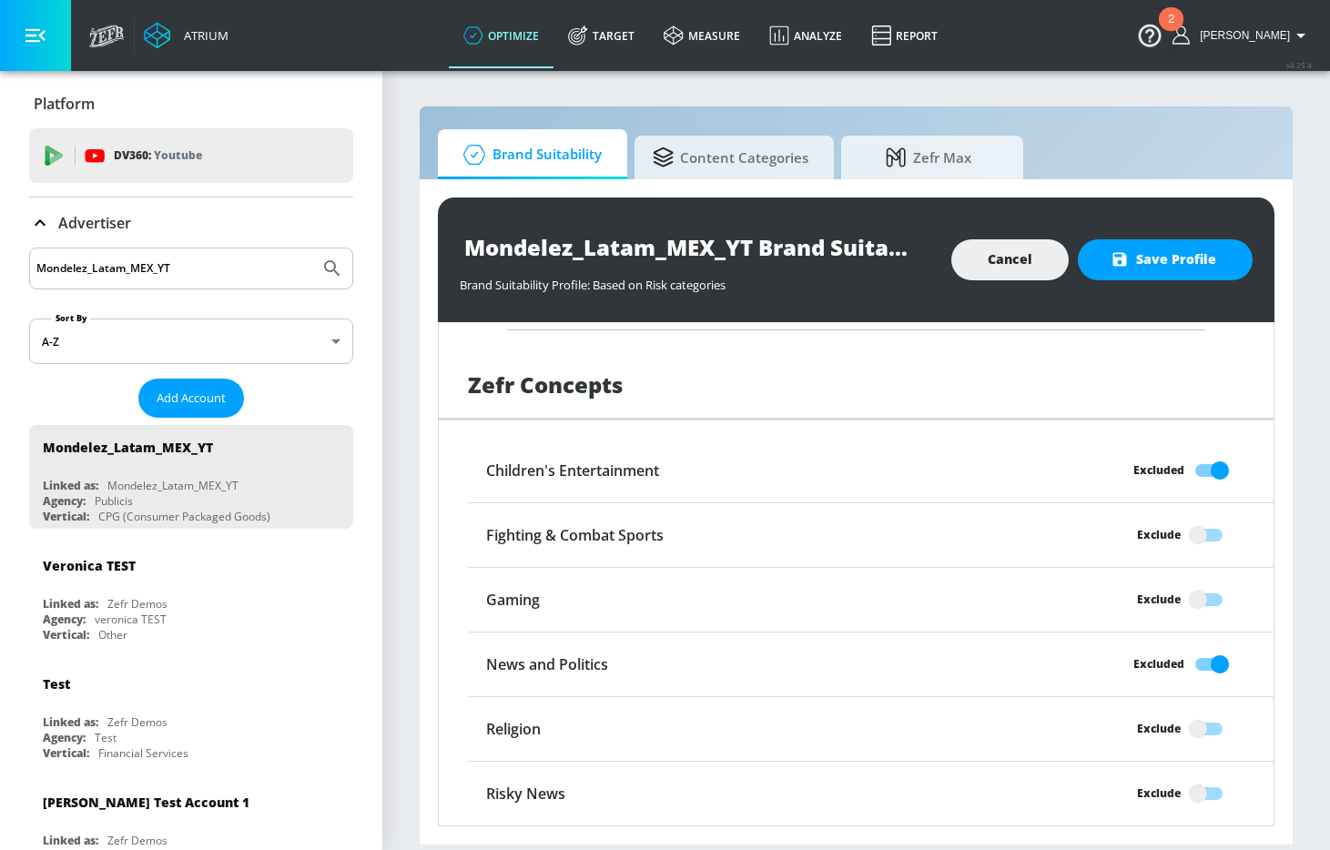
click at [1187, 788] on input "Exclude" at bounding box center [1198, 794] width 104 height 35
checkbox input "true"
click at [1228, 270] on button "Save Profile" at bounding box center [1165, 259] width 175 height 41
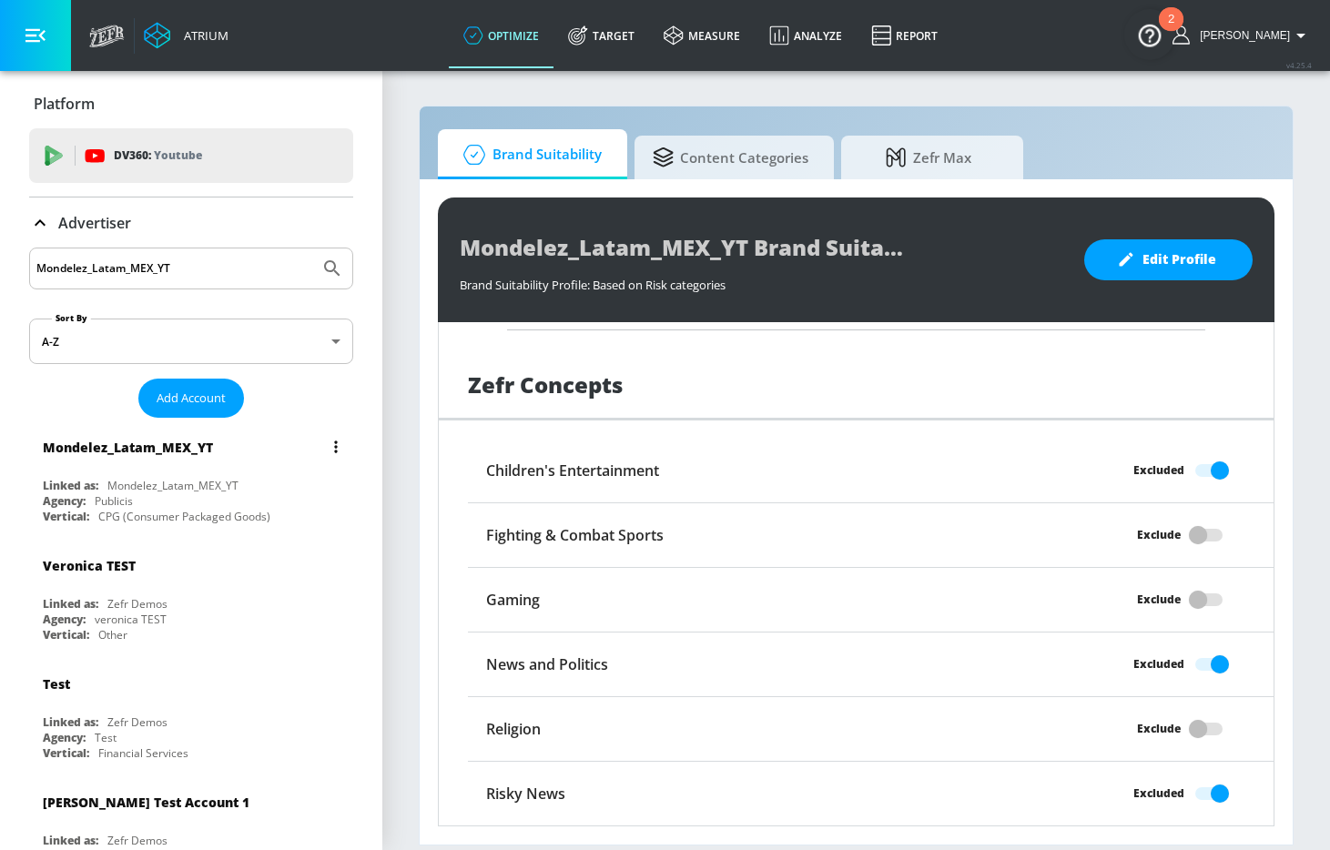
scroll to position [117, 0]
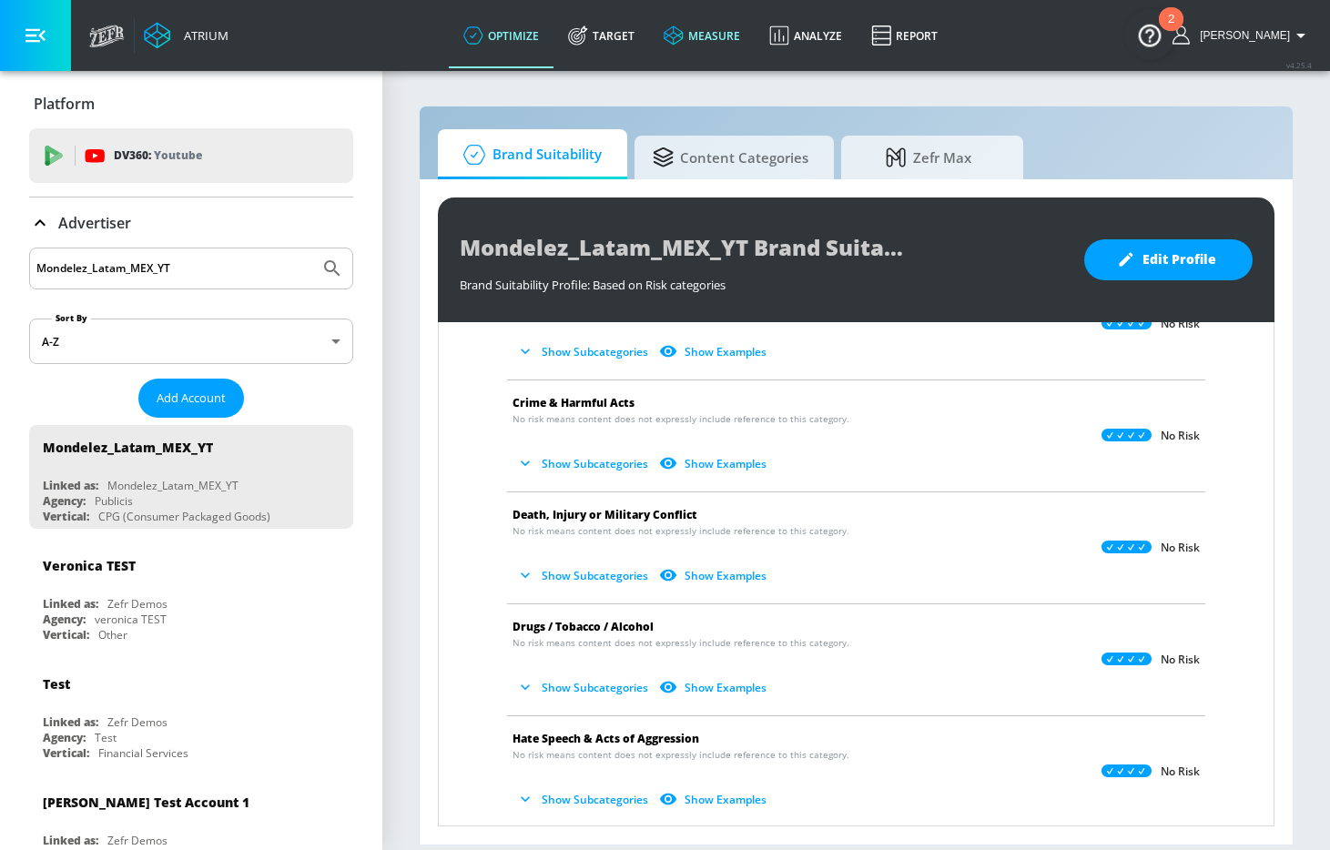
click at [721, 36] on link "measure" at bounding box center [702, 36] width 106 height 66
